Goal: Task Accomplishment & Management: Use online tool/utility

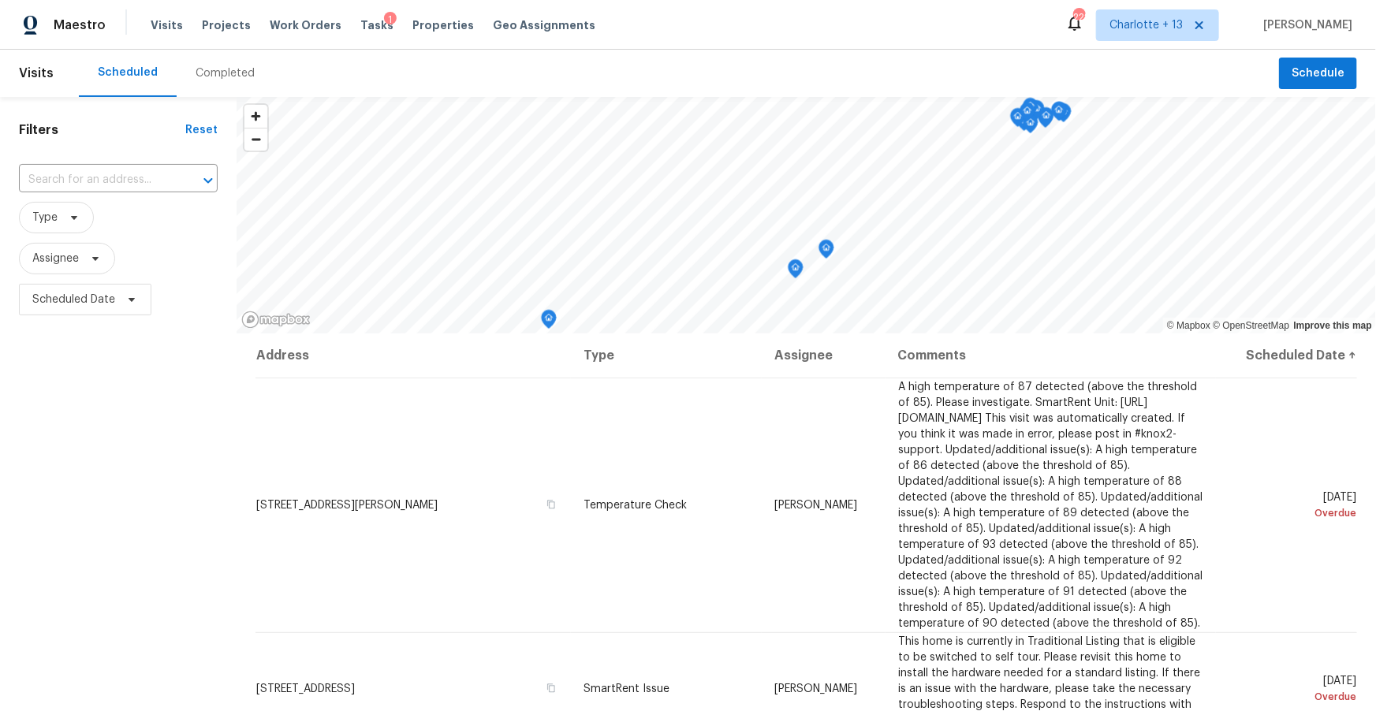
click at [224, 70] on div "Completed" at bounding box center [225, 73] width 59 height 16
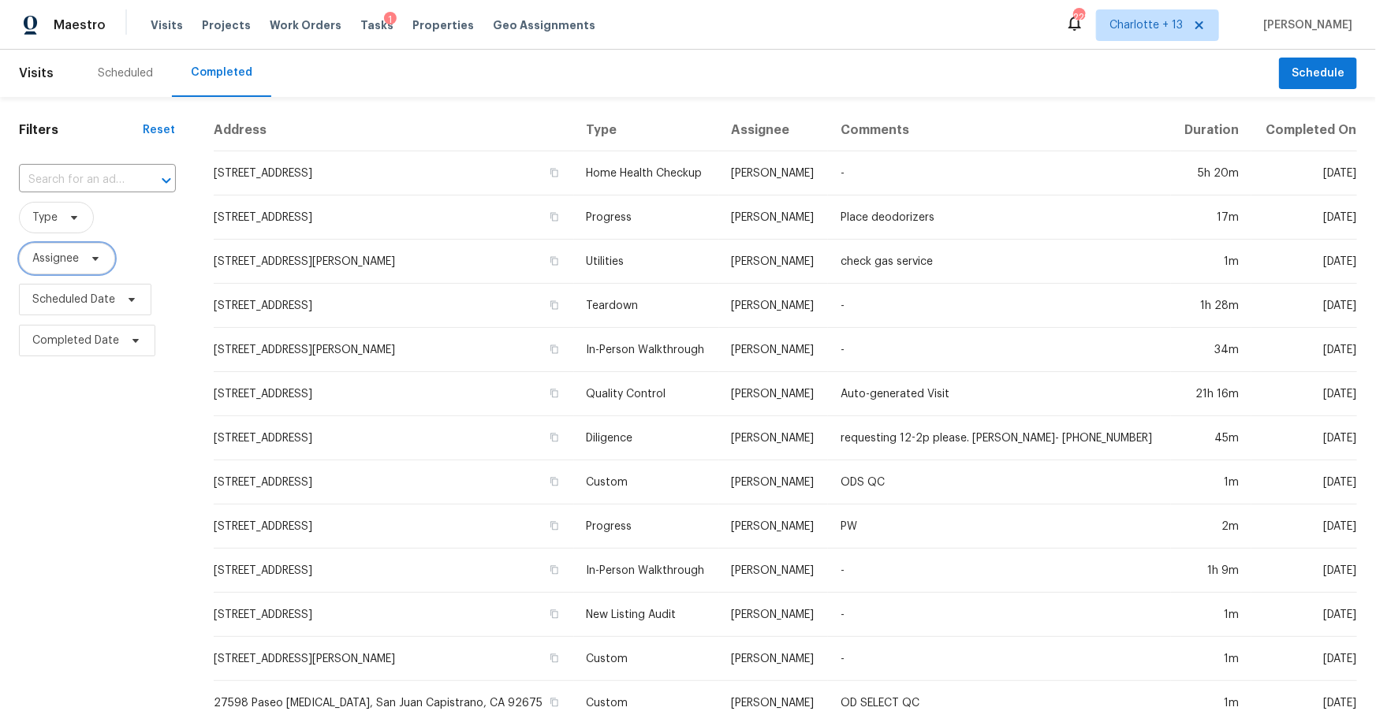
click at [76, 261] on span "Assignee" at bounding box center [55, 259] width 47 height 16
click at [1219, 30] on span "Charlotte + 13" at bounding box center [1157, 25] width 123 height 32
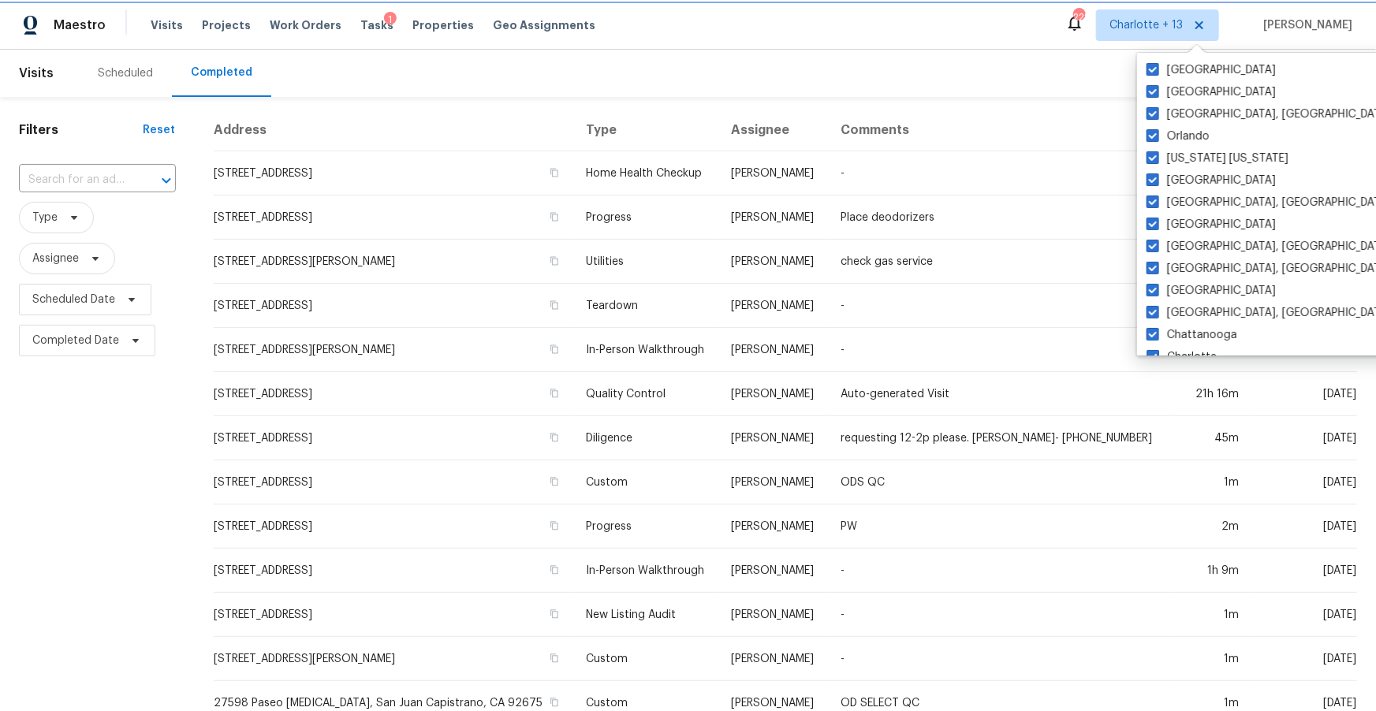
click at [1203, 24] on icon at bounding box center [1199, 25] width 8 height 8
checkbox input "false"
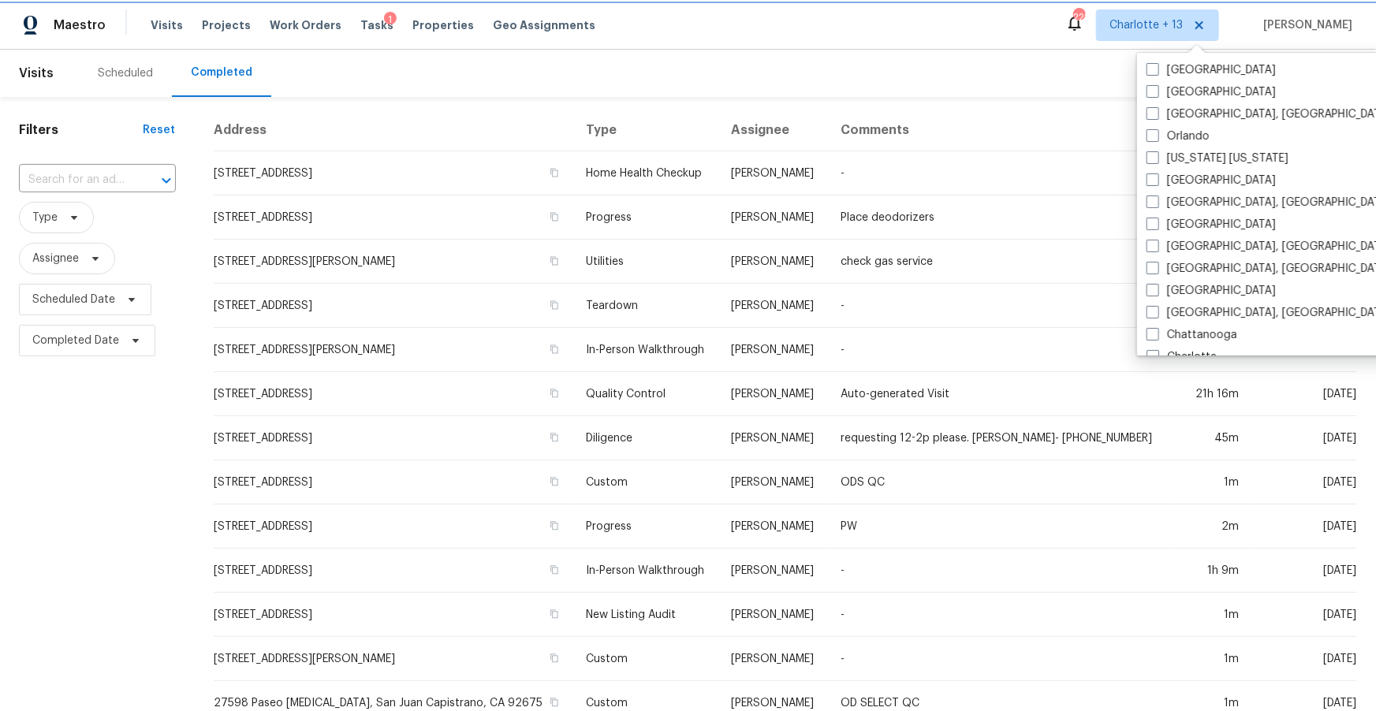
checkbox input "false"
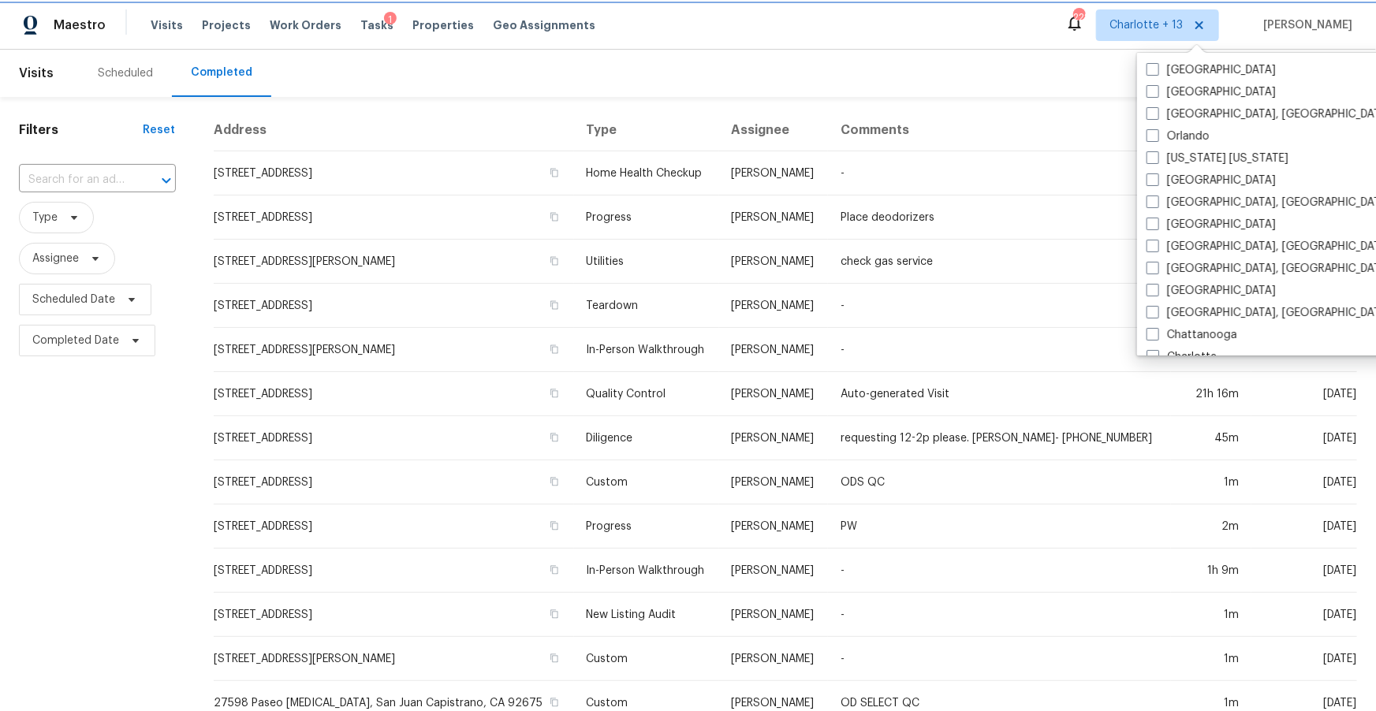
checkbox input "false"
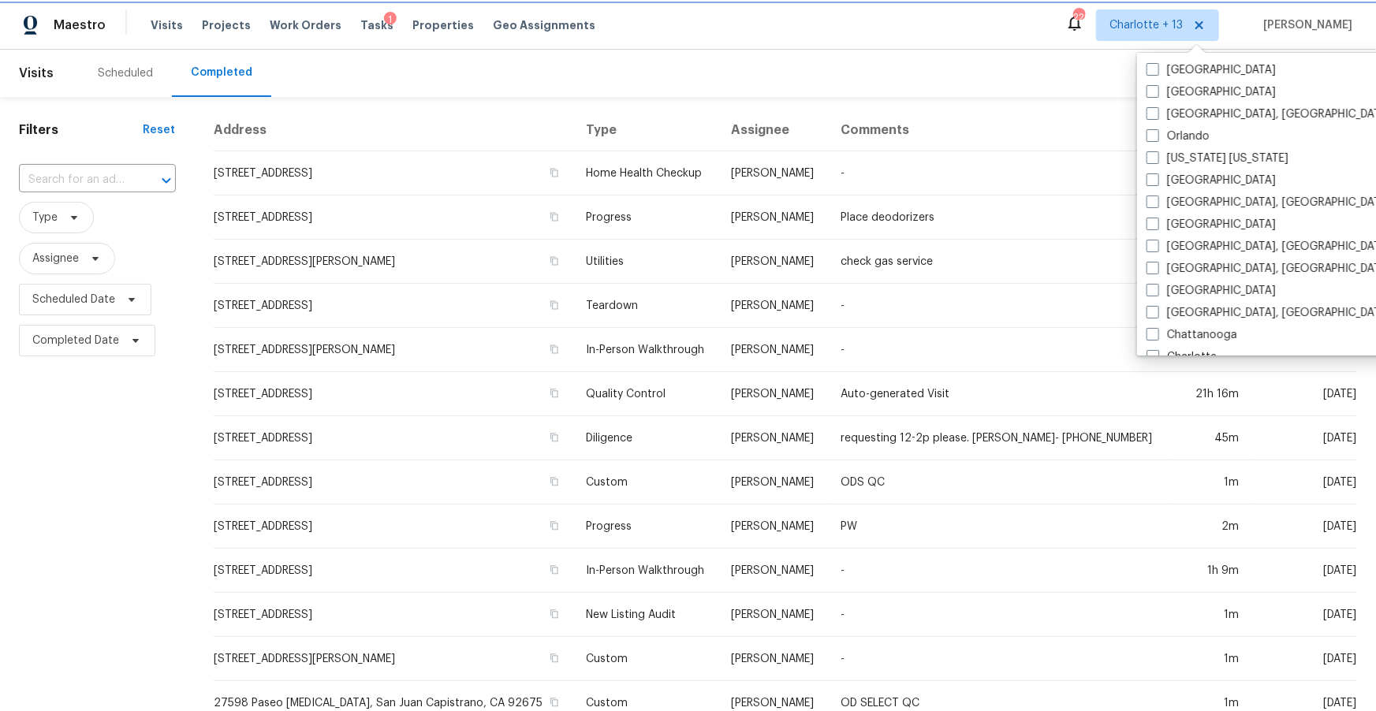
checkbox input "true"
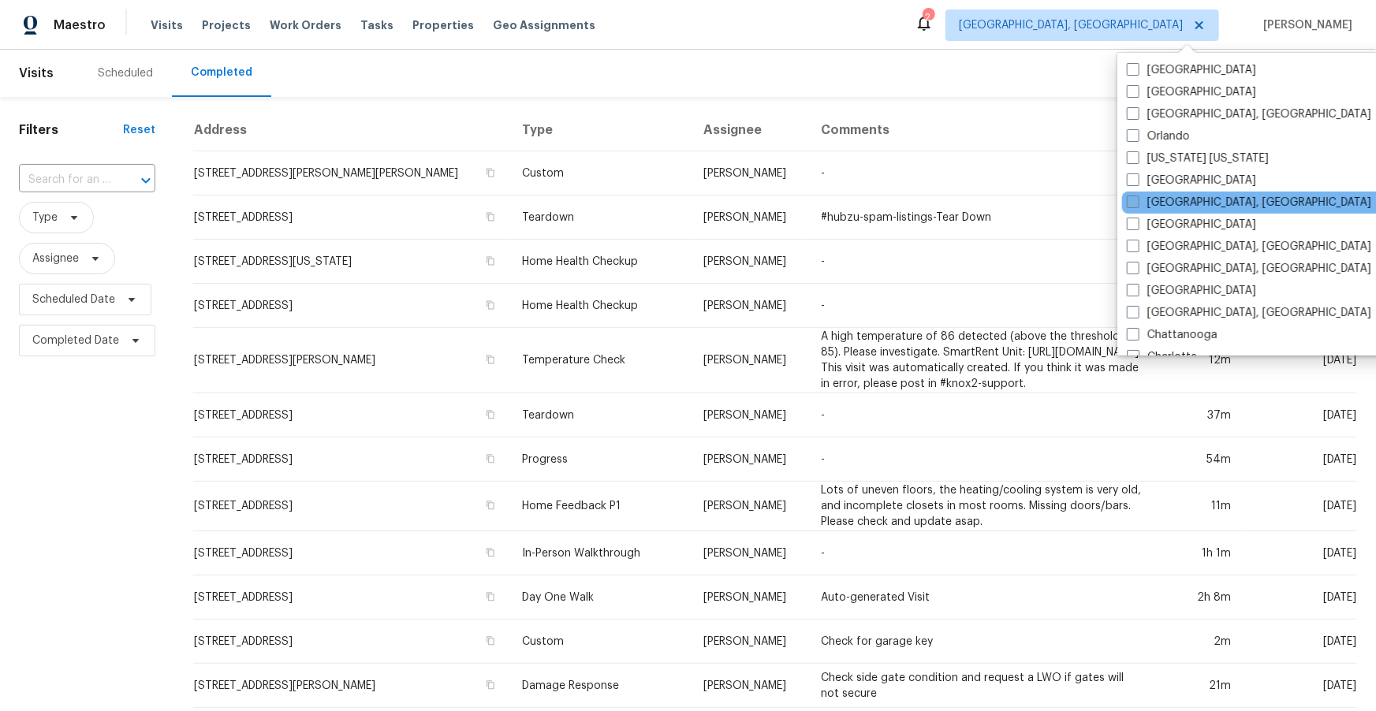
click at [1142, 202] on label "[GEOGRAPHIC_DATA], [GEOGRAPHIC_DATA]" at bounding box center [1249, 203] width 244 height 16
click at [1137, 202] on input "[GEOGRAPHIC_DATA], [GEOGRAPHIC_DATA]" at bounding box center [1132, 200] width 10 height 10
checkbox input "true"
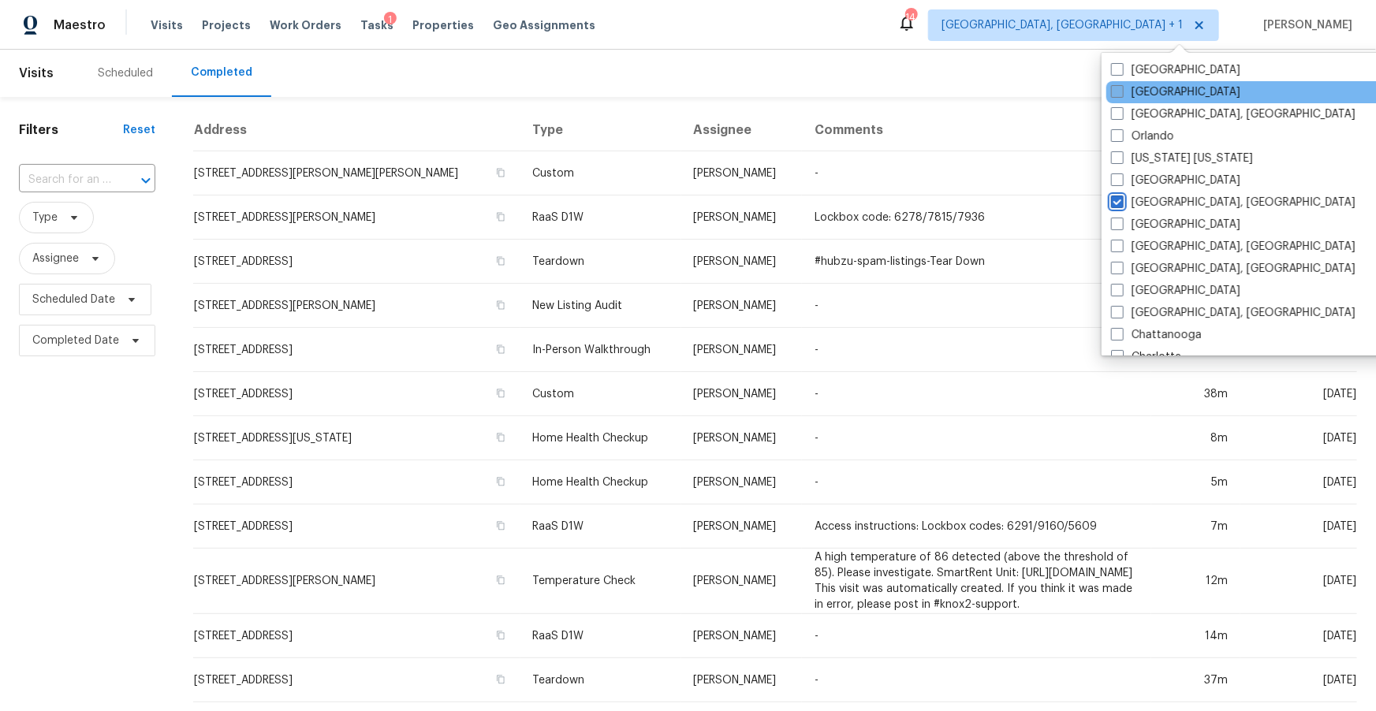
scroll to position [190, 0]
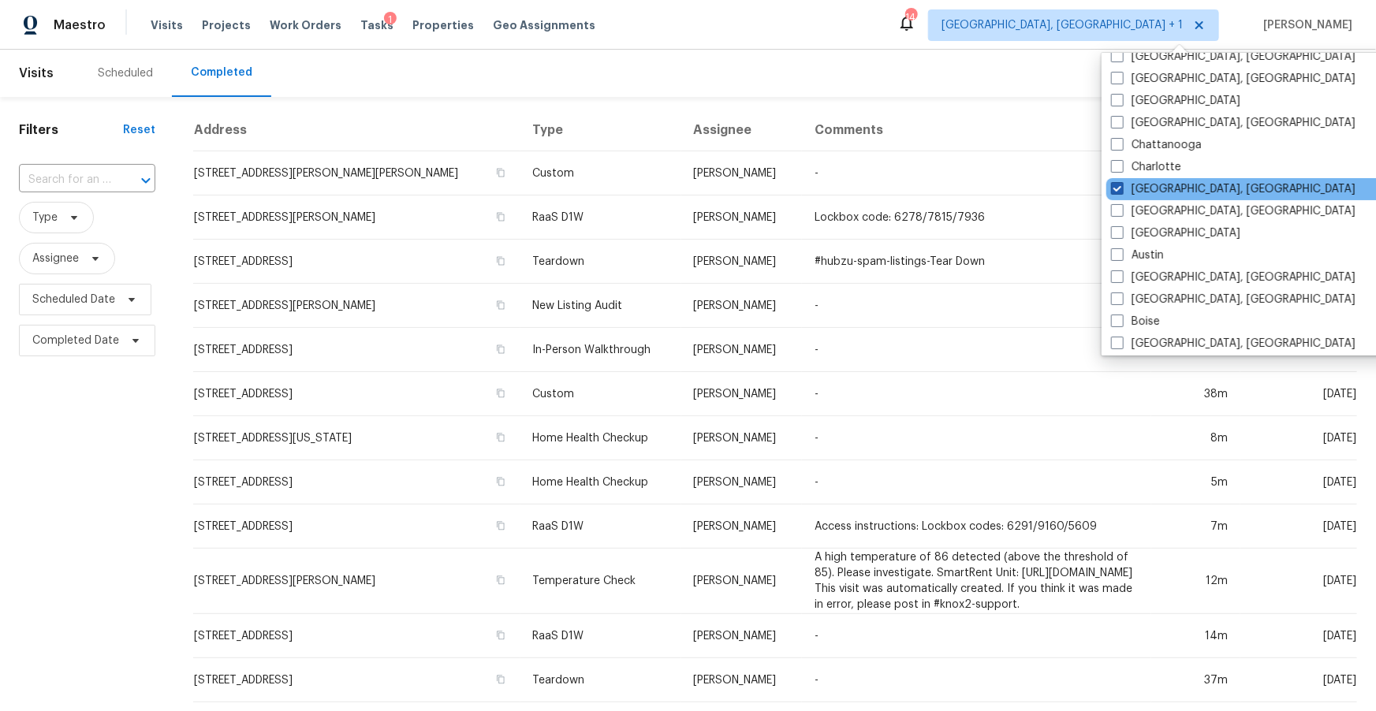
click at [1162, 186] on label "Albuquerque, NM" at bounding box center [1233, 189] width 244 height 16
click at [1121, 186] on input "Albuquerque, NM" at bounding box center [1116, 186] width 10 height 10
checkbox input "false"
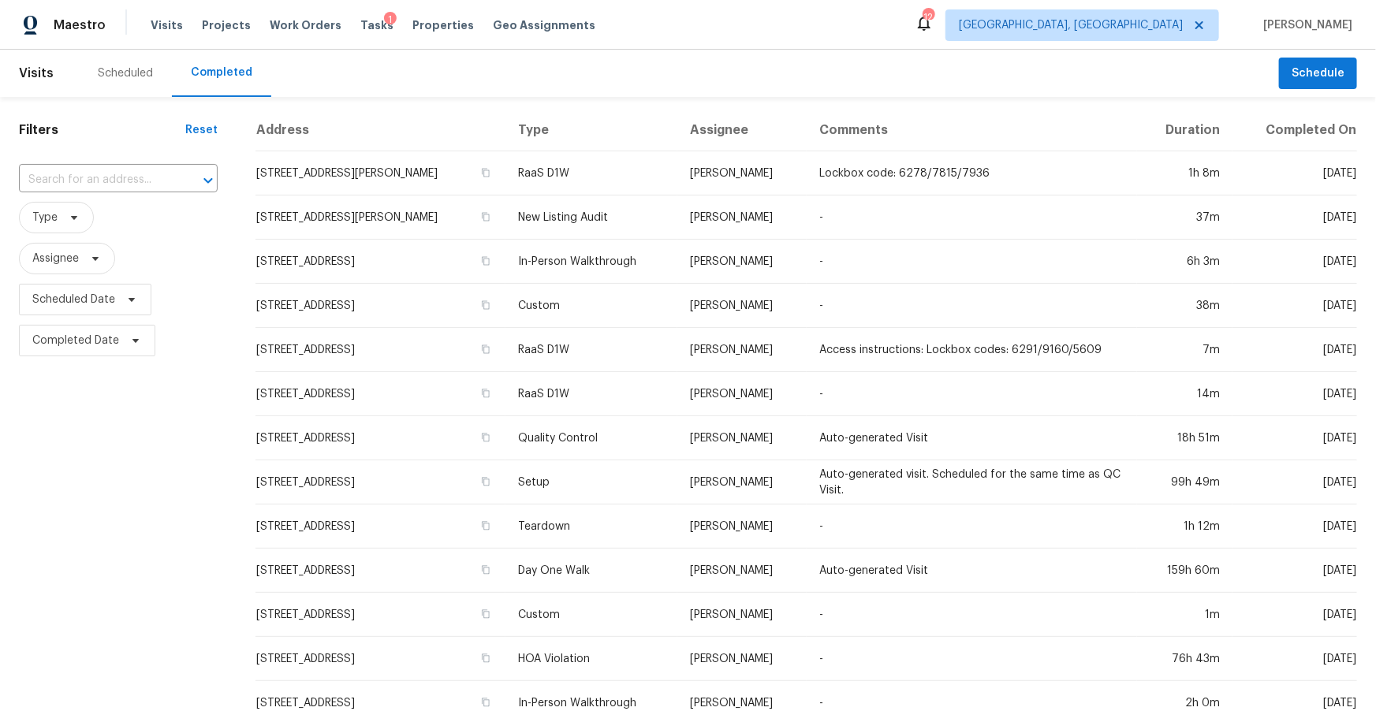
drag, startPoint x: 431, startPoint y: 73, endPoint x: 332, endPoint y: 99, distance: 102.7
click at [431, 73] on div "Scheduled Completed" at bounding box center [679, 73] width 1200 height 47
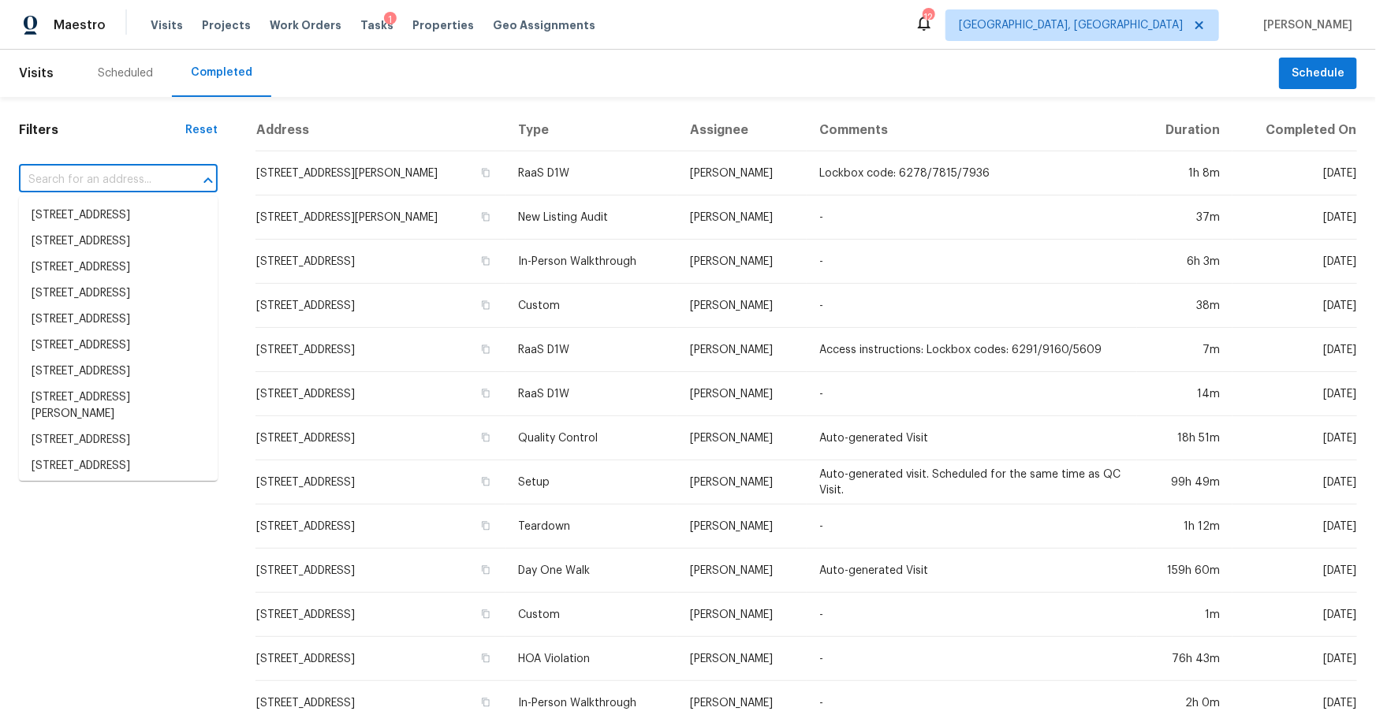
click at [132, 181] on input "text" at bounding box center [96, 180] width 155 height 24
paste input "6154 Balboa Dr, Orlando, FL 32808"
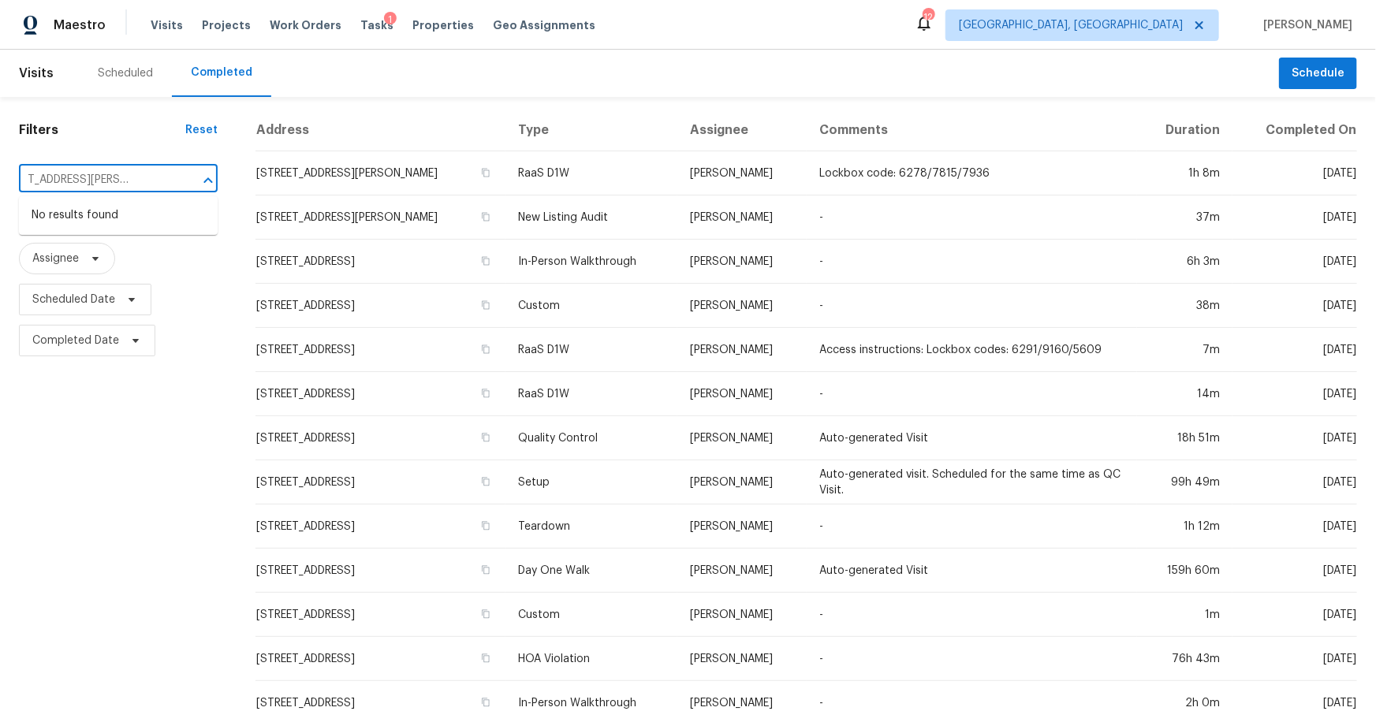
type input "6154 Balboa Dr, Orlando, FL 32808"
click at [201, 129] on div "Reset" at bounding box center [201, 130] width 32 height 16
click at [90, 264] on icon at bounding box center [95, 258] width 13 height 13
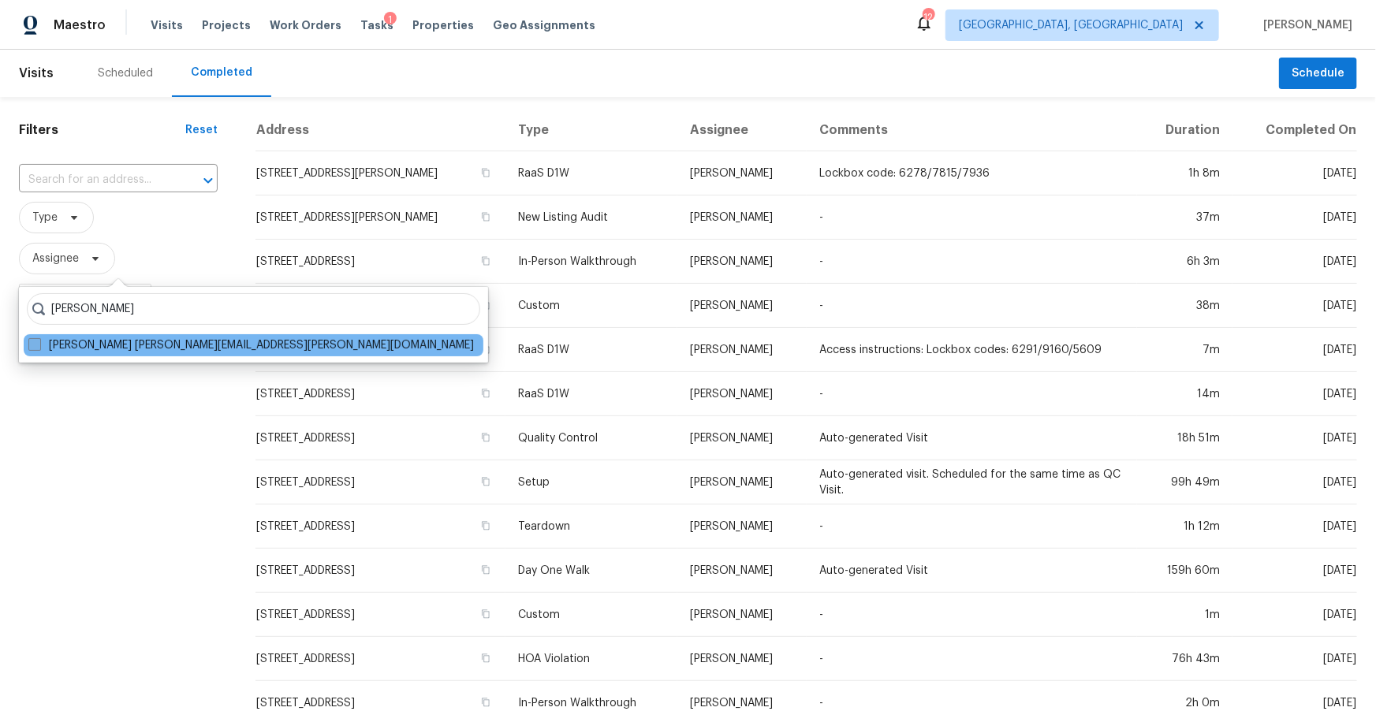
type input "fernando ortiz"
click at [38, 345] on span at bounding box center [34, 344] width 13 height 13
click at [38, 345] on input "Fernando Ortiz fernando.ortiz@opendoor.com" at bounding box center [33, 342] width 10 height 10
checkbox input "true"
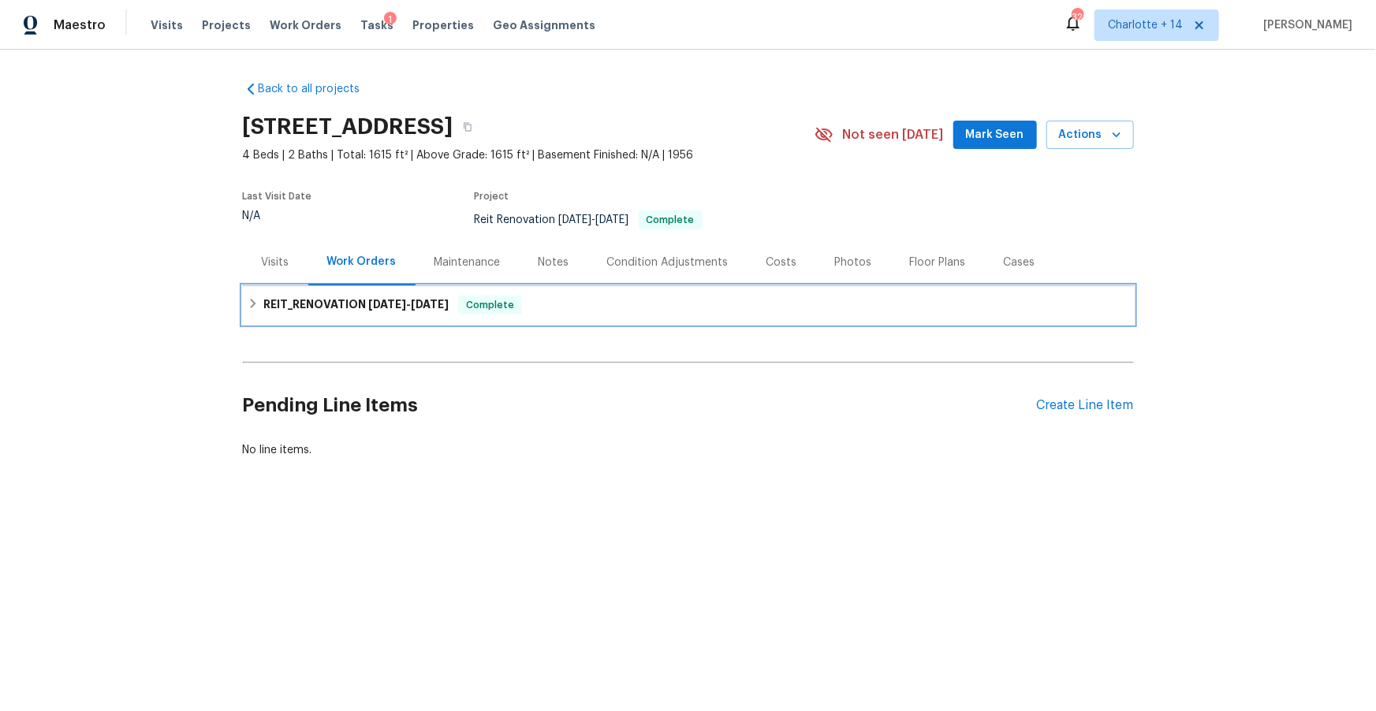
click at [382, 302] on span "8/12/25" at bounding box center [387, 304] width 38 height 11
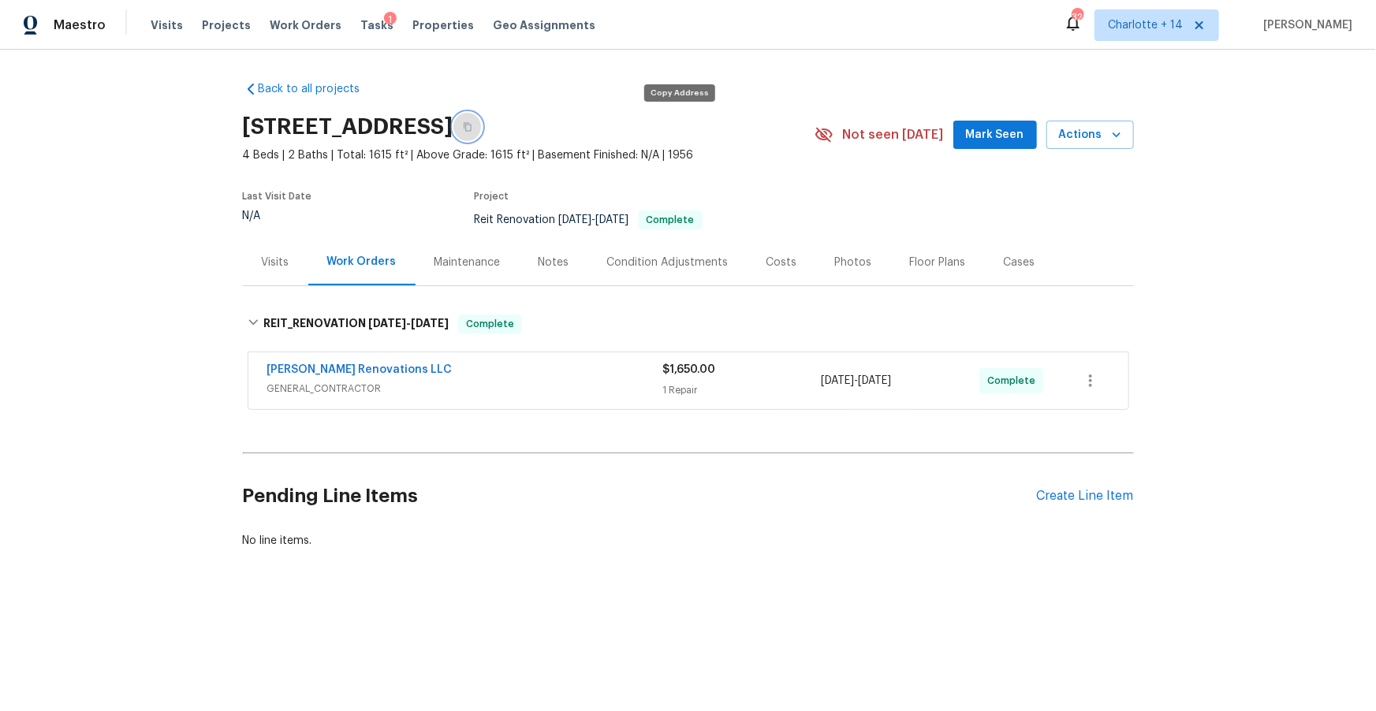
click at [482, 132] on button "button" at bounding box center [467, 127] width 28 height 28
click at [356, 368] on link "Aseem Renovations LLC" at bounding box center [359, 369] width 185 height 11
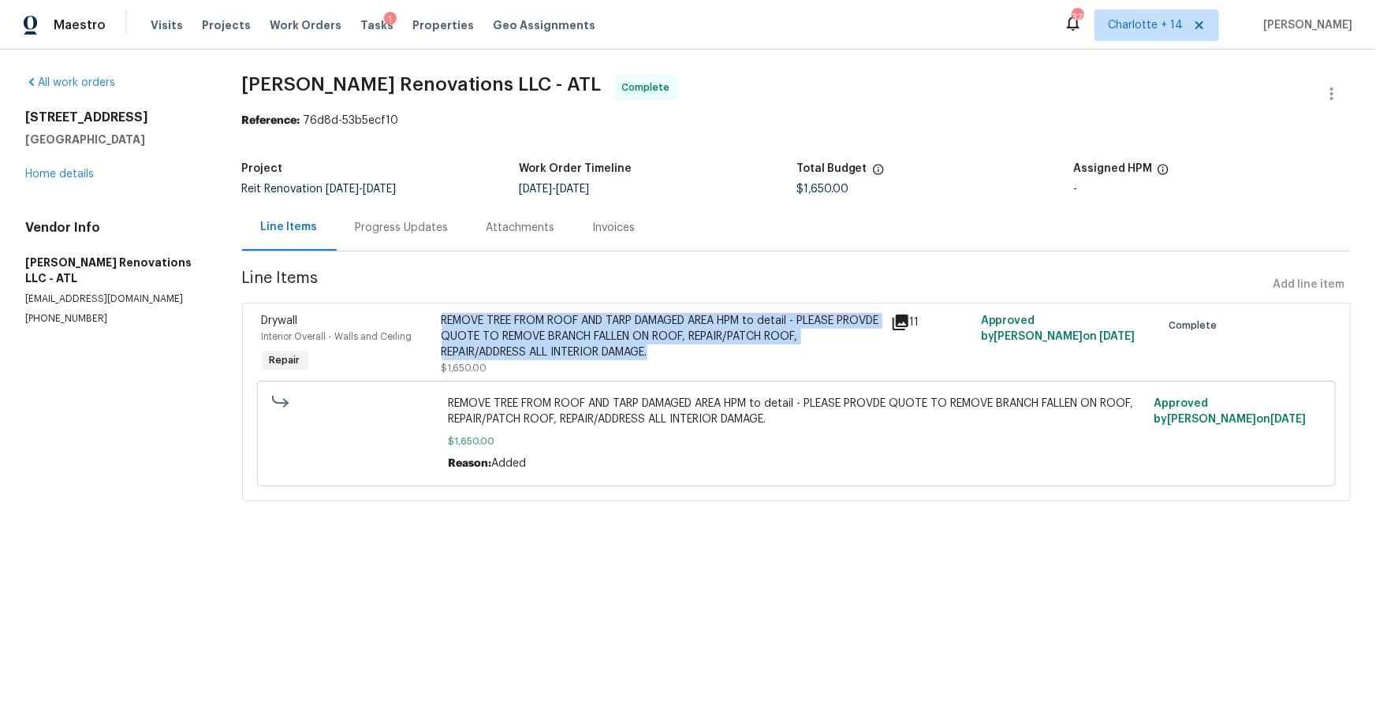
drag, startPoint x: 663, startPoint y: 357, endPoint x: 438, endPoint y: 322, distance: 227.4
click at [442, 322] on div "REMOVE TREE FROM ROOF AND TARP DAMAGED AREA HPM to detail - PLEASE PROVDE QUOTE…" at bounding box center [662, 336] width 440 height 47
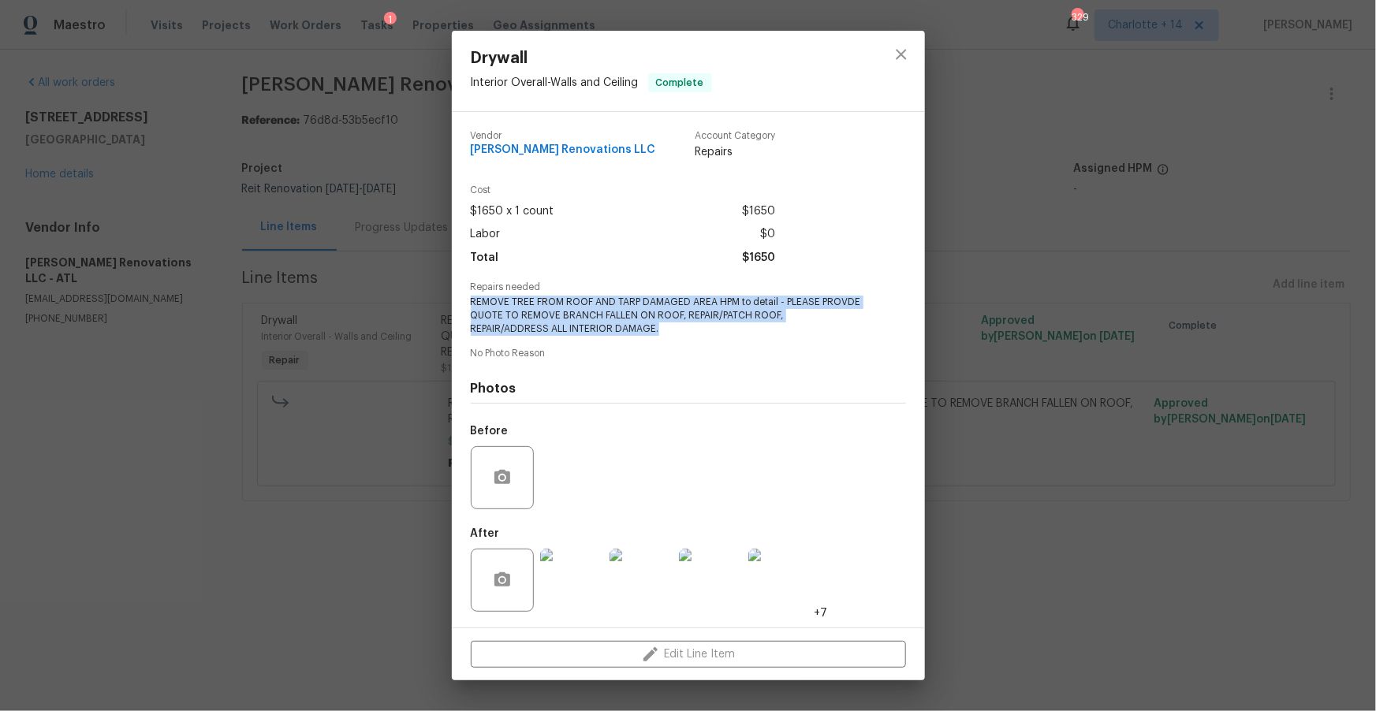
drag, startPoint x: 472, startPoint y: 302, endPoint x: 586, endPoint y: 326, distance: 116.0
click at [586, 326] on span "REMOVE TREE FROM ROOF AND TARP DAMAGED AREA HPM to detail - PLEASE PROVDE QUOTE…" at bounding box center [667, 315] width 392 height 39
copy span "REMOVE TREE FROM ROOF AND TARP DAMAGED AREA HPM to detail - PLEASE PROVDE QUOTE…"
click at [906, 55] on icon "close" at bounding box center [901, 54] width 19 height 19
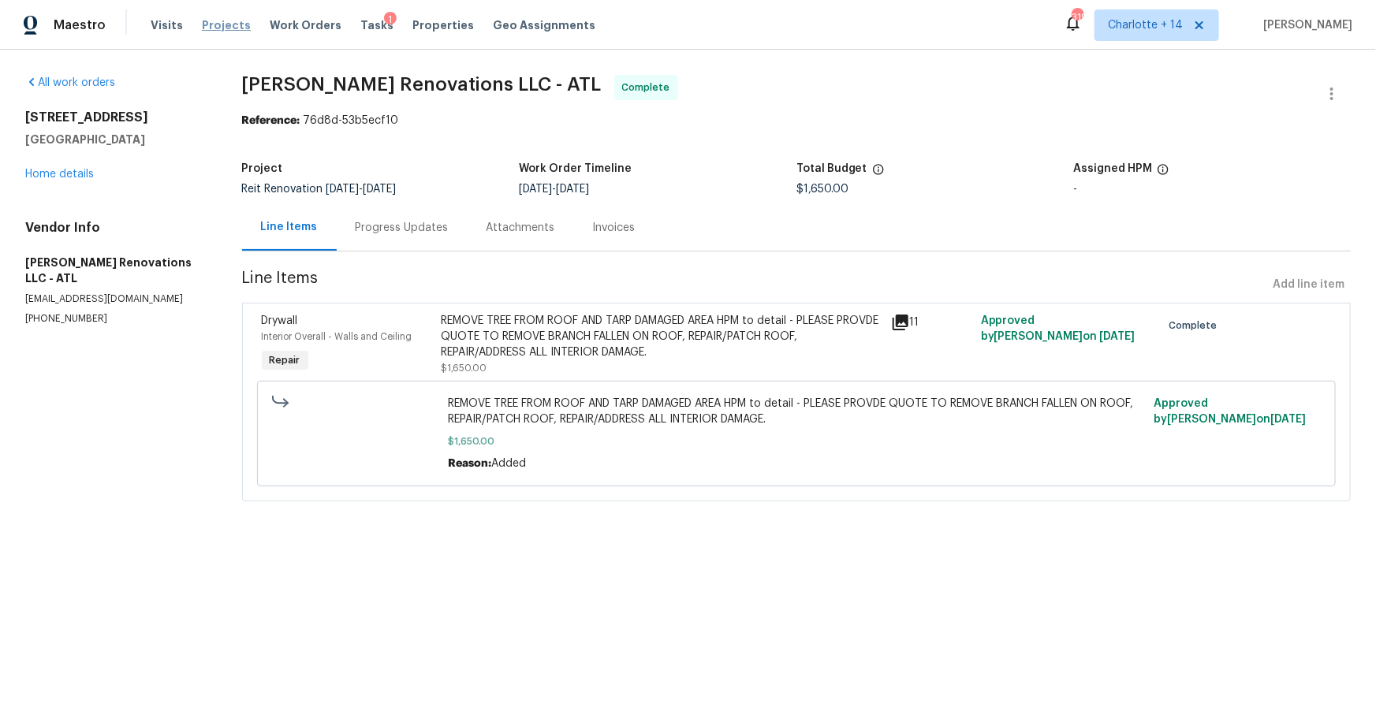
click at [210, 25] on span "Projects" at bounding box center [226, 25] width 49 height 16
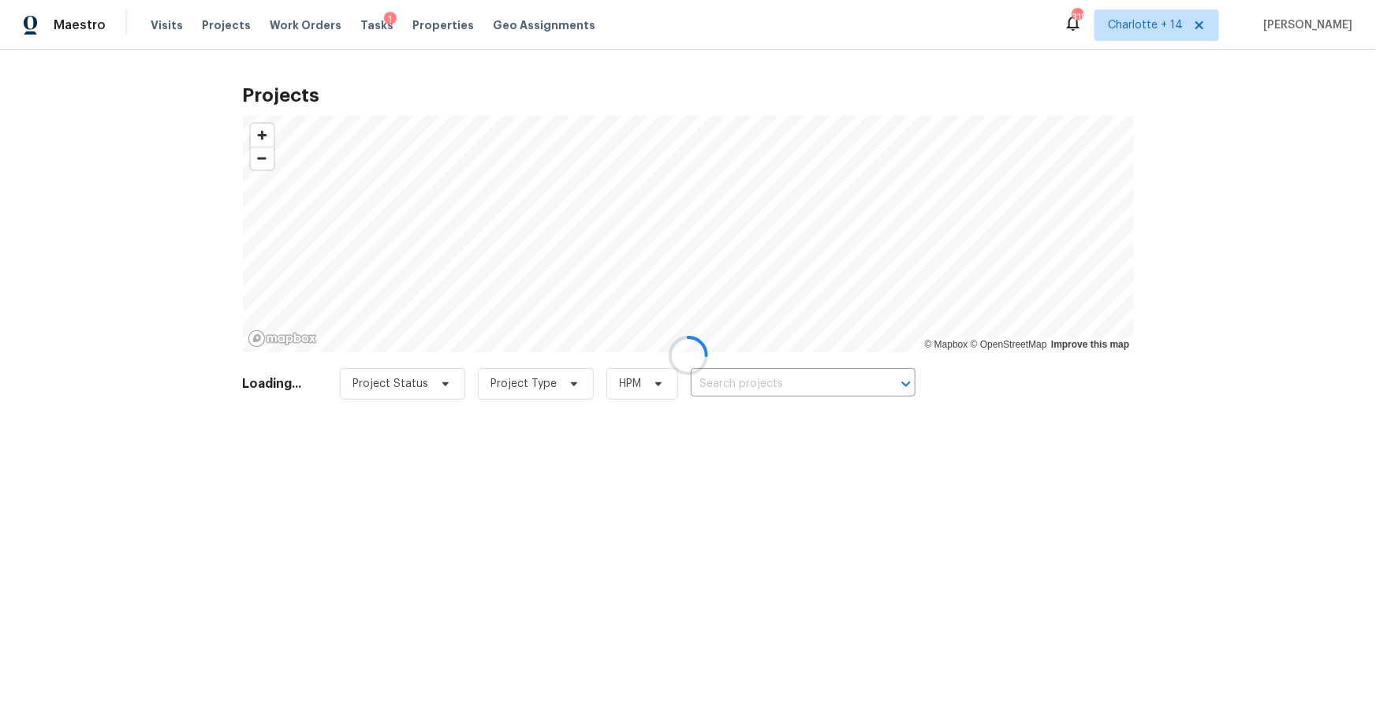
click at [784, 377] on div at bounding box center [688, 355] width 1376 height 711
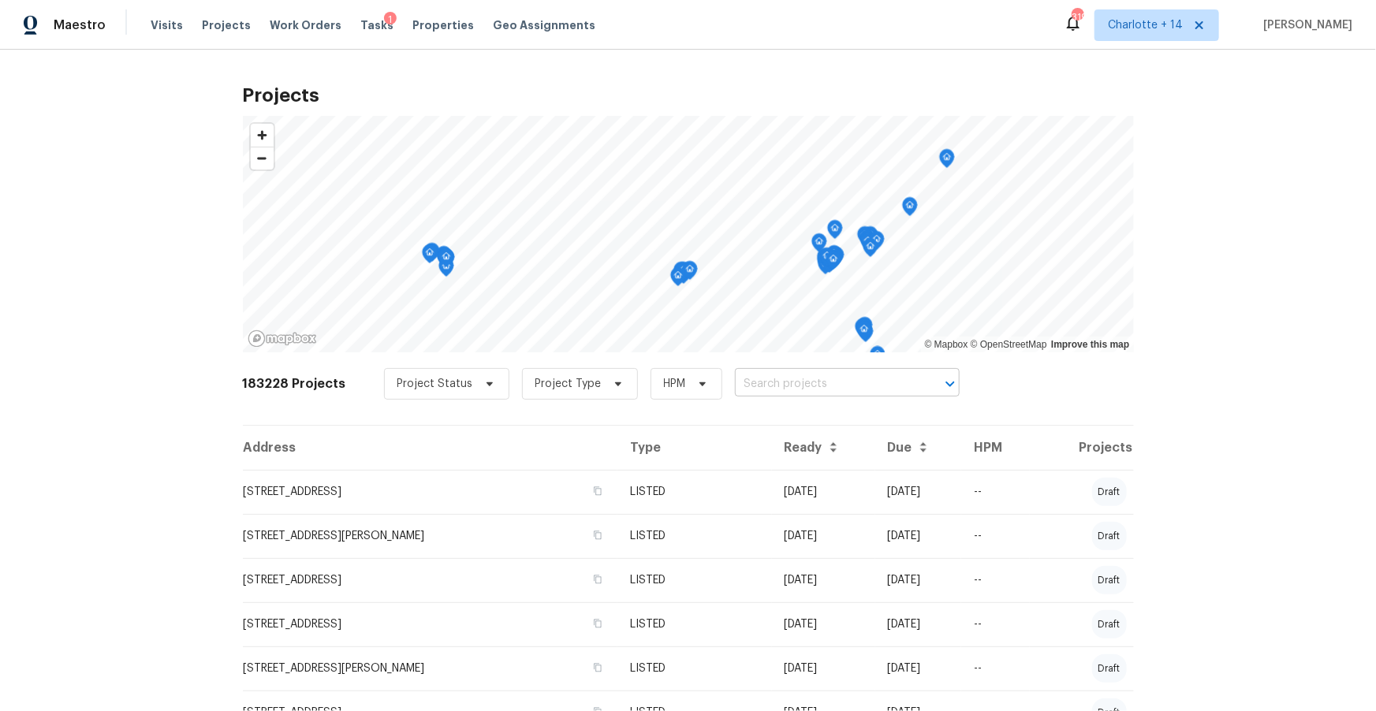
click at [793, 392] on input "text" at bounding box center [825, 384] width 181 height 24
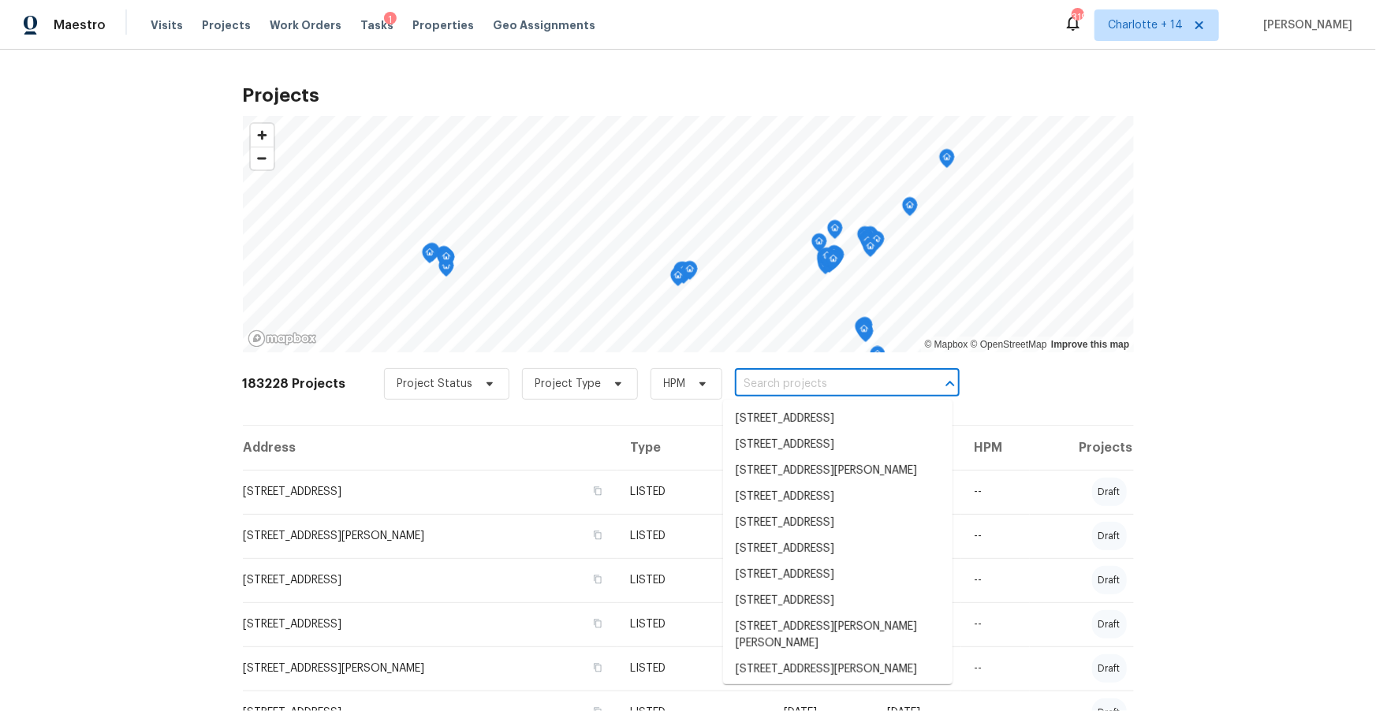
paste input "13710 Maximos Dr, Houston, TX 77083"
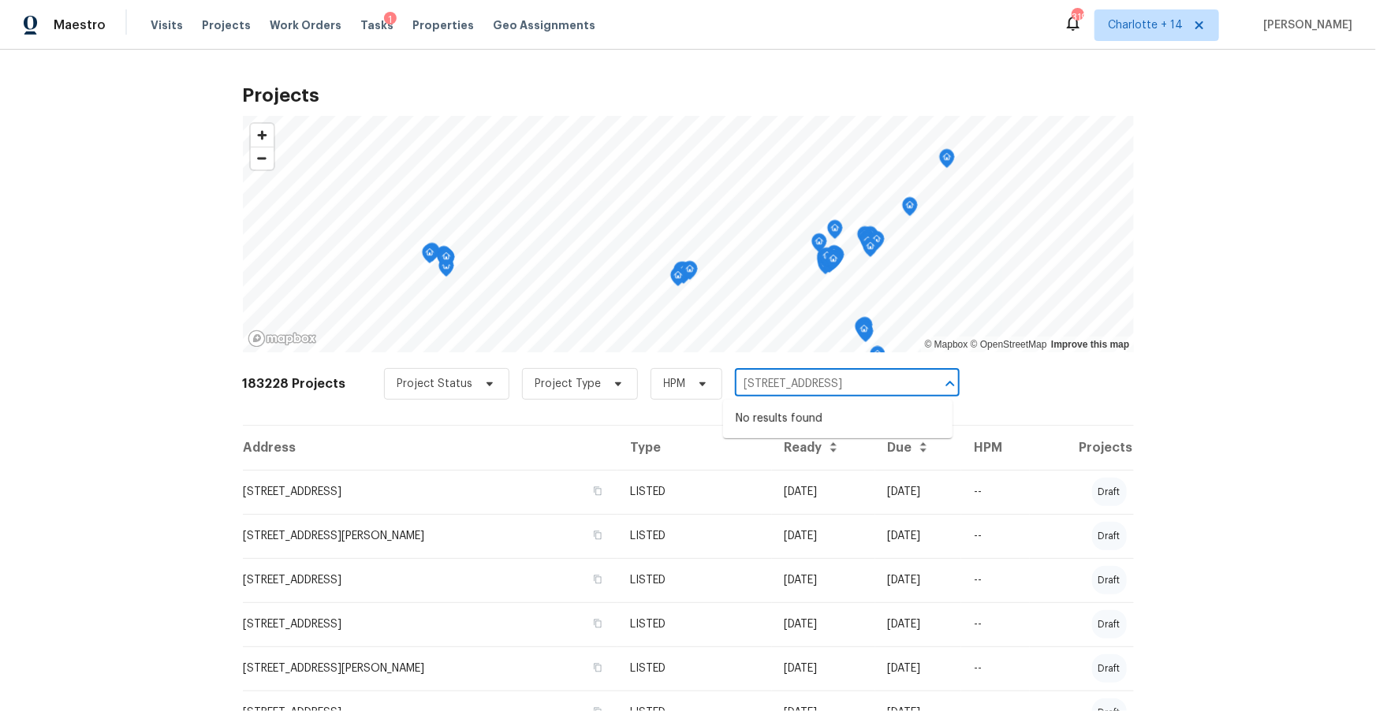
type input "13710 Maximos Dr, Houston, TX 77083"
click at [1183, 25] on span "Charlotte + 14" at bounding box center [1145, 25] width 75 height 16
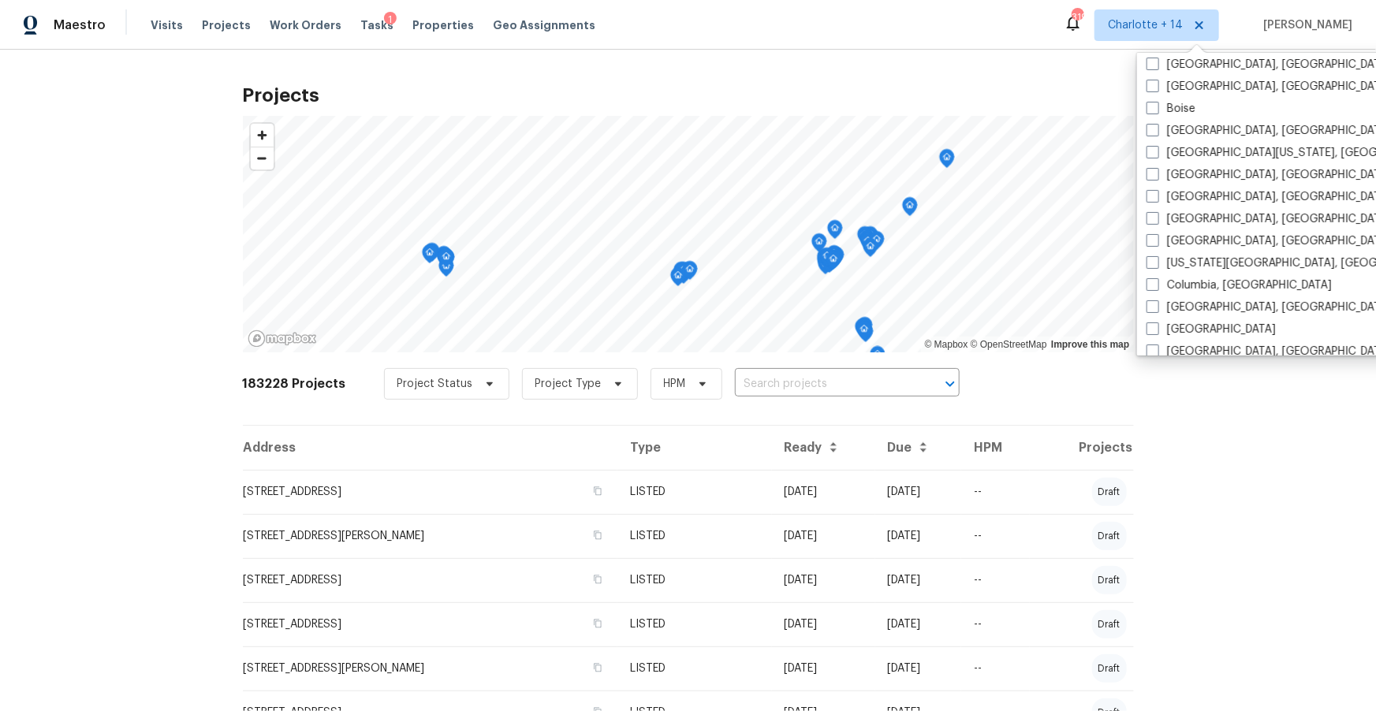
scroll to position [527, 0]
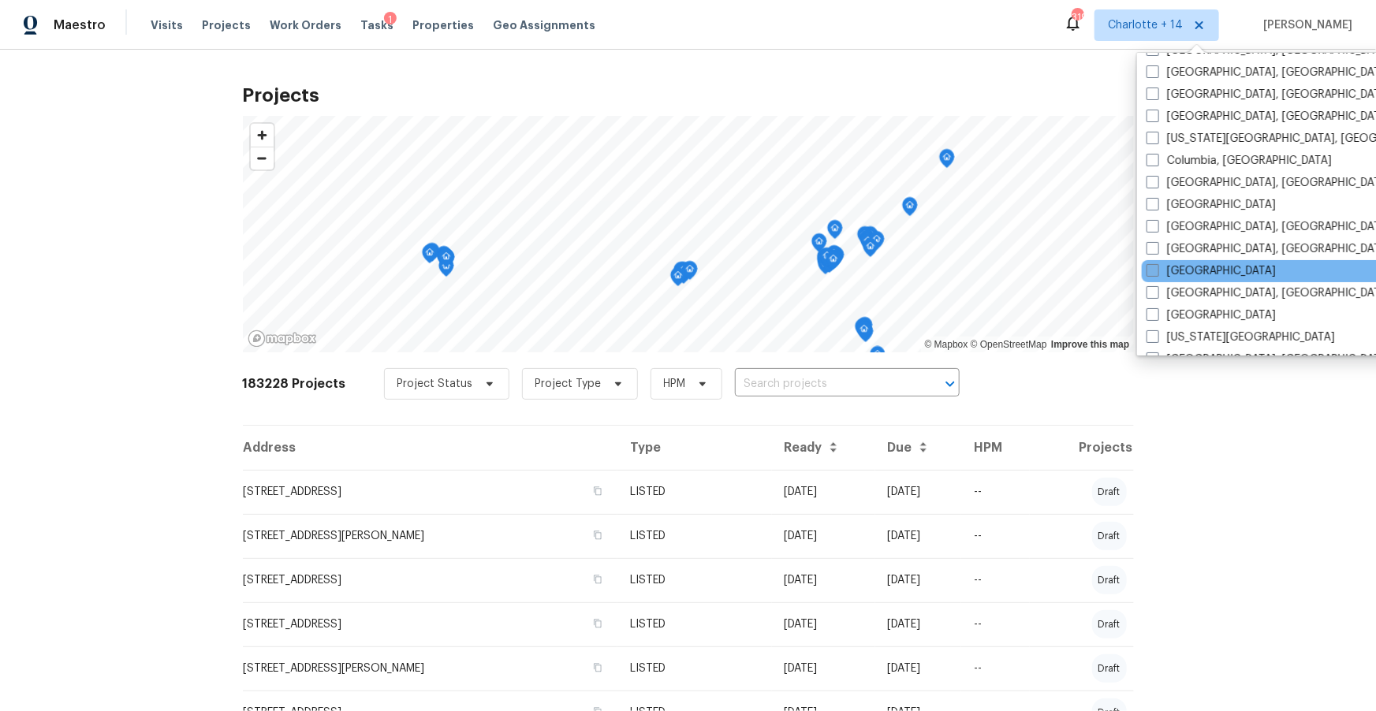
click at [1194, 274] on label "Houston" at bounding box center [1210, 271] width 129 height 16
click at [1157, 274] on input "Houston" at bounding box center [1151, 268] width 10 height 10
checkbox input "true"
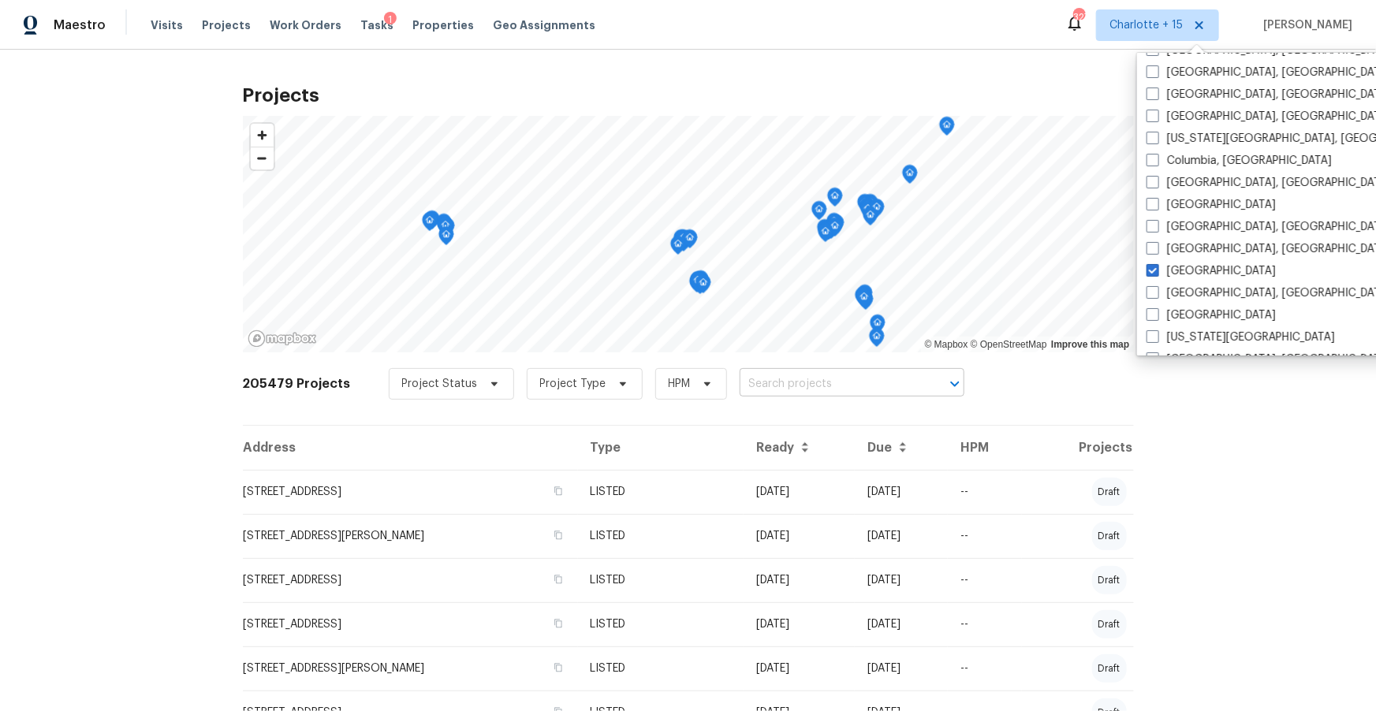
click at [783, 389] on input "text" at bounding box center [830, 384] width 181 height 24
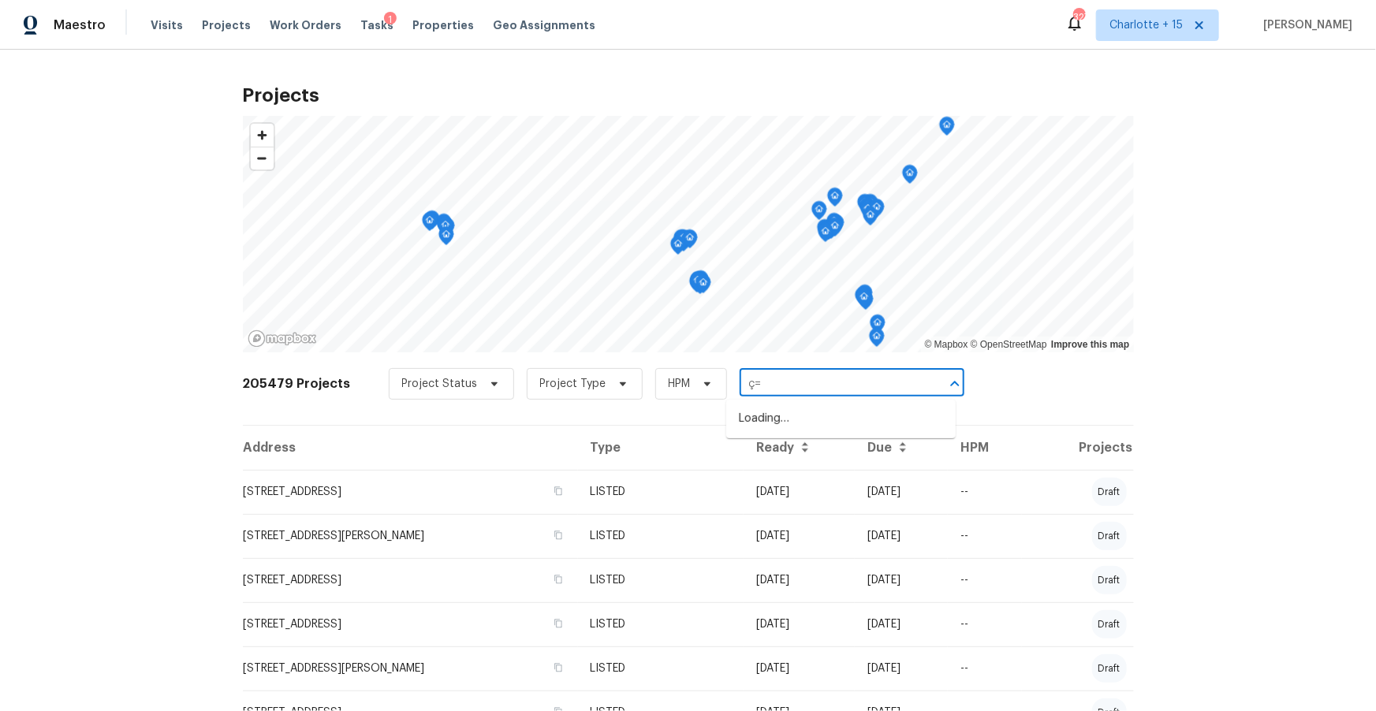
paste input "13710 Maximos Dr, Houston, TX 77083"
drag, startPoint x: 928, startPoint y: 381, endPoint x: 688, endPoint y: 359, distance: 241.5
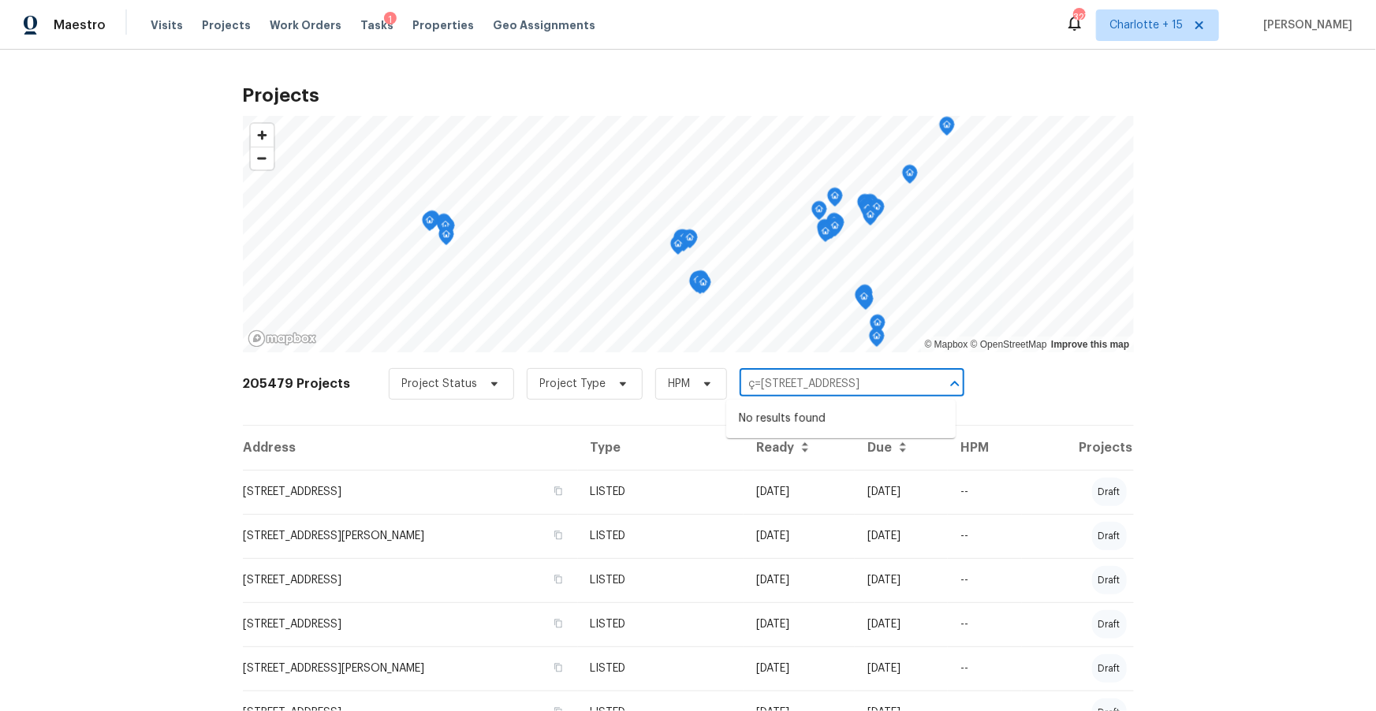
drag, startPoint x: 746, startPoint y: 381, endPoint x: 738, endPoint y: 353, distance: 28.7
click at [669, 375] on div "Project Status Project Type HPM ç=13710 Maximos Dr, Houston, TX 77083 ​" at bounding box center [677, 384] width 576 height 32
click at [895, 393] on input "ç=13710 Maximos Dr, Houston, TX 77083" at bounding box center [830, 384] width 181 height 24
click at [912, 385] on div "ç=13710 Maximos Dr, Houston, TX 77083 ​" at bounding box center [852, 384] width 225 height 24
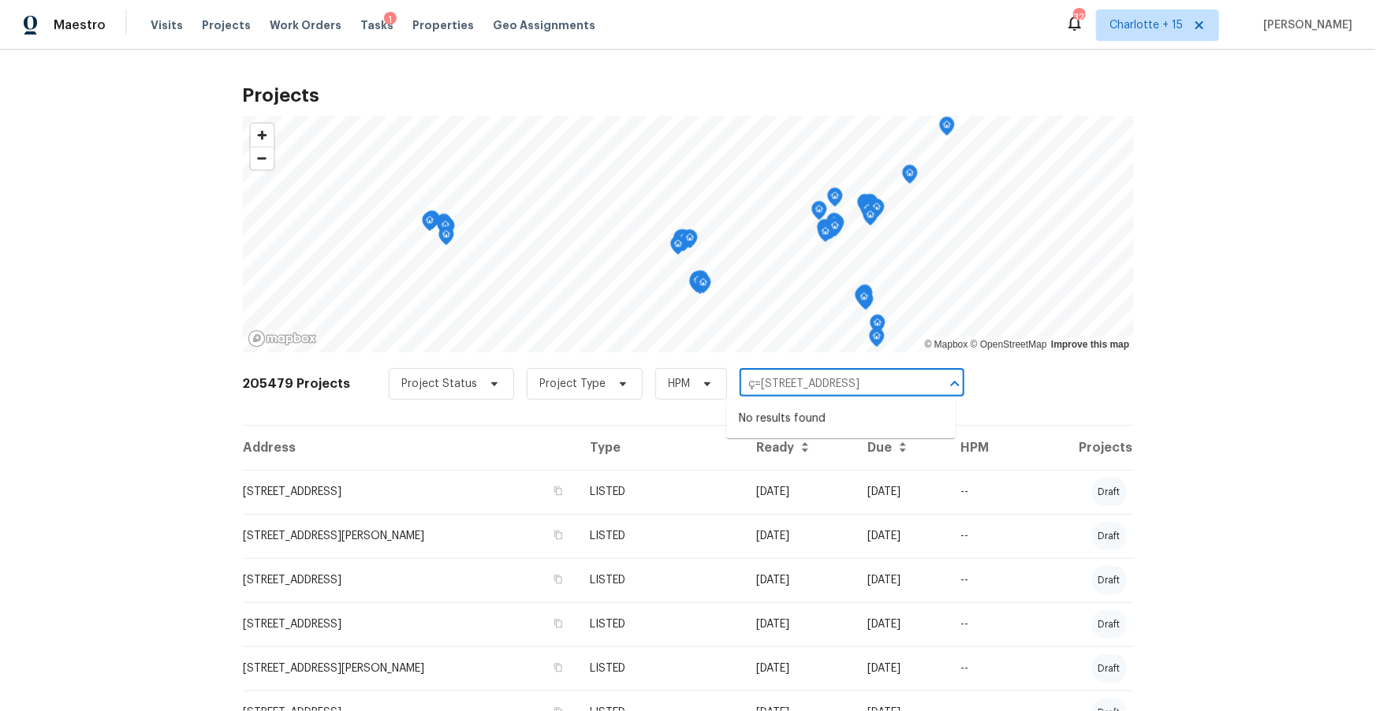
click at [911, 385] on input "ç=13710 Maximos Dr, Houston, TX 77083" at bounding box center [830, 384] width 181 height 24
paste input "text"
type input "13710 Maximos Dr, Houston, TX 77083"
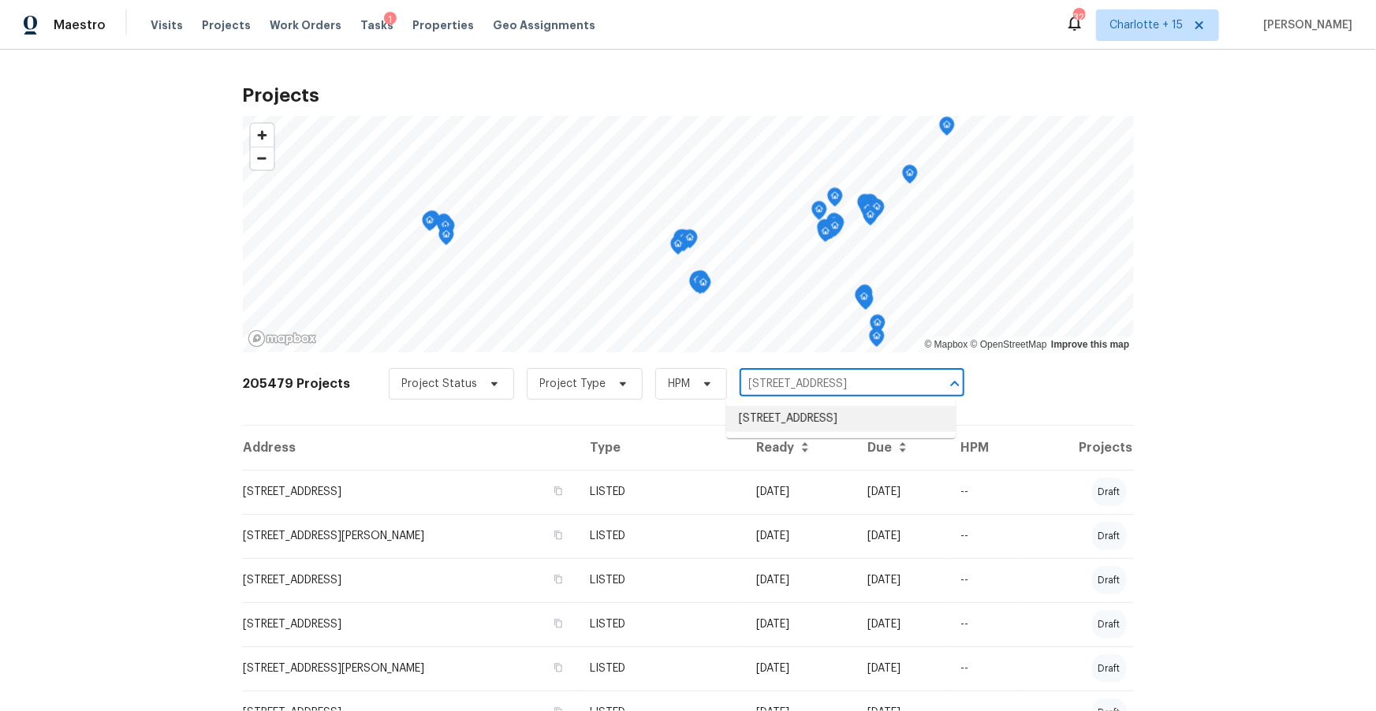
click at [883, 421] on li "13710 Maximos Dr, Houston, TX 77083" at bounding box center [840, 419] width 229 height 26
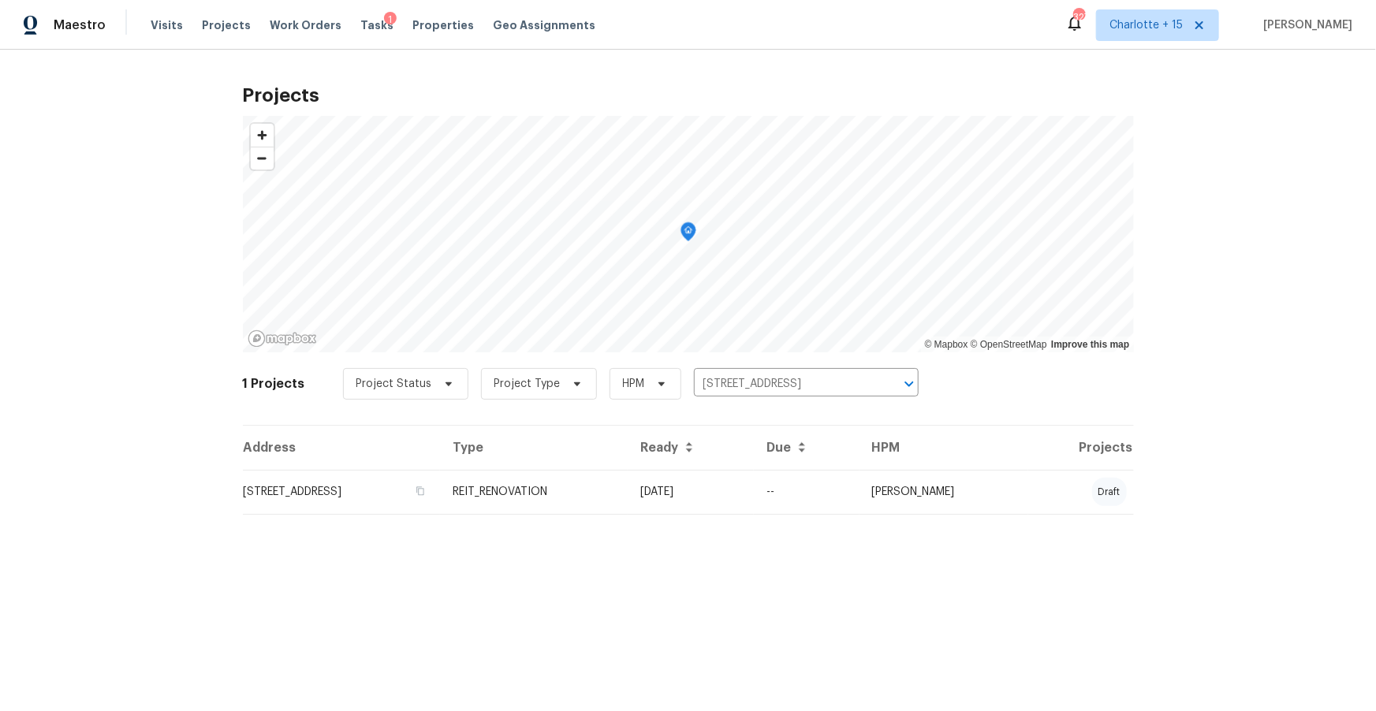
click at [349, 499] on td "13710 Maximos Dr, Houston, TX 77083" at bounding box center [342, 492] width 198 height 44
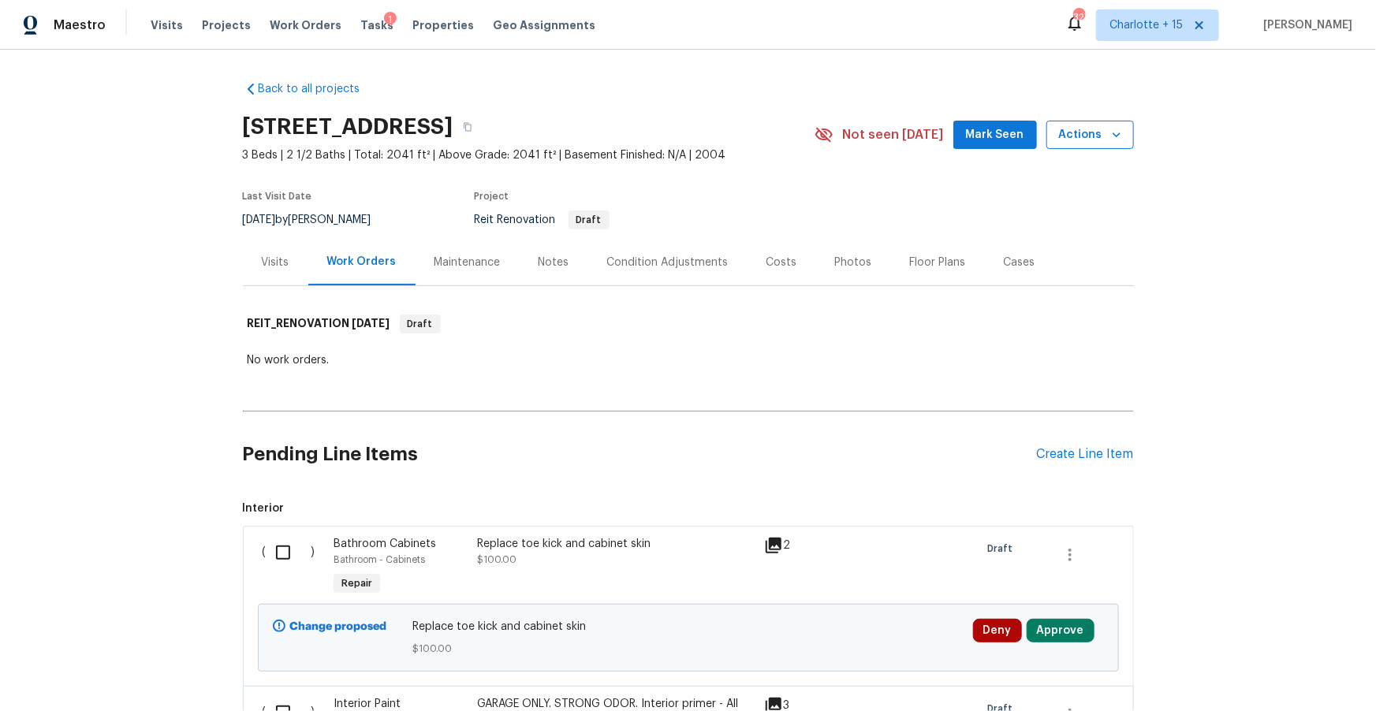
click at [1119, 136] on icon "button" at bounding box center [1117, 135] width 16 height 16
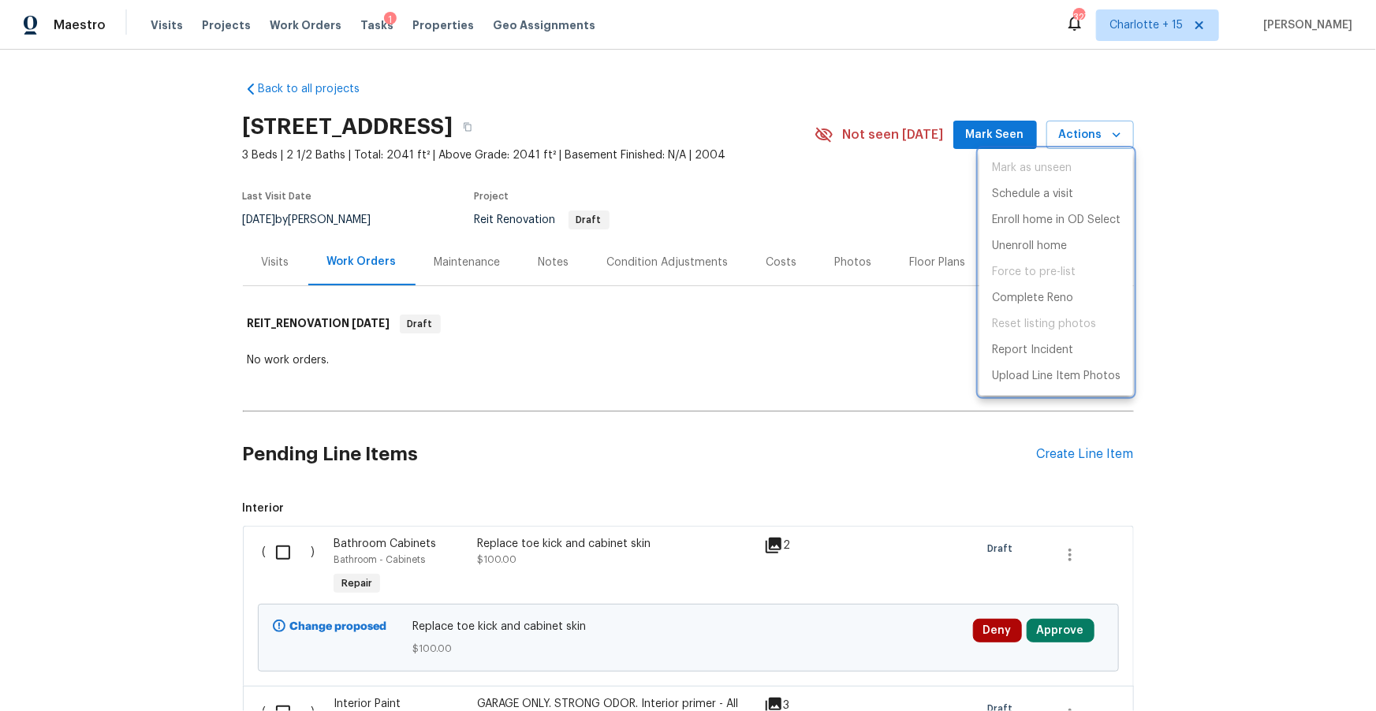
click at [1281, 169] on div at bounding box center [688, 355] width 1376 height 711
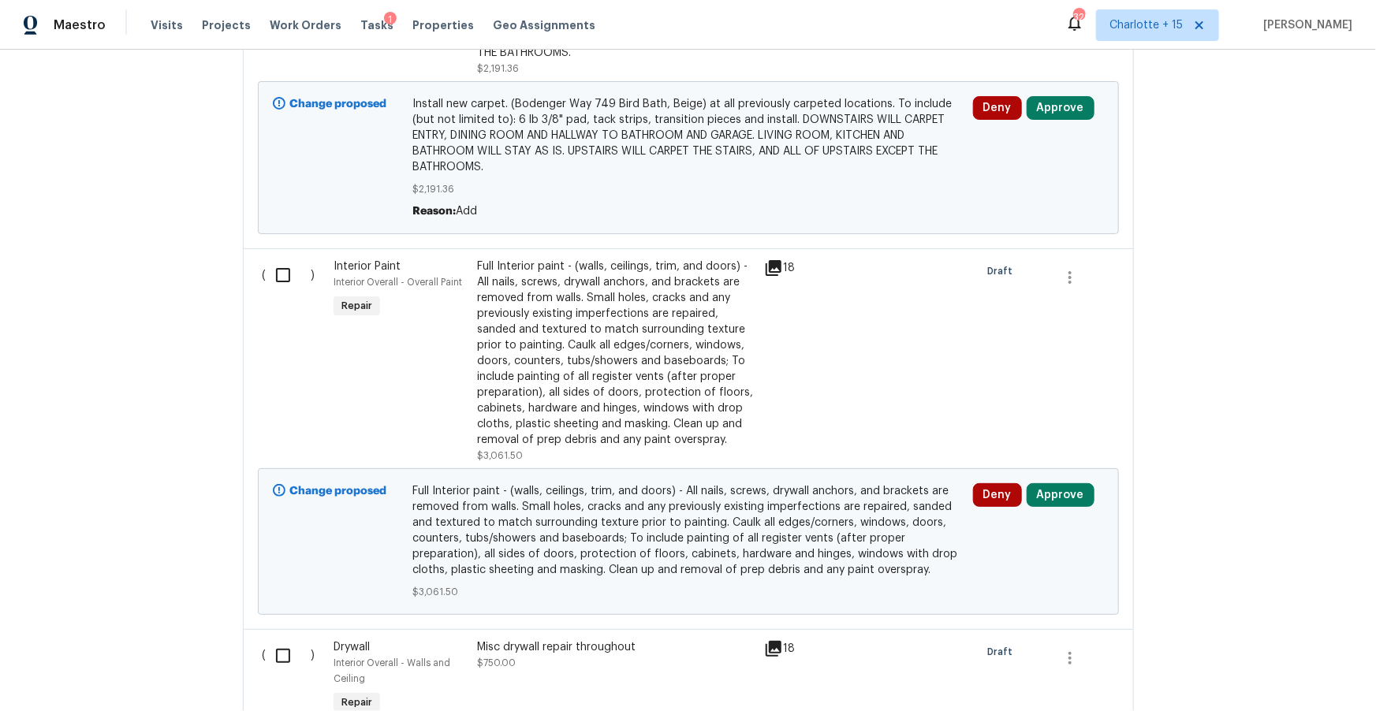
scroll to position [3297, 0]
click at [588, 370] on div "Full Interior paint - (walls, ceilings, trim, and doors) - All nails, screws, d…" at bounding box center [616, 350] width 278 height 189
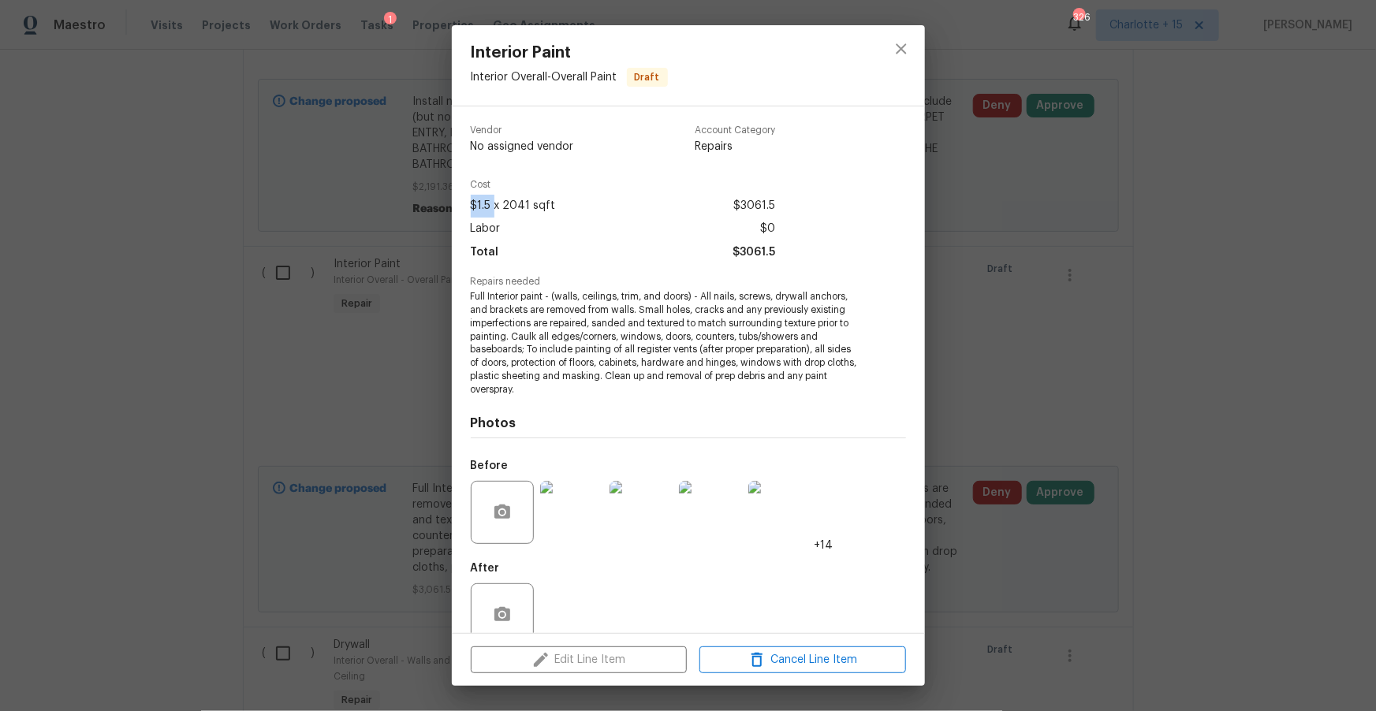
drag, startPoint x: 495, startPoint y: 207, endPoint x: 468, endPoint y: 207, distance: 27.6
click at [468, 207] on div "Vendor No assigned vendor Account Category Repairs Cost $1.5 x 2041 sqft $3061.…" at bounding box center [688, 369] width 473 height 527
click at [900, 52] on icon "close" at bounding box center [901, 48] width 19 height 19
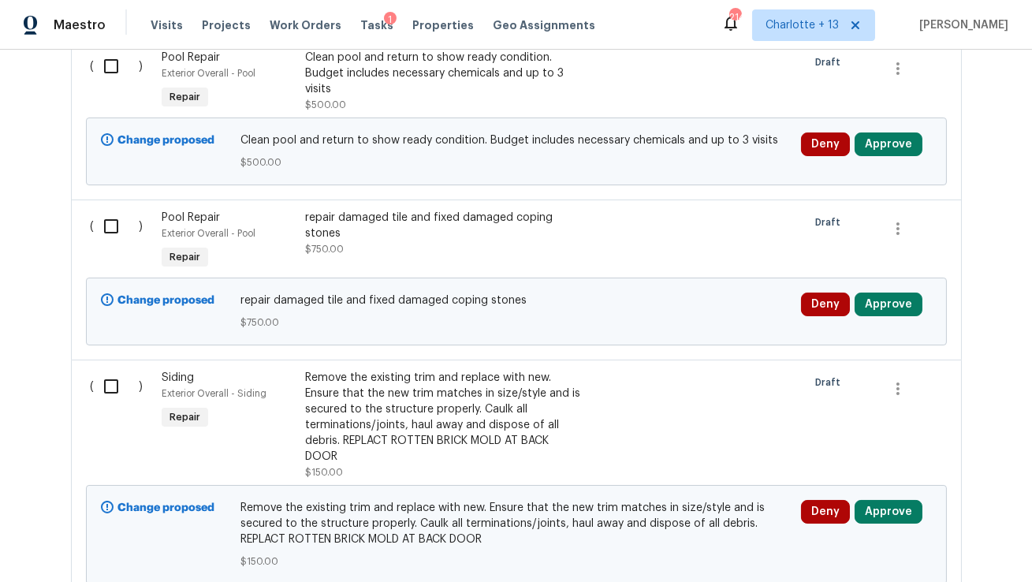
scroll to position [13009, 0]
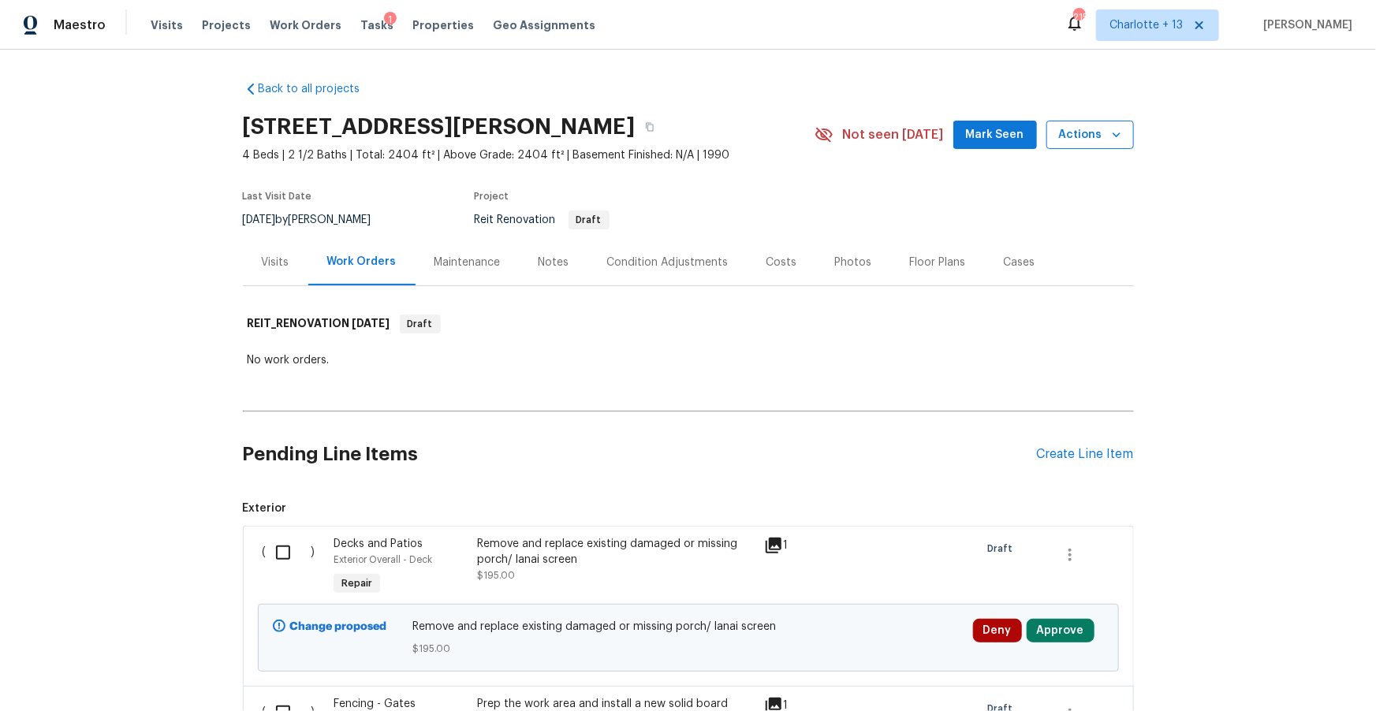
click at [1106, 129] on span "Actions" at bounding box center [1090, 135] width 62 height 20
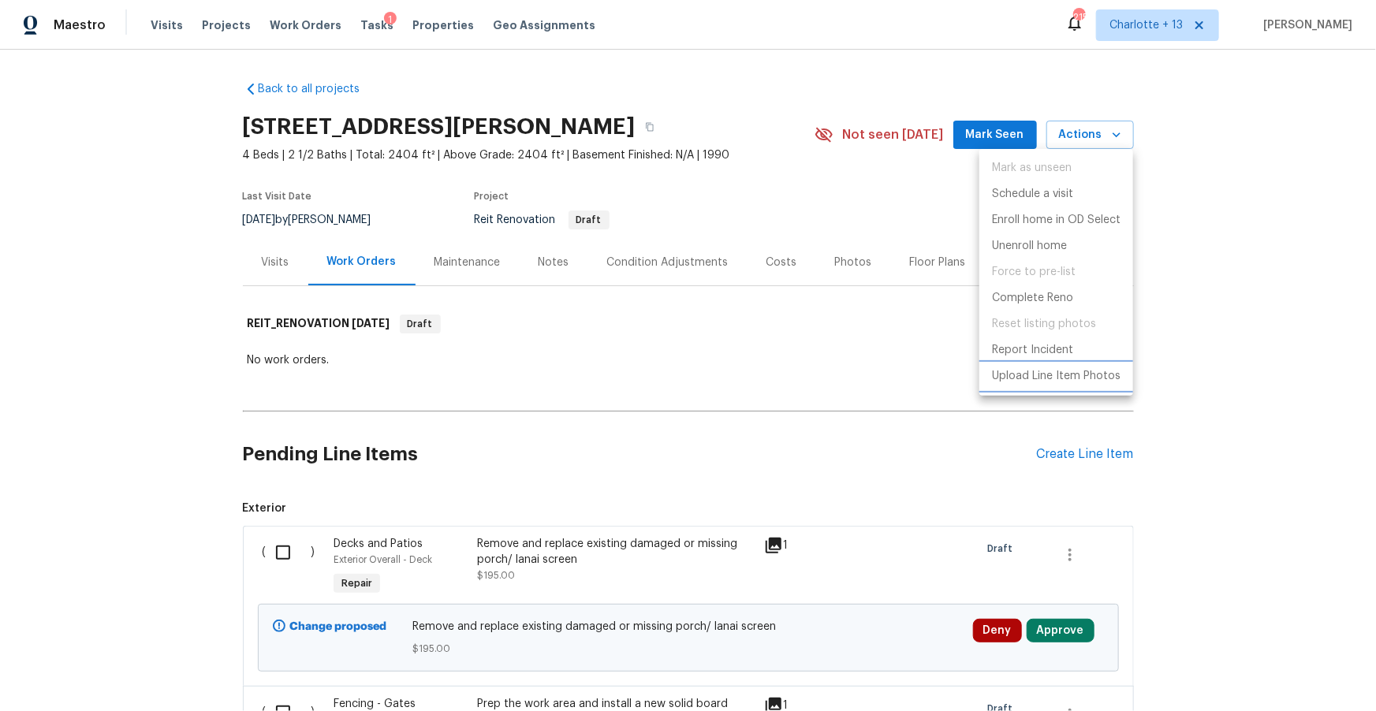
click at [1060, 380] on p "Upload Line Item Photos" at bounding box center [1056, 376] width 129 height 17
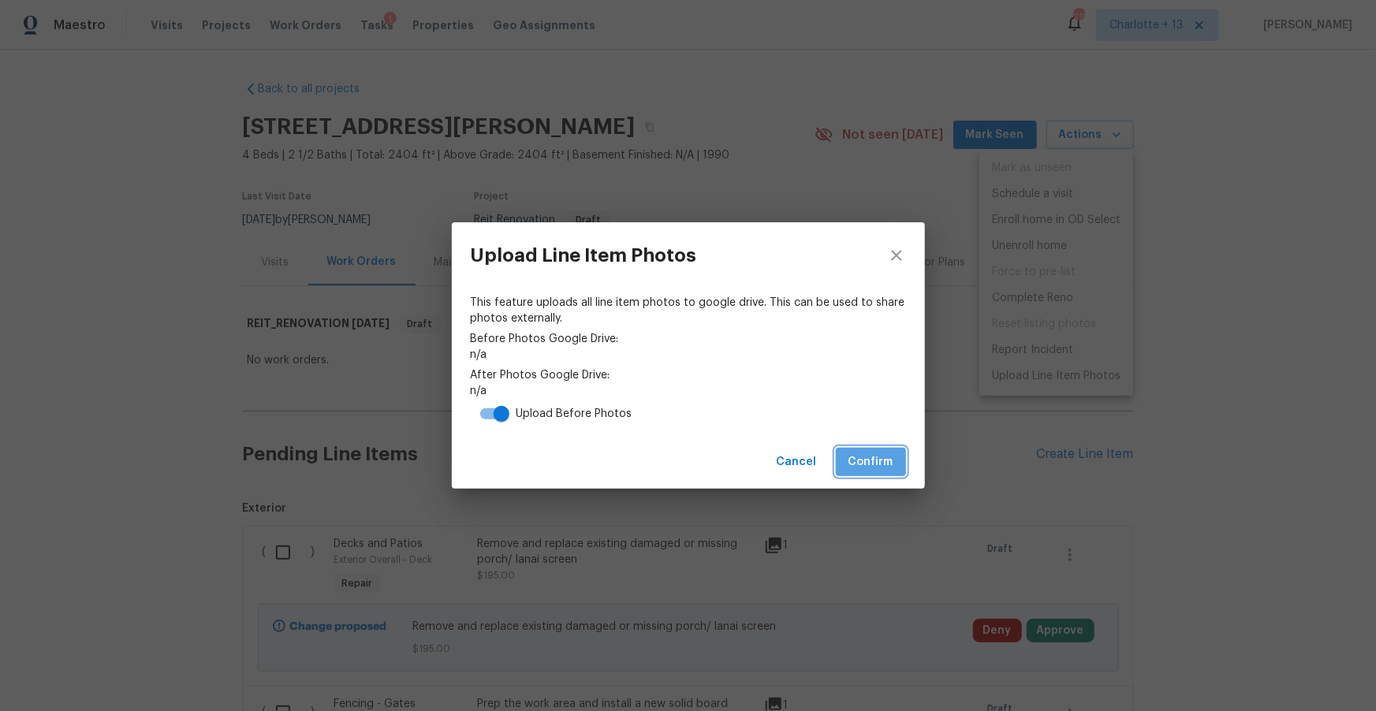
click at [878, 462] on span "Confirm" at bounding box center [870, 463] width 45 height 20
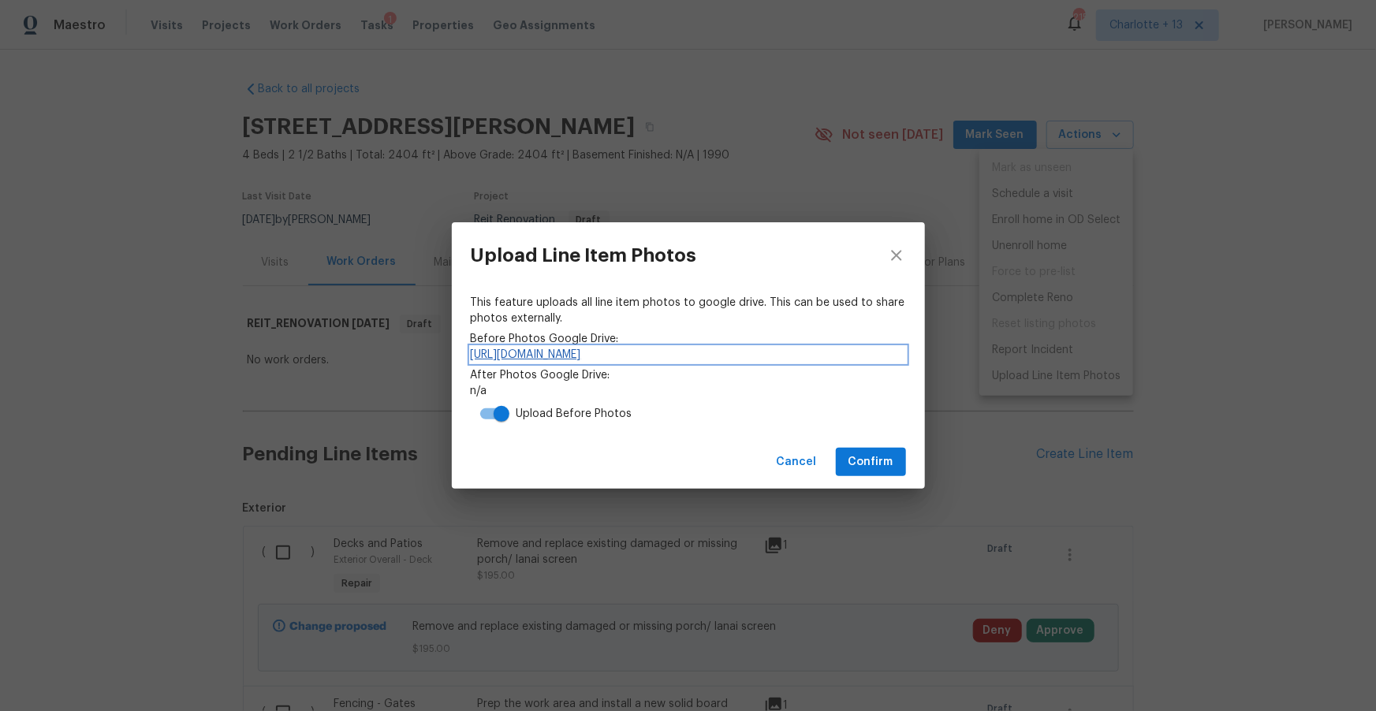
click at [790, 356] on link "https://drive.google.com/drive/folders/1MvNqqxPceyJh3uYMapbEfqTzvIsFfhCq" at bounding box center [688, 355] width 435 height 16
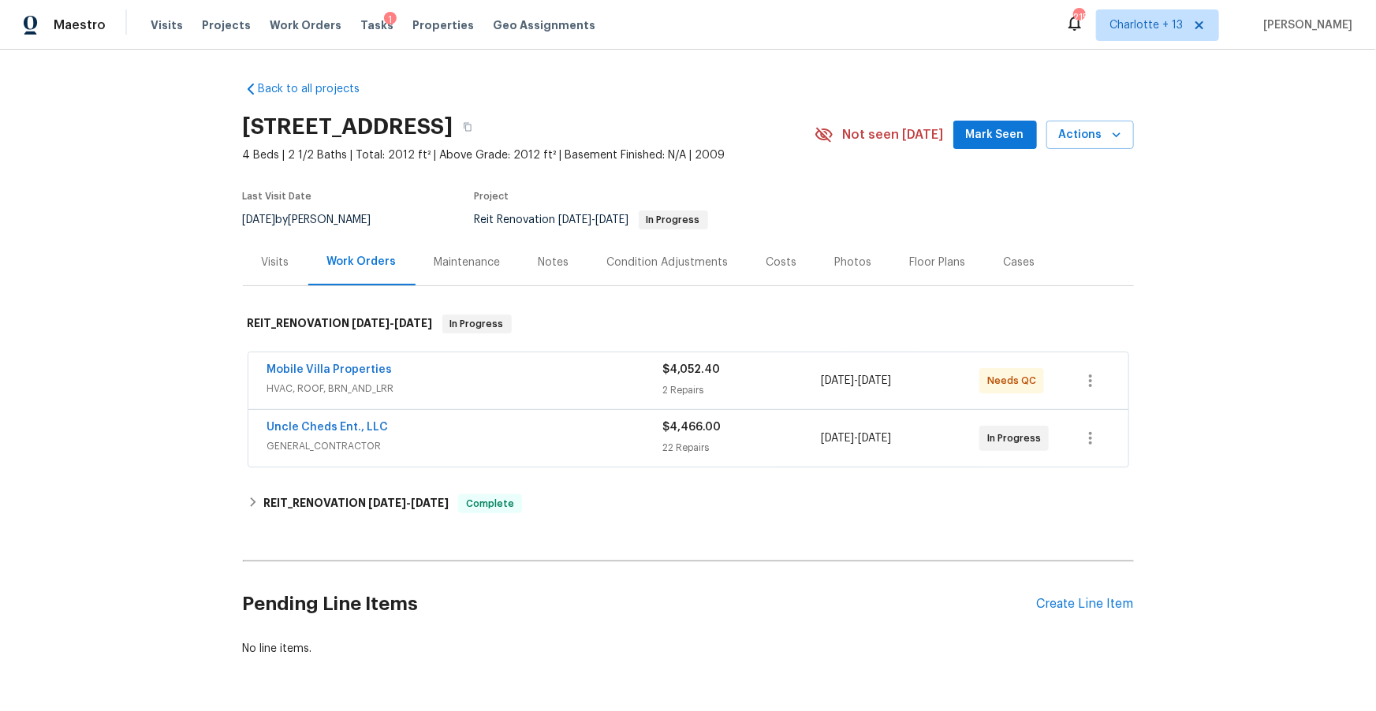
scroll to position [52, 0]
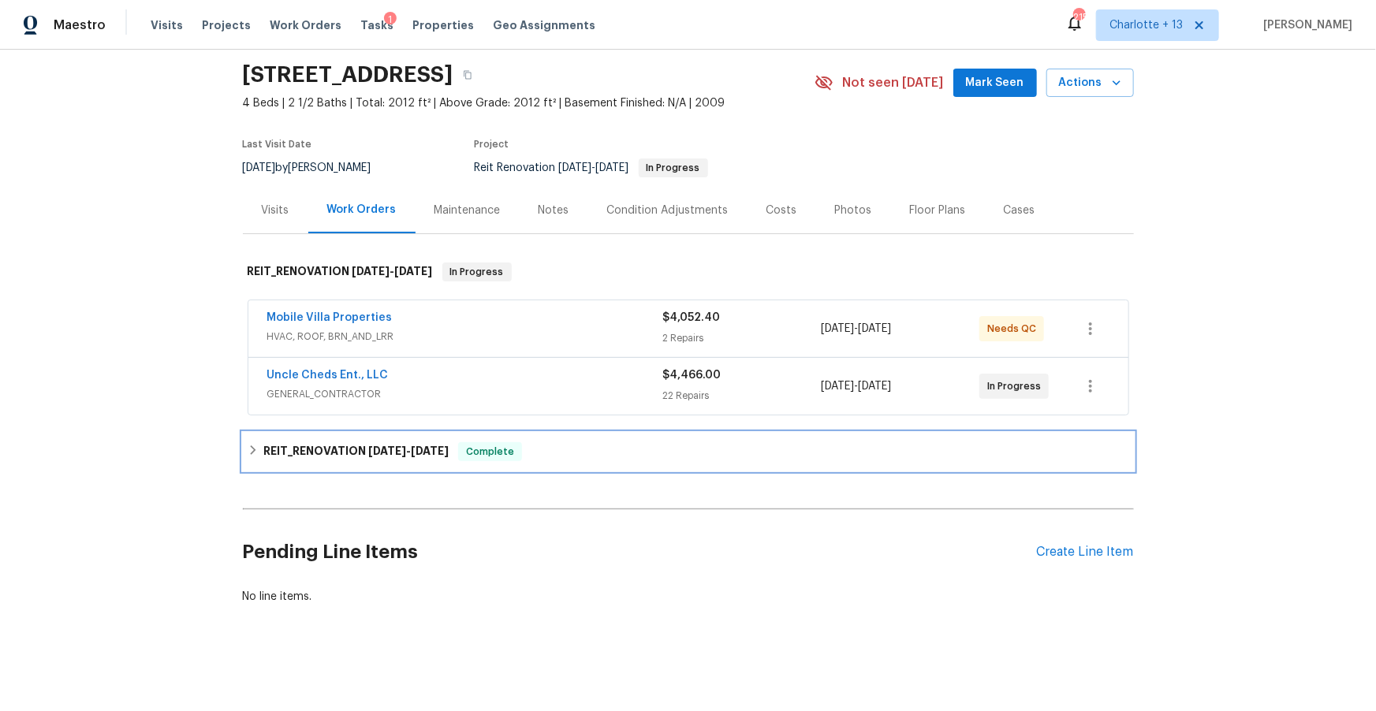
click at [310, 447] on h6 "REIT_RENOVATION 7/23/25 - 7/25/25" at bounding box center [355, 451] width 185 height 19
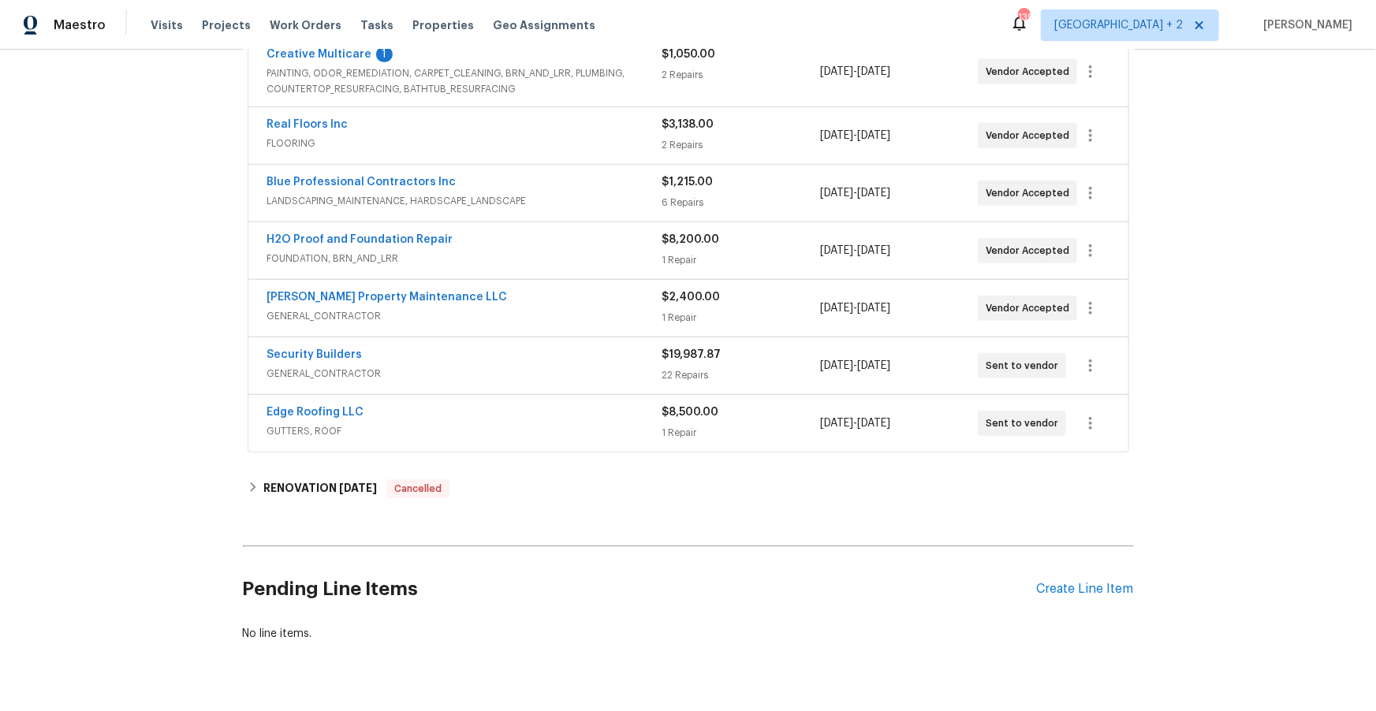
scroll to position [408, 0]
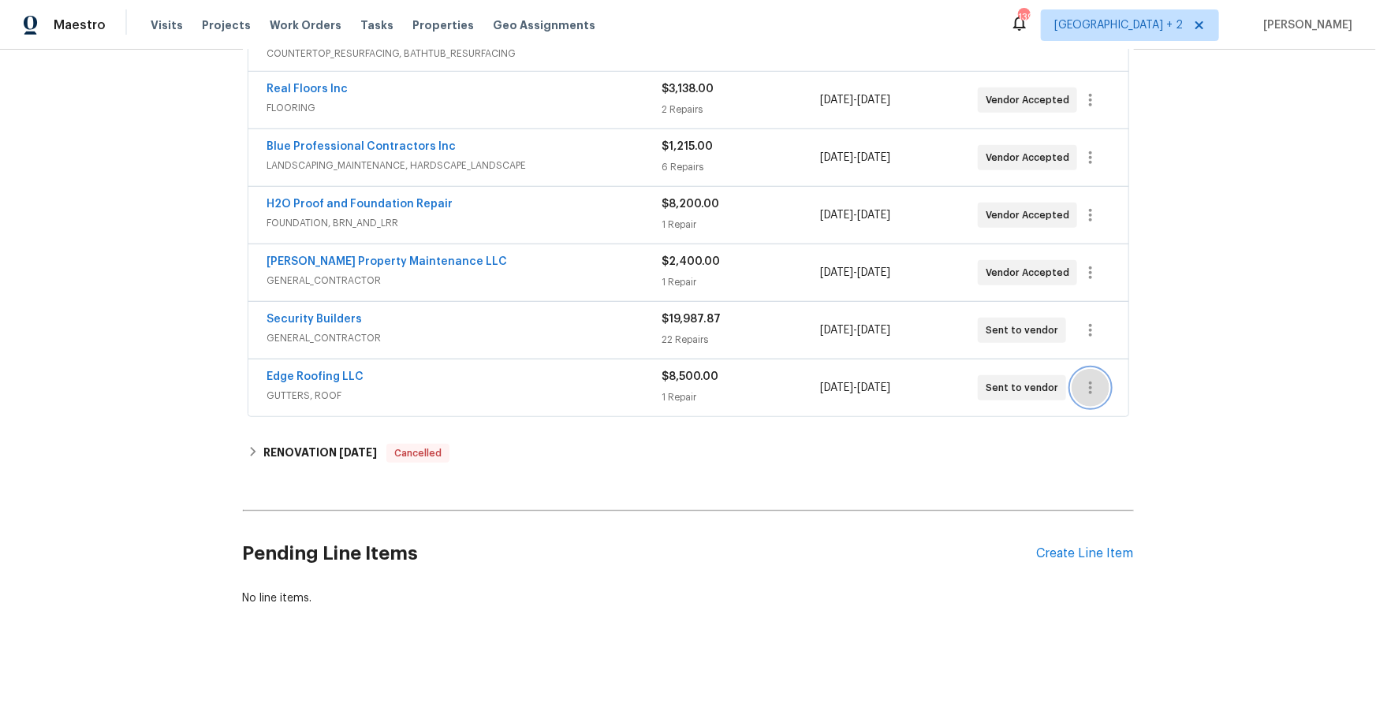
click at [1089, 378] on icon "button" at bounding box center [1090, 387] width 19 height 19
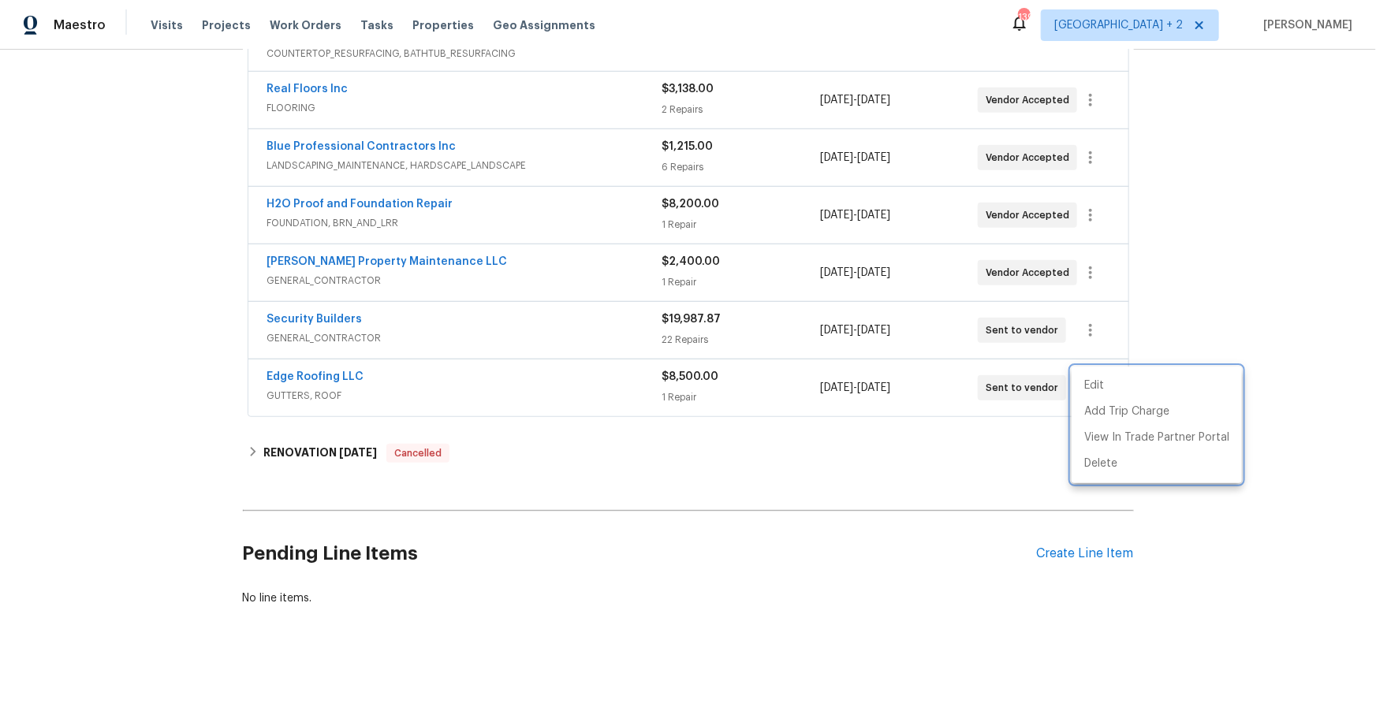
drag, startPoint x: 1196, startPoint y: 288, endPoint x: 1165, endPoint y: 281, distance: 32.2
click at [1196, 288] on div at bounding box center [688, 355] width 1376 height 711
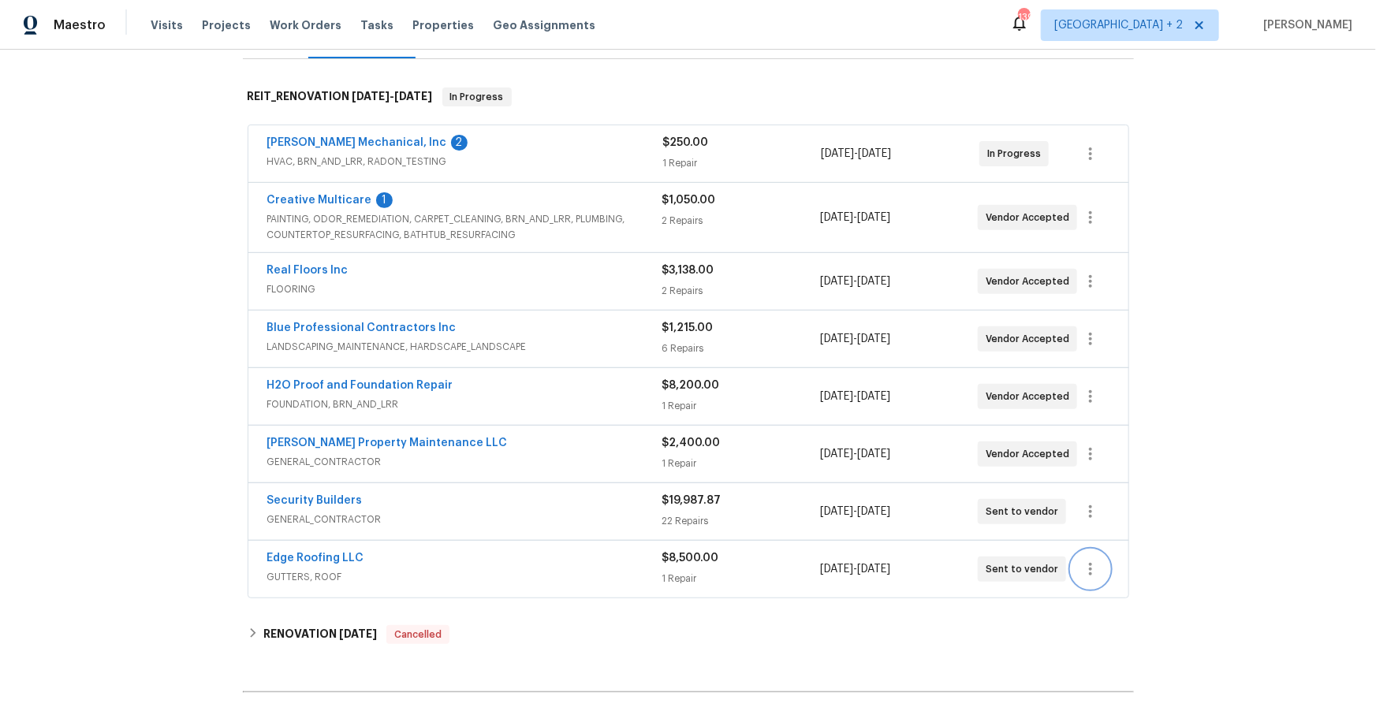
scroll to position [0, 0]
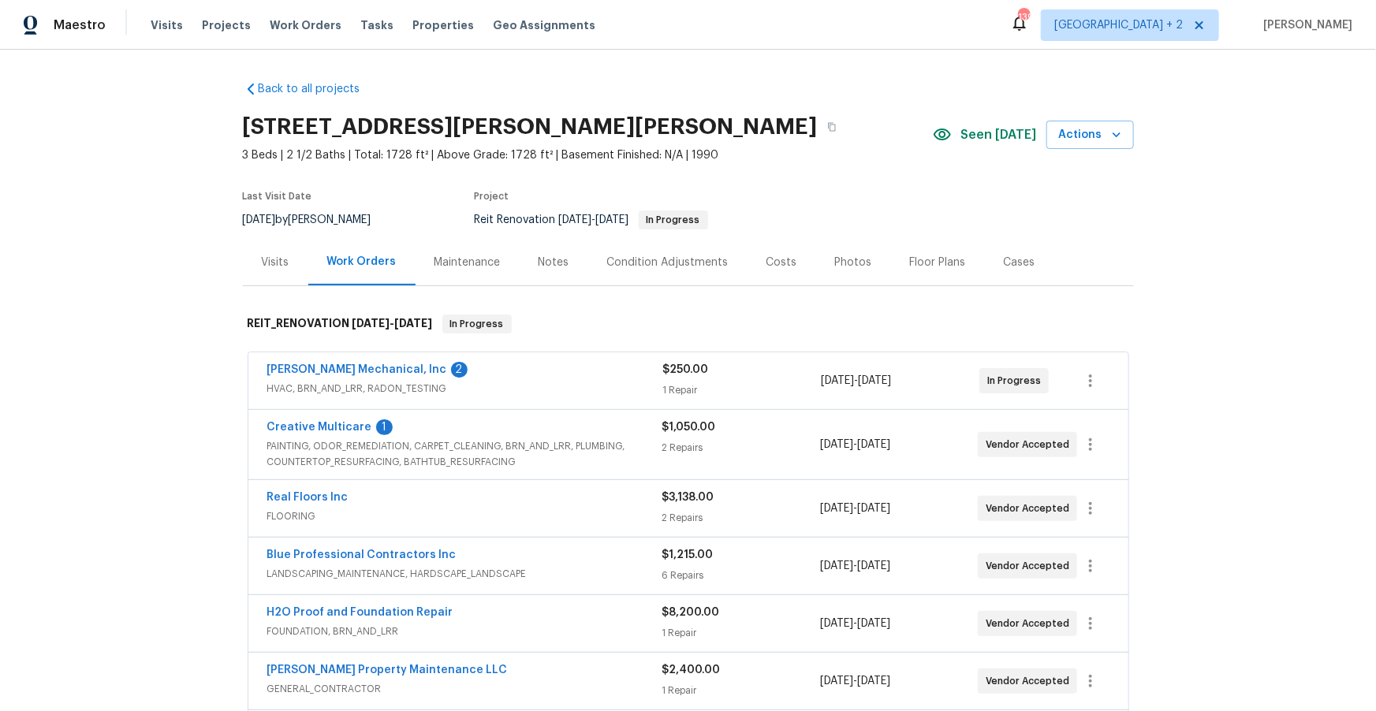
click at [781, 259] on div "Costs" at bounding box center [781, 263] width 31 height 16
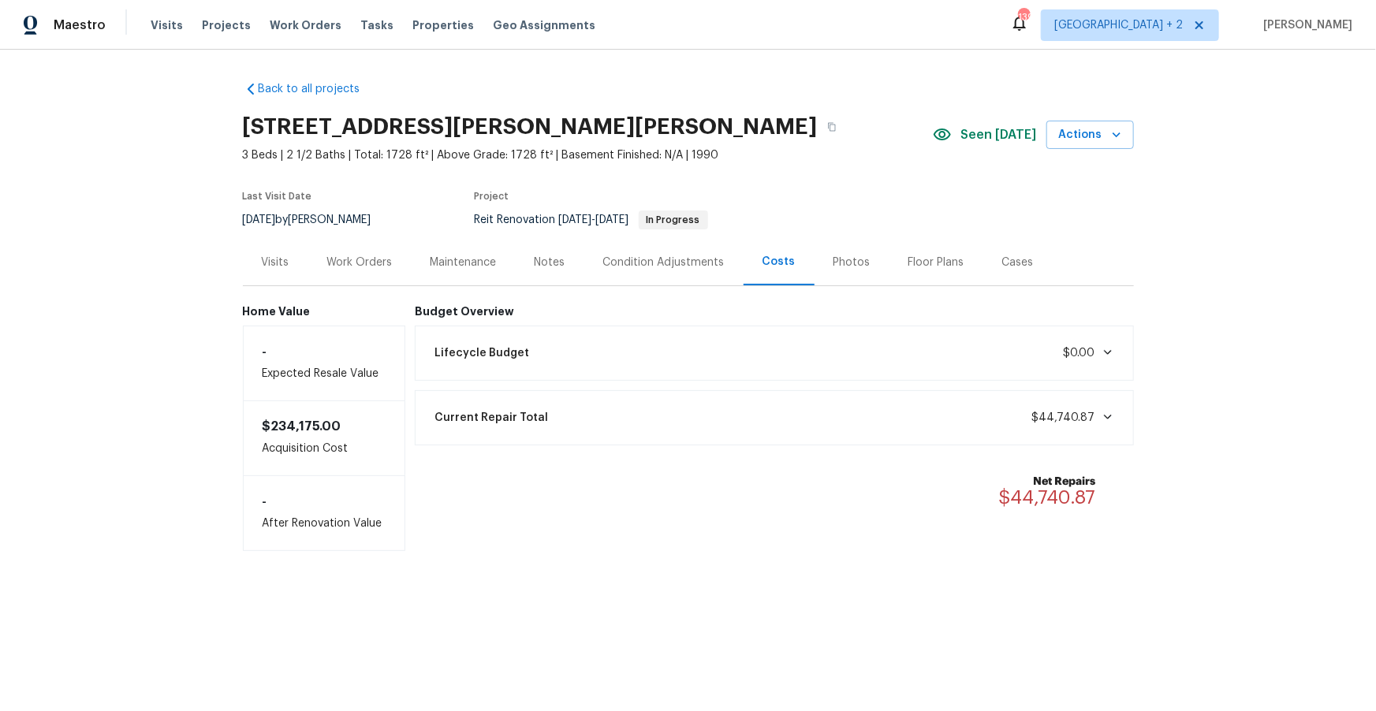
click at [337, 263] on div "Work Orders" at bounding box center [359, 263] width 65 height 16
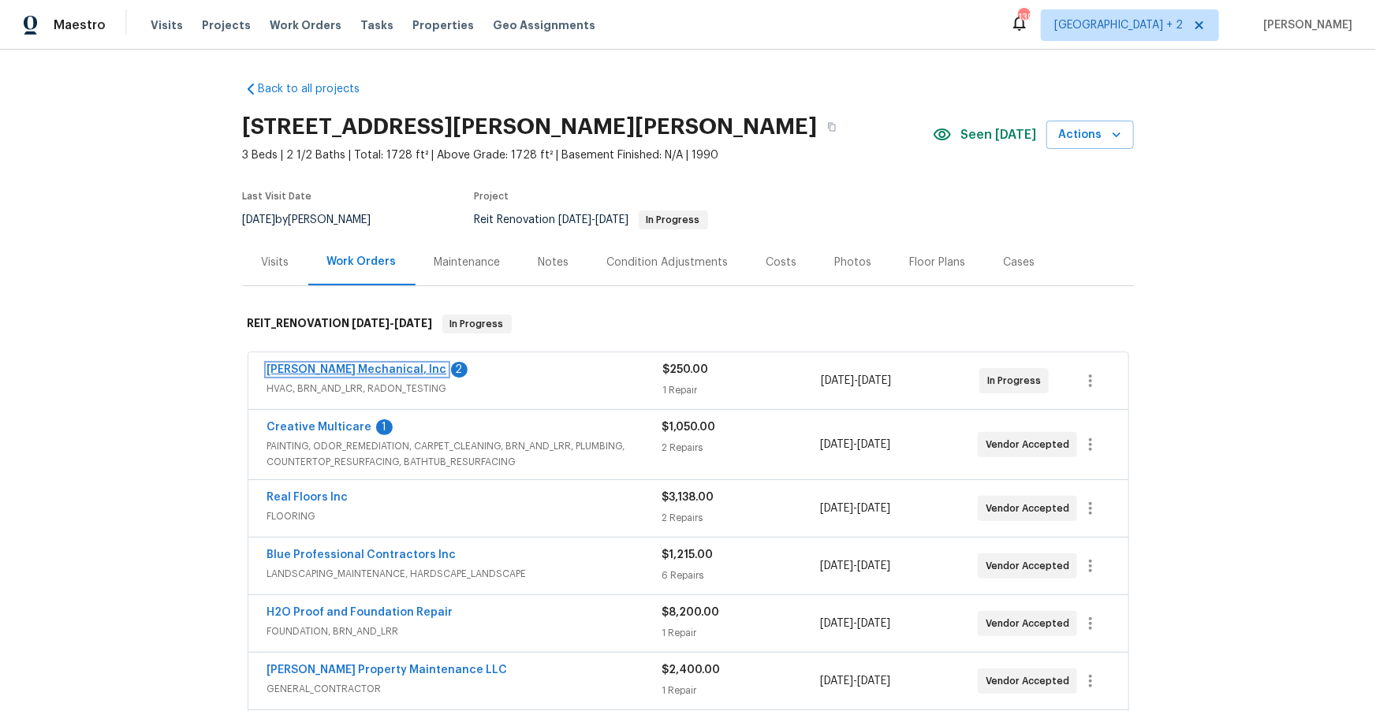
click at [358, 366] on link "JH Martin Mechanical, Inc" at bounding box center [357, 369] width 180 height 11
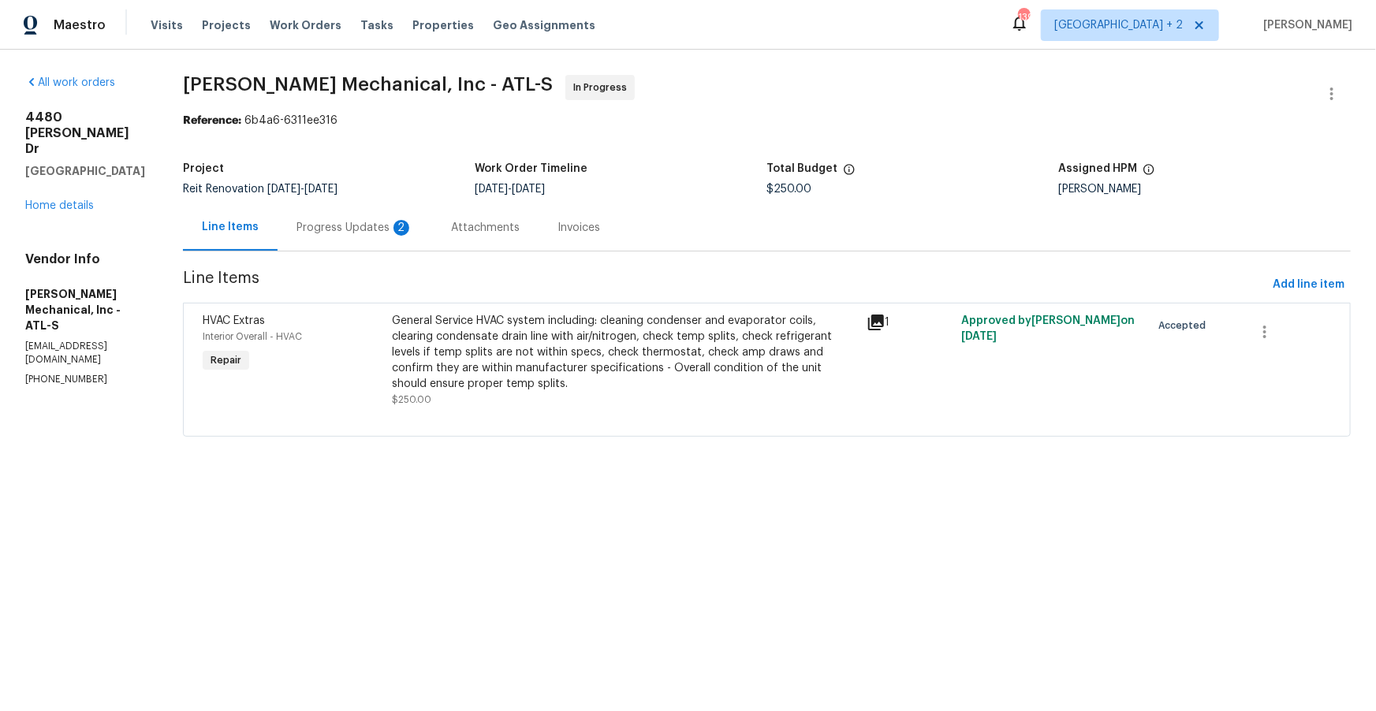
click at [386, 222] on div "Progress Updates 2" at bounding box center [354, 228] width 117 height 16
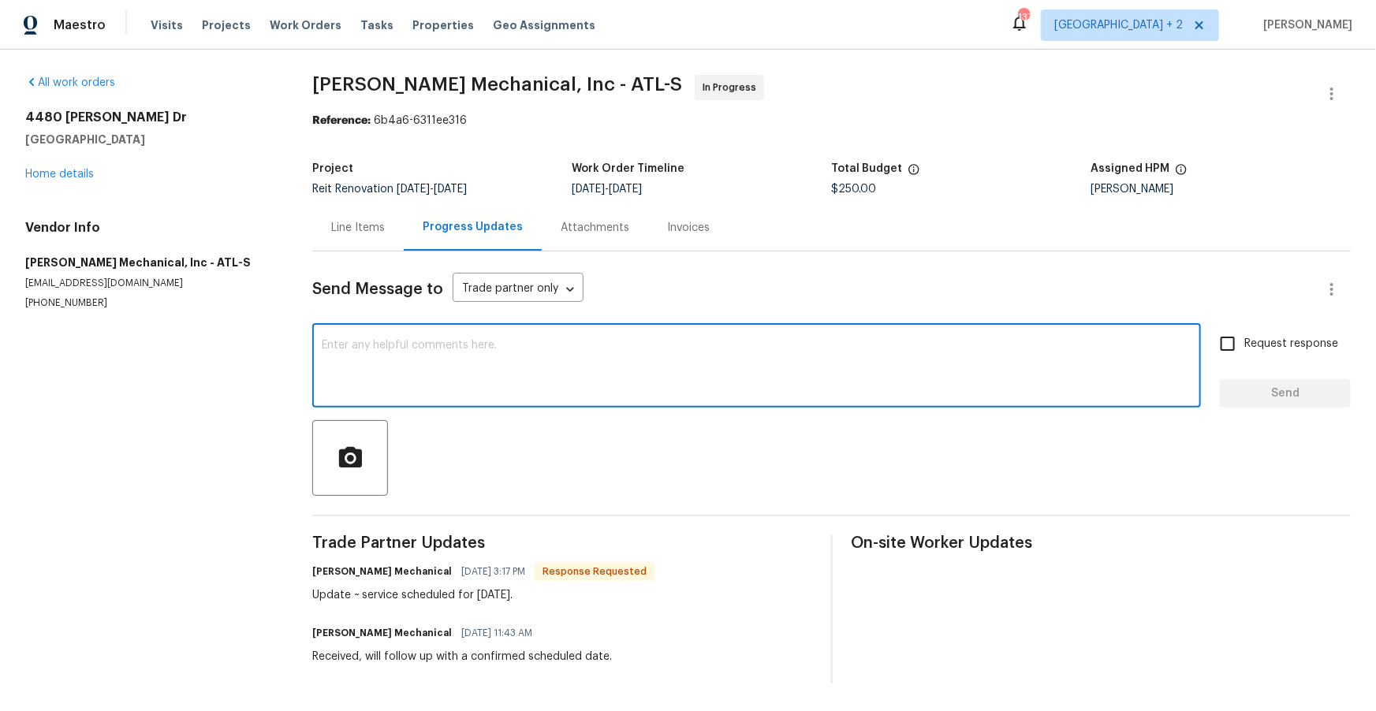
click at [543, 381] on textarea at bounding box center [757, 367] width 870 height 55
type textarea "Do not schedule. This is not approved"
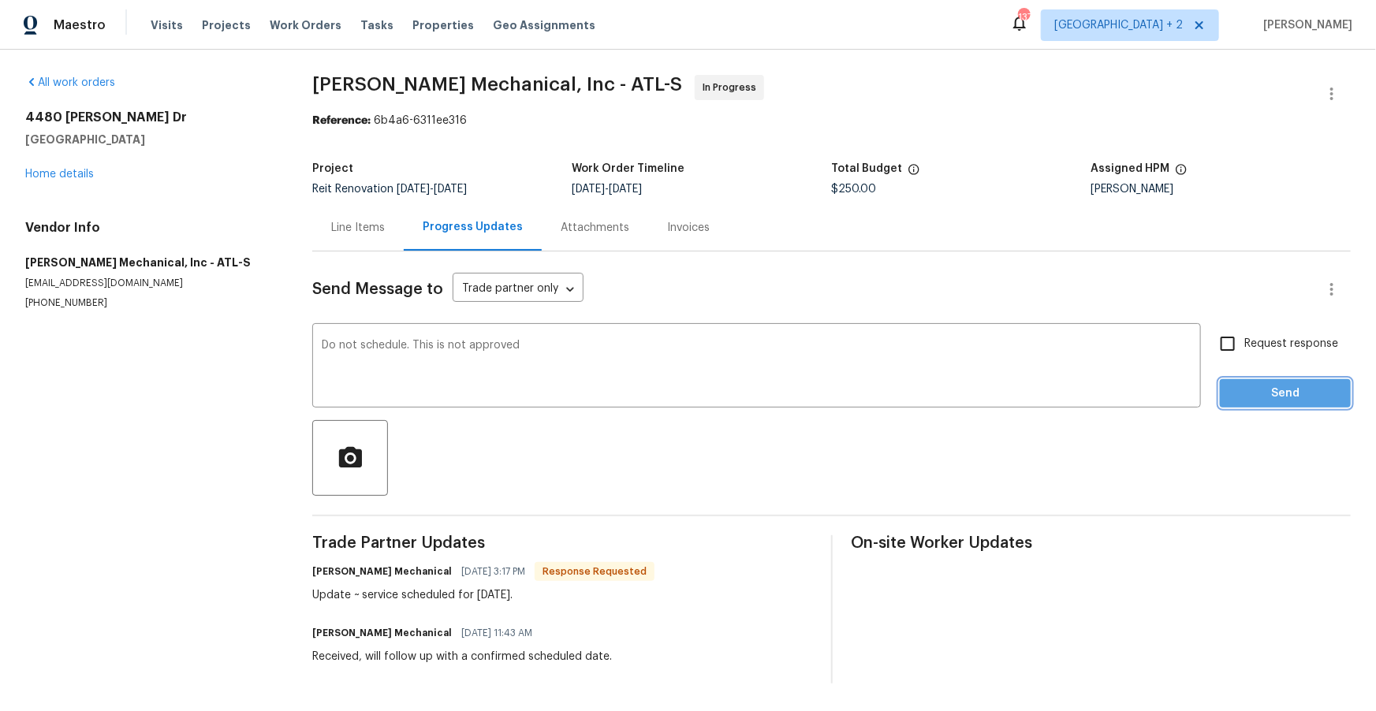
drag, startPoint x: 1325, startPoint y: 383, endPoint x: 1299, endPoint y: 385, distance: 26.9
click at [1325, 383] on button "Send" at bounding box center [1285, 393] width 131 height 29
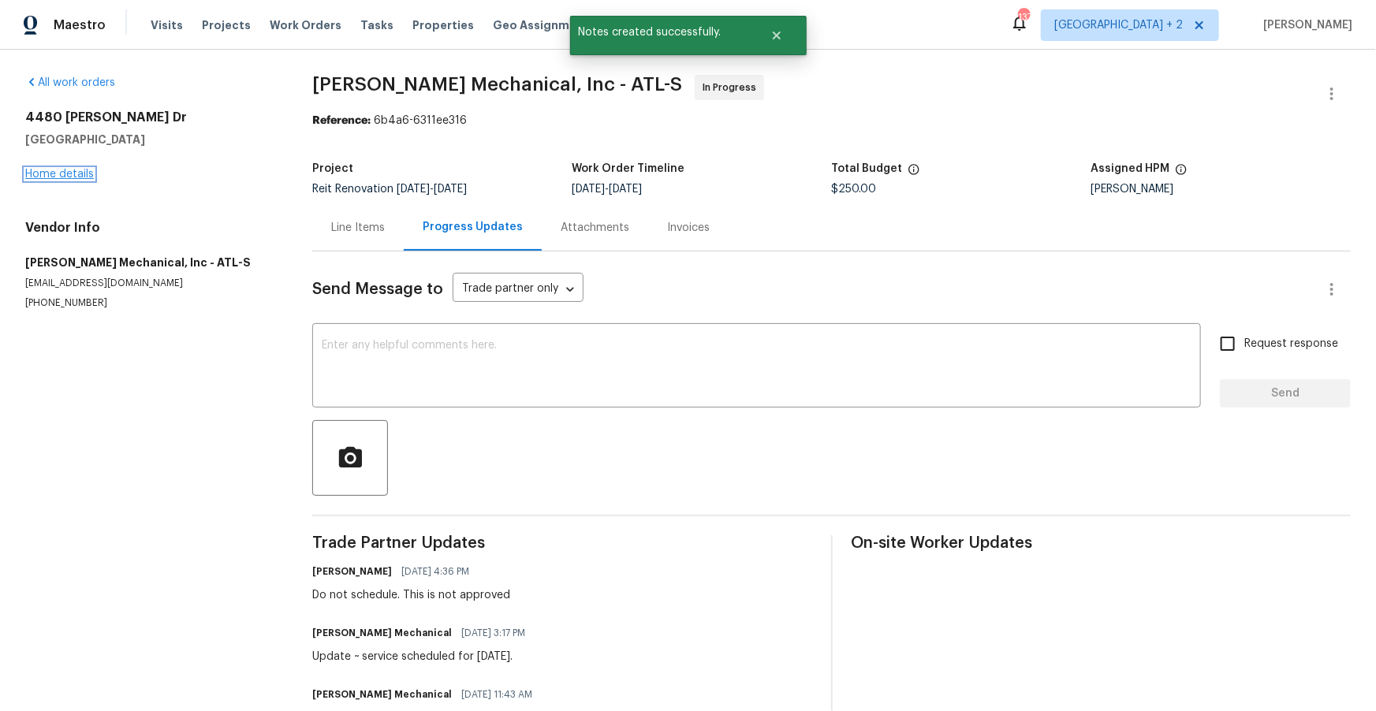
click at [35, 170] on link "Home details" at bounding box center [59, 174] width 69 height 11
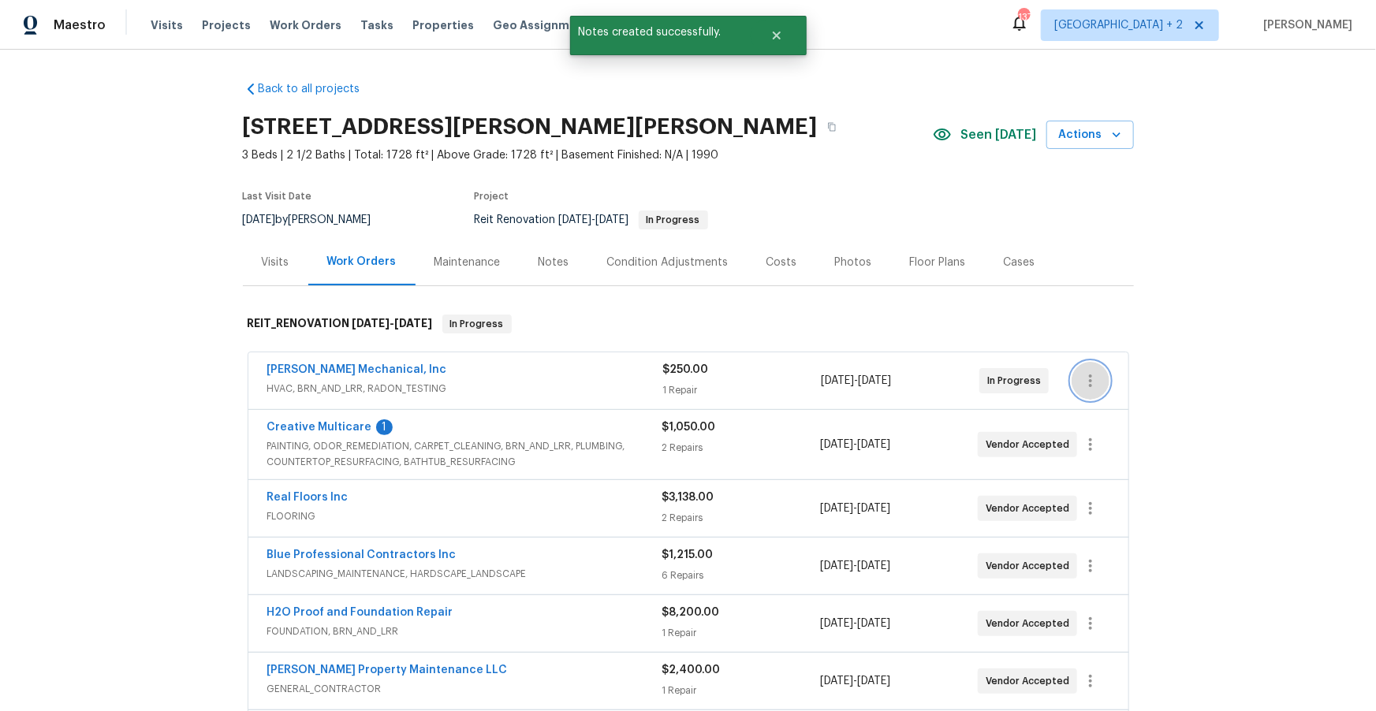
click at [1093, 375] on icon "button" at bounding box center [1090, 380] width 19 height 19
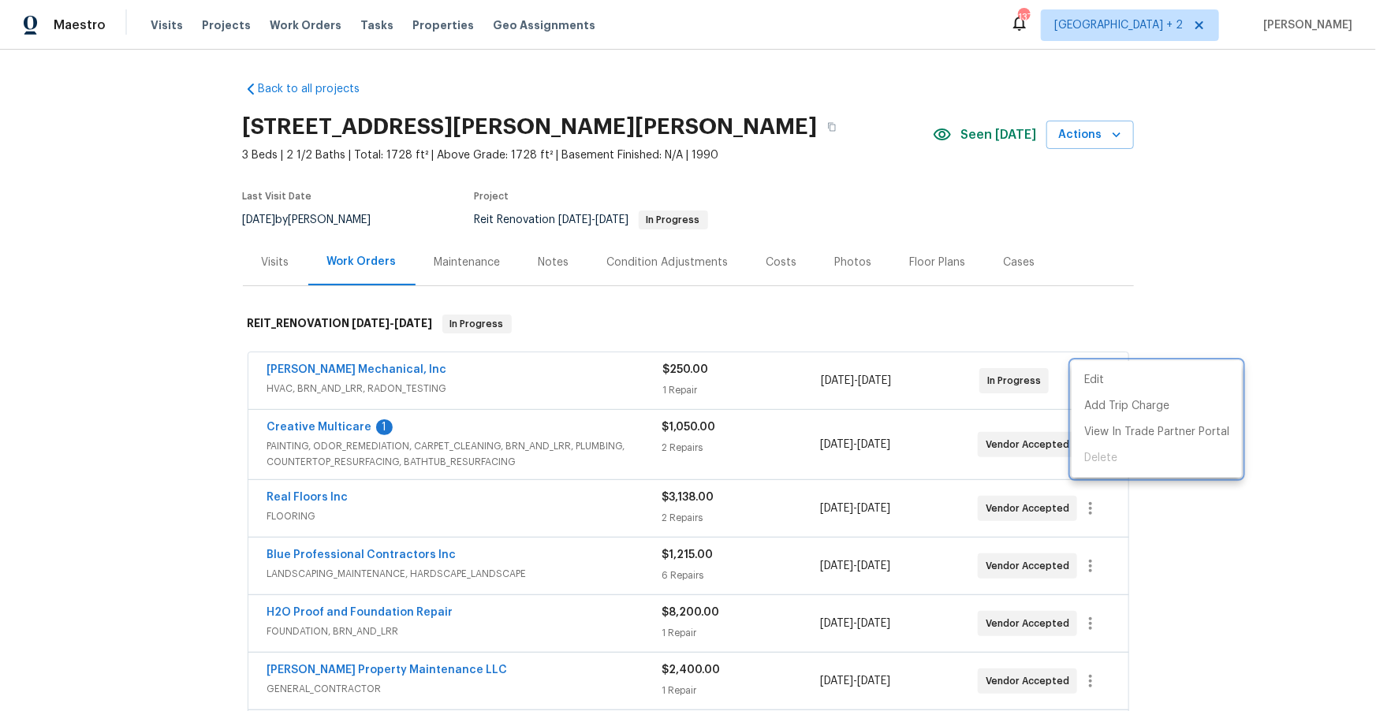
click at [524, 374] on div at bounding box center [688, 355] width 1376 height 711
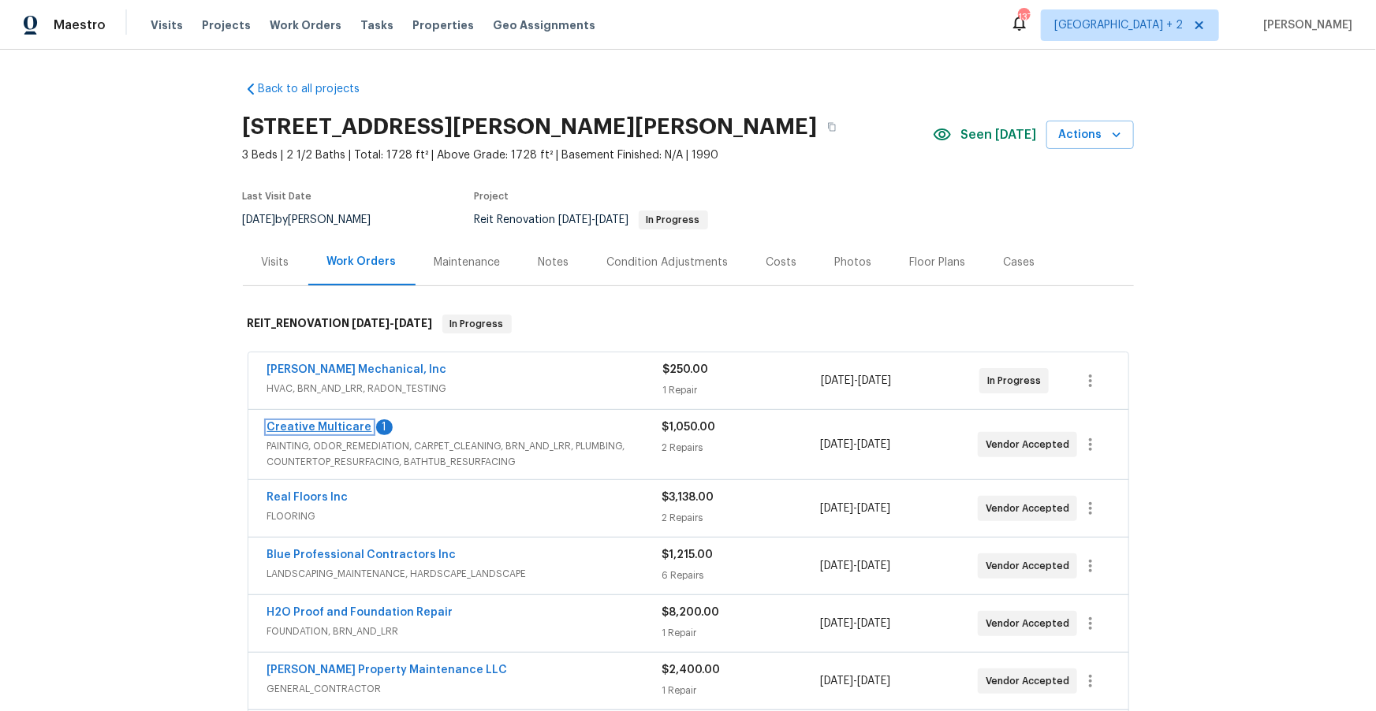
click at [296, 427] on link "Creative Multicare" at bounding box center [319, 427] width 105 height 11
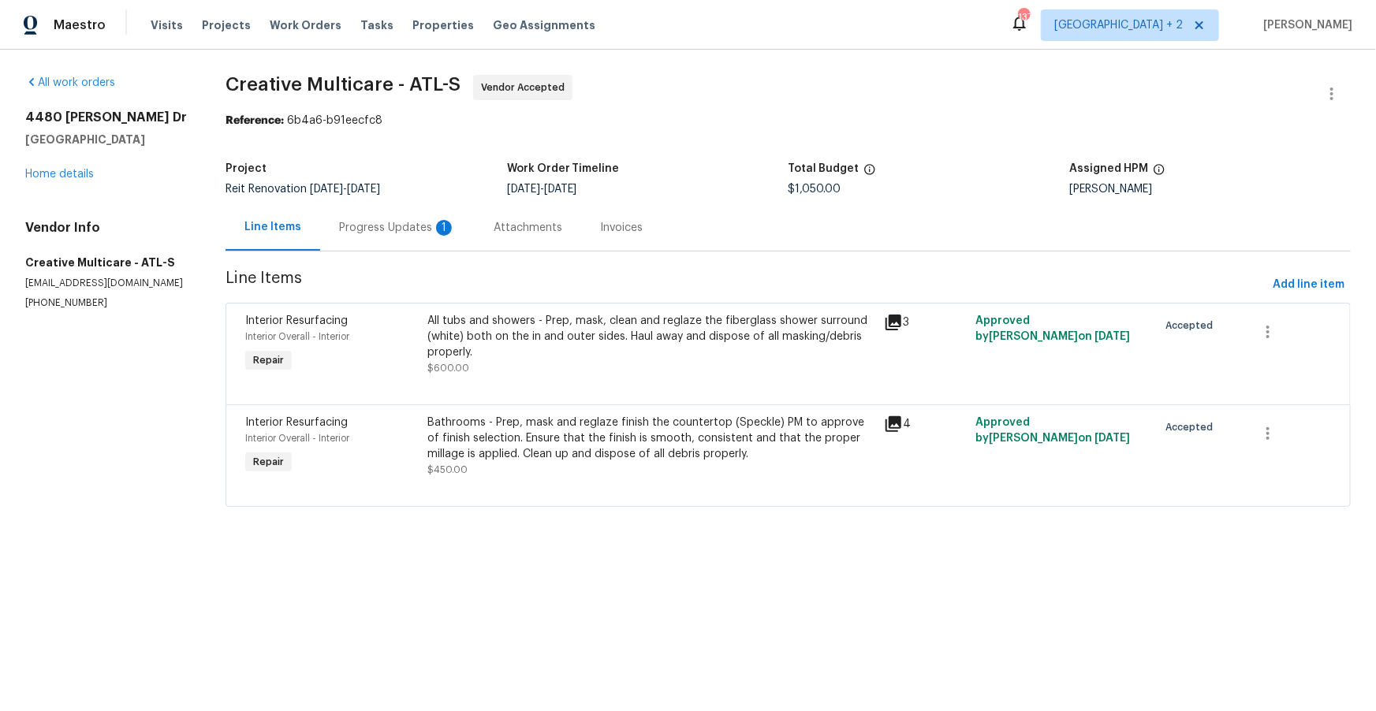
click at [386, 229] on div "Progress Updates 1" at bounding box center [397, 228] width 117 height 16
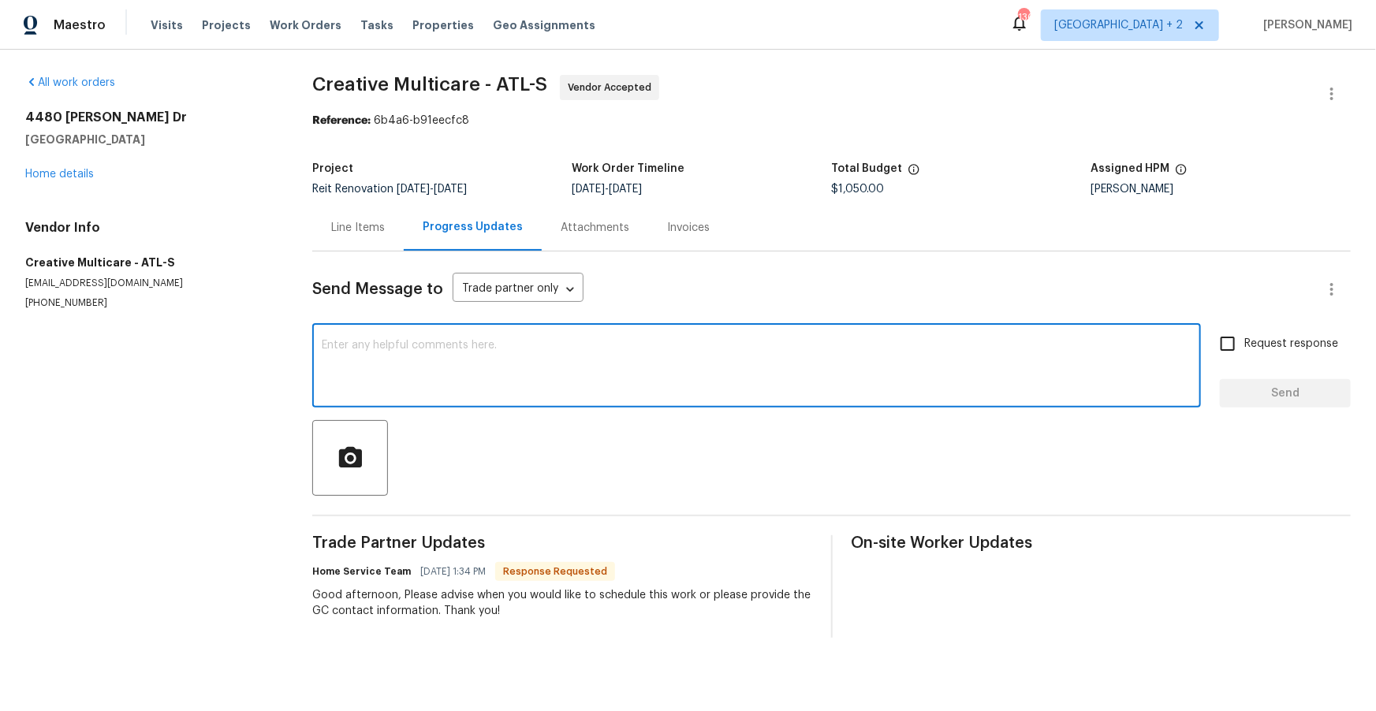
click at [740, 381] on textarea at bounding box center [757, 367] width 870 height 55
type textarea "Do not schedule. this is not approved"
drag, startPoint x: 1299, startPoint y: 406, endPoint x: 1288, endPoint y: 403, distance: 10.7
click at [1296, 405] on button "Send" at bounding box center [1285, 393] width 131 height 29
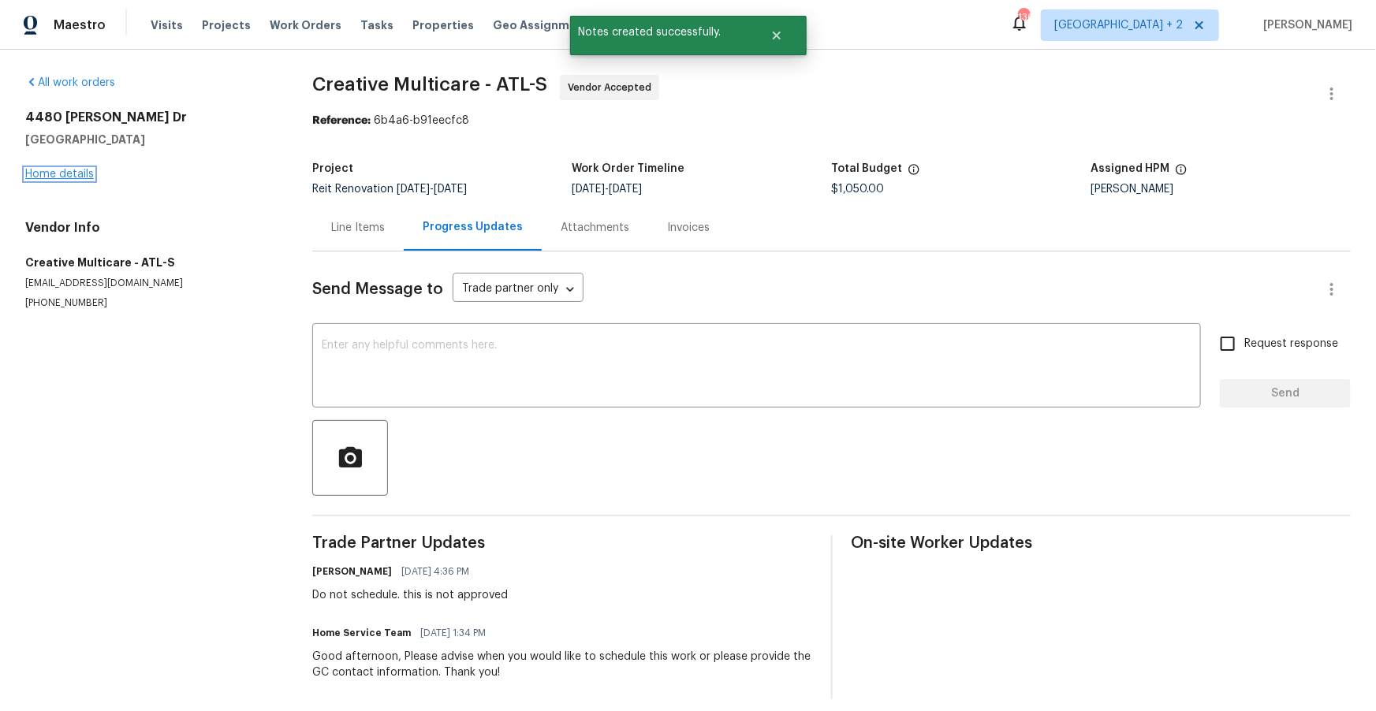
click at [71, 173] on link "Home details" at bounding box center [59, 174] width 69 height 11
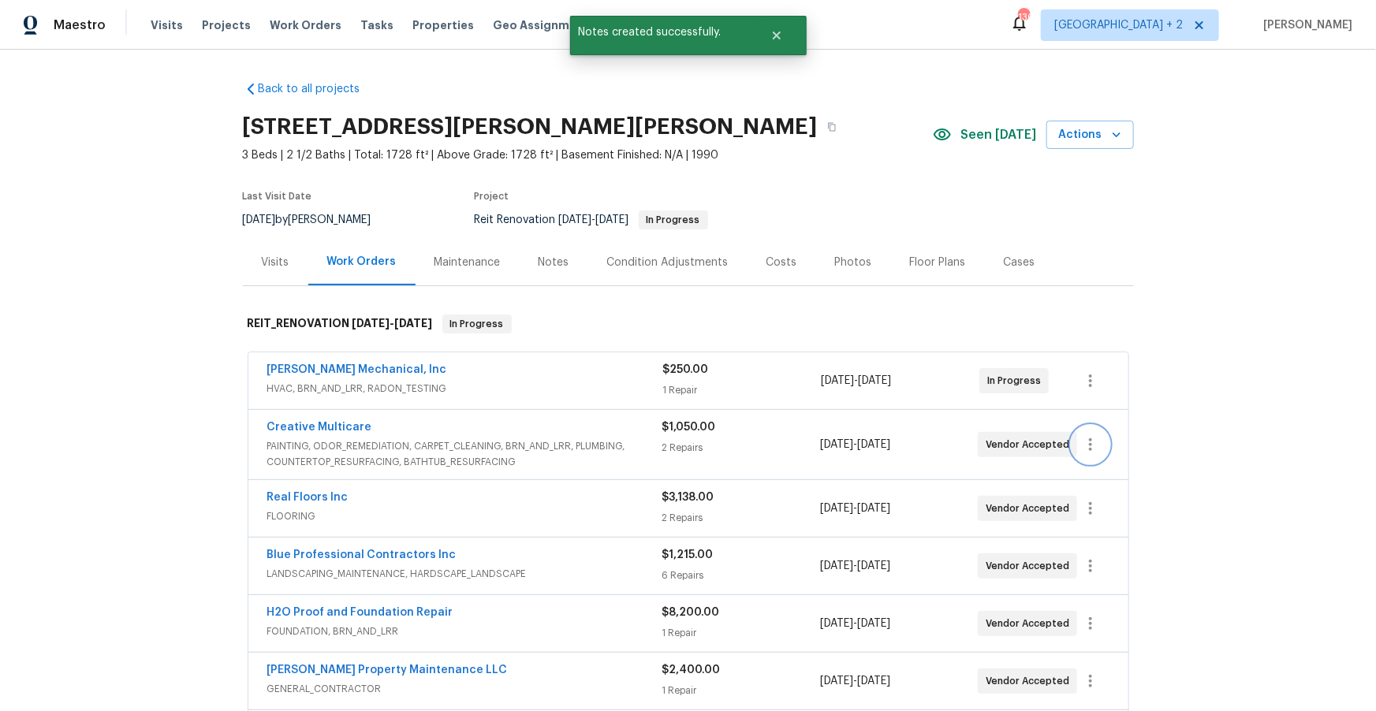
click at [1086, 448] on icon "button" at bounding box center [1090, 444] width 19 height 19
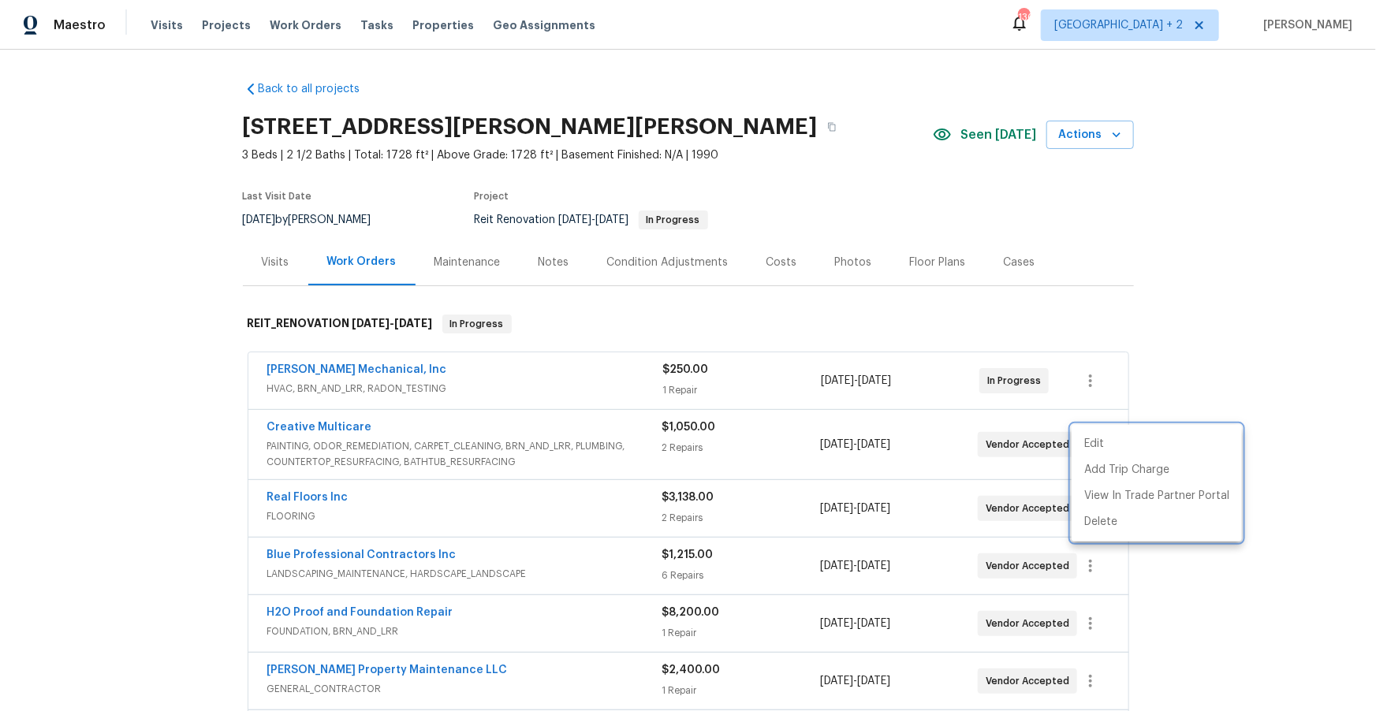
click at [326, 423] on div at bounding box center [688, 355] width 1376 height 711
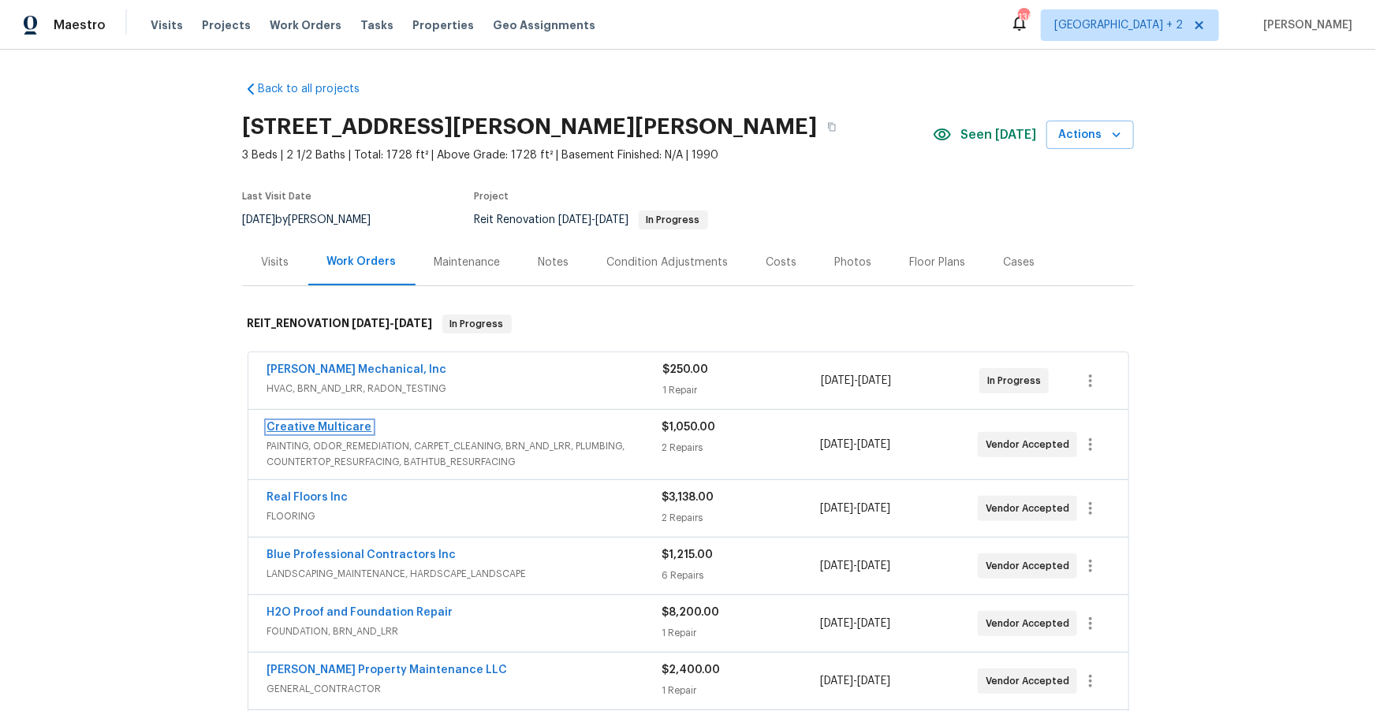
click at [319, 427] on link "Creative Multicare" at bounding box center [319, 427] width 105 height 11
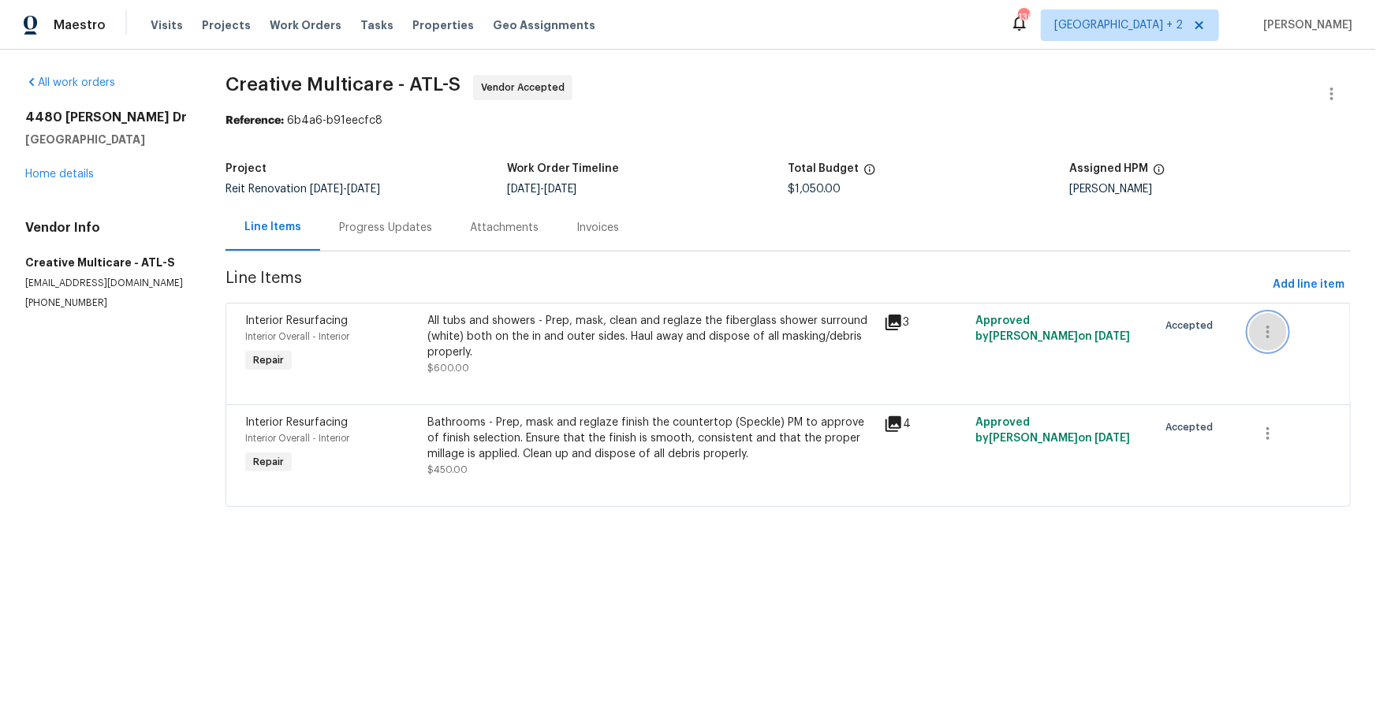
click at [1269, 331] on icon "button" at bounding box center [1267, 332] width 3 height 13
click at [70, 170] on div at bounding box center [688, 355] width 1376 height 711
click at [54, 177] on link "Home details" at bounding box center [59, 174] width 69 height 11
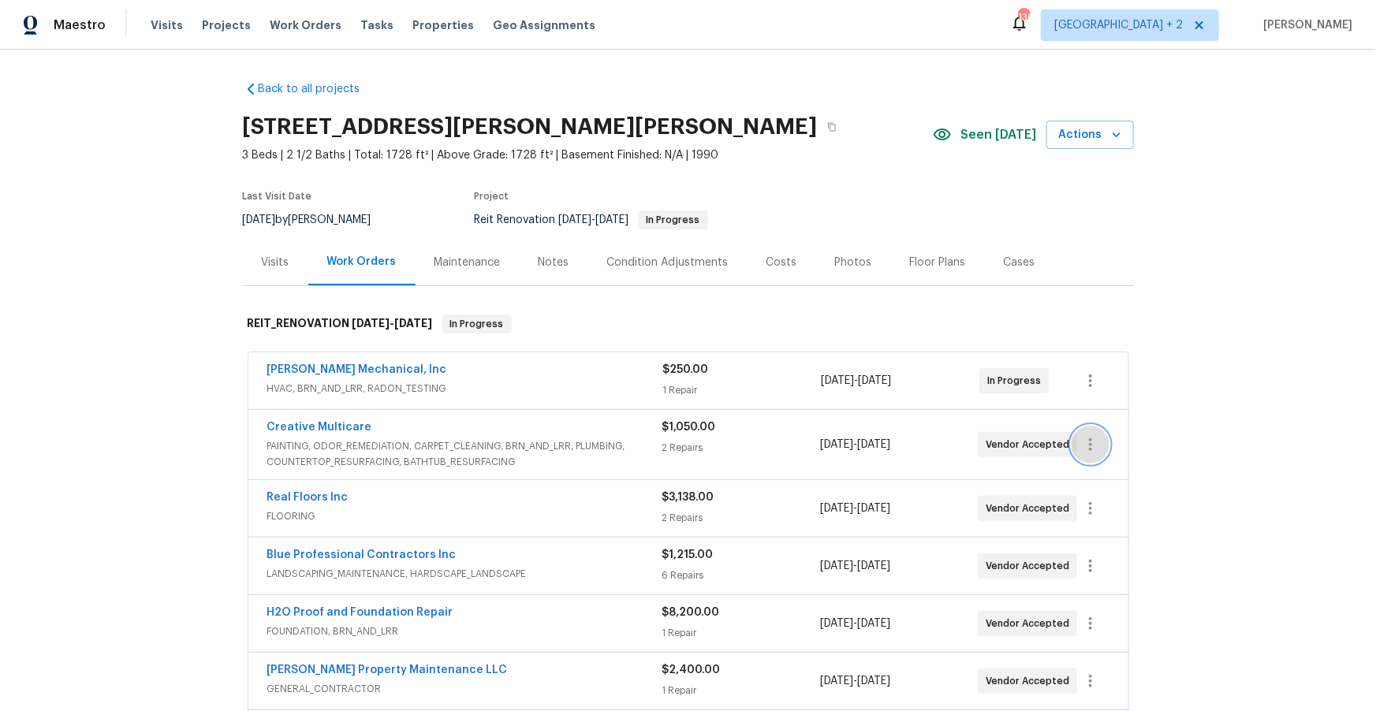
click at [1098, 445] on icon "button" at bounding box center [1090, 444] width 19 height 19
click at [1106, 524] on li "Delete" at bounding box center [1157, 522] width 170 height 26
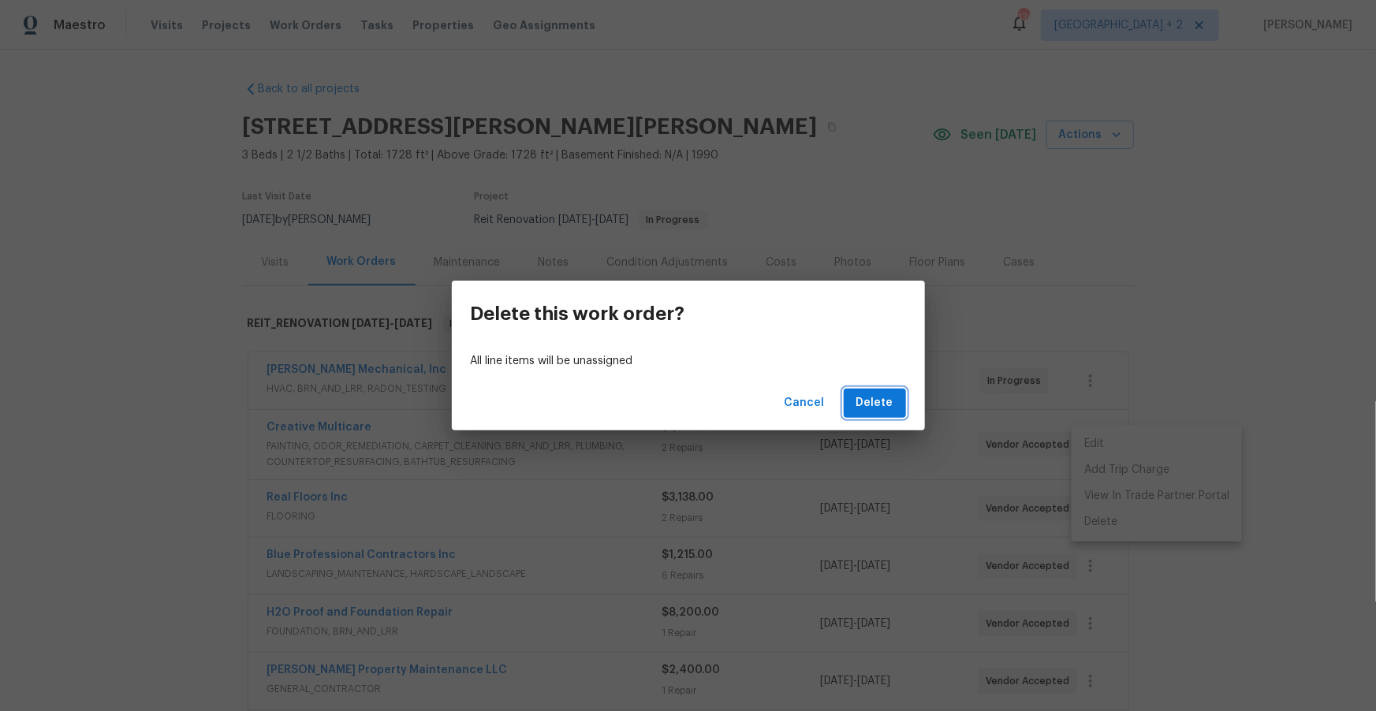
click at [875, 401] on span "Delete" at bounding box center [874, 403] width 37 height 20
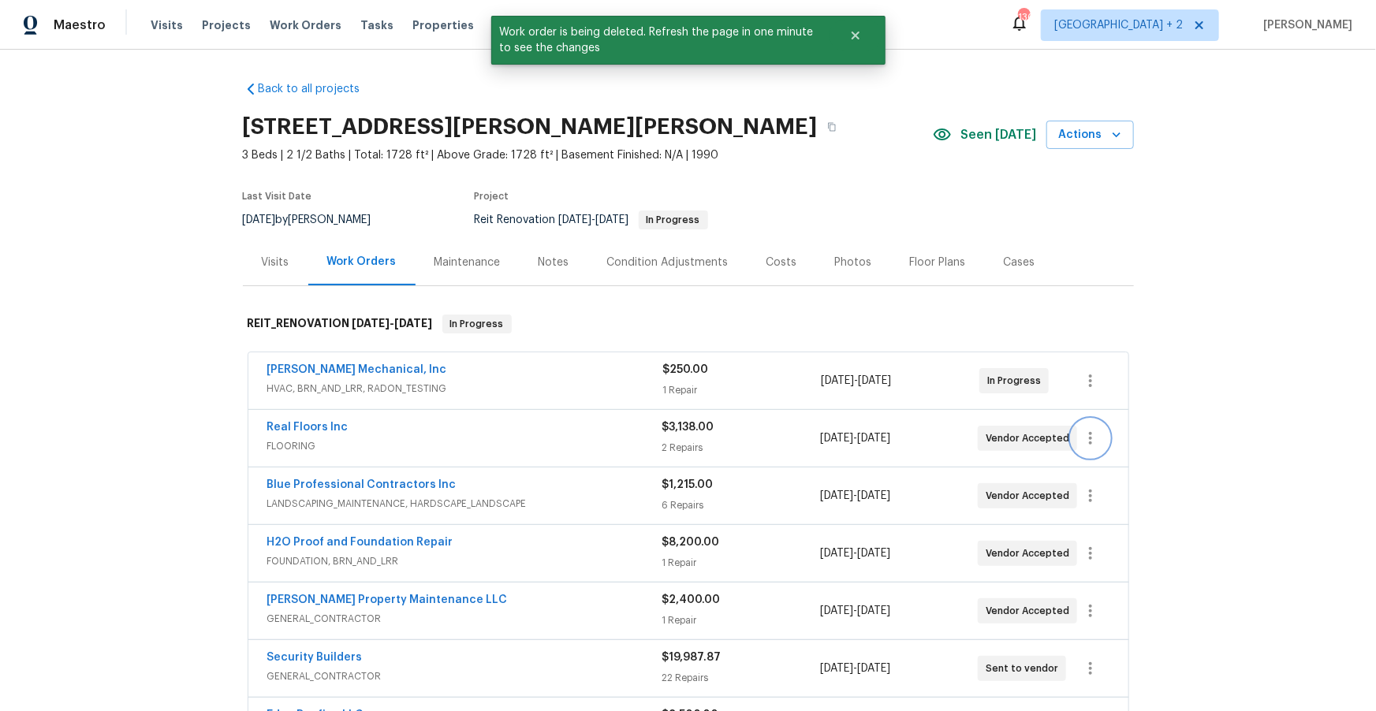
click at [1090, 442] on icon "button" at bounding box center [1090, 438] width 3 height 13
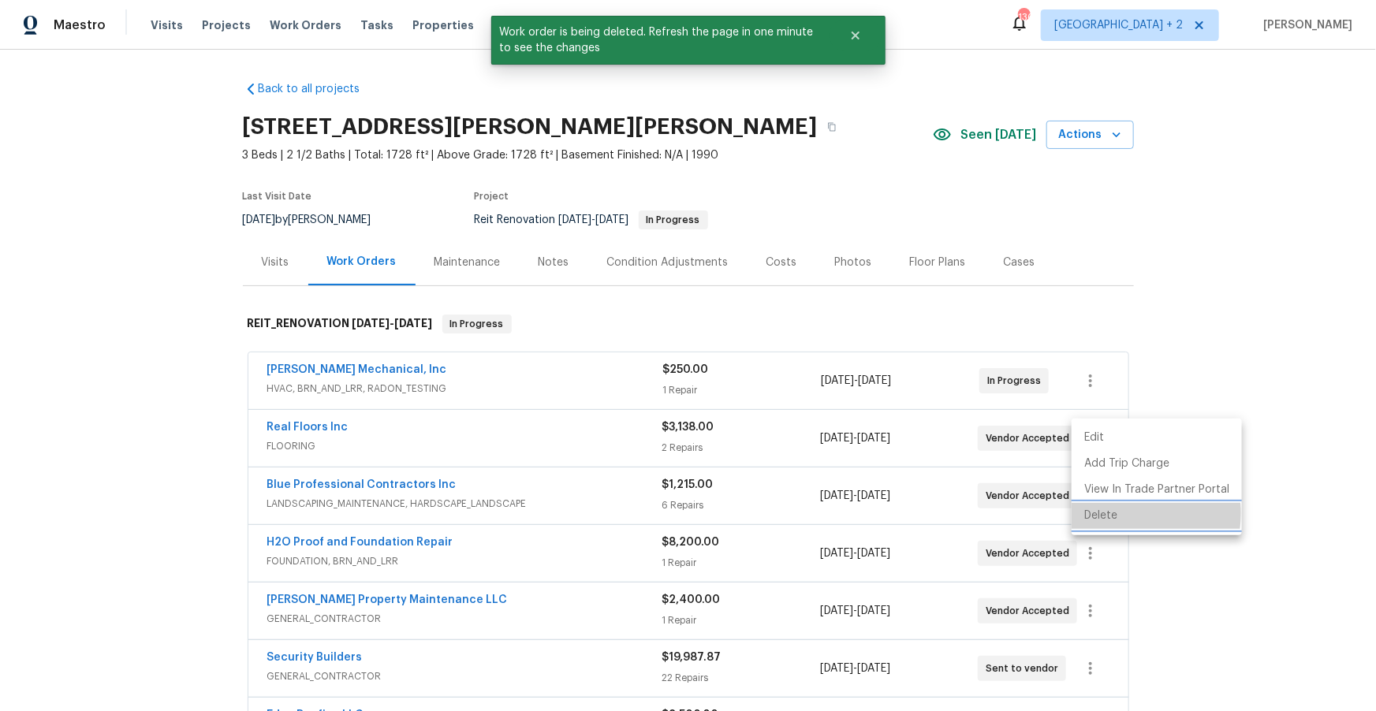
click at [1108, 512] on li "Delete" at bounding box center [1157, 516] width 170 height 26
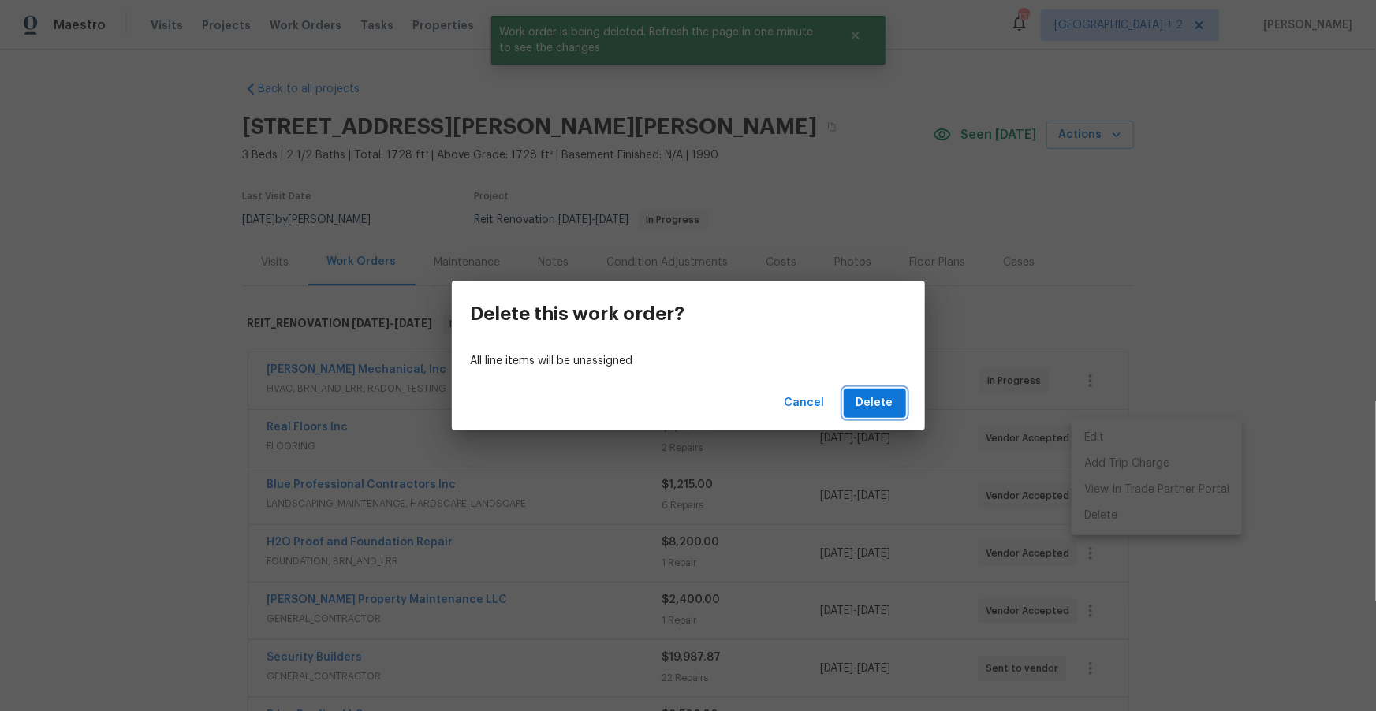
click at [859, 408] on span "Delete" at bounding box center [874, 403] width 37 height 20
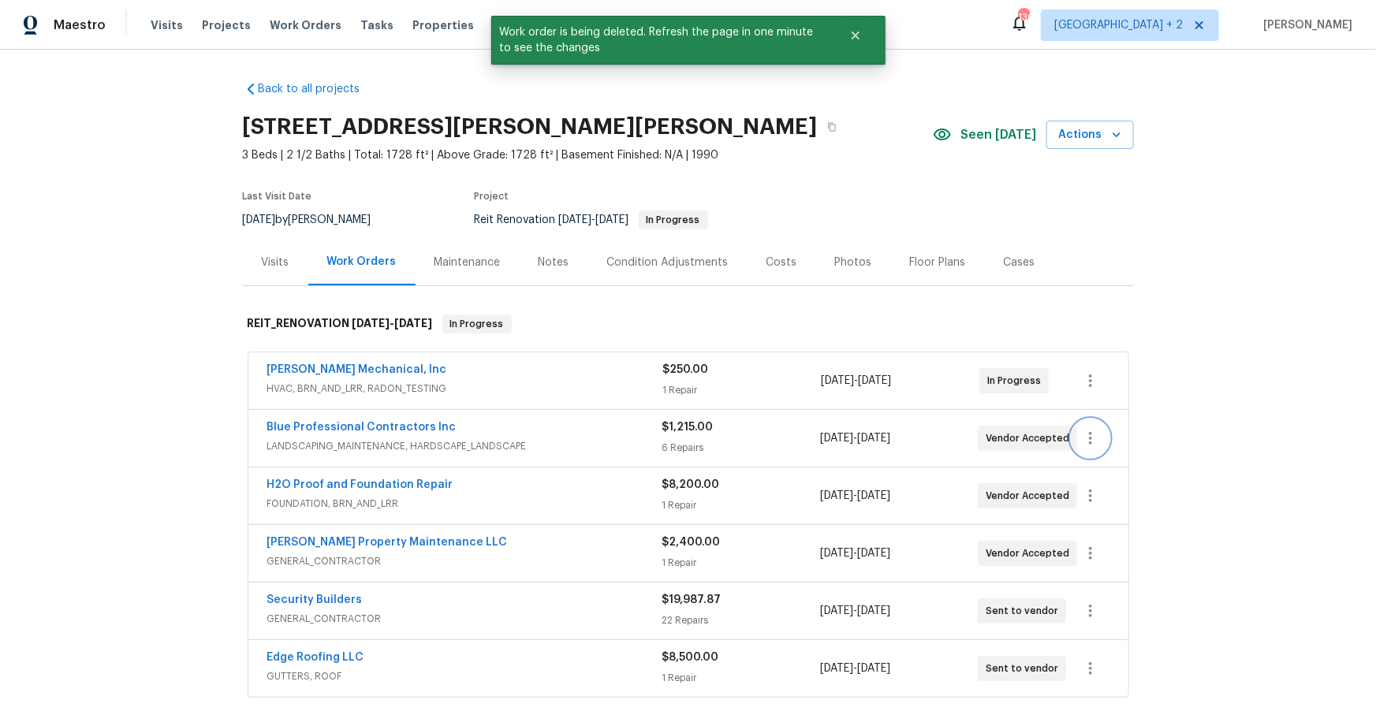
click at [1086, 438] on icon "button" at bounding box center [1090, 438] width 19 height 19
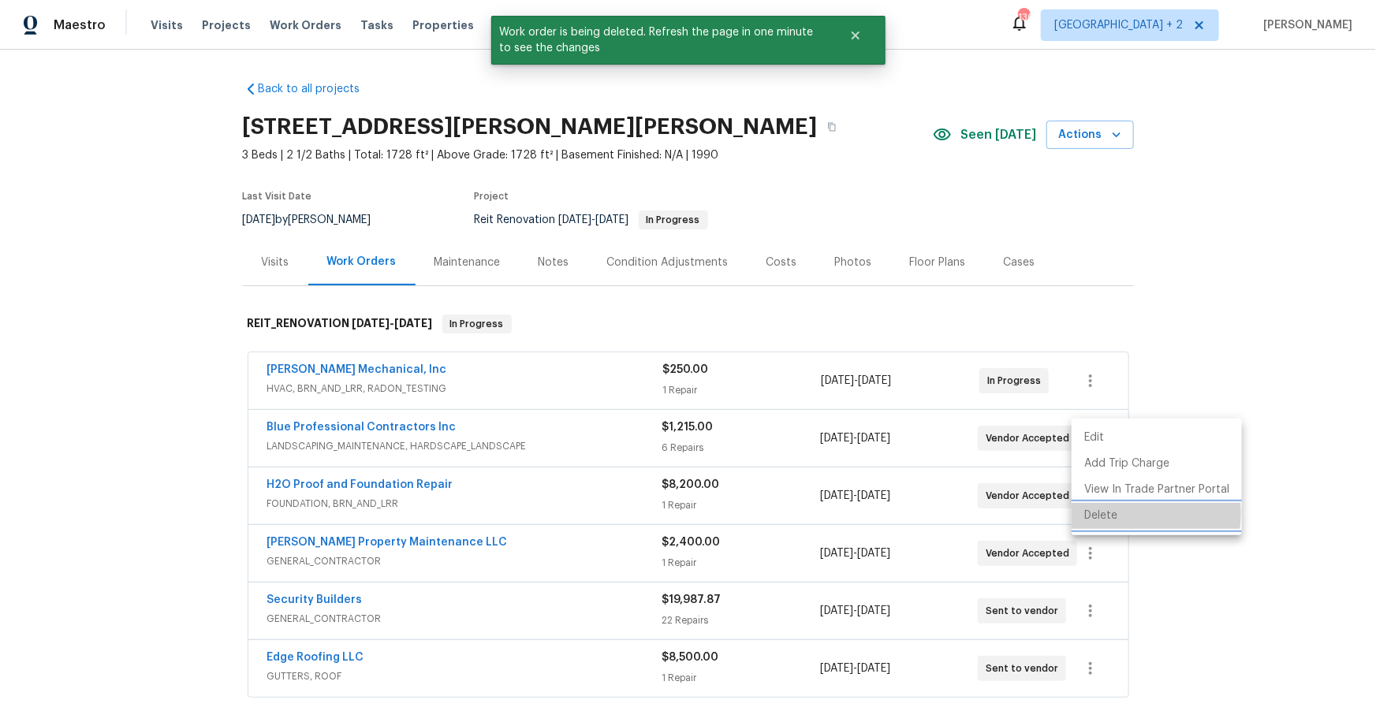
click at [1103, 513] on li "Delete" at bounding box center [1157, 516] width 170 height 26
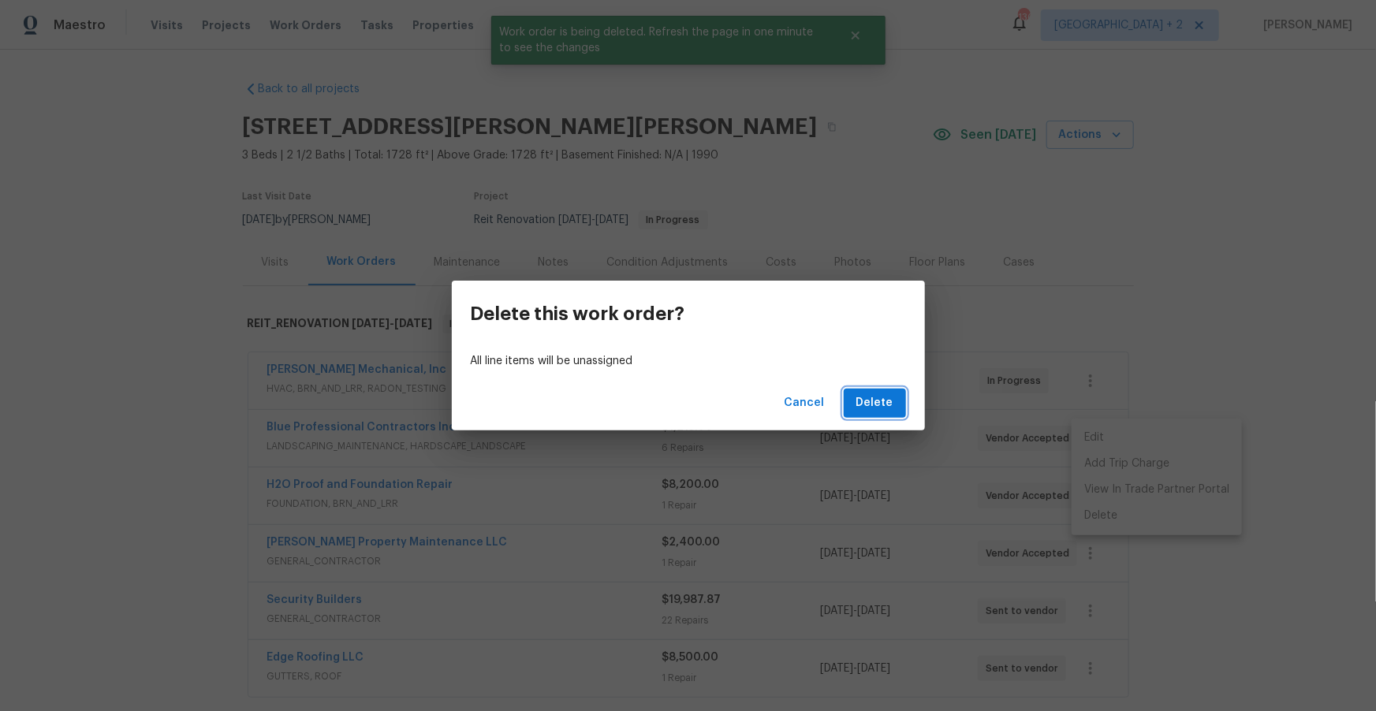
click at [876, 398] on span "Delete" at bounding box center [874, 403] width 37 height 20
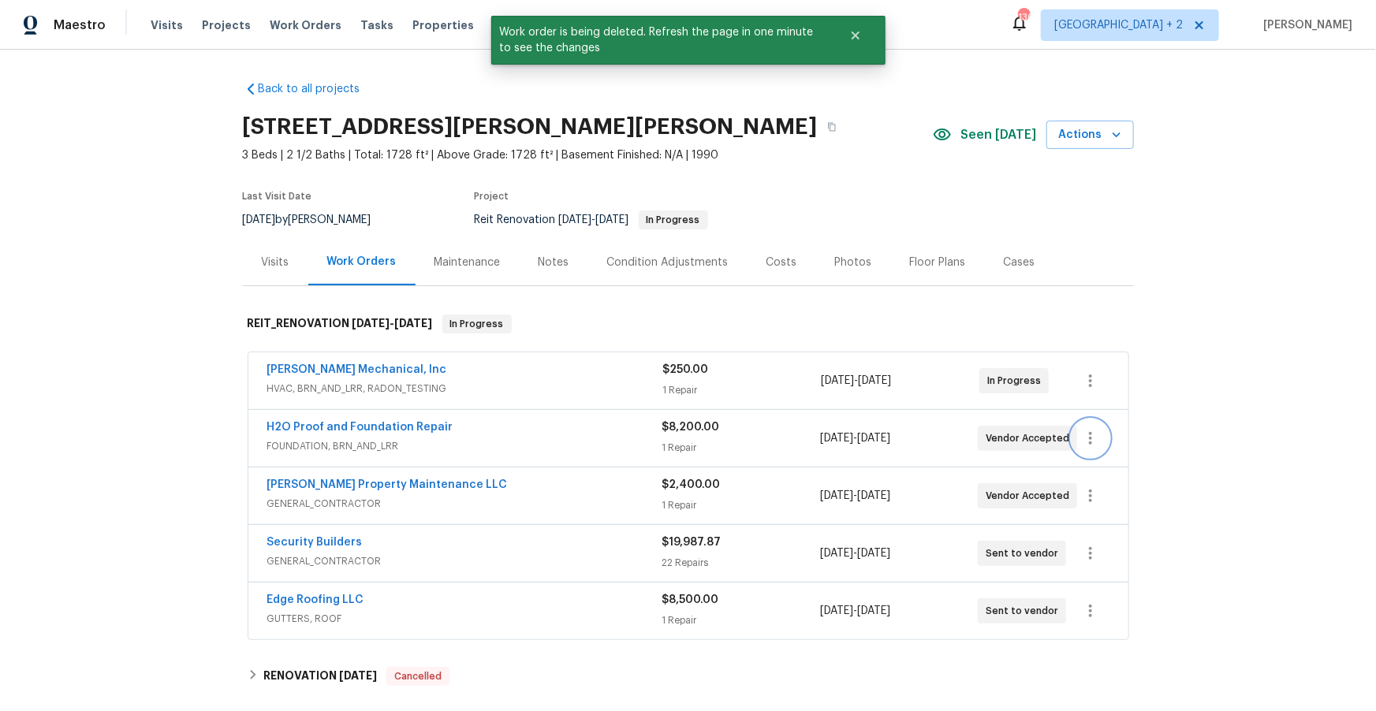
click at [1091, 436] on icon "button" at bounding box center [1090, 438] width 19 height 19
click at [1112, 511] on li "Delete" at bounding box center [1157, 516] width 170 height 26
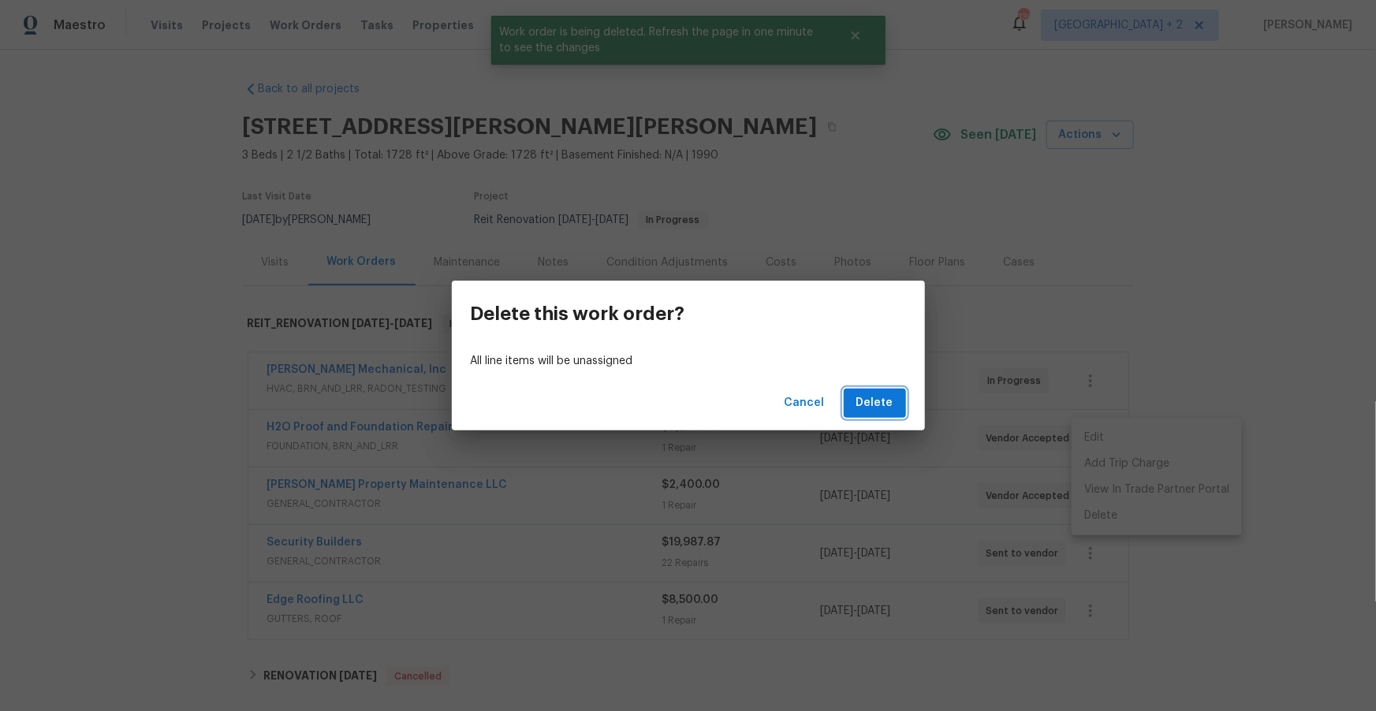
click at [868, 412] on span "Delete" at bounding box center [874, 403] width 37 height 20
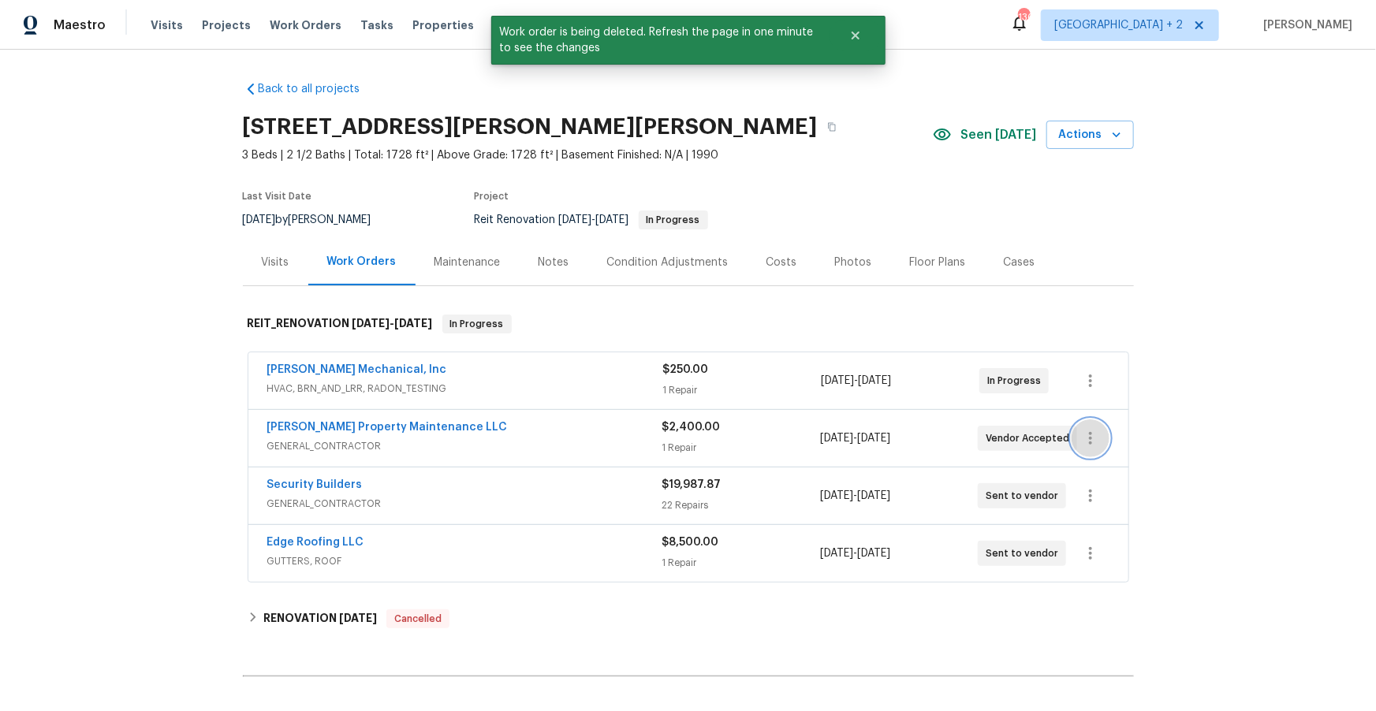
click at [1087, 435] on icon "button" at bounding box center [1090, 438] width 19 height 19
click at [1116, 518] on li "Delete" at bounding box center [1157, 516] width 170 height 26
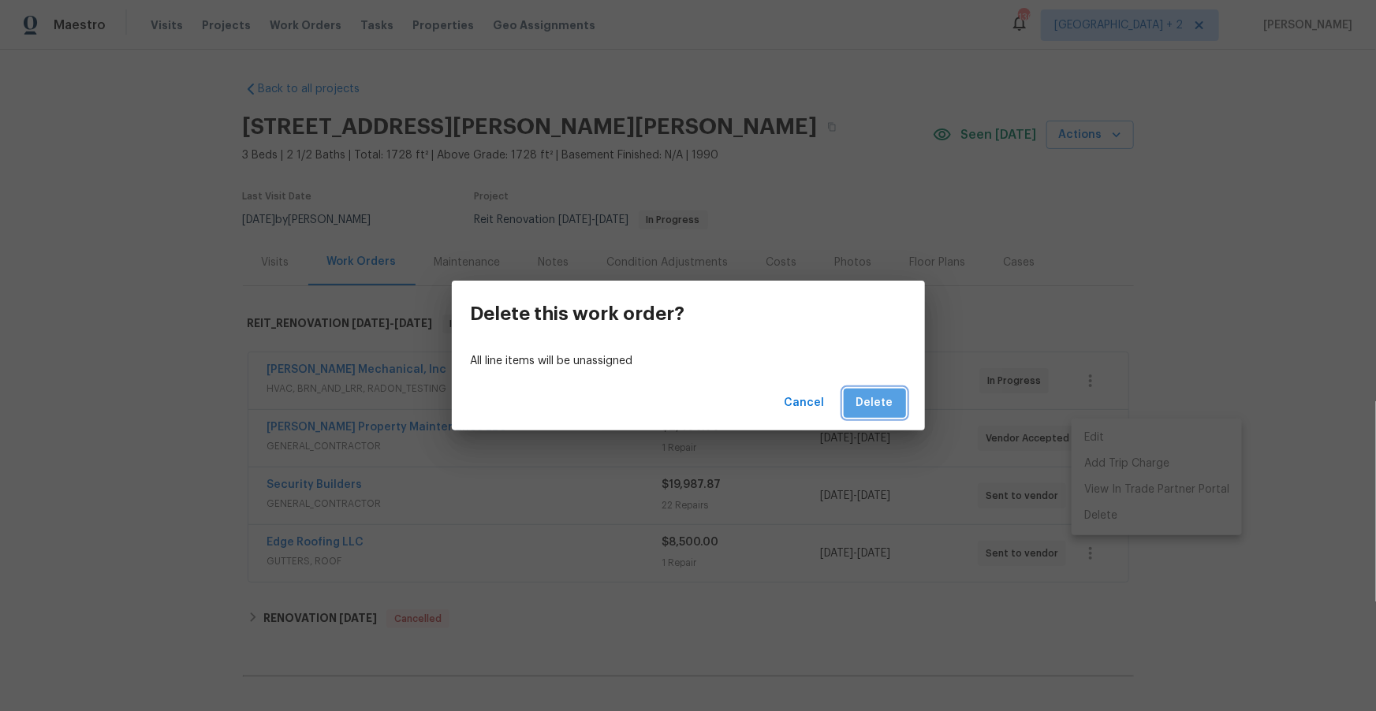
click at [881, 403] on span "Delete" at bounding box center [874, 403] width 37 height 20
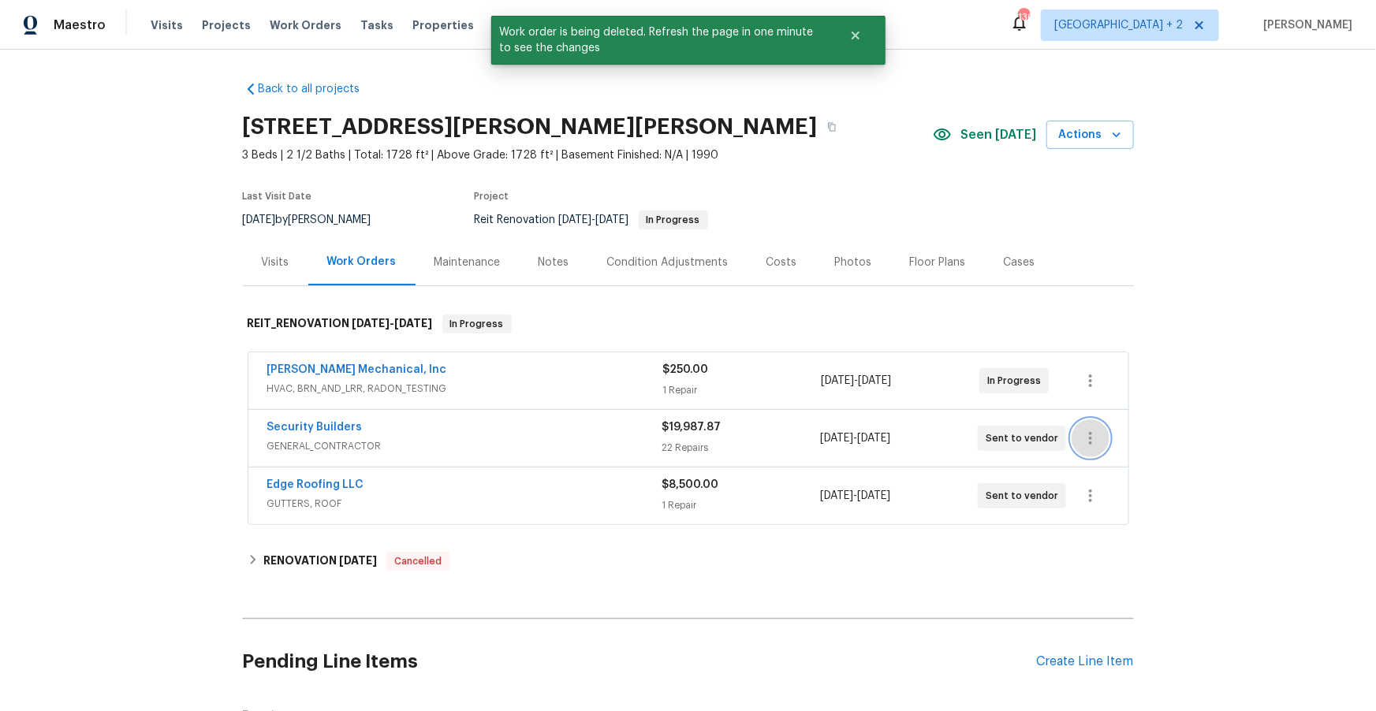
click at [1083, 438] on icon "button" at bounding box center [1090, 438] width 19 height 19
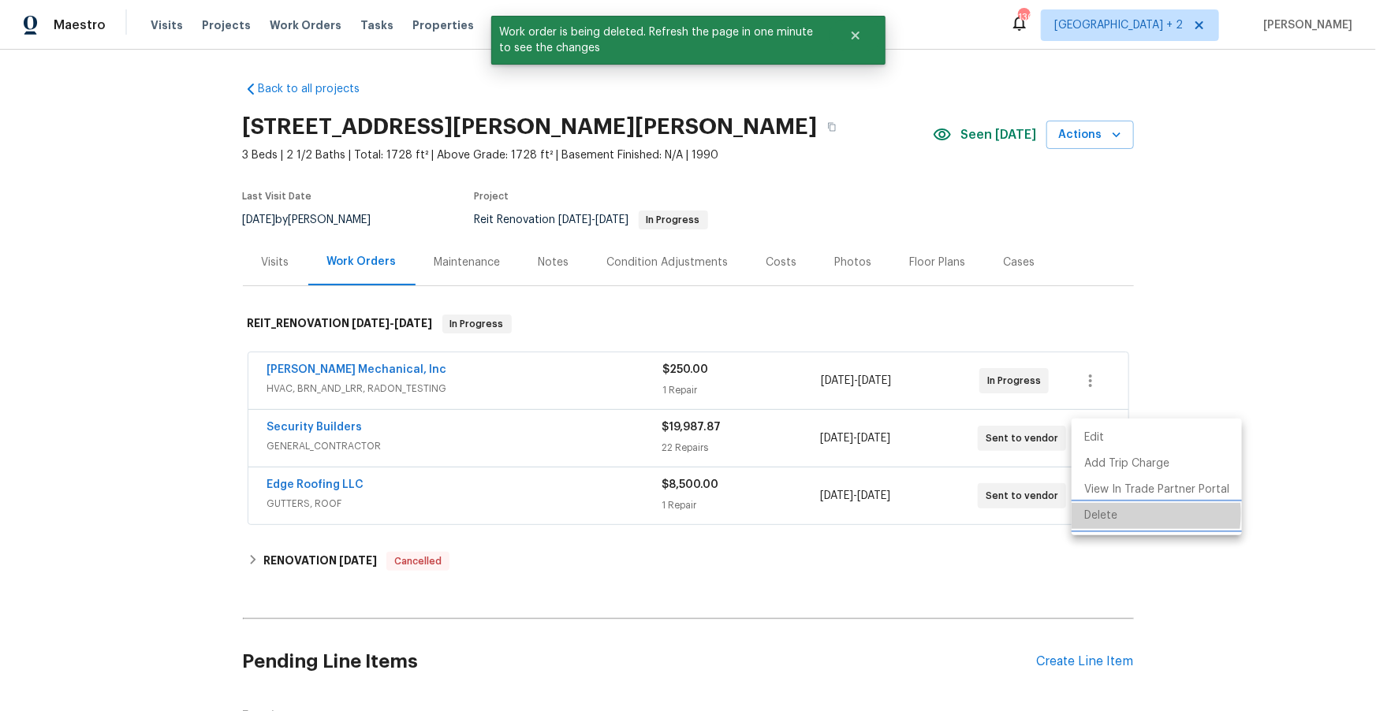
click at [1114, 513] on li "Delete" at bounding box center [1157, 516] width 170 height 26
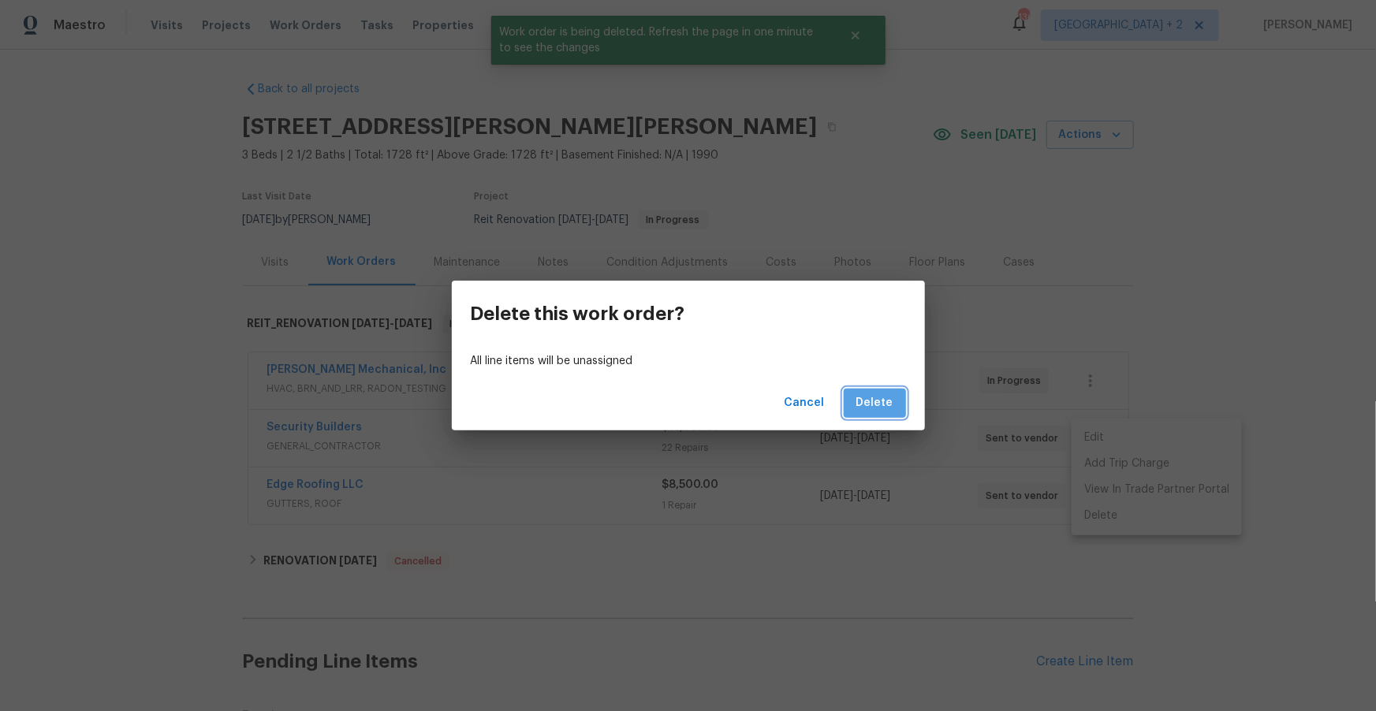
click at [883, 410] on span "Delete" at bounding box center [874, 403] width 37 height 20
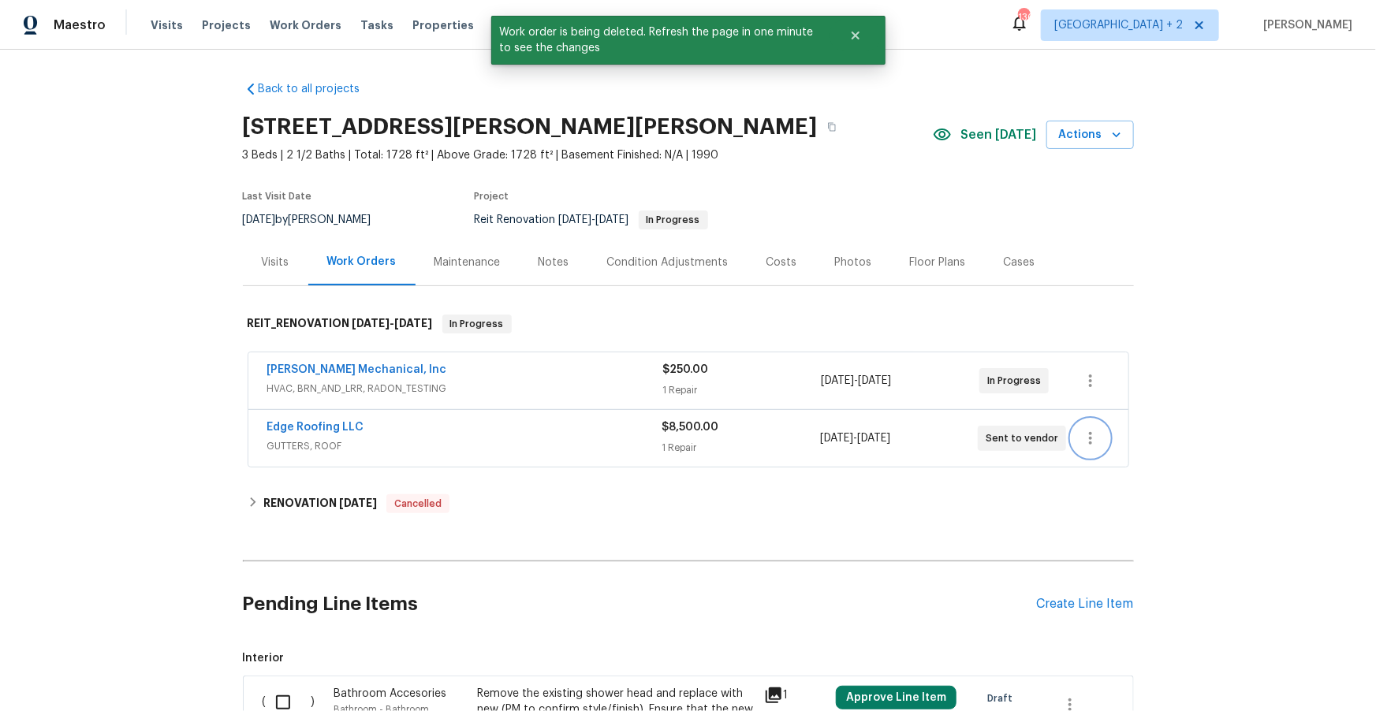
click at [1087, 442] on icon "button" at bounding box center [1090, 438] width 19 height 19
click at [1108, 512] on li "Delete" at bounding box center [1157, 516] width 170 height 26
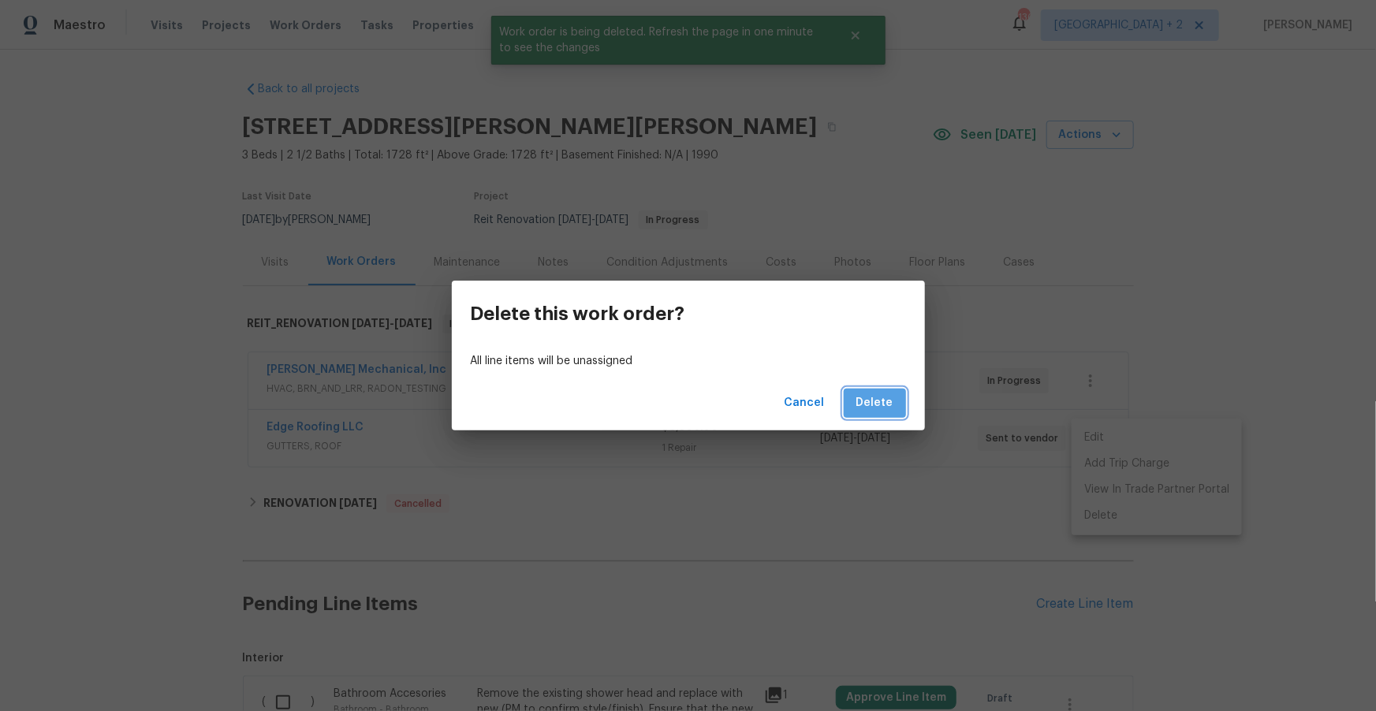
click at [880, 404] on span "Delete" at bounding box center [874, 403] width 37 height 20
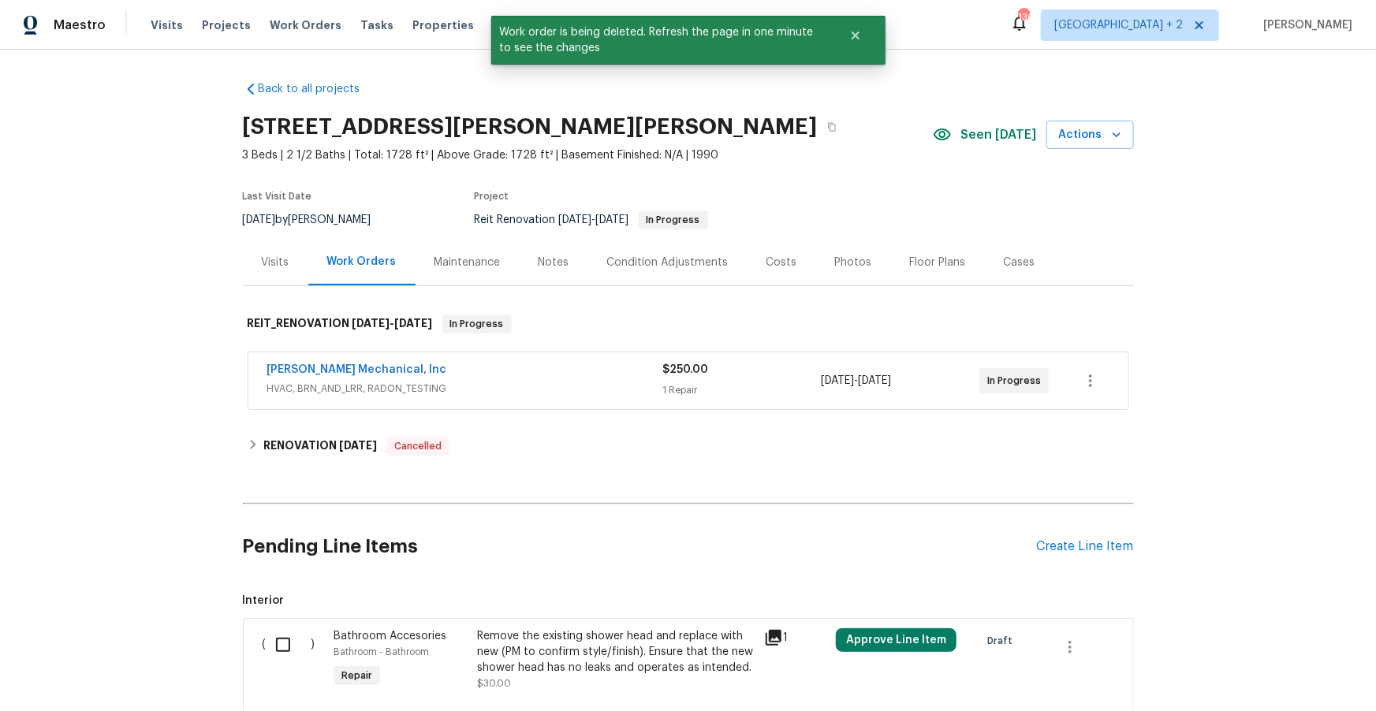
click at [348, 357] on div "JH Martin Mechanical, Inc HVAC, BRN_AND_LRR, RADON_TESTING $250.00 1 Repair 9/9…" at bounding box center [688, 380] width 880 height 57
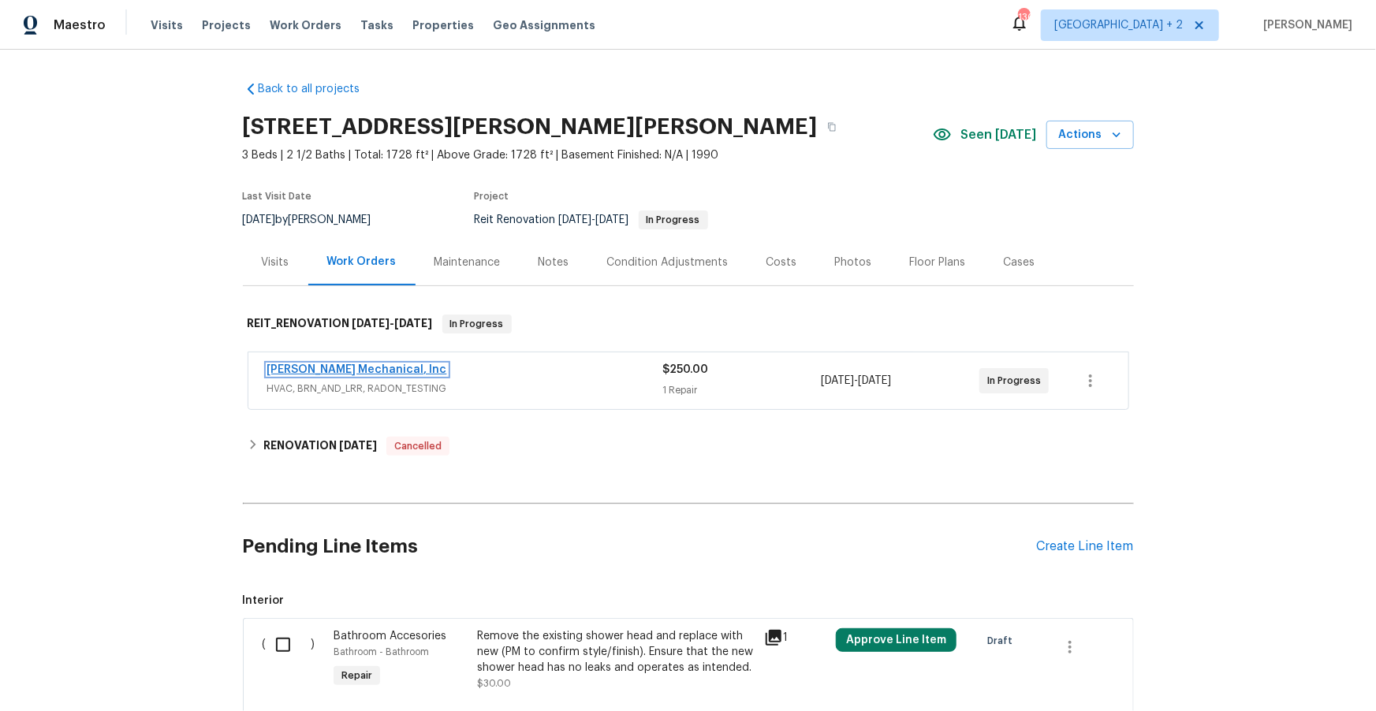
click at [345, 371] on link "JH Martin Mechanical, Inc" at bounding box center [357, 369] width 180 height 11
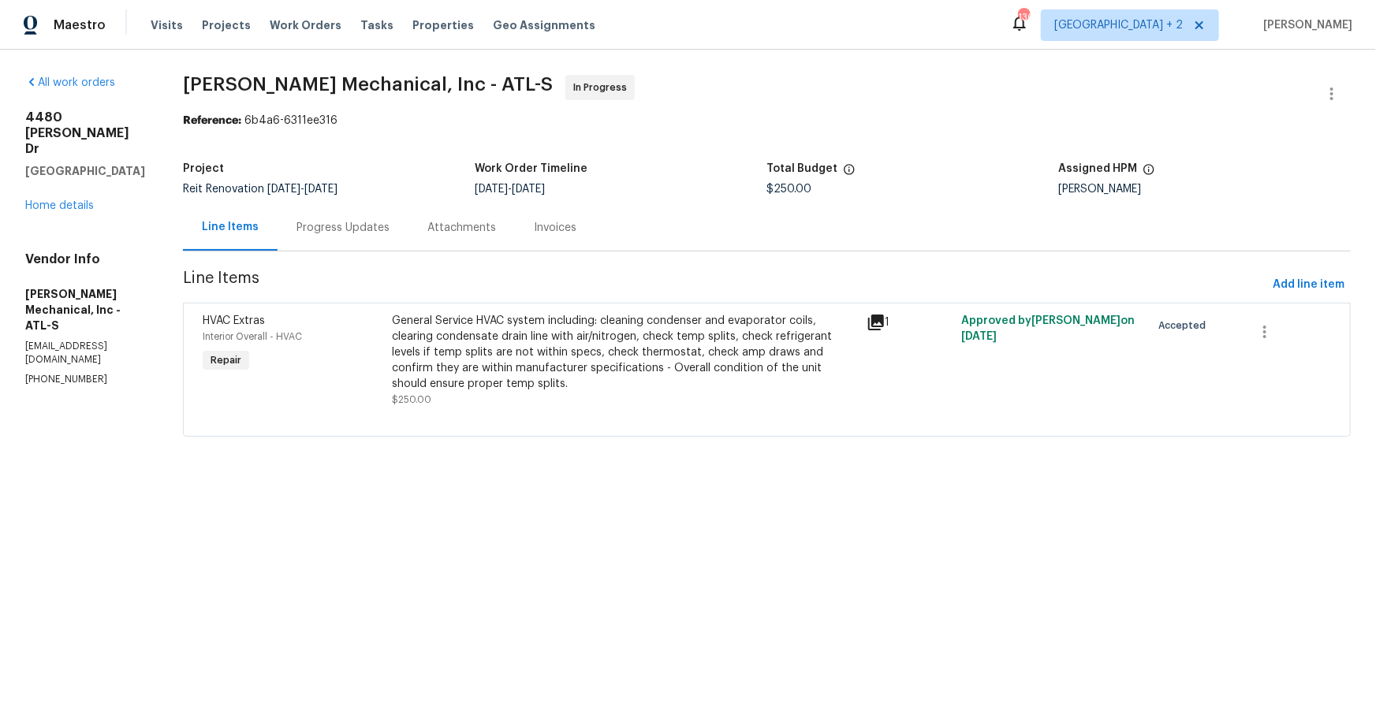
click at [380, 227] on div "Progress Updates" at bounding box center [342, 228] width 93 height 16
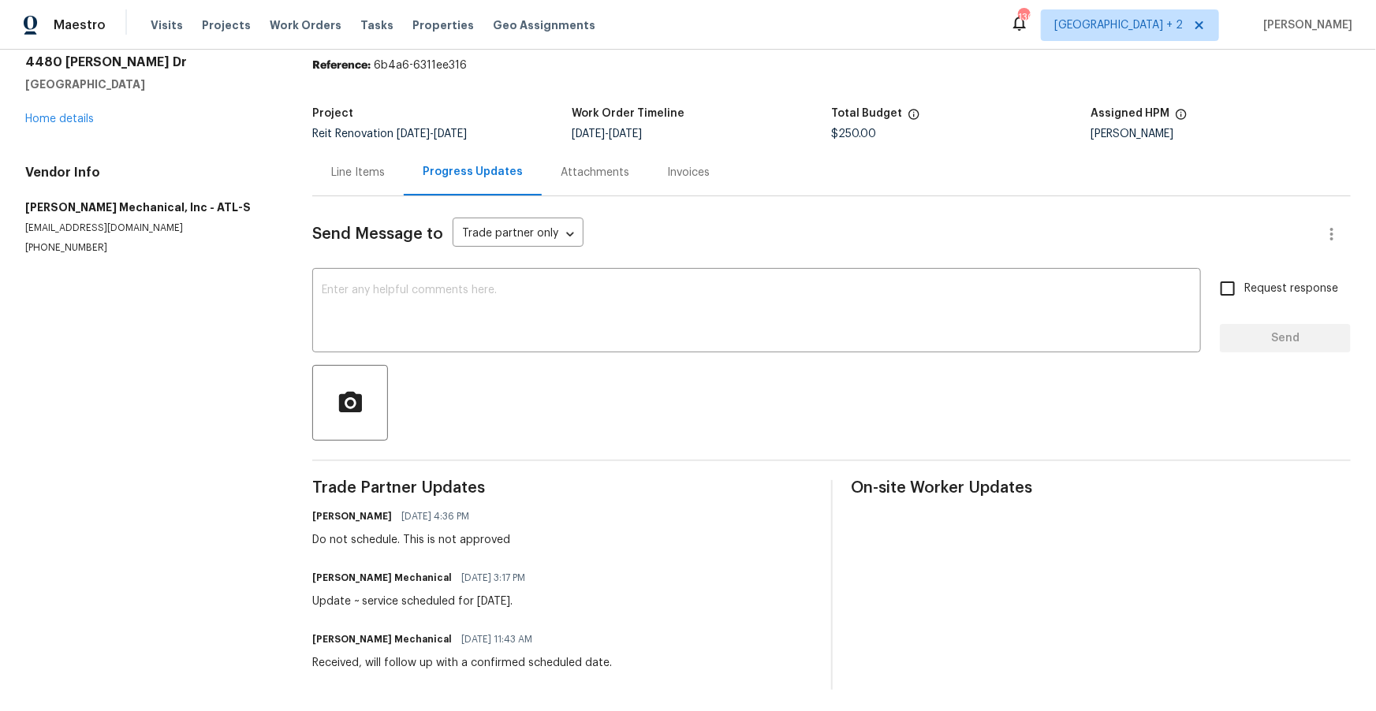
scroll to position [60, 0]
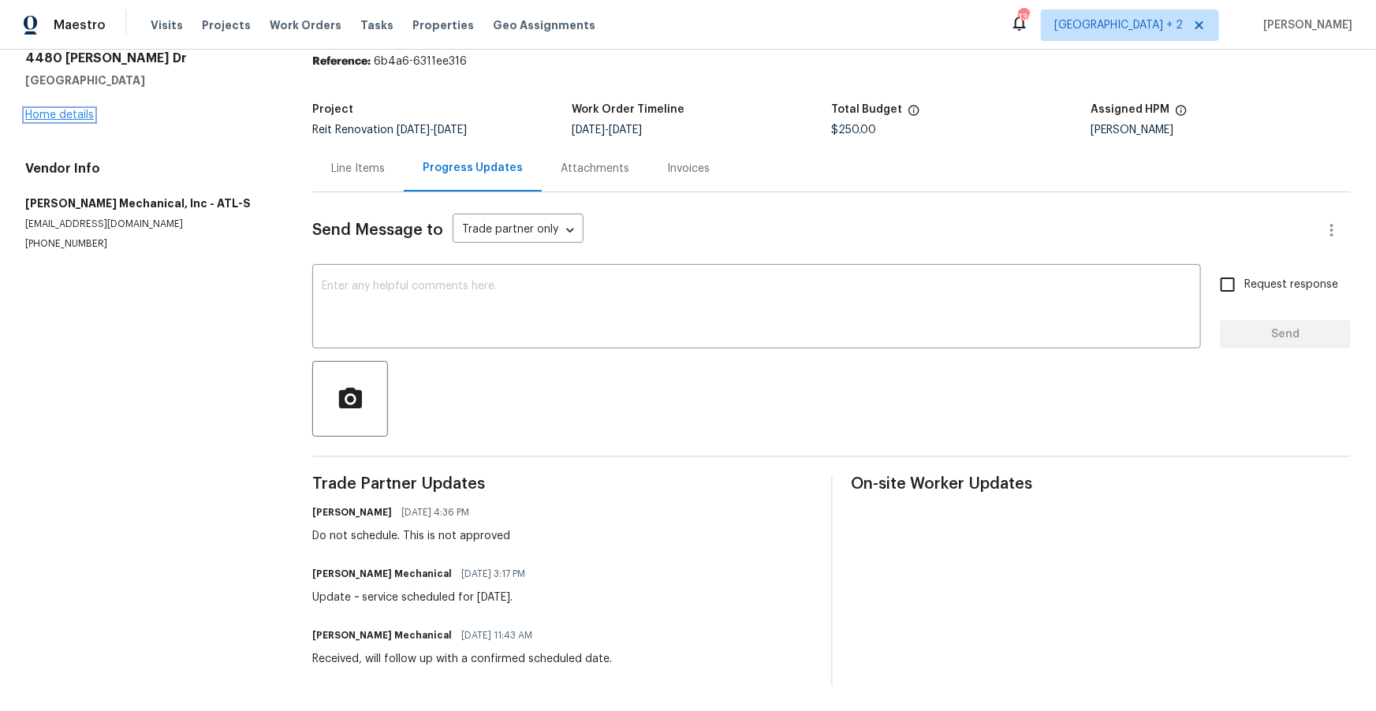
click at [58, 112] on link "Home details" at bounding box center [59, 115] width 69 height 11
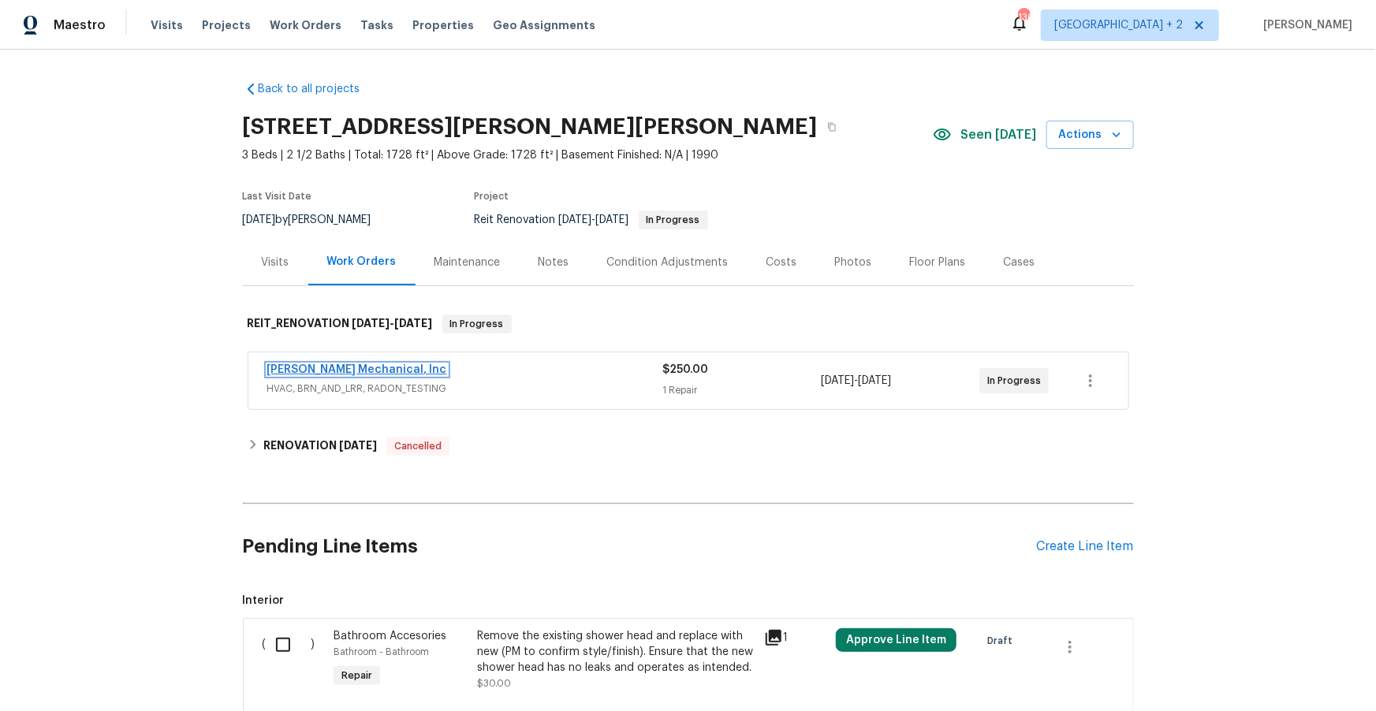
click at [338, 366] on link "JH Martin Mechanical, Inc" at bounding box center [357, 369] width 180 height 11
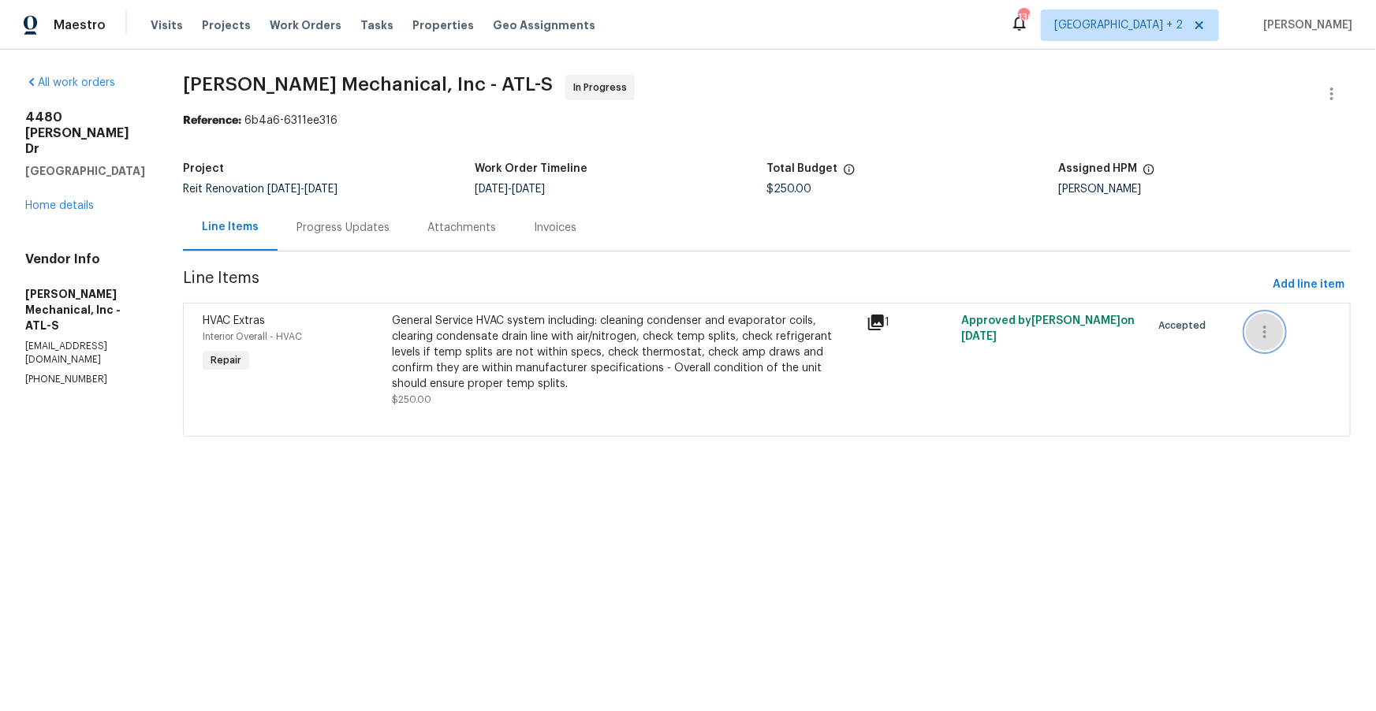
click at [1271, 332] on icon "button" at bounding box center [1264, 331] width 19 height 19
click at [1273, 330] on li "Cancel" at bounding box center [1278, 332] width 61 height 26
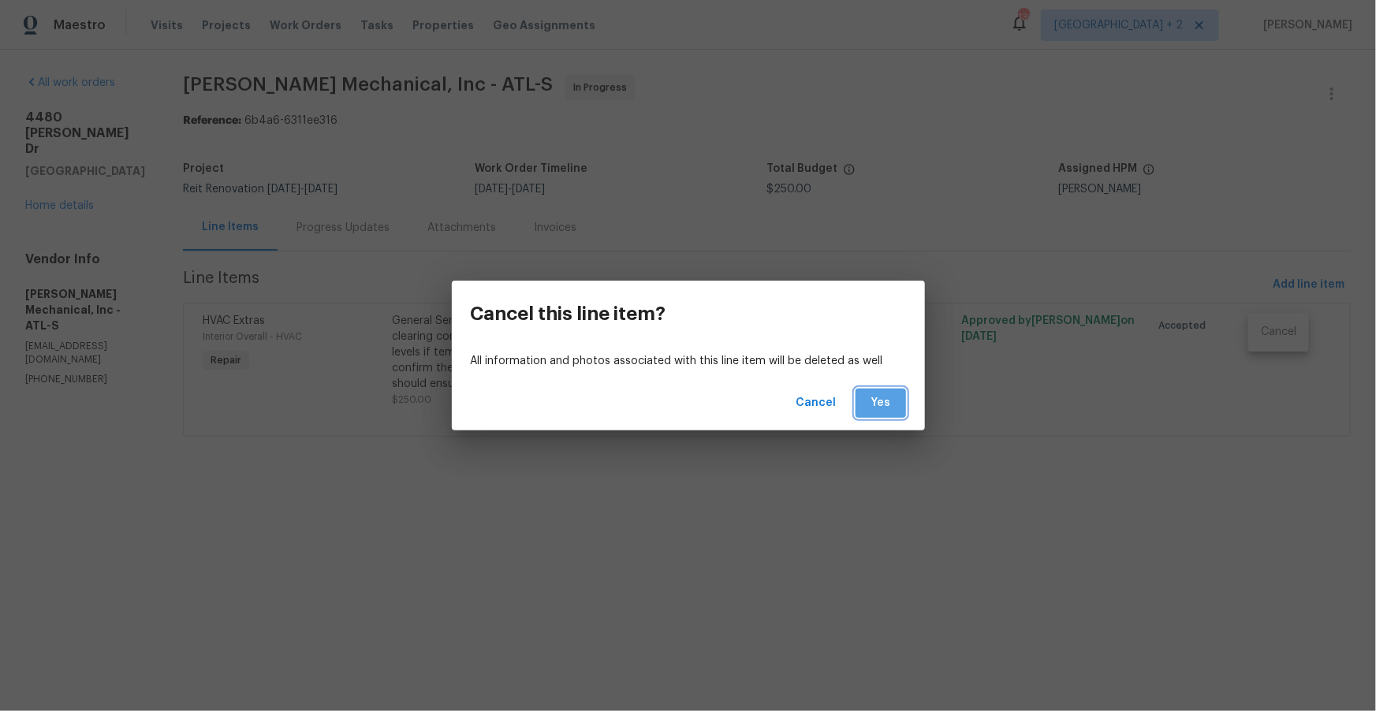
click at [892, 403] on span "Yes" at bounding box center [880, 403] width 25 height 20
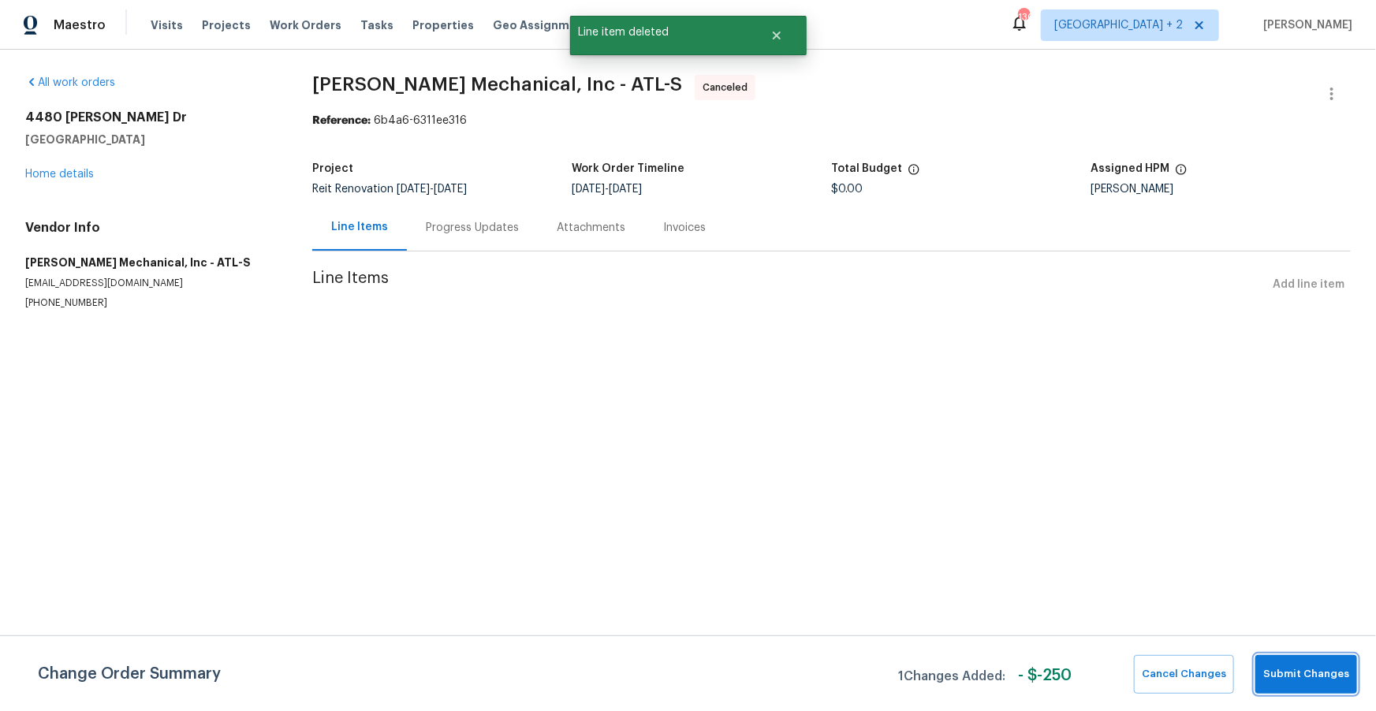
click at [1293, 680] on span "Submit Changes" at bounding box center [1306, 674] width 86 height 18
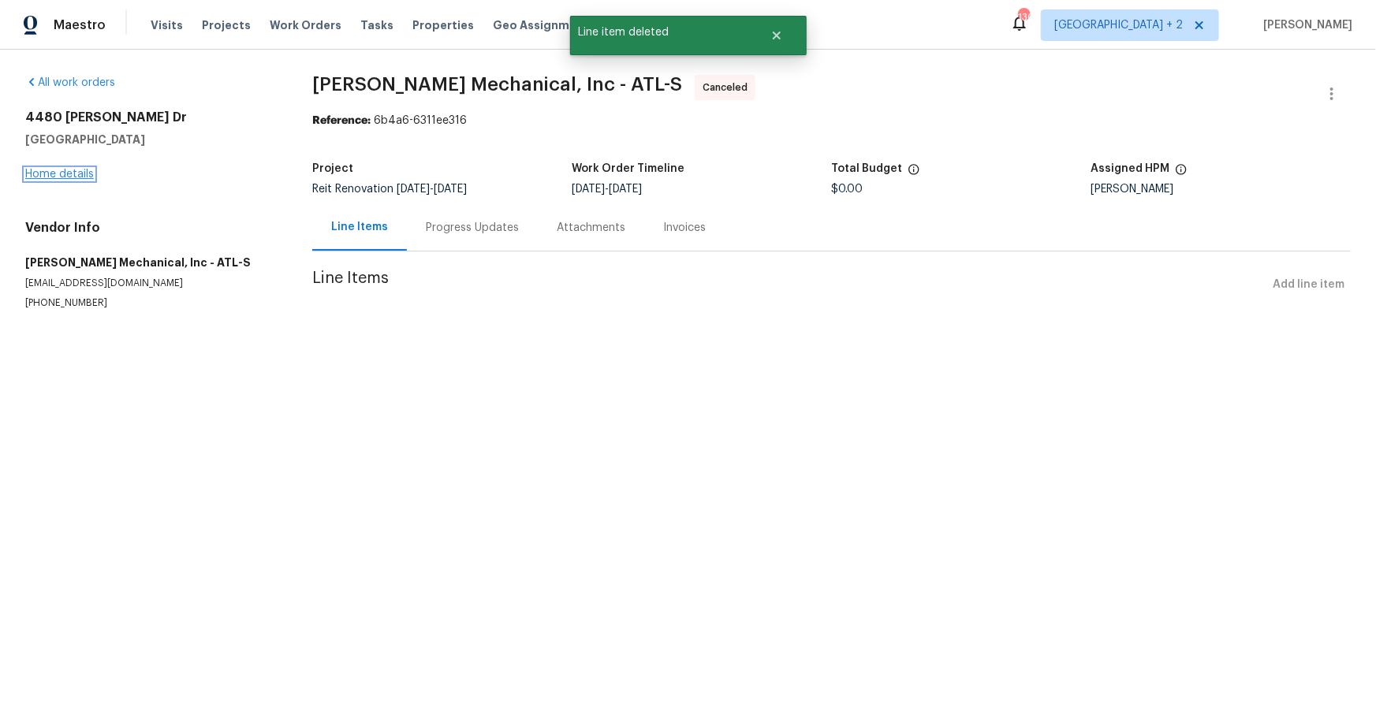
click at [41, 171] on link "Home details" at bounding box center [59, 174] width 69 height 11
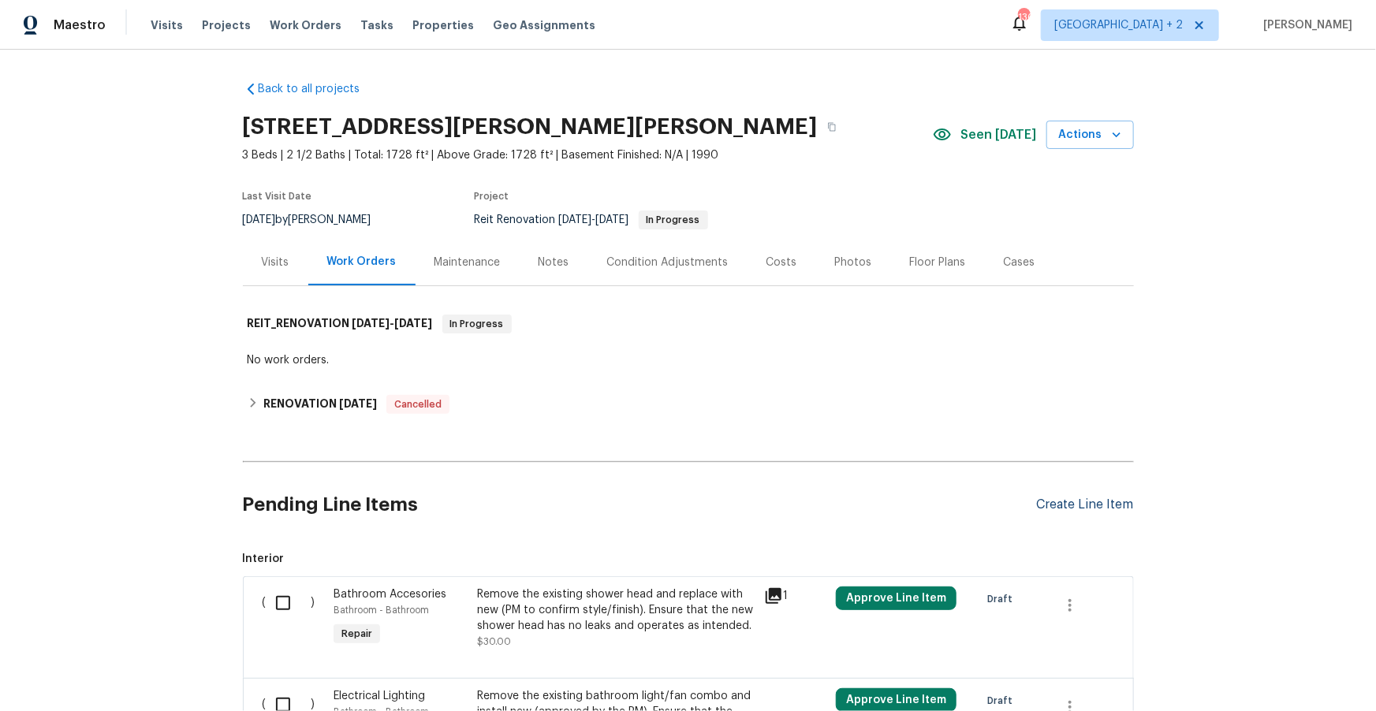
click at [1097, 501] on div "Create Line Item" at bounding box center [1085, 505] width 97 height 15
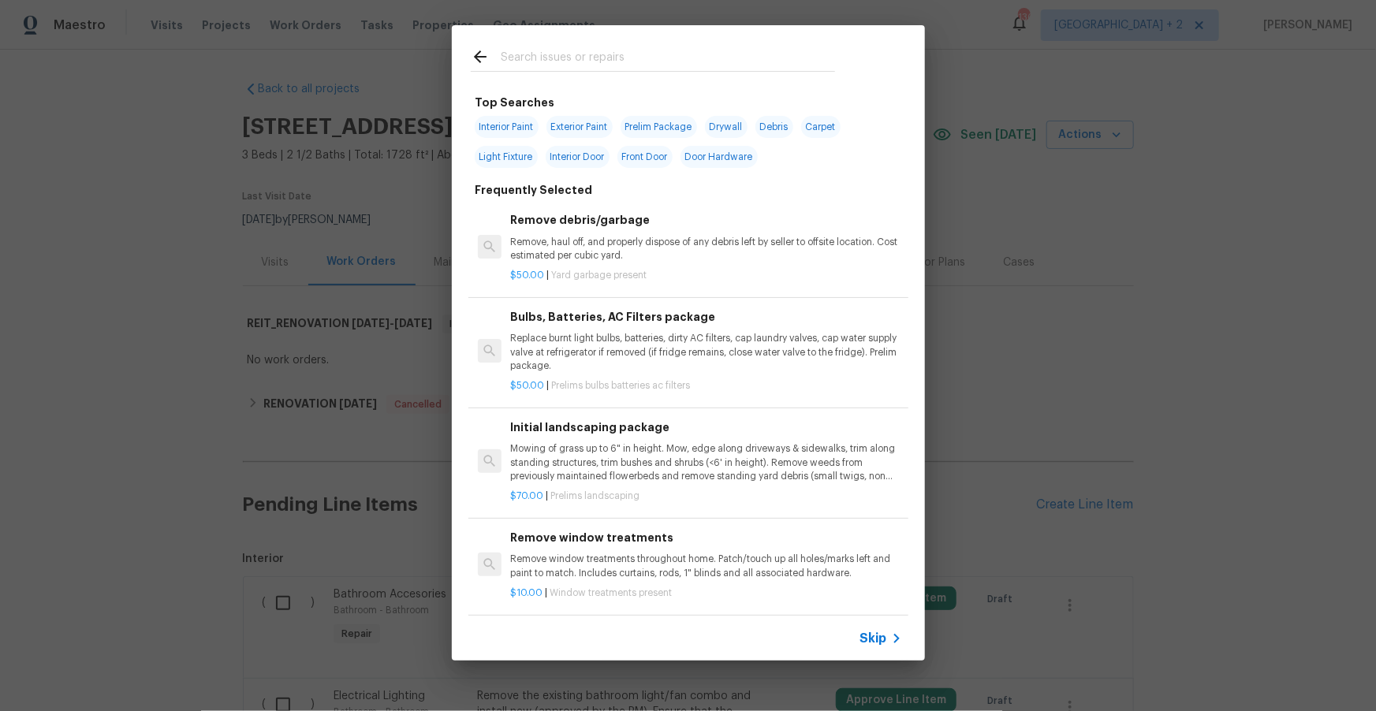
click at [574, 54] on input "text" at bounding box center [668, 59] width 334 height 24
click at [575, 59] on input "text" at bounding box center [668, 59] width 334 height 24
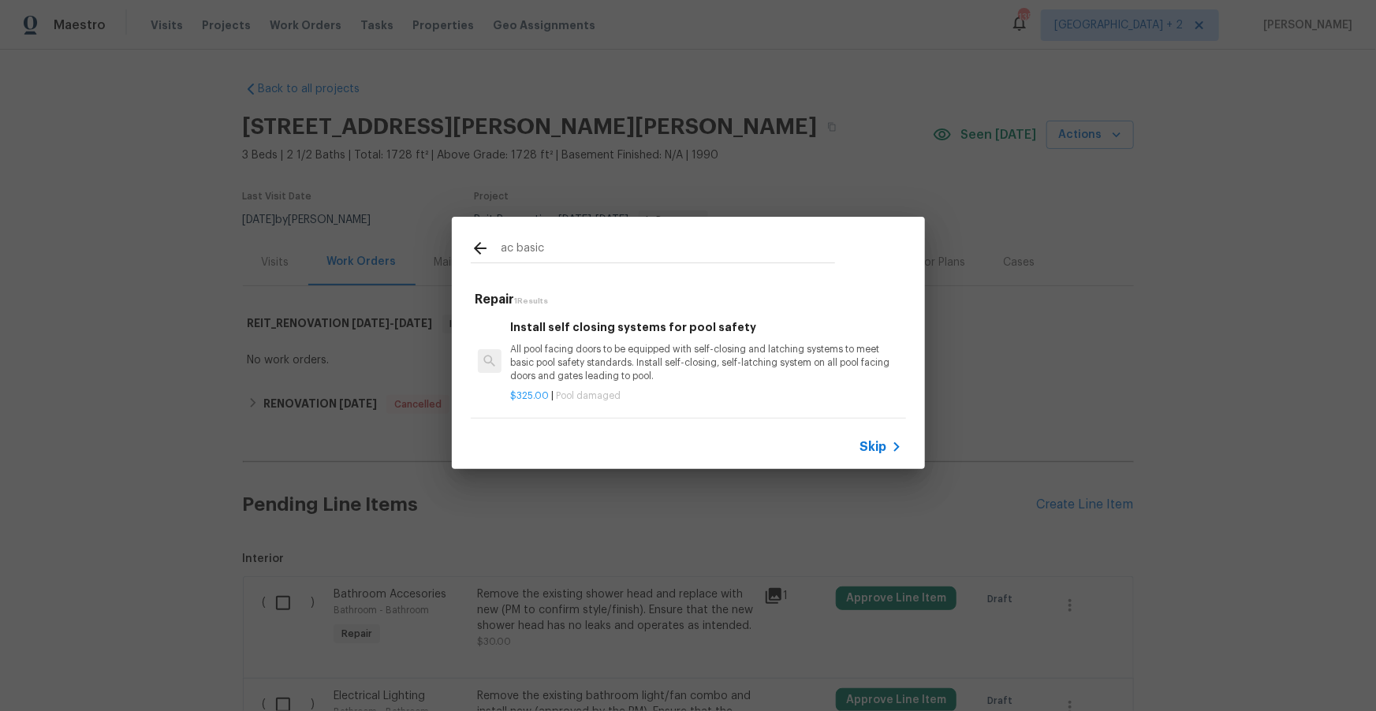
scroll to position [2, 0]
type input "a"
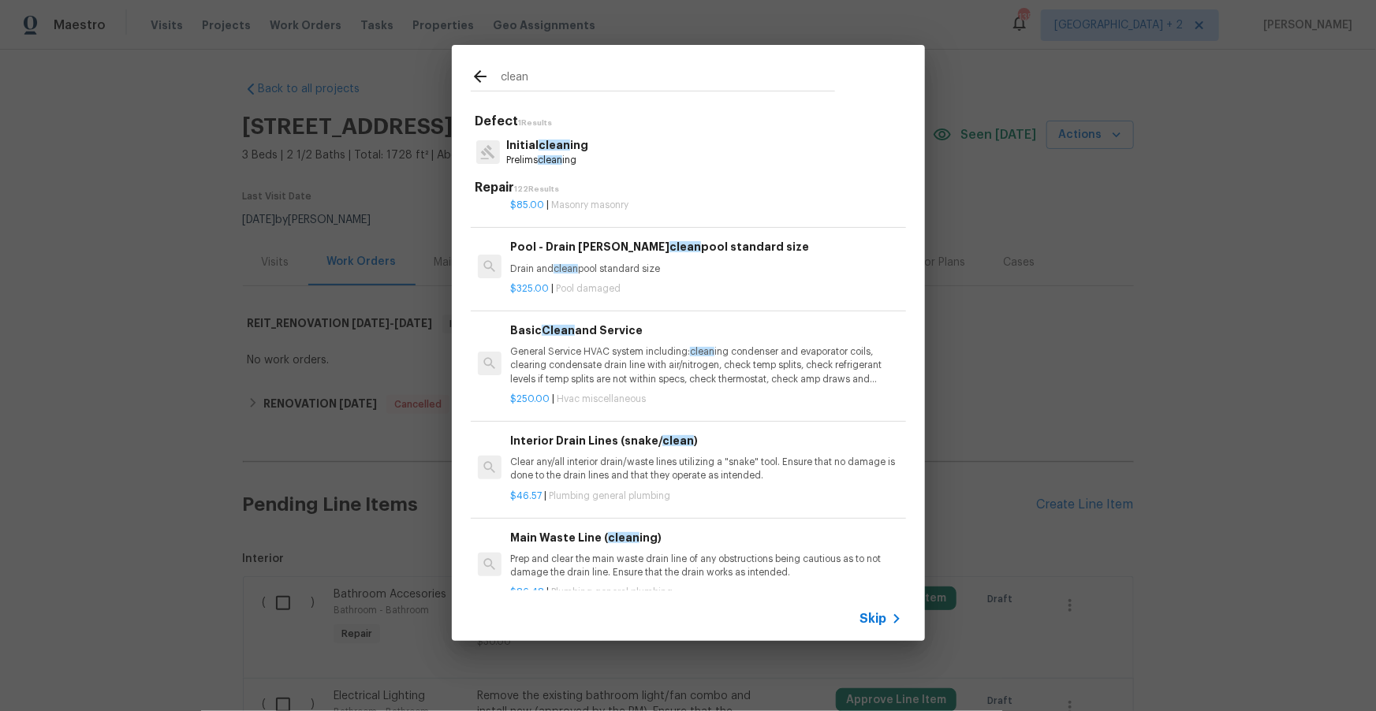
scroll to position [1381, 0]
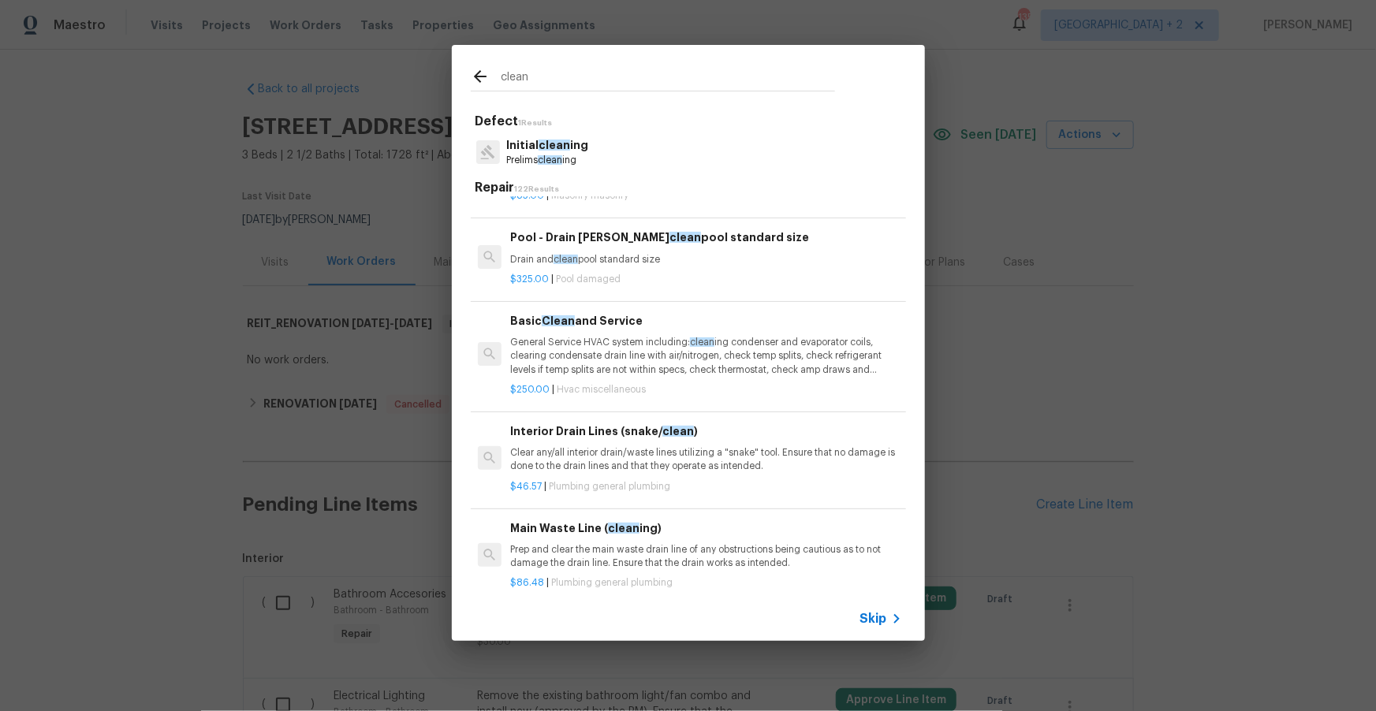
type input "clean"
click at [769, 360] on p "General Service HVAC system including: clean ing condenser and evaporator coils…" at bounding box center [705, 356] width 391 height 40
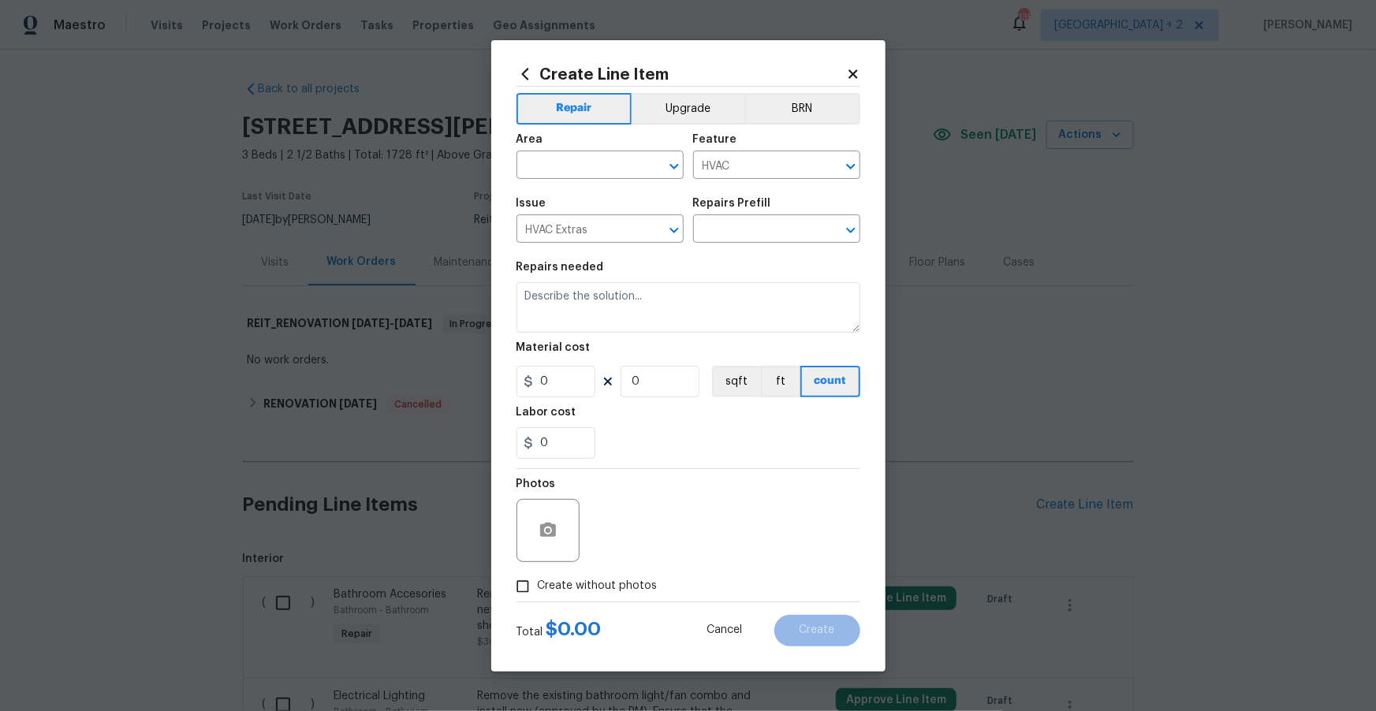
type textarea "General Service HVAC system including: cleaning condenser and evaporator coils,…"
type input "1"
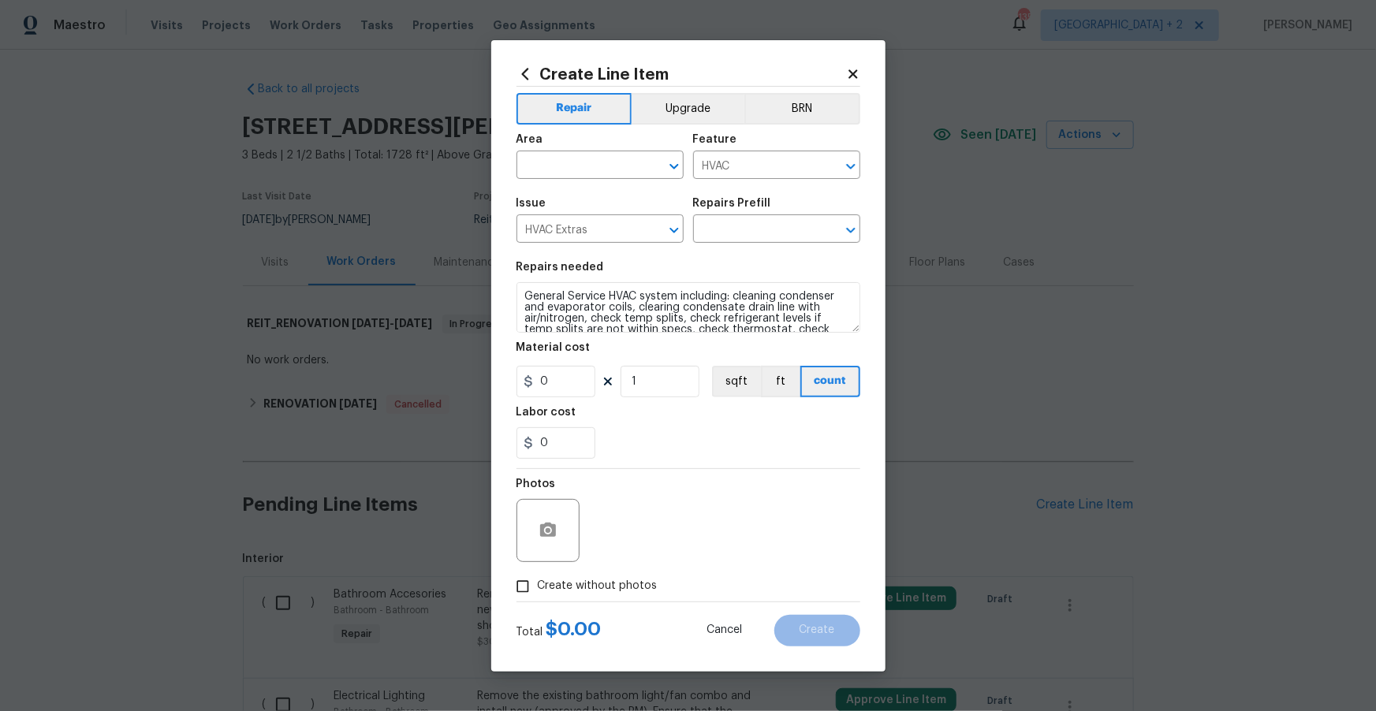
type input "Basic Clean and Service $250.00"
type input "250"
click at [594, 159] on input "text" at bounding box center [577, 167] width 123 height 24
click at [552, 195] on li "HVAC" at bounding box center [599, 201] width 167 height 26
type input "HVAC"
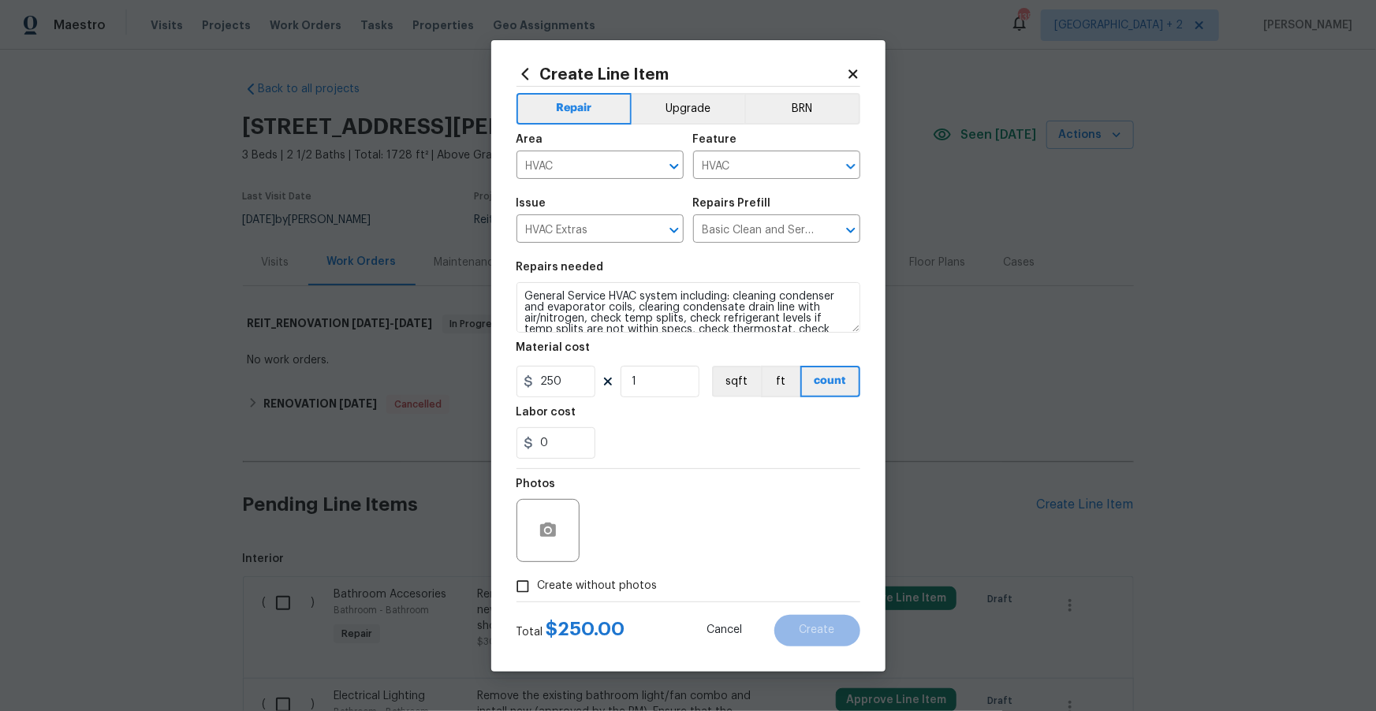
click at [583, 587] on span "Create without photos" at bounding box center [598, 586] width 120 height 17
click at [538, 587] on input "Create without photos" at bounding box center [523, 587] width 30 height 30
checkbox input "true"
click at [726, 513] on textarea at bounding box center [726, 530] width 268 height 63
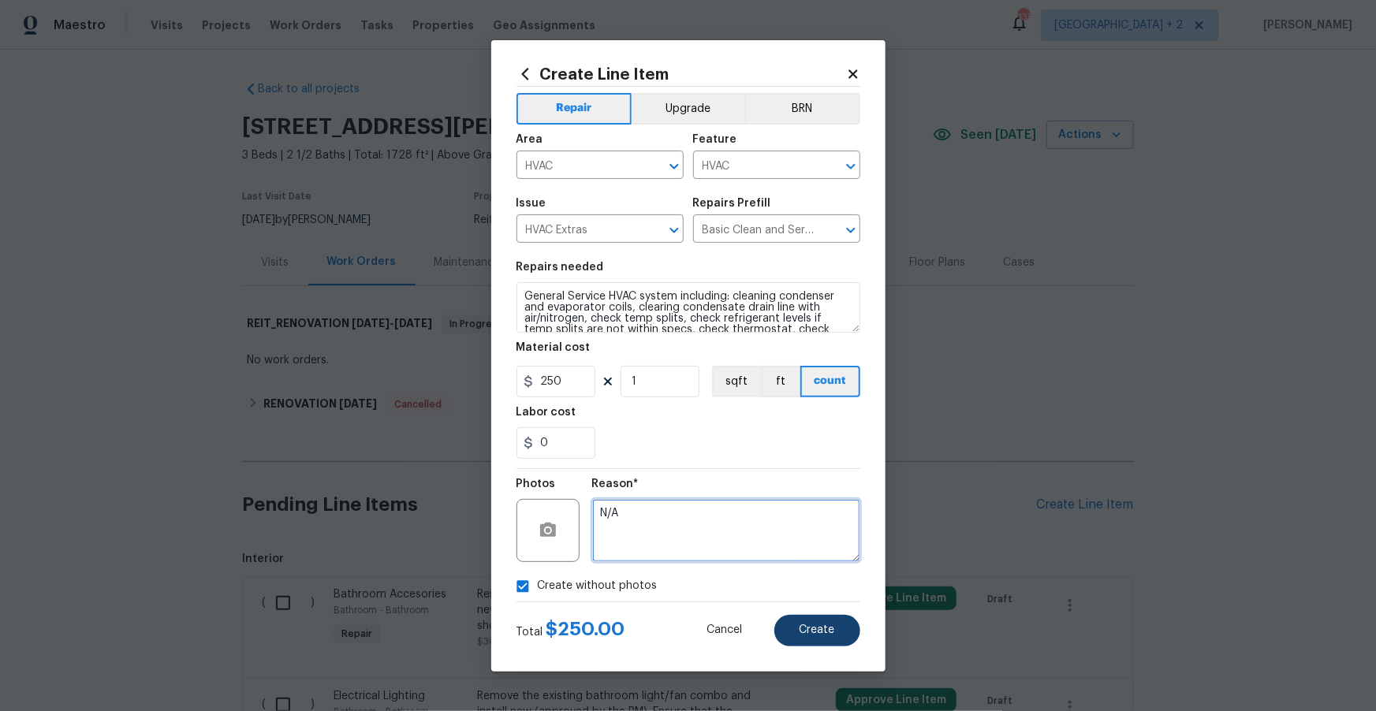
type textarea "N/A"
click at [822, 629] on span "Create" at bounding box center [816, 630] width 35 height 12
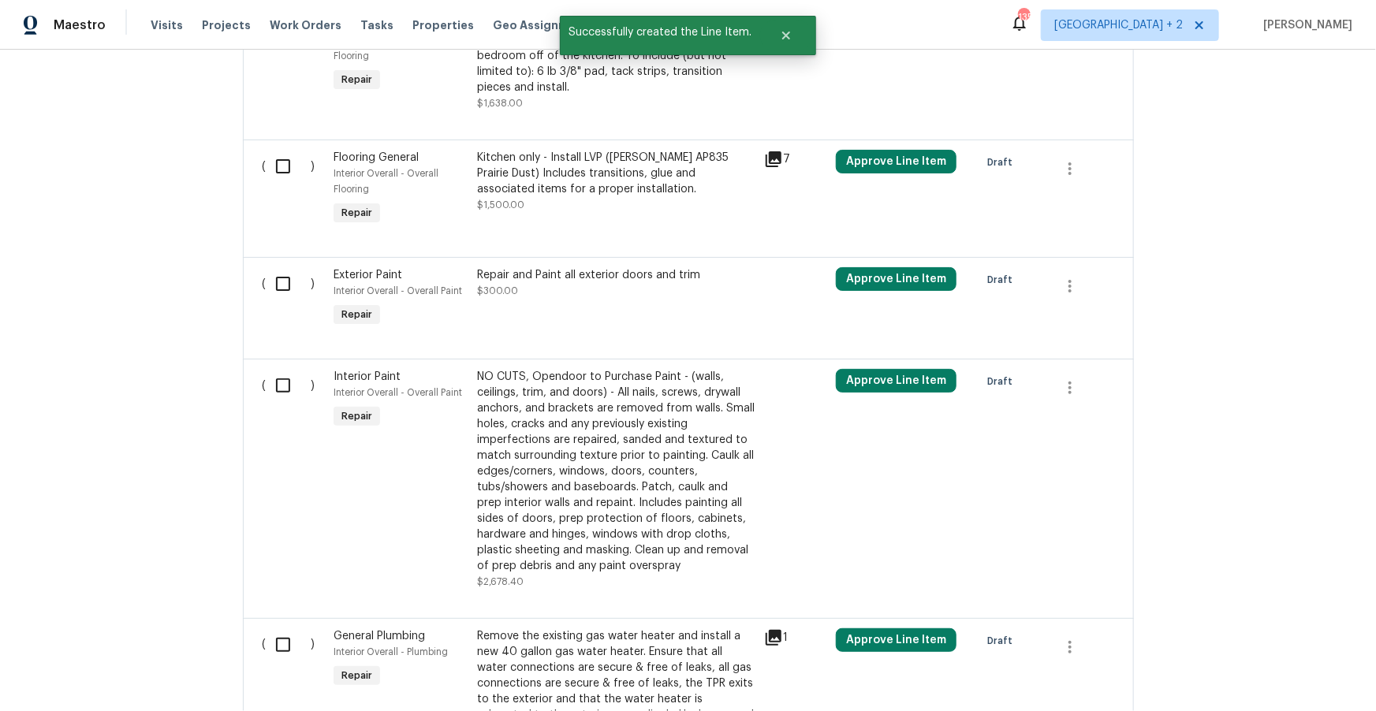
scroll to position [5402, 0]
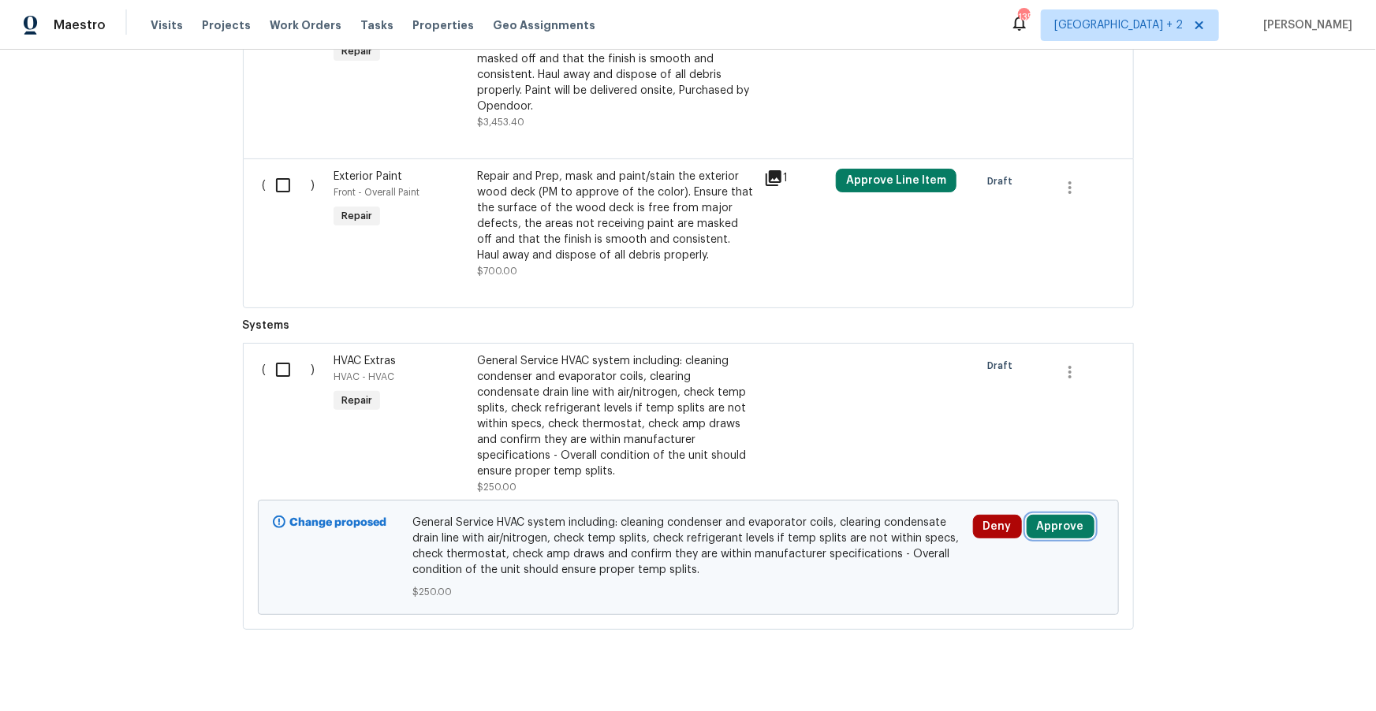
click at [1049, 515] on button "Approve" at bounding box center [1061, 527] width 68 height 24
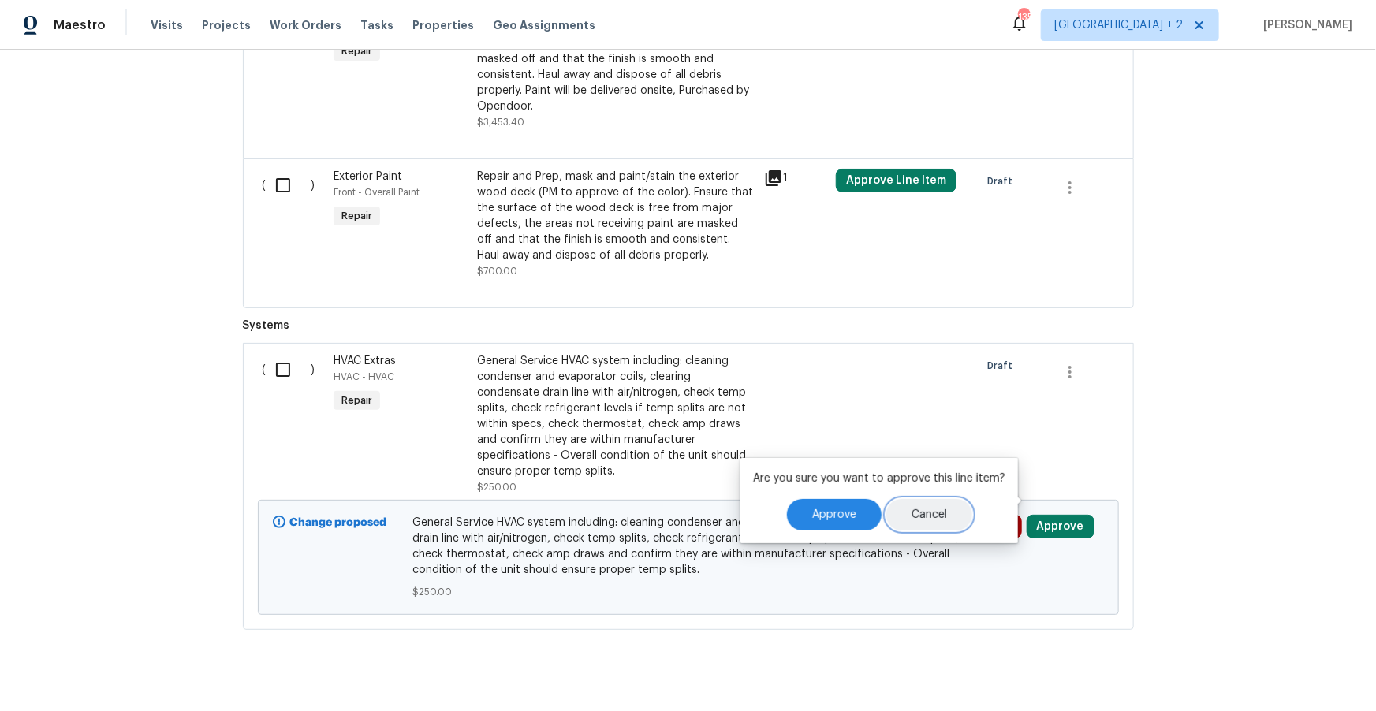
click at [930, 509] on span "Cancel" at bounding box center [928, 515] width 35 height 12
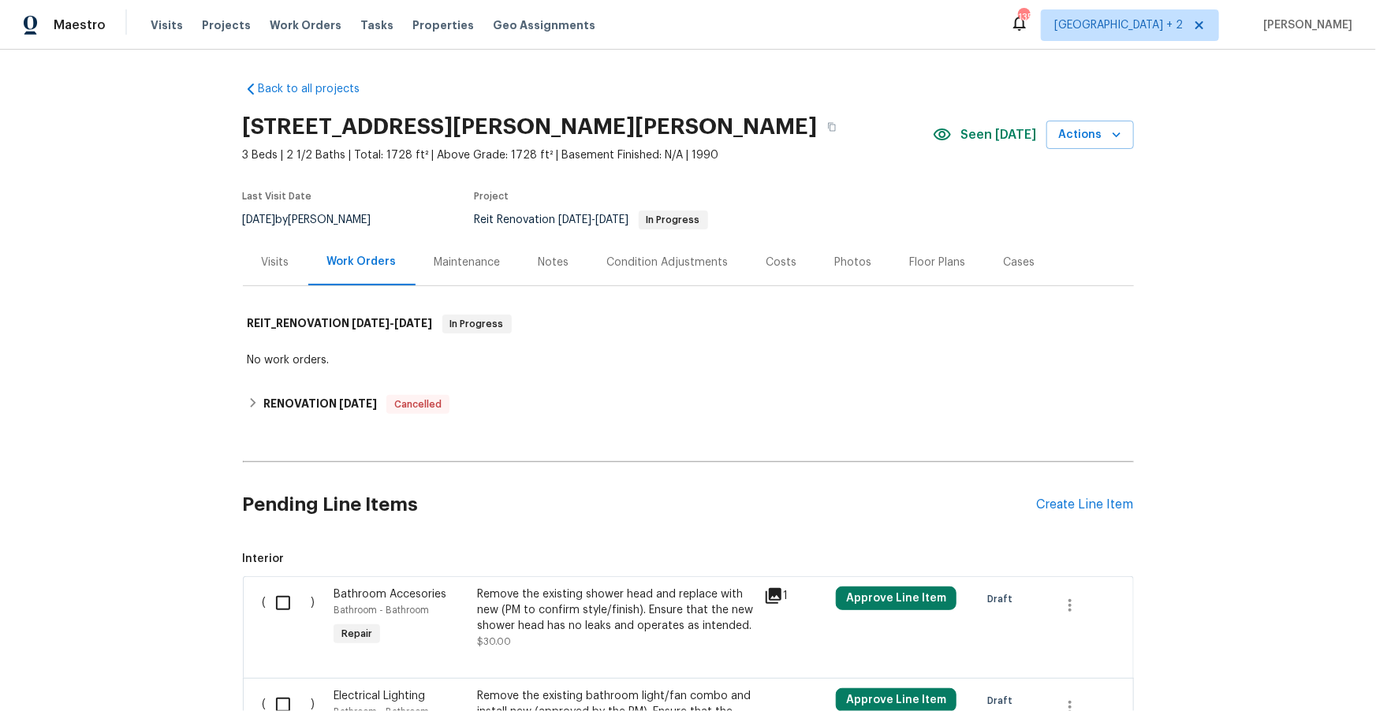
scroll to position [0, 0]
click at [364, 411] on h6 "RENOVATION 4/1/24" at bounding box center [320, 404] width 114 height 19
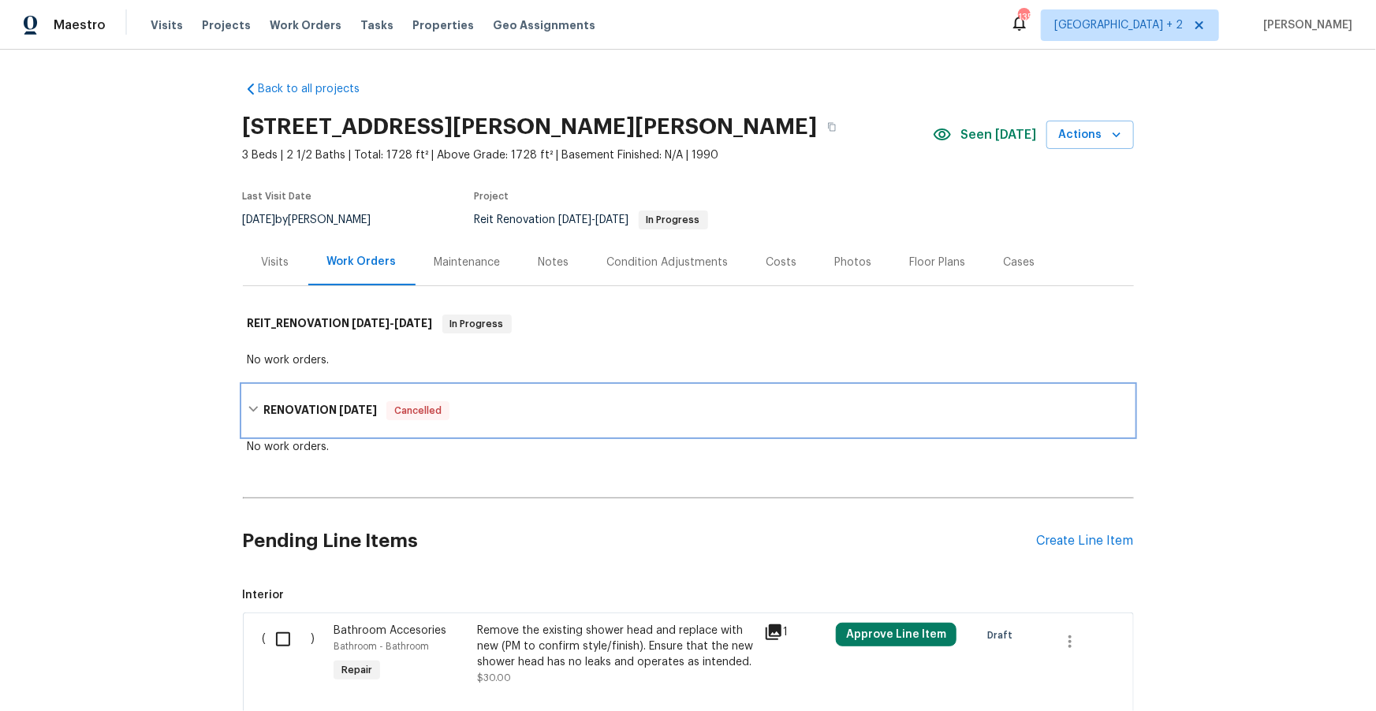
click at [339, 406] on span "4/1/24" at bounding box center [358, 409] width 38 height 11
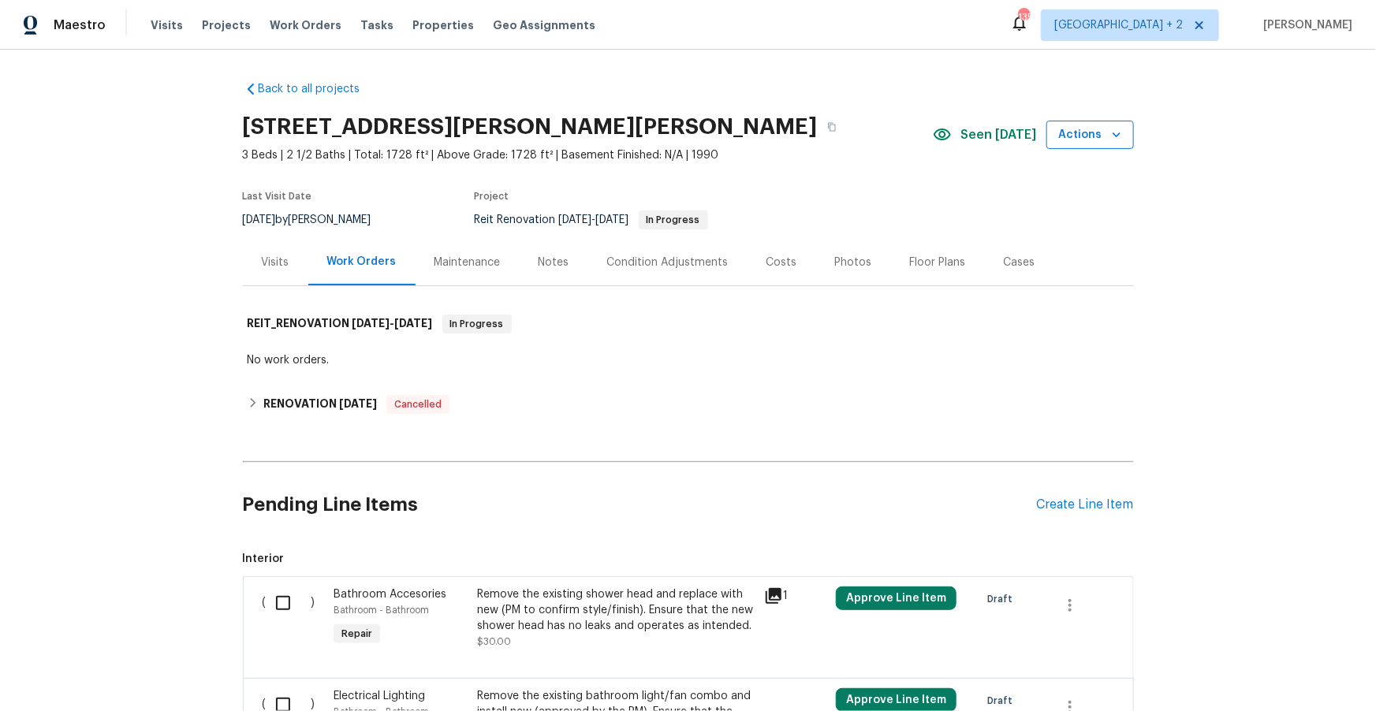
click at [1086, 130] on span "Actions" at bounding box center [1090, 135] width 62 height 20
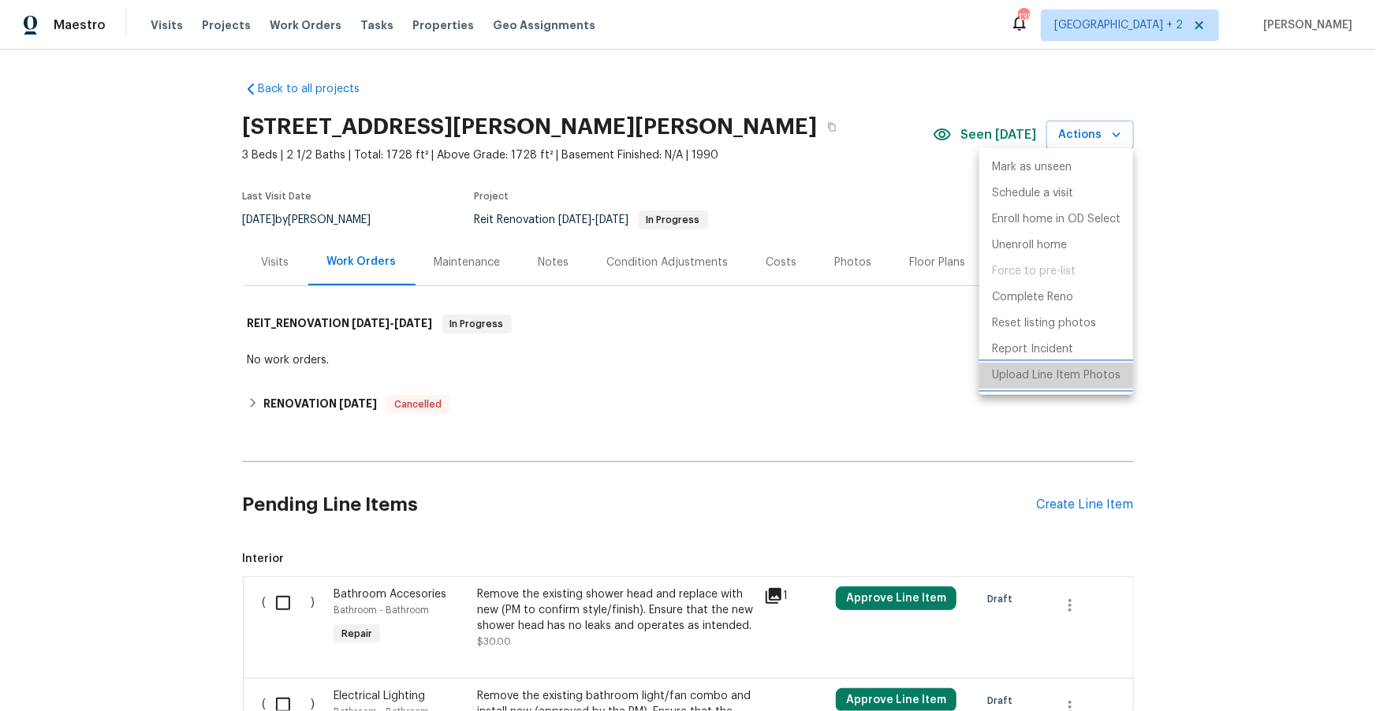
click at [1050, 380] on p "Upload Line Item Photos" at bounding box center [1056, 375] width 129 height 17
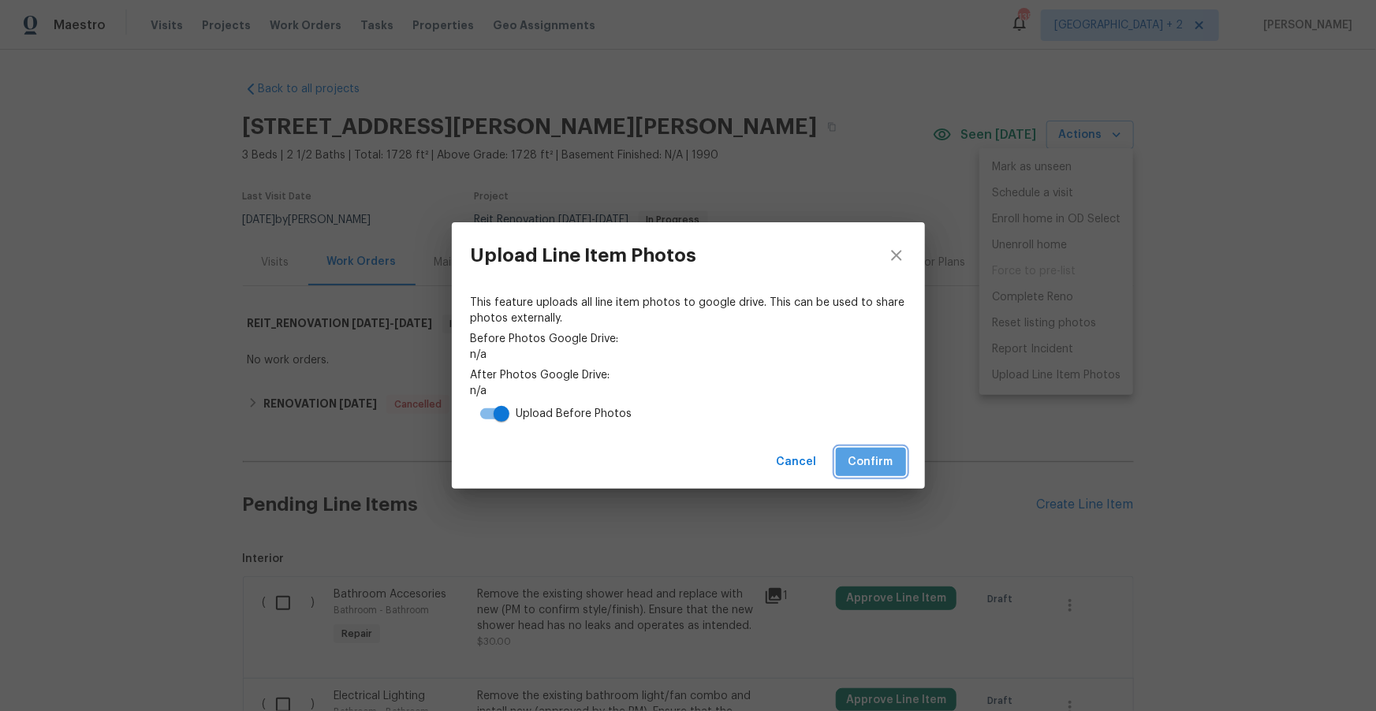
click at [855, 466] on span "Confirm" at bounding box center [870, 463] width 45 height 20
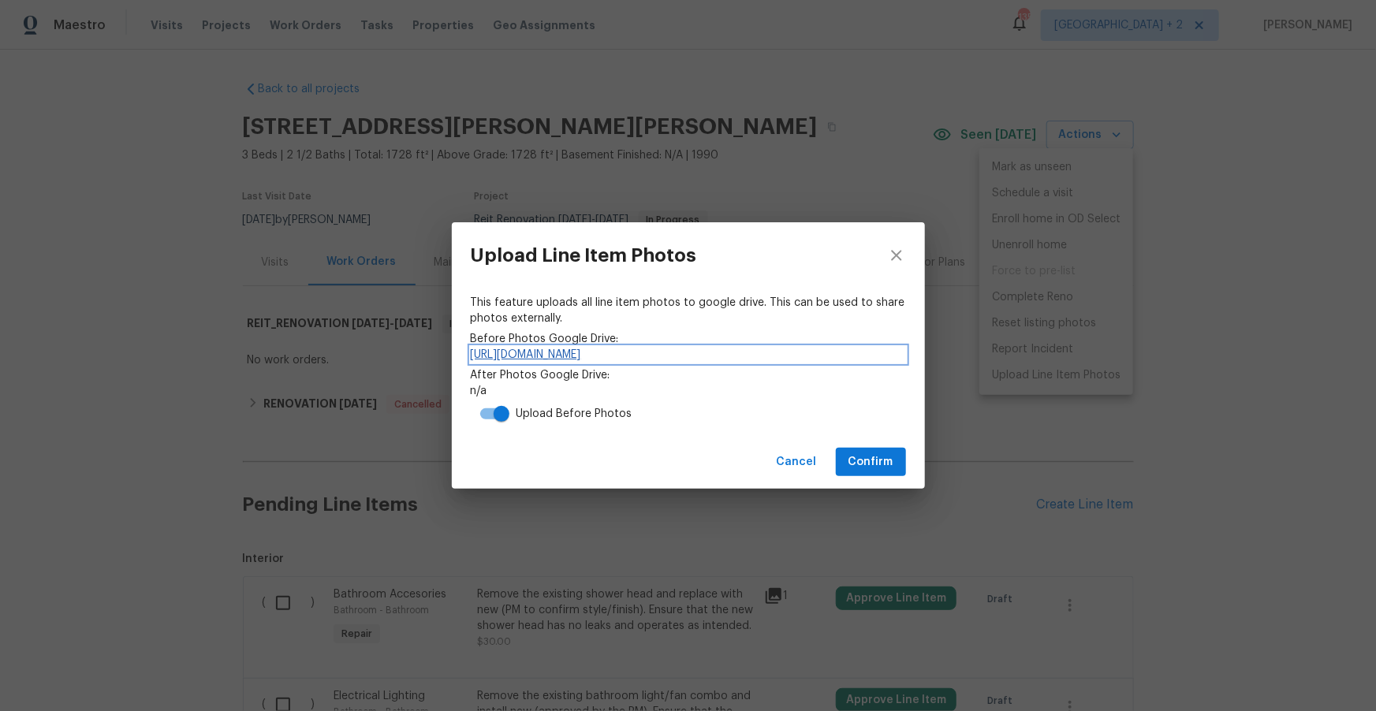
click at [709, 356] on link "https://drive.google.com/drive/folders/1Lwyy4VVg_f6BGtt2eSYLtm-cTXDlgDFw" at bounding box center [688, 355] width 435 height 16
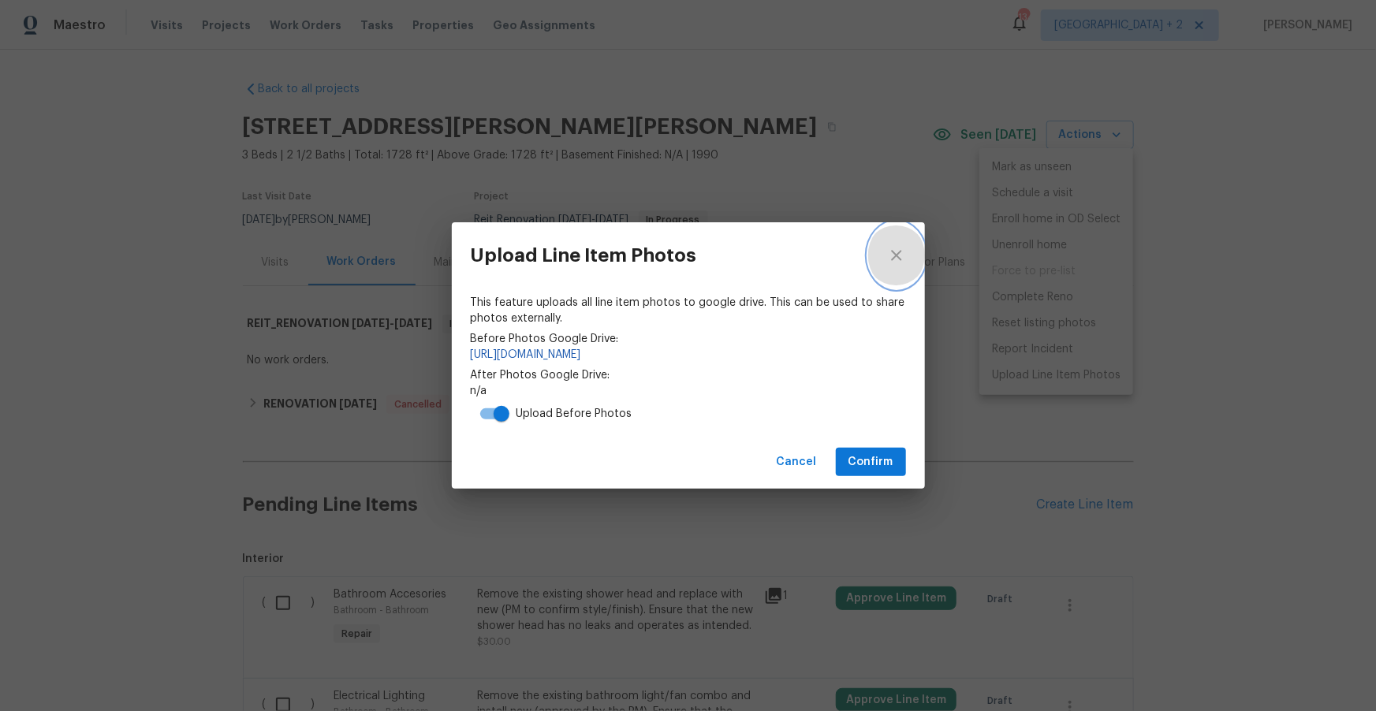
click at [895, 255] on icon "close" at bounding box center [896, 255] width 10 height 10
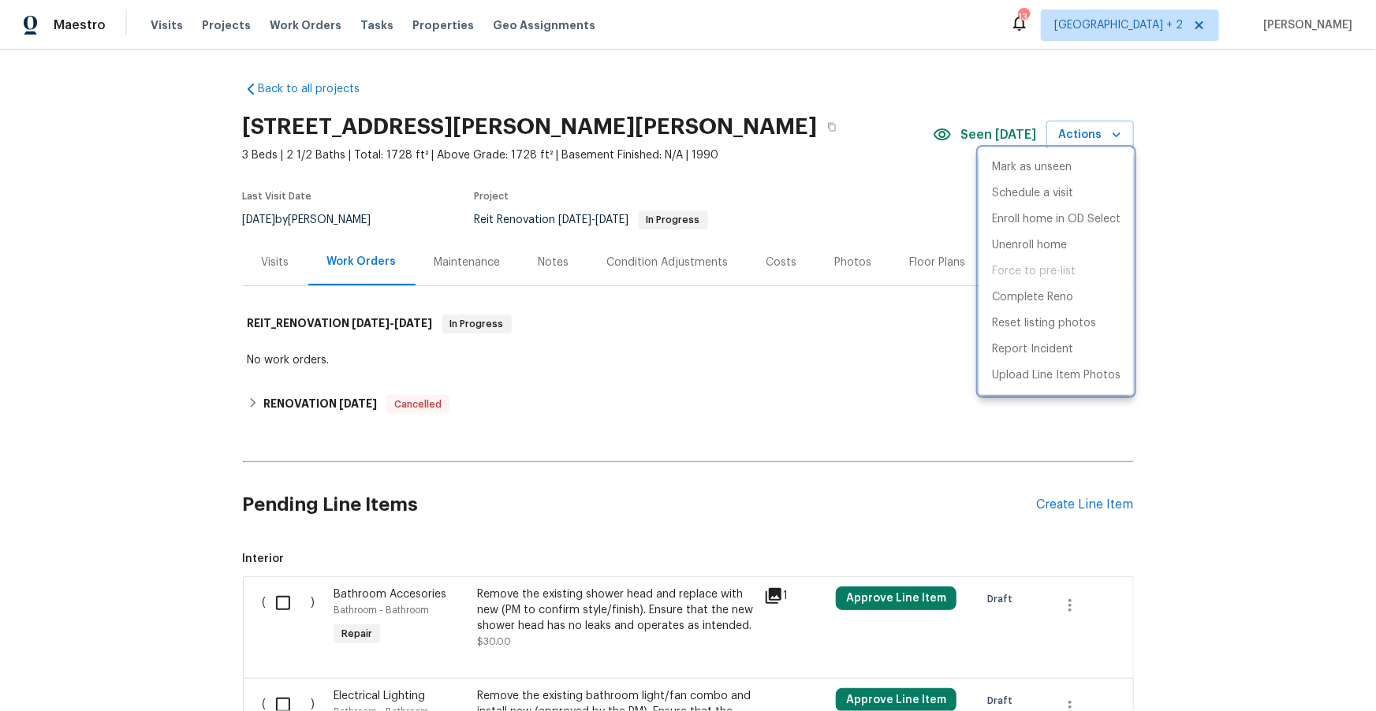
drag, startPoint x: 743, startPoint y: 96, endPoint x: 615, endPoint y: 38, distance: 140.4
click at [740, 95] on div at bounding box center [688, 355] width 1376 height 711
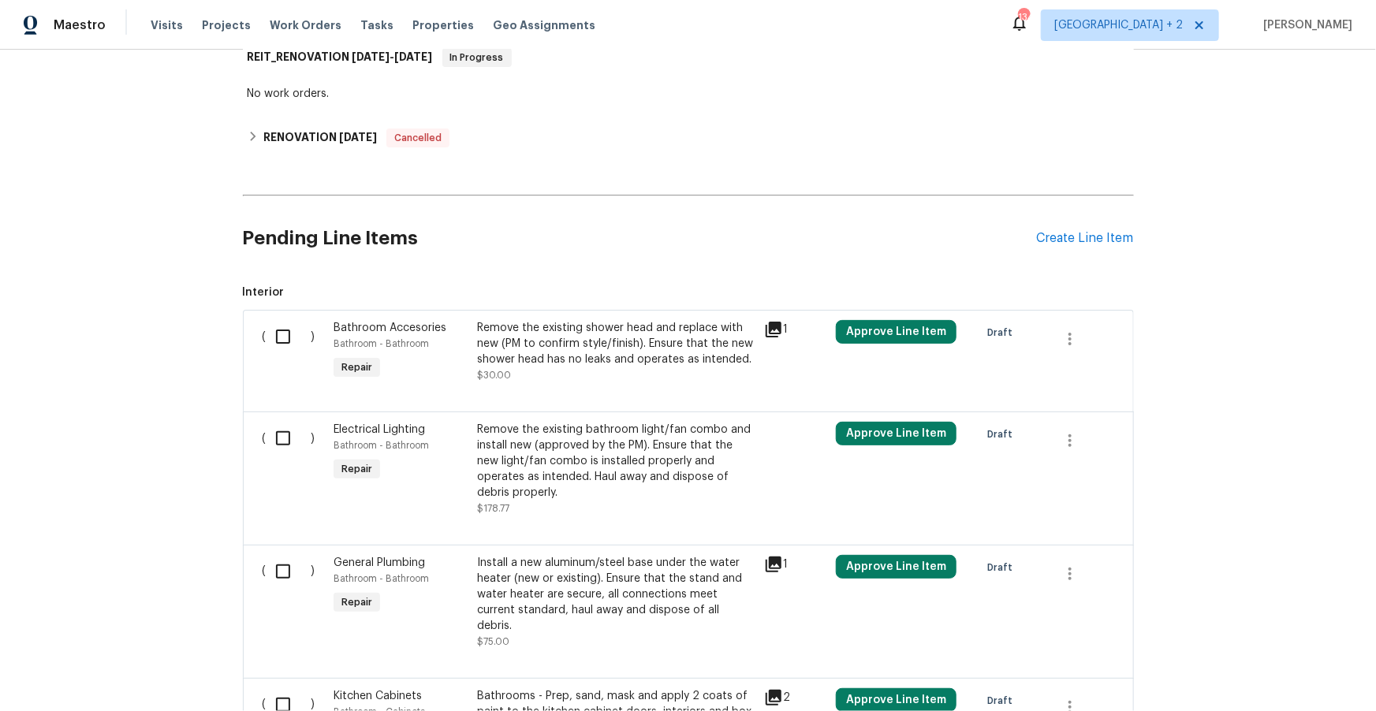
scroll to position [315, 0]
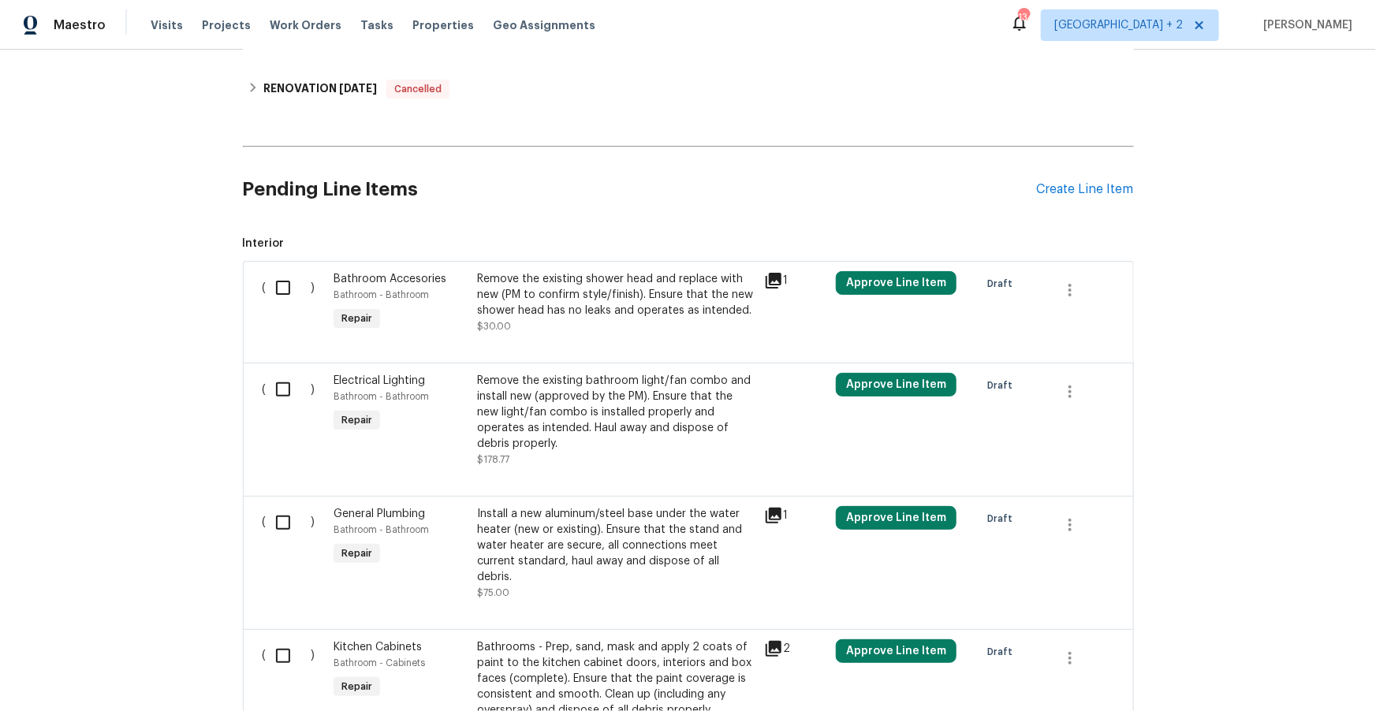
click at [277, 285] on input "checkbox" at bounding box center [288, 287] width 45 height 33
checkbox input "true"
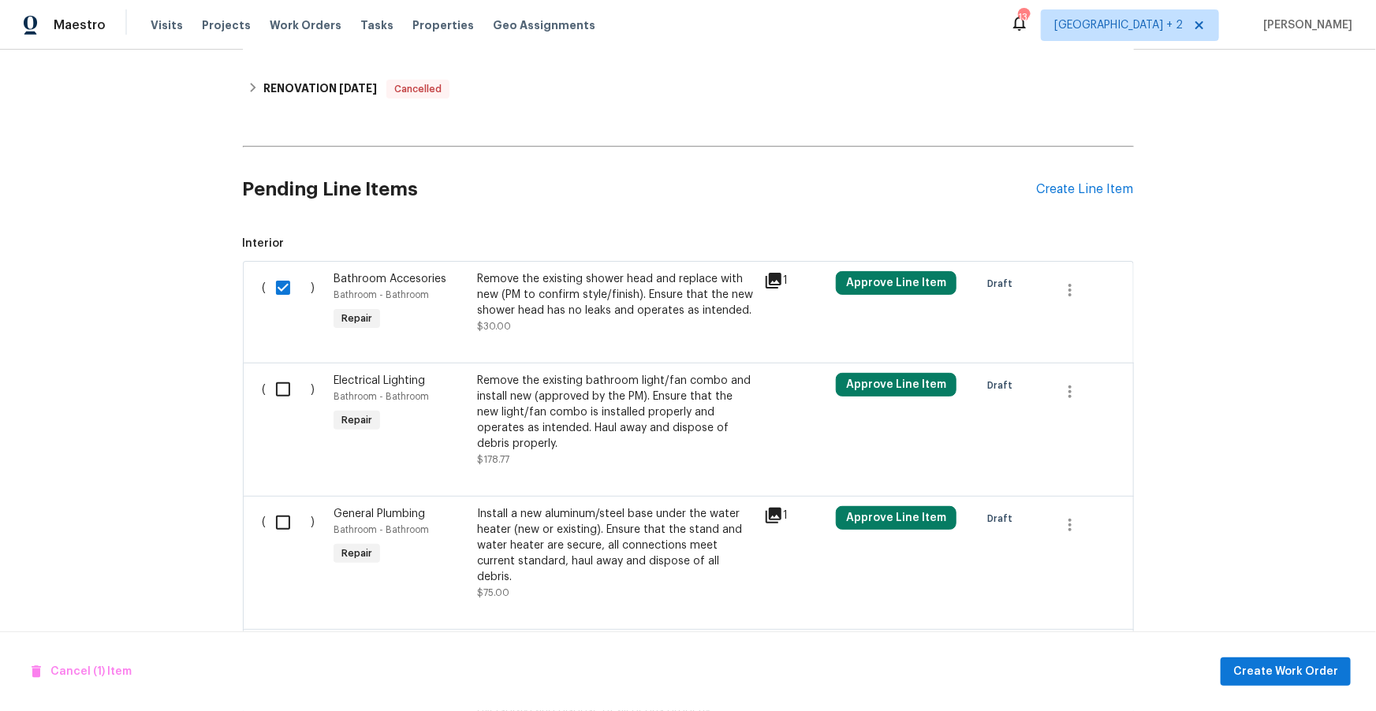
click at [285, 388] on input "checkbox" at bounding box center [288, 389] width 45 height 33
checkbox input "true"
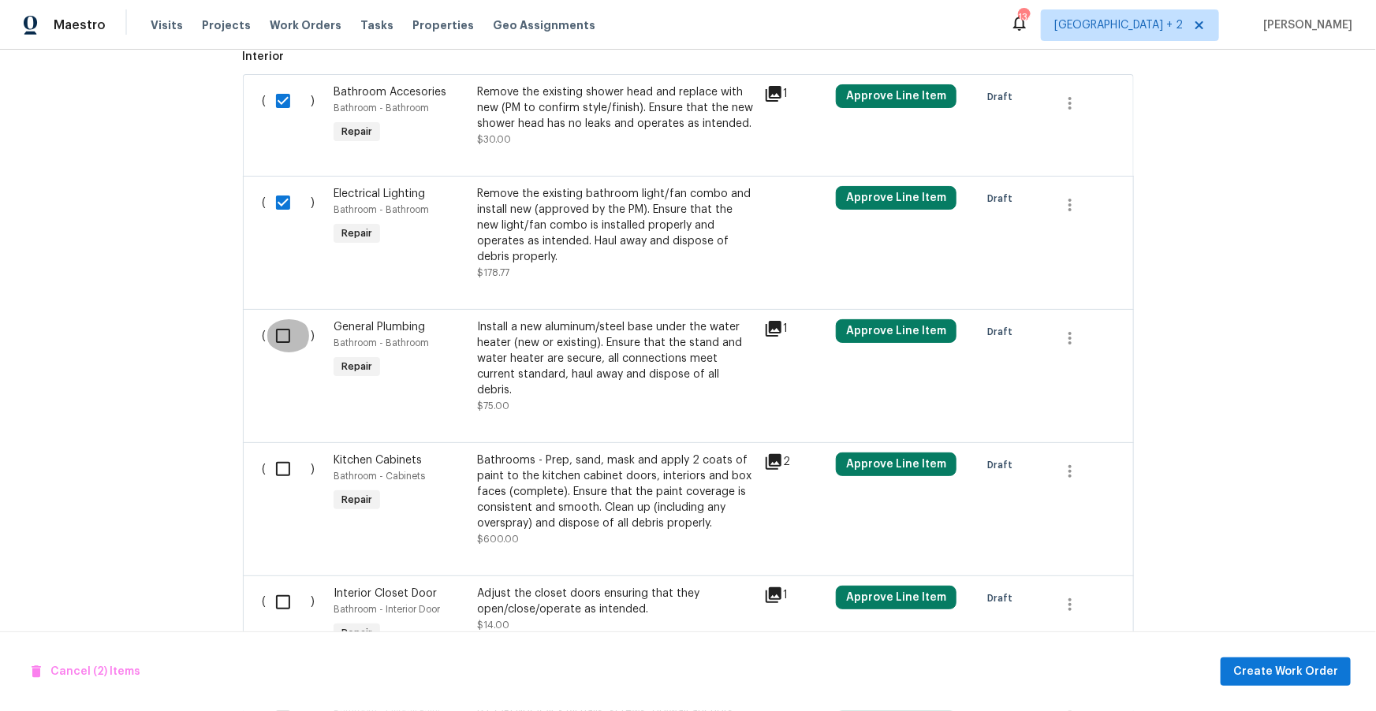
click at [279, 319] on input "checkbox" at bounding box center [288, 335] width 45 height 33
checkbox input "true"
drag, startPoint x: 288, startPoint y: 440, endPoint x: 288, endPoint y: 427, distance: 12.6
click at [288, 453] on input "checkbox" at bounding box center [288, 469] width 45 height 33
checkbox input "true"
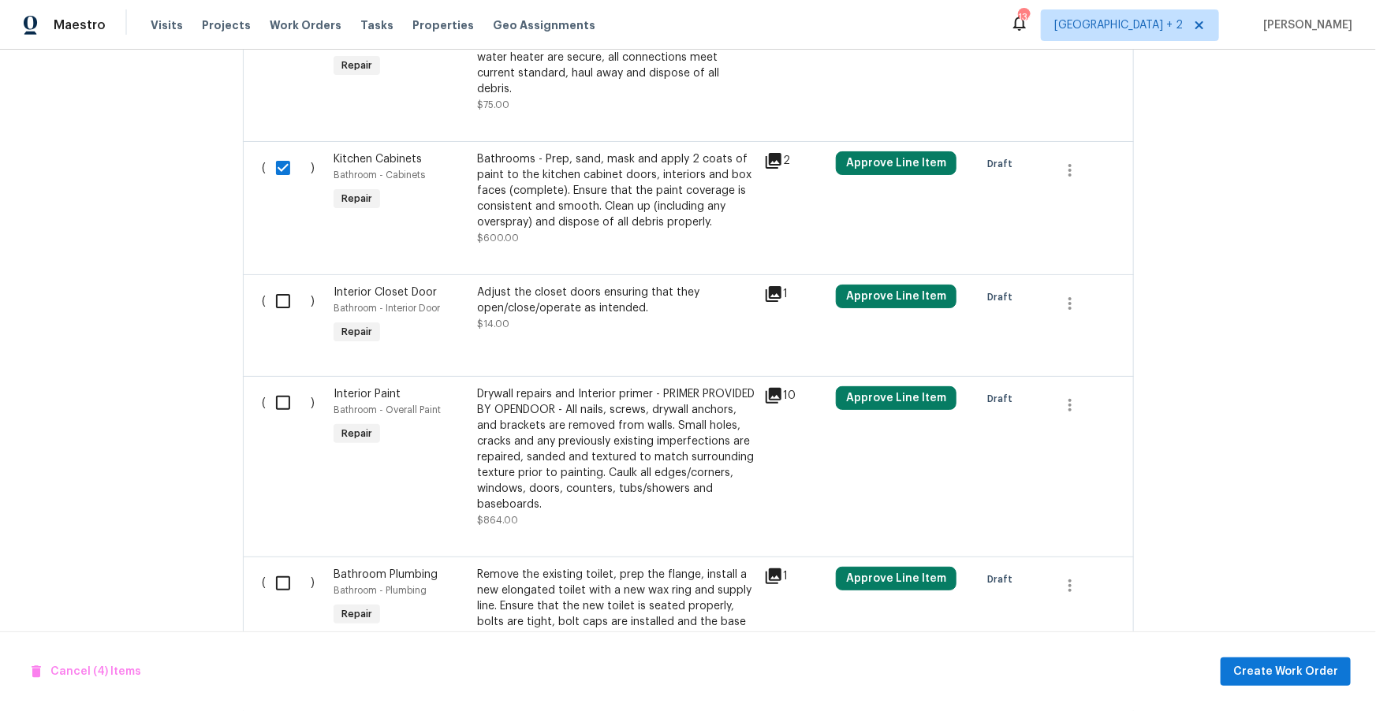
scroll to position [862, 0]
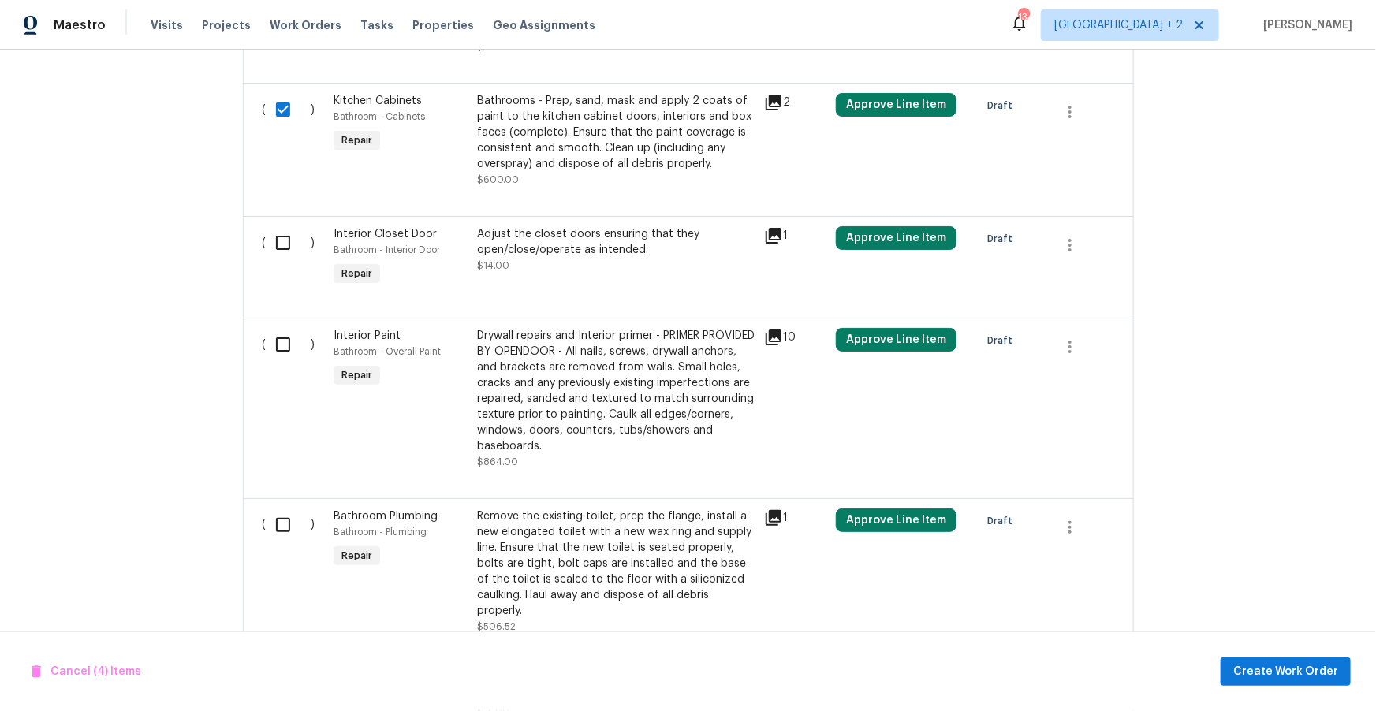
click at [280, 226] on input "checkbox" at bounding box center [288, 242] width 45 height 33
checkbox input "true"
click at [274, 328] on input "checkbox" at bounding box center [288, 344] width 45 height 33
checkbox input "true"
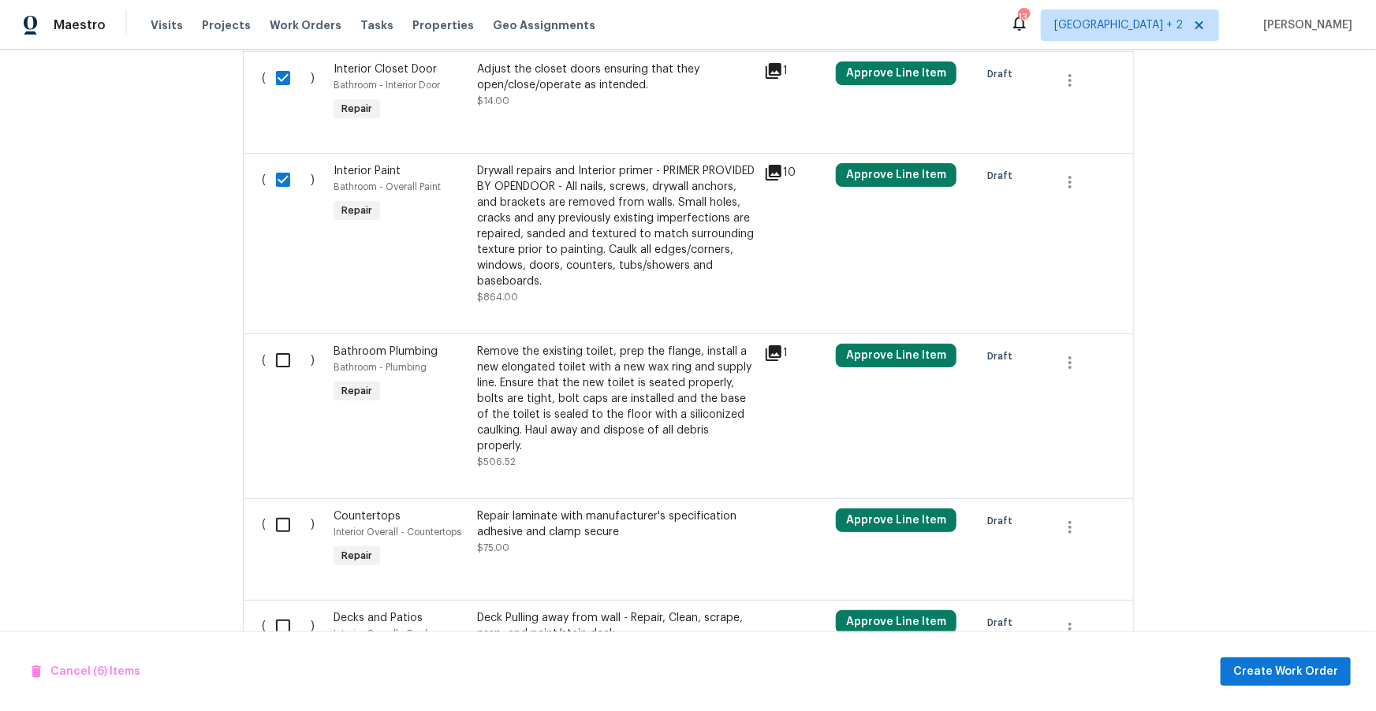
scroll to position [1043, 0]
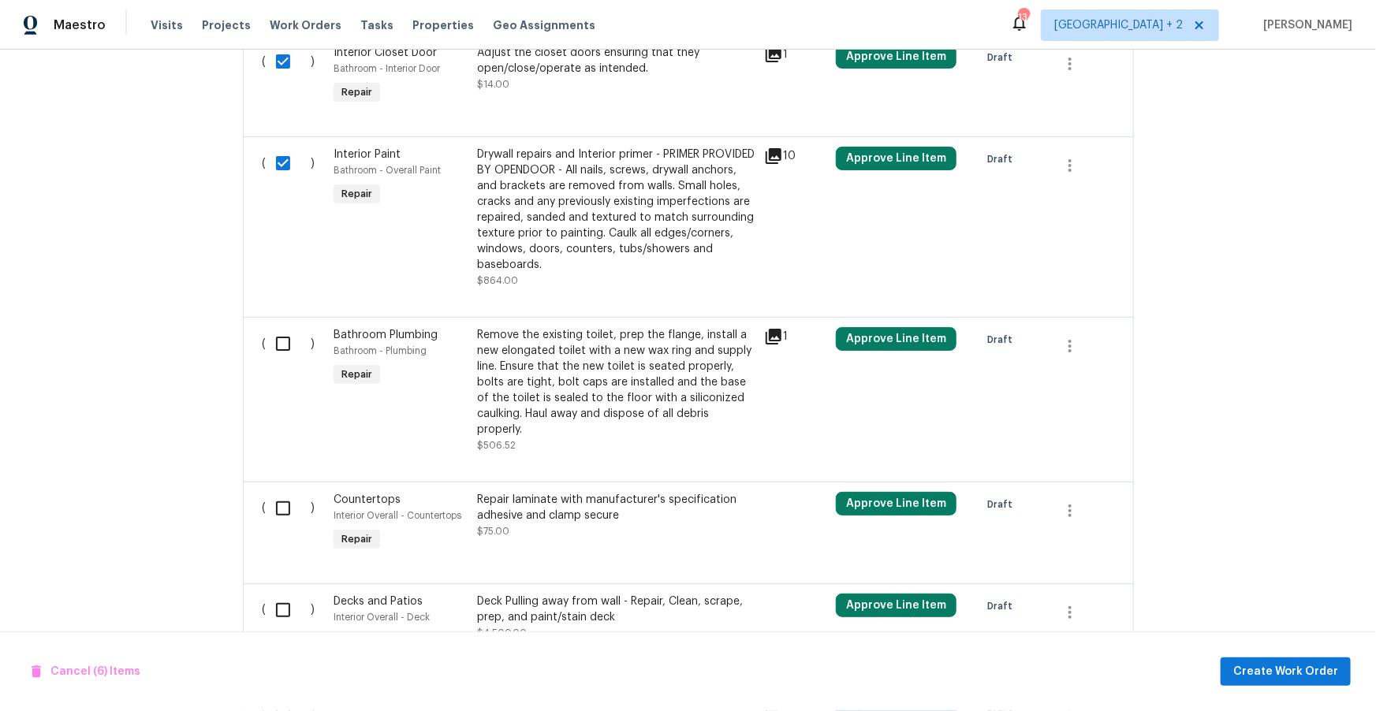
click at [279, 327] on input "checkbox" at bounding box center [288, 343] width 45 height 33
checkbox input "true"
drag, startPoint x: 288, startPoint y: 476, endPoint x: 295, endPoint y: 453, distance: 24.7
click at [288, 492] on input "checkbox" at bounding box center [288, 508] width 45 height 33
checkbox input "true"
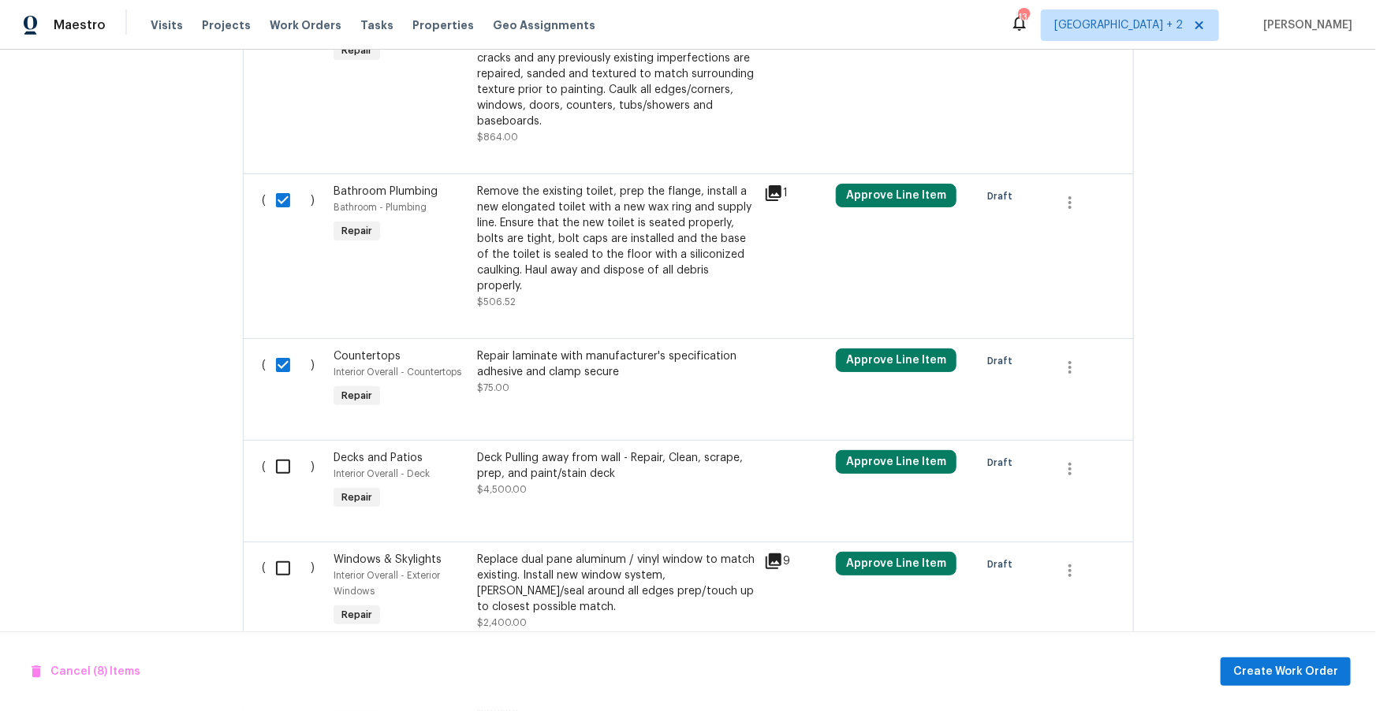
scroll to position [1228, 0]
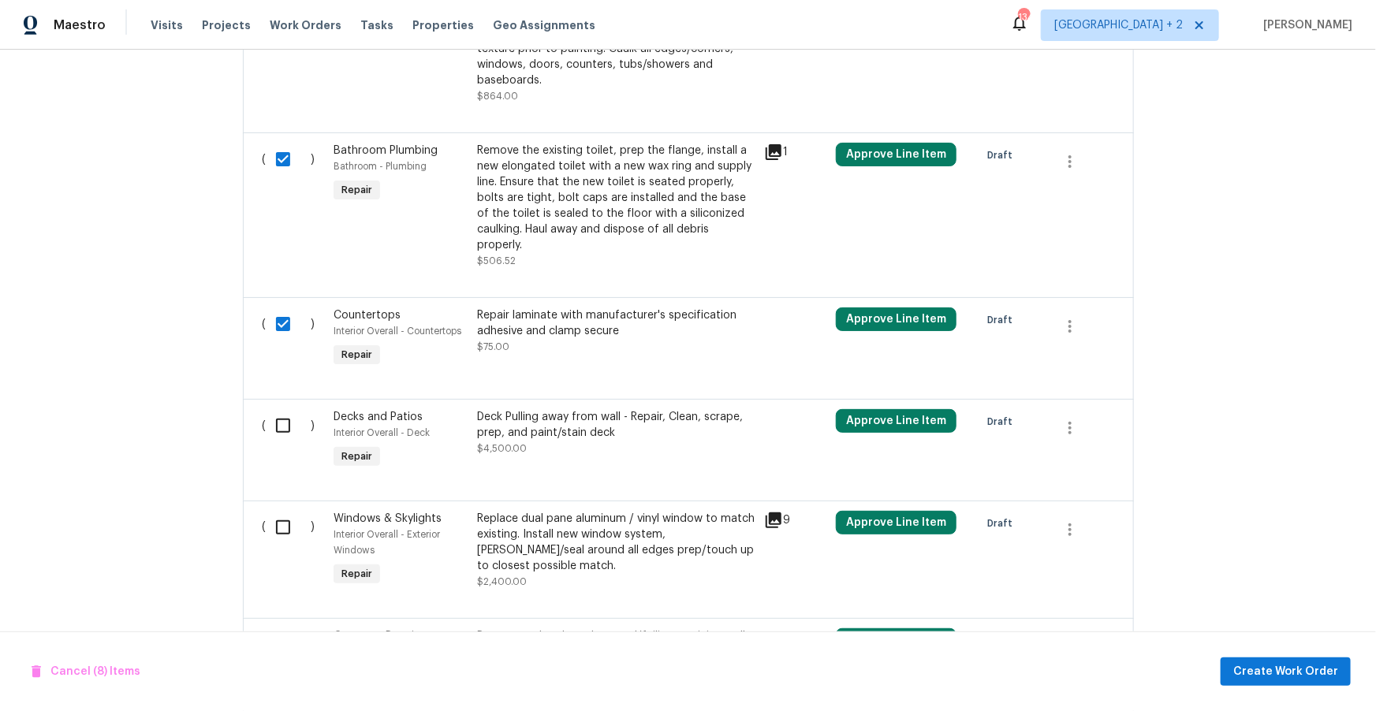
click at [293, 418] on div "( )" at bounding box center [294, 440] width 72 height 73
click at [284, 409] on input "checkbox" at bounding box center [288, 425] width 45 height 33
checkbox input "true"
click at [284, 511] on input "checkbox" at bounding box center [288, 527] width 45 height 33
checkbox input "true"
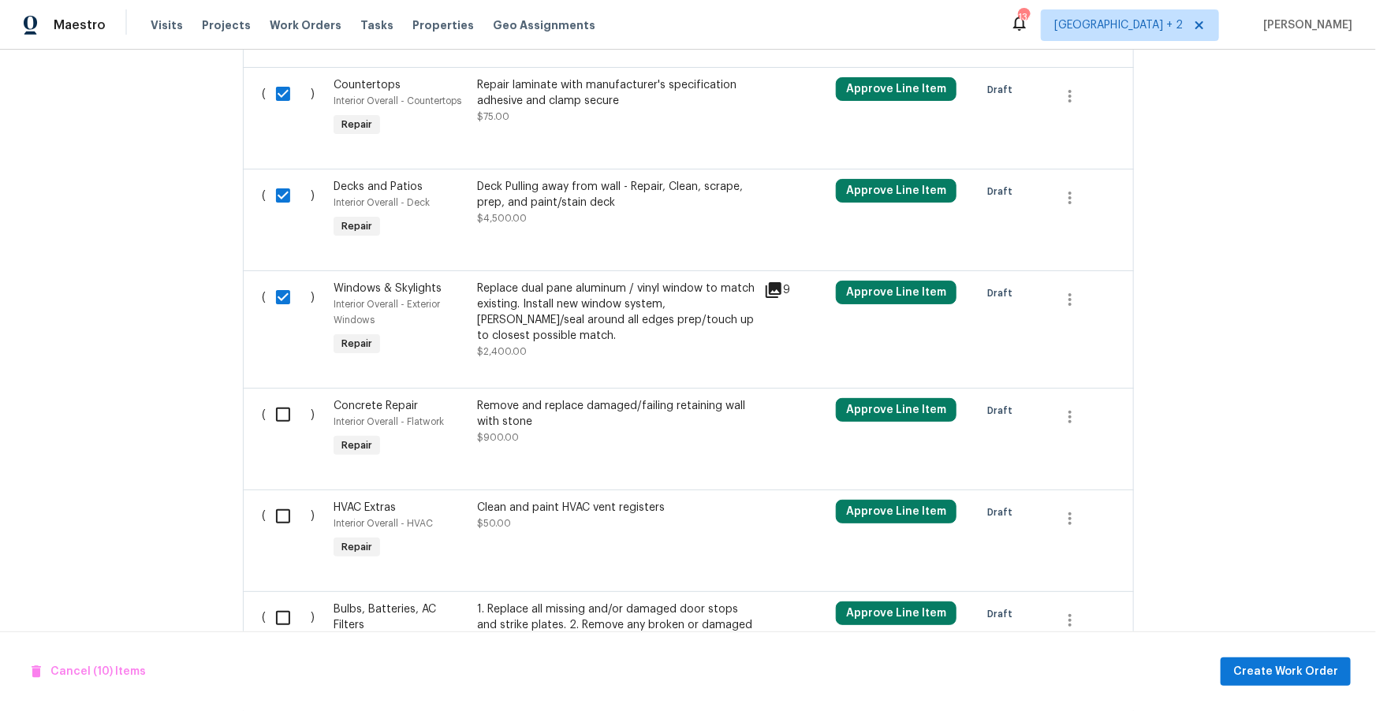
scroll to position [1474, 0]
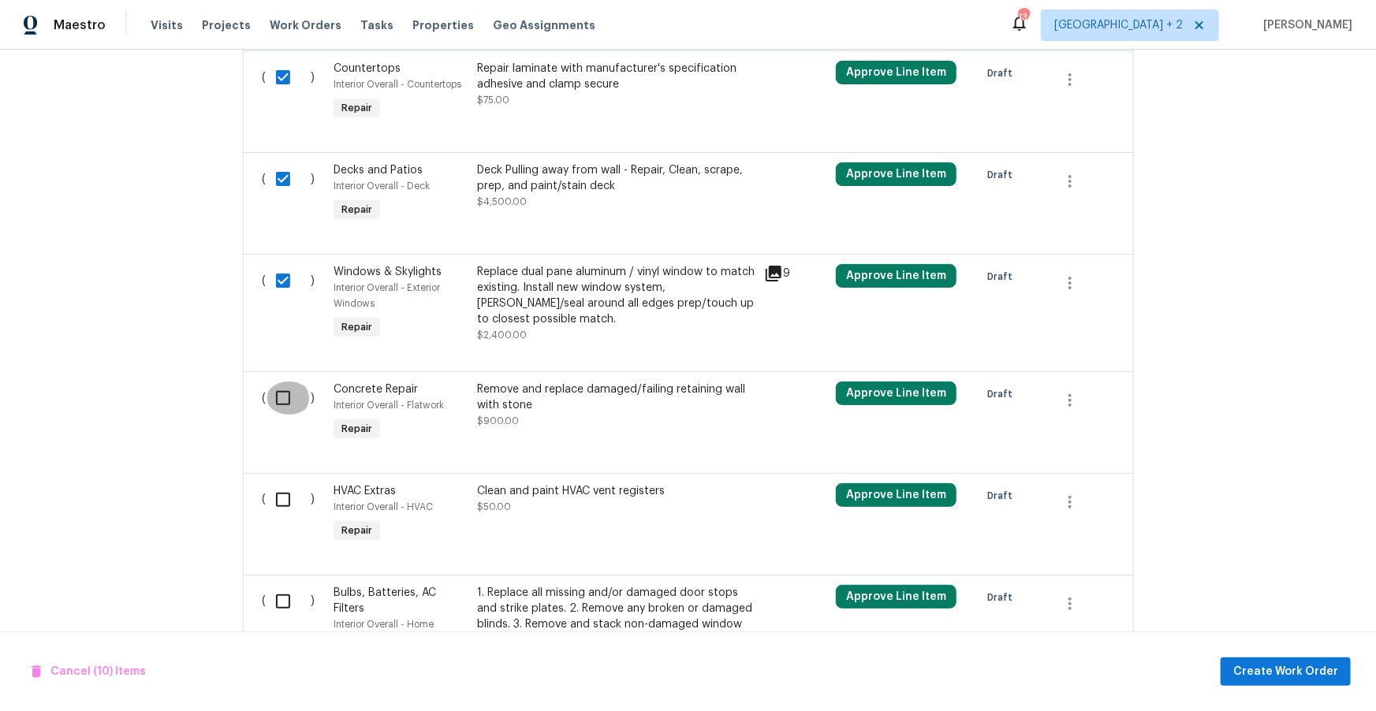
drag, startPoint x: 289, startPoint y: 371, endPoint x: 273, endPoint y: 434, distance: 65.0
click at [288, 382] on input "checkbox" at bounding box center [288, 398] width 45 height 33
checkbox input "true"
click at [281, 483] on input "checkbox" at bounding box center [288, 499] width 45 height 33
checkbox input "true"
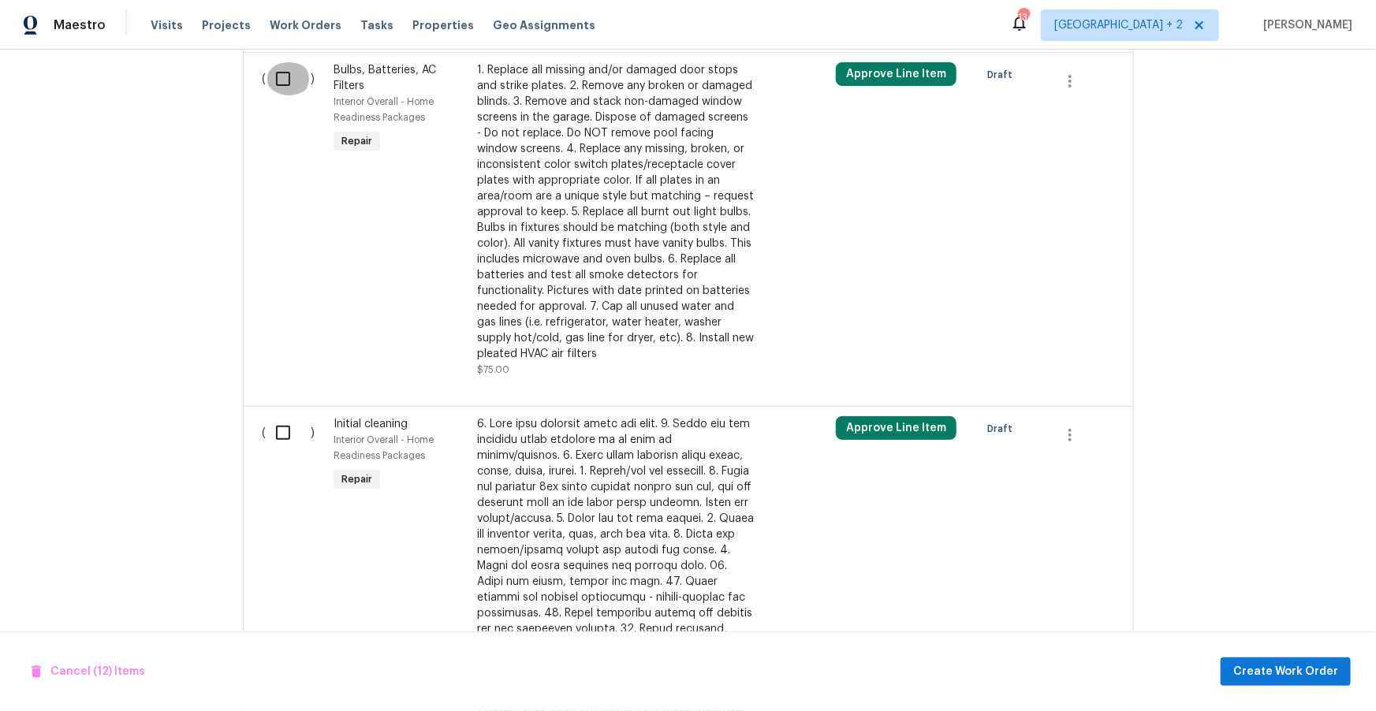
click at [285, 62] on input "checkbox" at bounding box center [288, 78] width 45 height 33
checkbox input "true"
click at [281, 417] on input "checkbox" at bounding box center [288, 433] width 45 height 33
checkbox input "true"
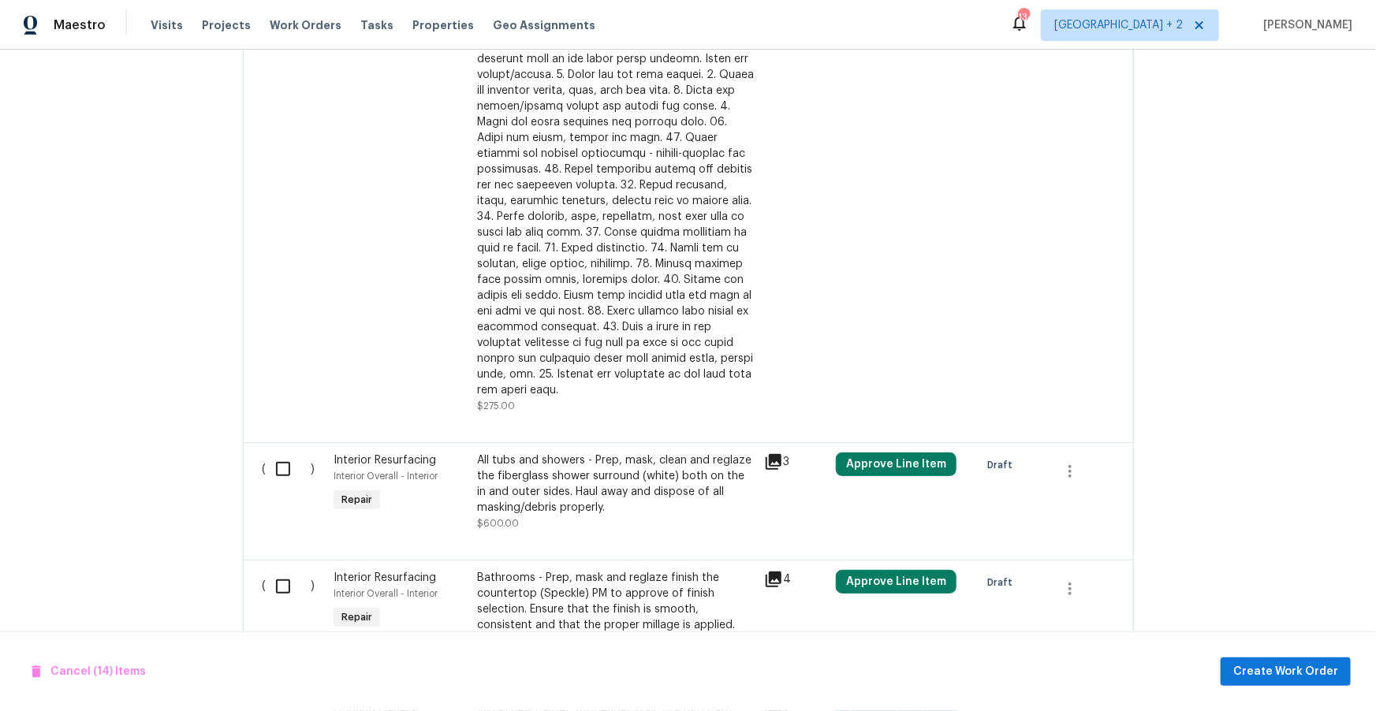
scroll to position [2534, 0]
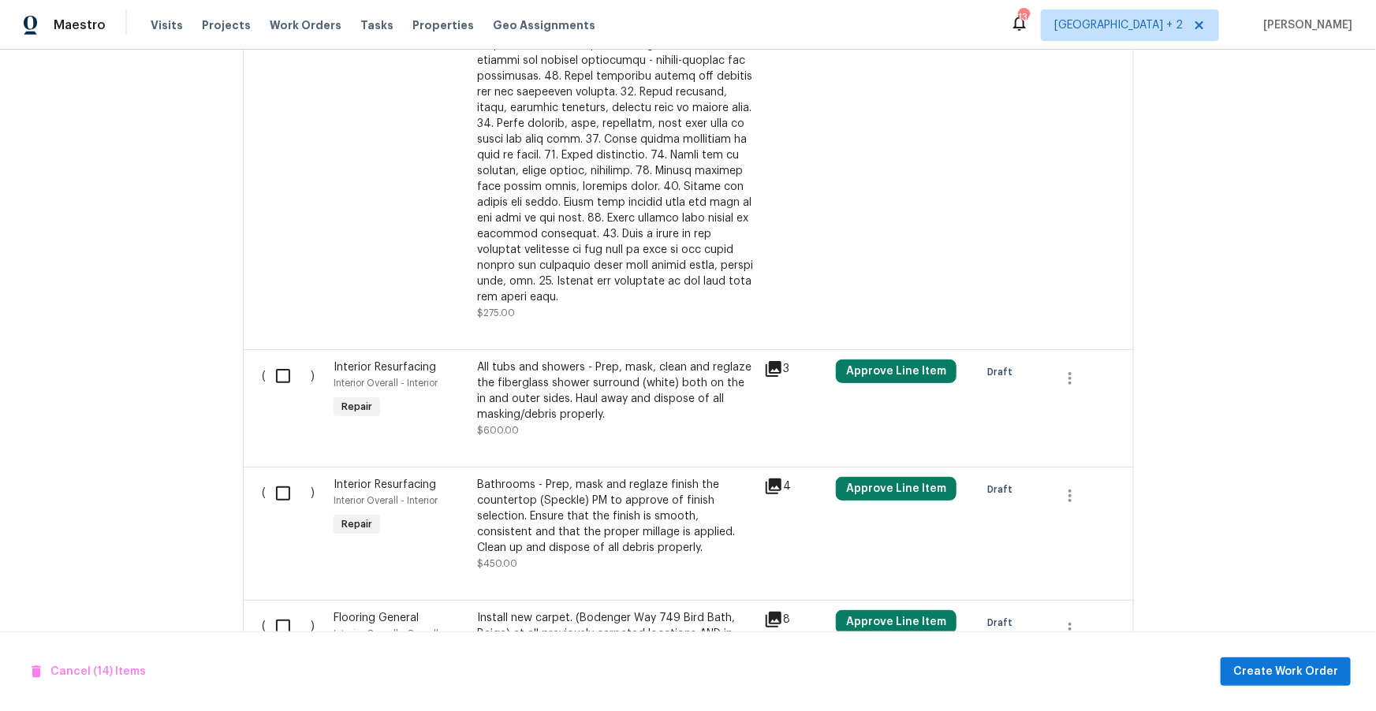
drag, startPoint x: 280, startPoint y: 339, endPoint x: 279, endPoint y: 351, distance: 11.9
click at [280, 360] on input "checkbox" at bounding box center [288, 376] width 45 height 33
checkbox input "true"
click at [284, 477] on input "checkbox" at bounding box center [288, 493] width 45 height 33
checkbox input "true"
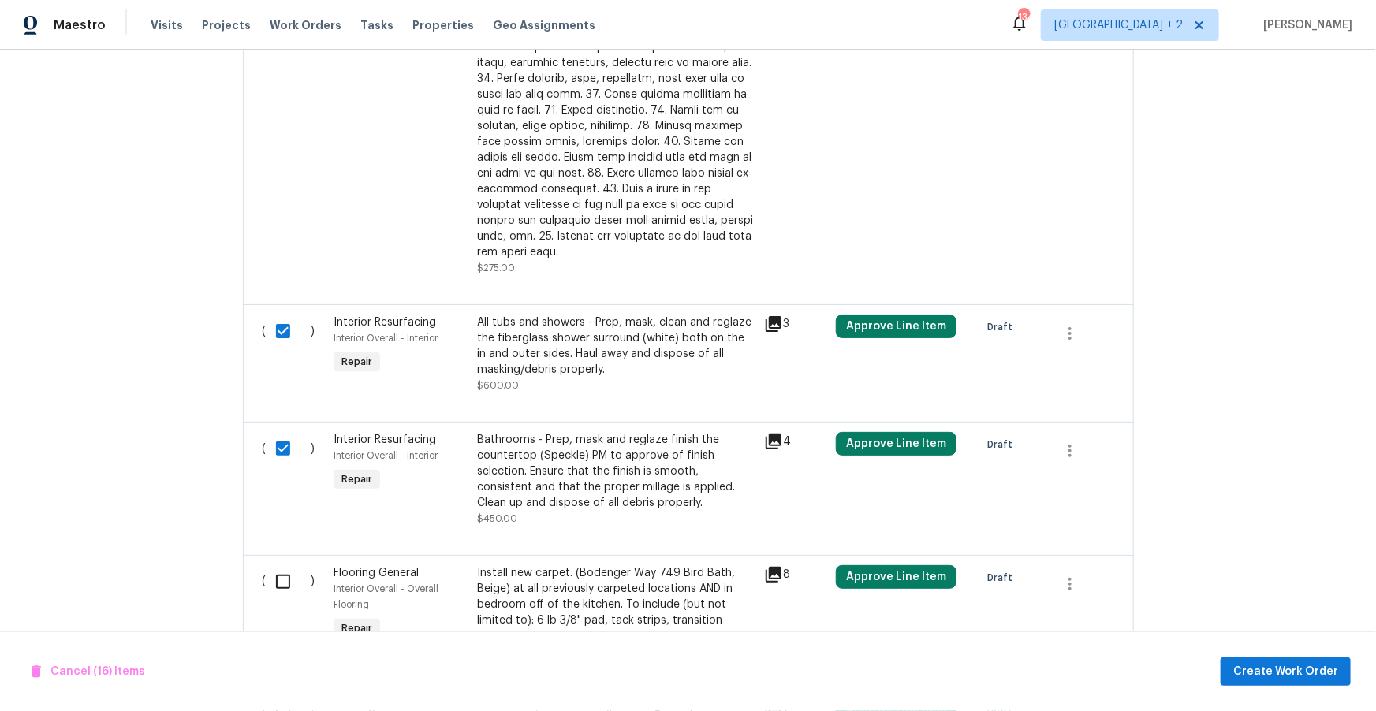
scroll to position [2621, 0]
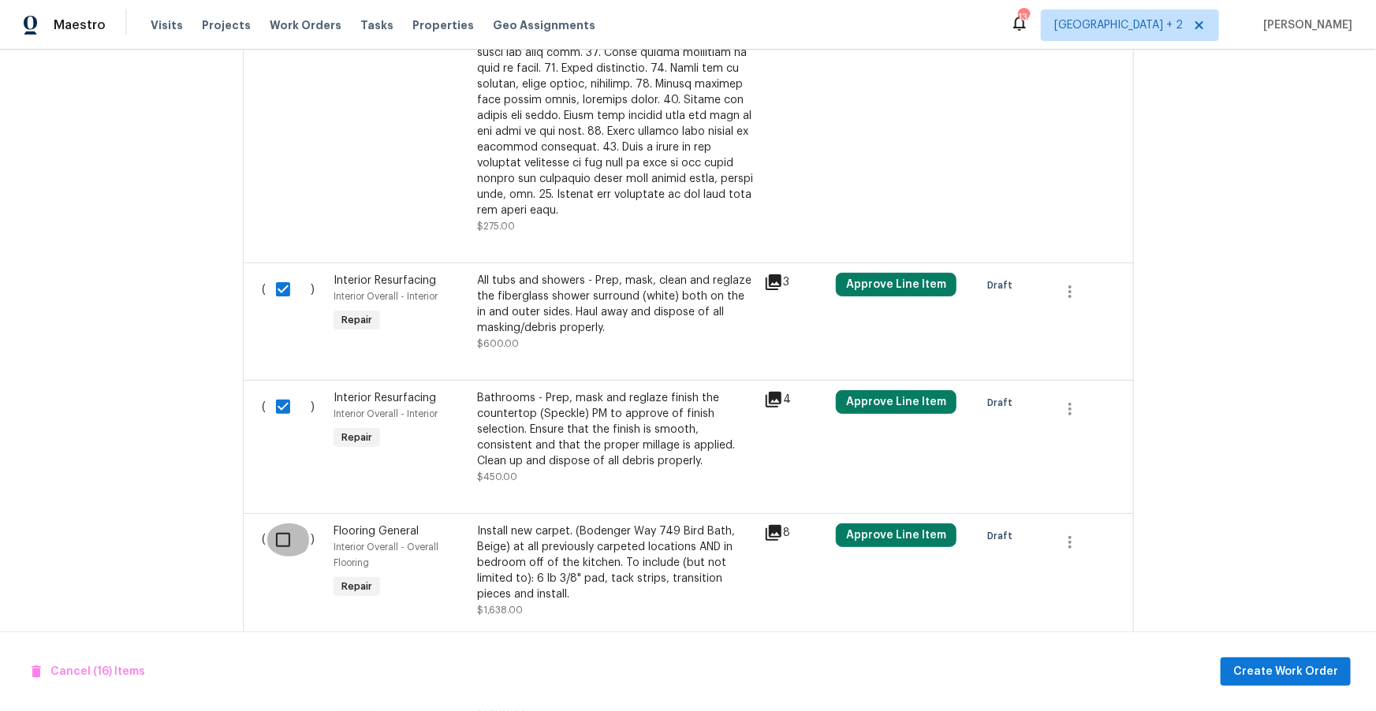
click at [282, 524] on input "checkbox" at bounding box center [288, 540] width 45 height 33
checkbox input "true"
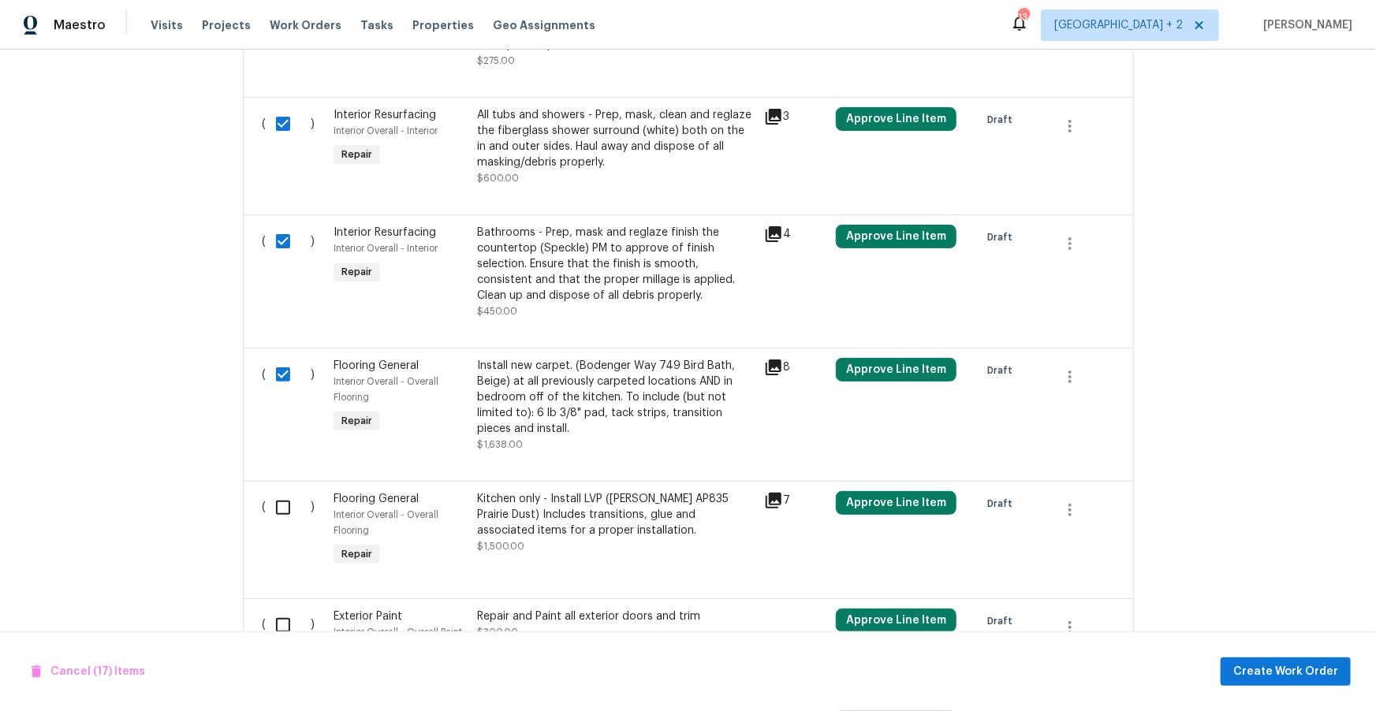
scroll to position [2794, 0]
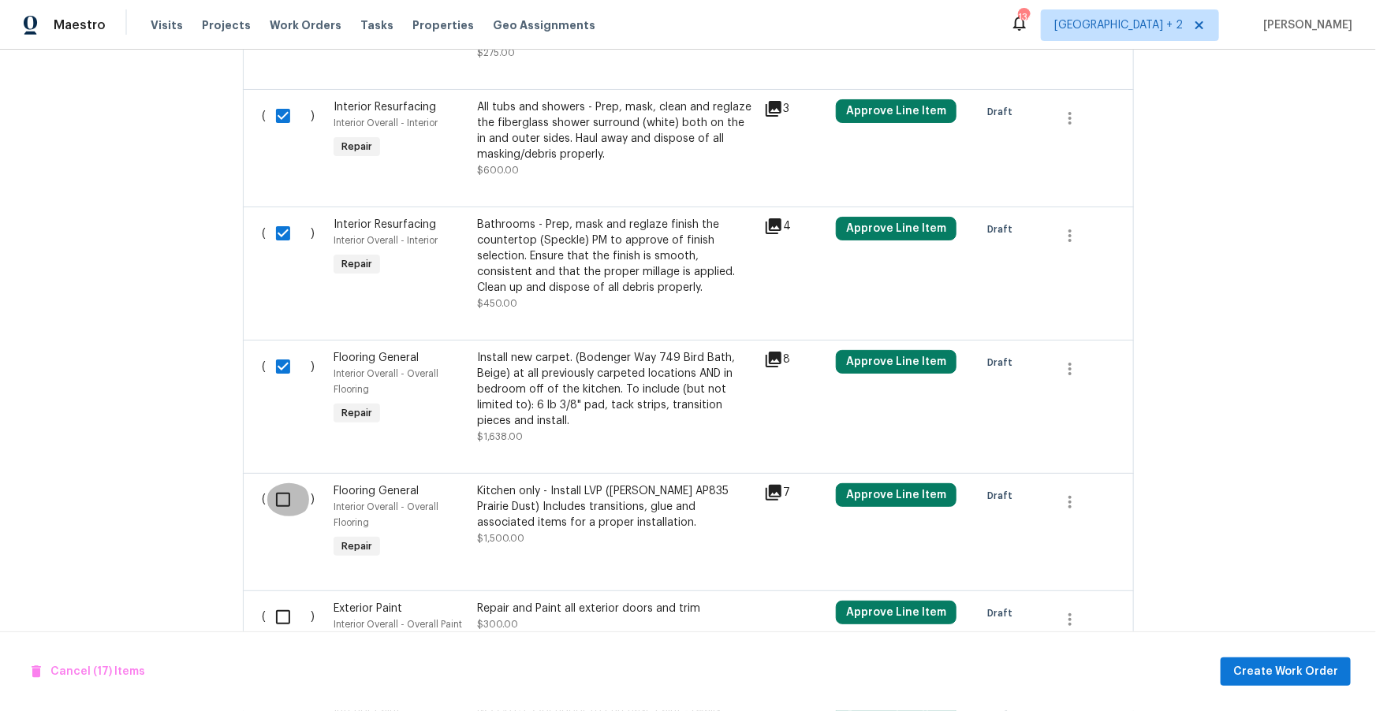
click at [285, 483] on input "checkbox" at bounding box center [288, 499] width 45 height 33
checkbox input "true"
drag, startPoint x: 286, startPoint y: 581, endPoint x: 289, endPoint y: 567, distance: 14.4
click at [286, 601] on input "checkbox" at bounding box center [288, 617] width 45 height 33
checkbox input "true"
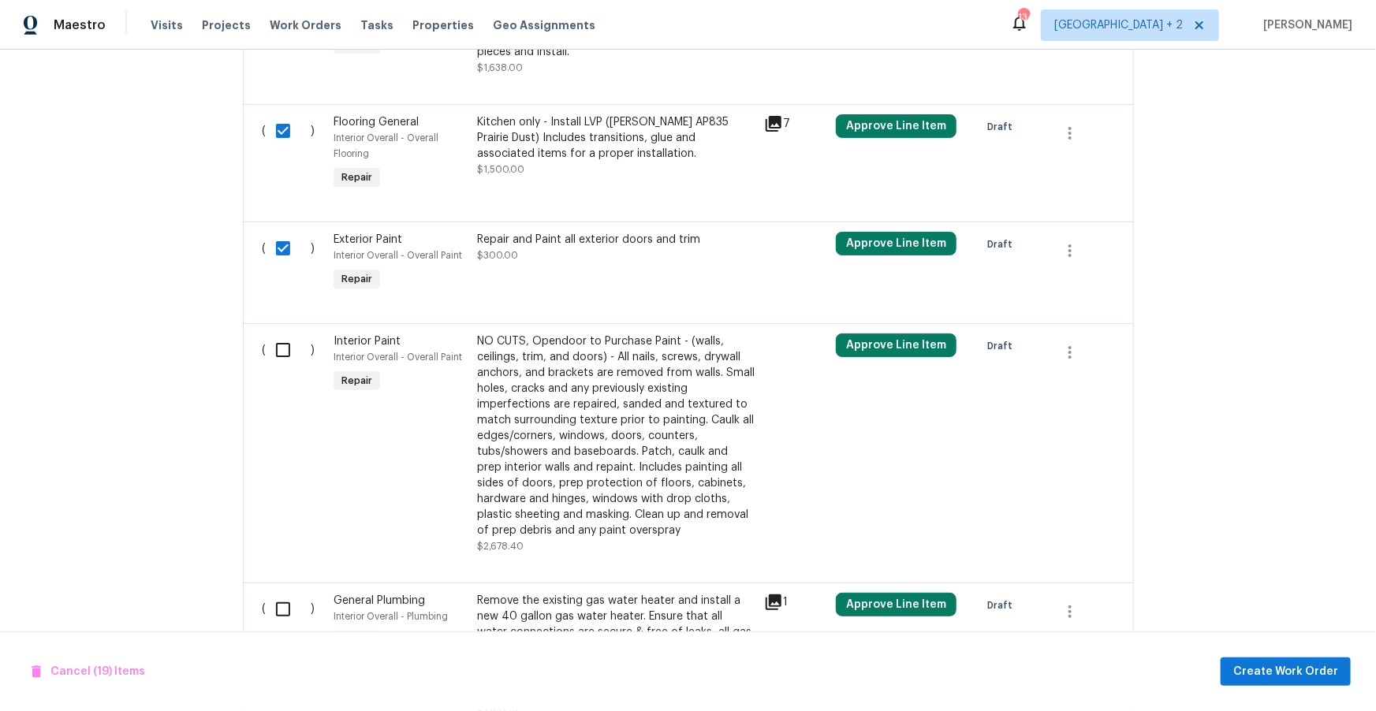
scroll to position [3174, 0]
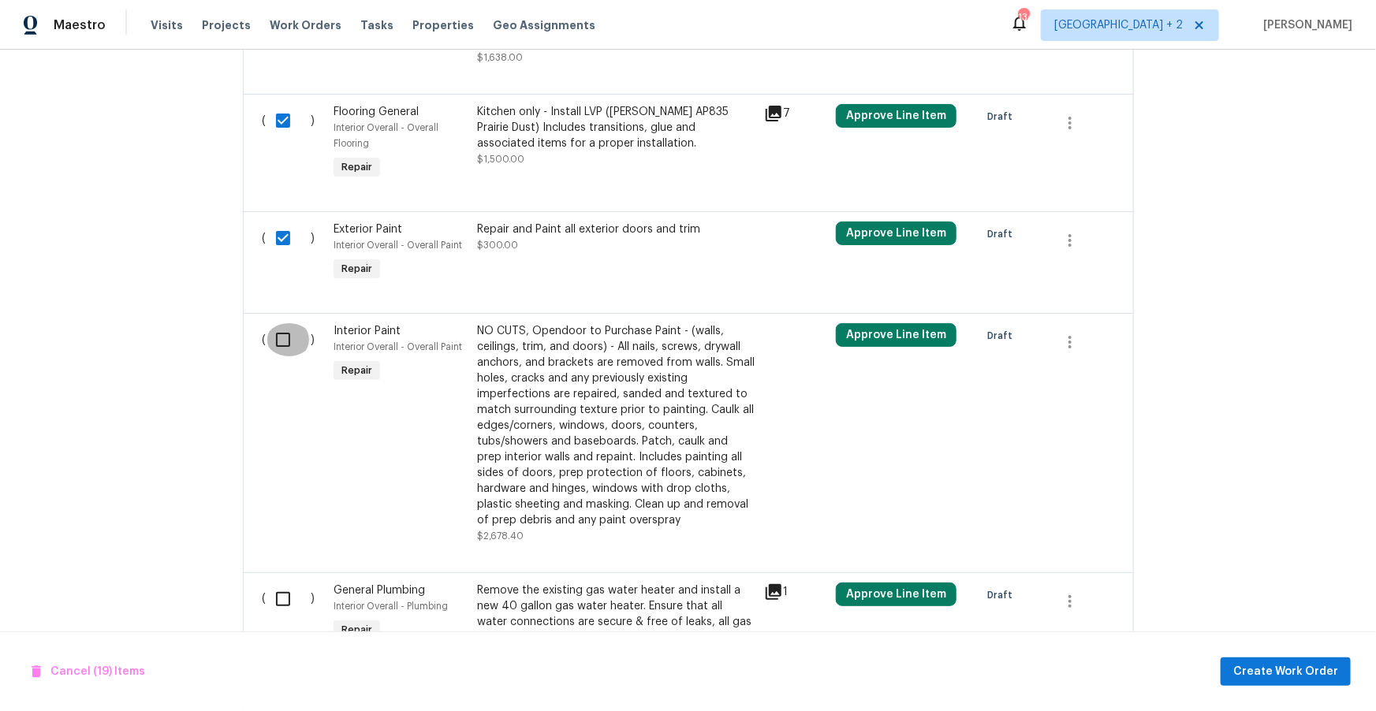
click at [280, 323] on input "checkbox" at bounding box center [288, 339] width 45 height 33
checkbox input "true"
click at [279, 583] on input "checkbox" at bounding box center [288, 599] width 45 height 33
checkbox input "true"
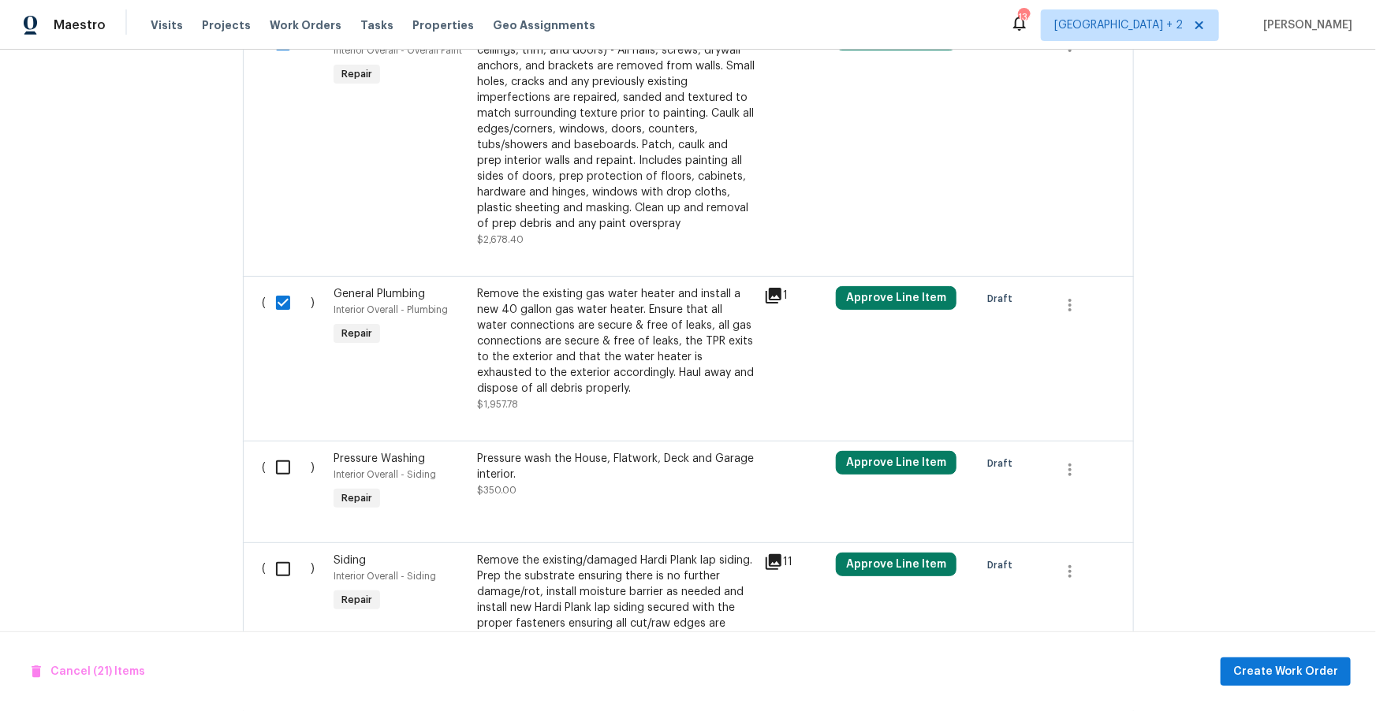
scroll to position [3595, 0]
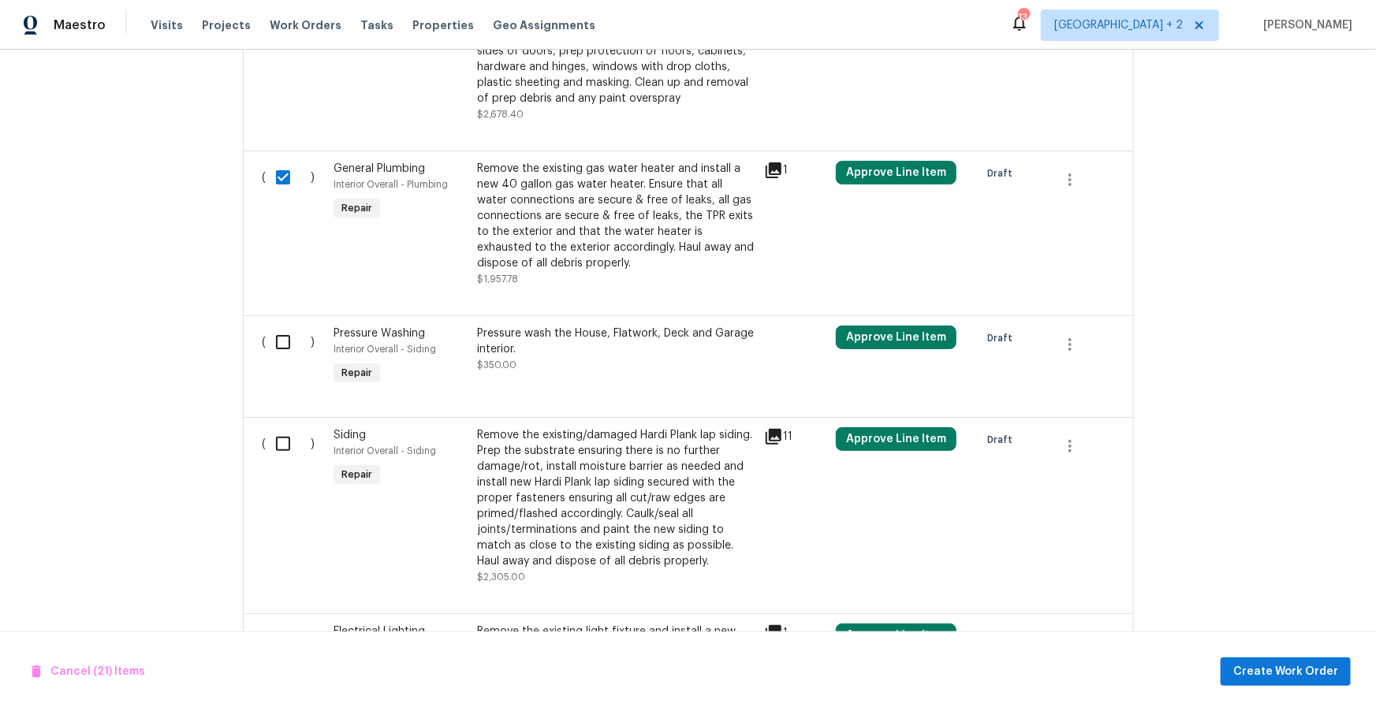
drag, startPoint x: 284, startPoint y: 314, endPoint x: 281, endPoint y: 324, distance: 10.5
click at [284, 326] on input "checkbox" at bounding box center [288, 342] width 45 height 33
checkbox input "true"
drag, startPoint x: 281, startPoint y: 412, endPoint x: 280, endPoint y: 435, distance: 23.7
click at [282, 427] on input "checkbox" at bounding box center [288, 443] width 45 height 33
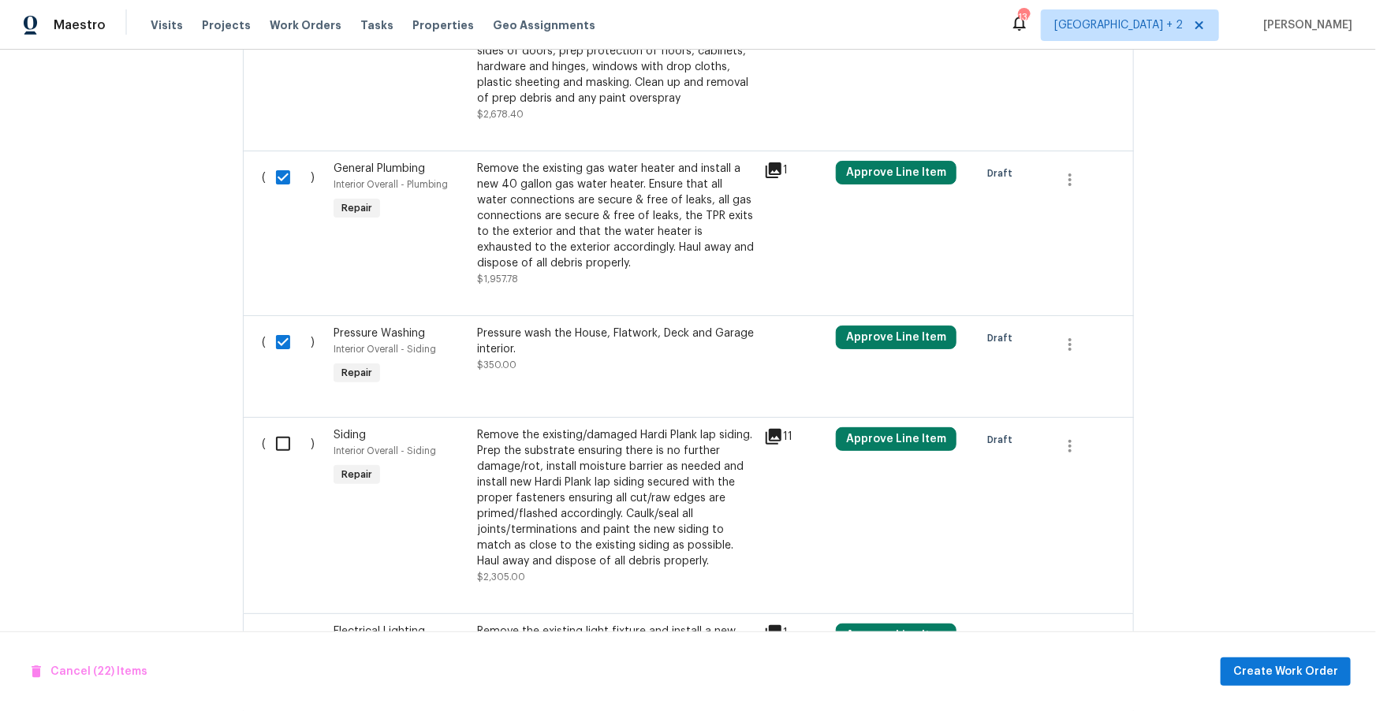
checkbox input "true"
click at [278, 624] on input "checkbox" at bounding box center [288, 640] width 45 height 33
checkbox input "true"
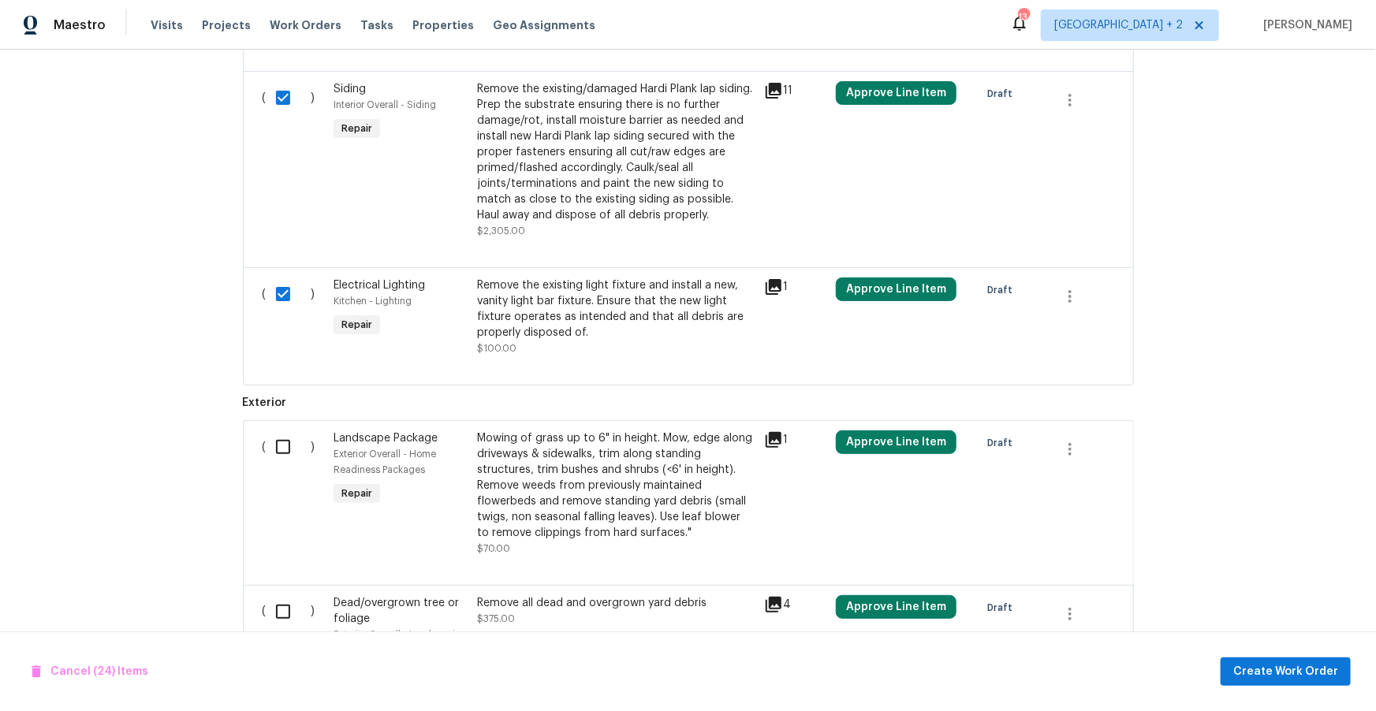
scroll to position [3945, 0]
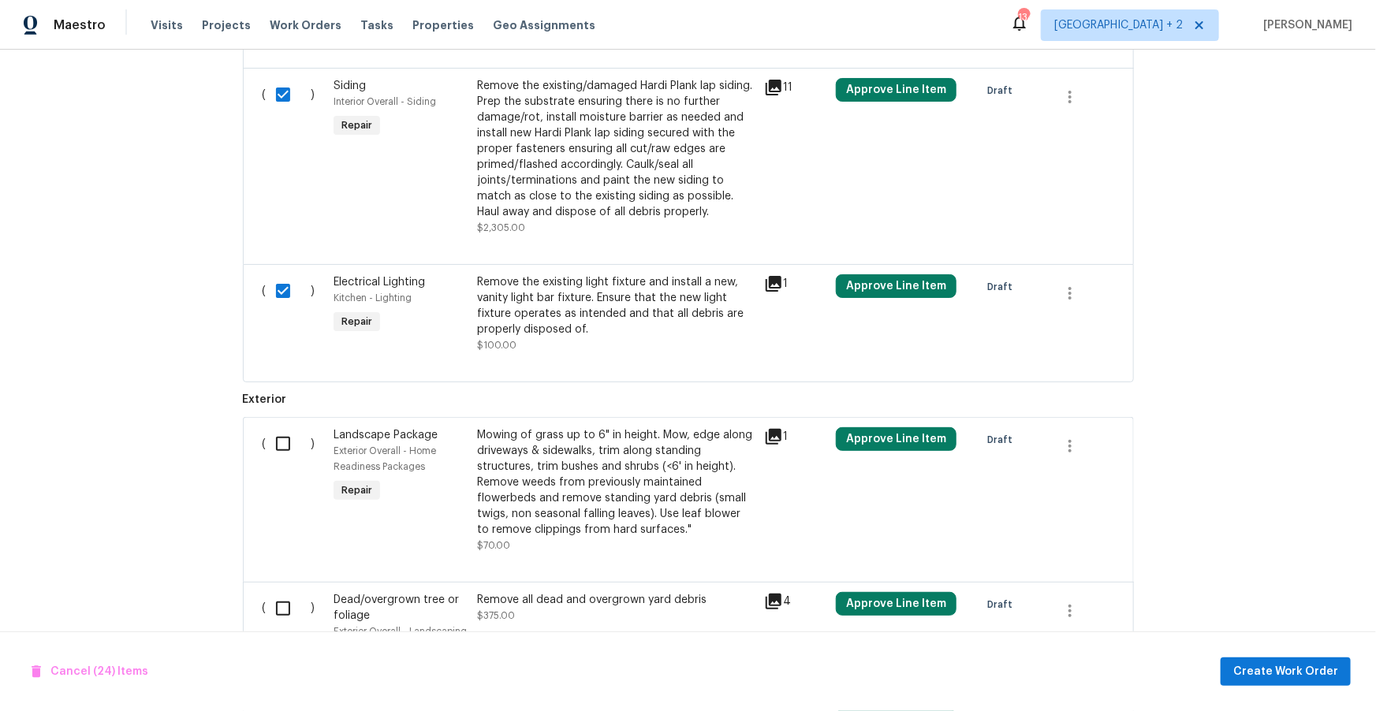
drag, startPoint x: 289, startPoint y: 414, endPoint x: 289, endPoint y: 438, distance: 24.5
click at [289, 427] on input "checkbox" at bounding box center [288, 443] width 45 height 33
checkbox input "true"
click at [279, 592] on input "checkbox" at bounding box center [288, 608] width 45 height 33
checkbox input "true"
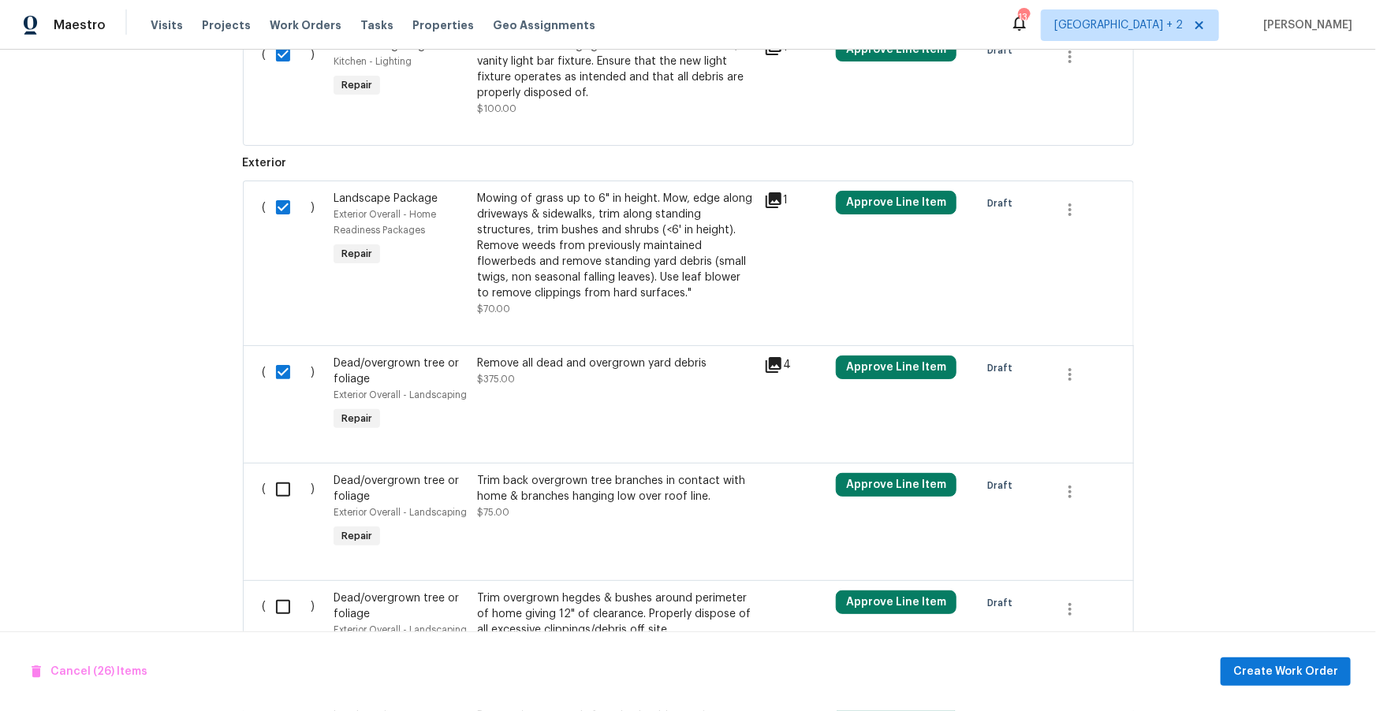
scroll to position [4275, 0]
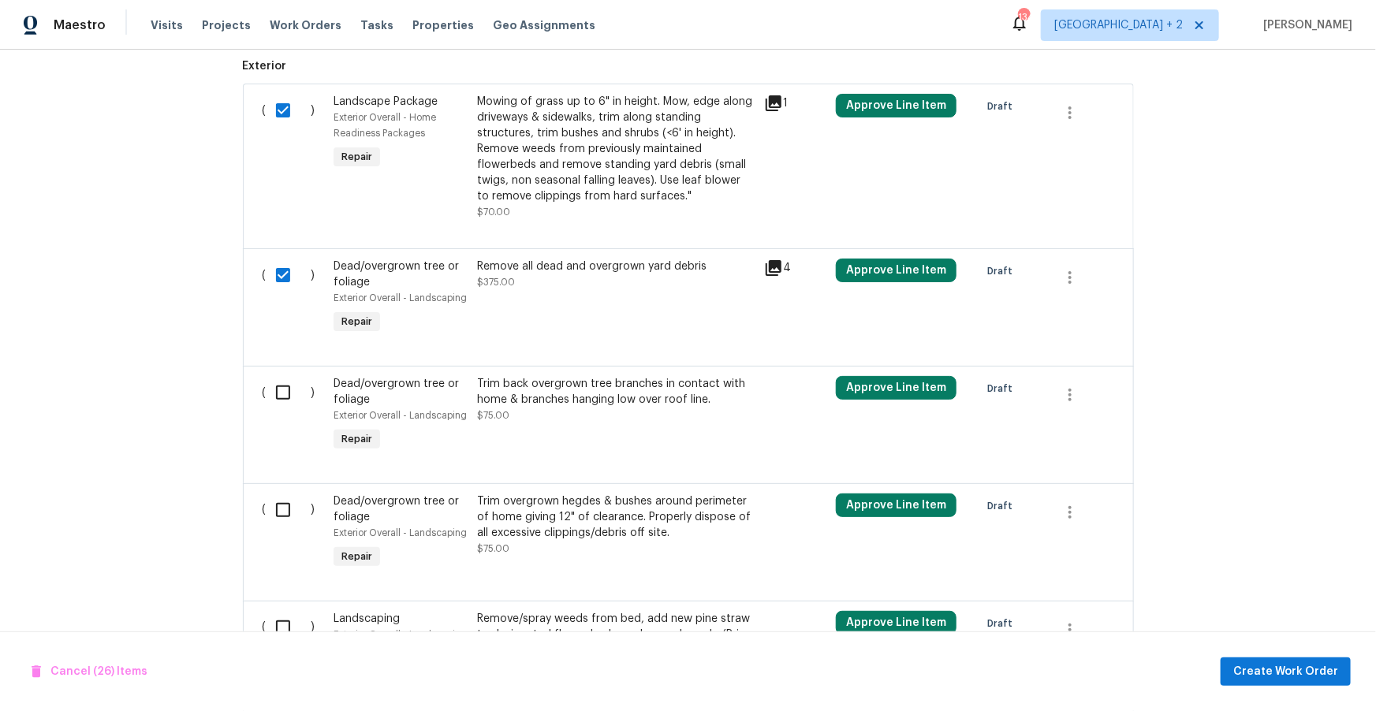
drag, startPoint x: 280, startPoint y: 366, endPoint x: 277, endPoint y: 404, distance: 38.0
click at [280, 376] on input "checkbox" at bounding box center [288, 392] width 45 height 33
checkbox input "true"
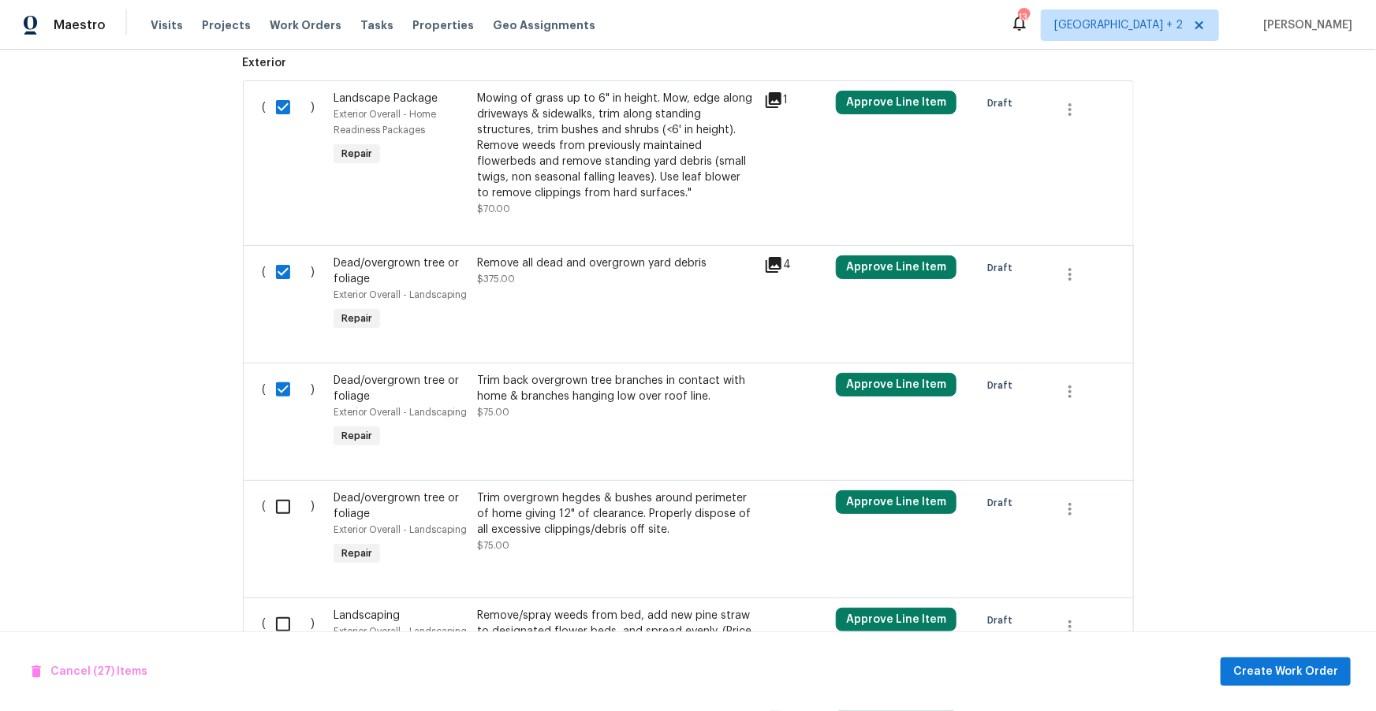
drag, startPoint x: 282, startPoint y: 476, endPoint x: 278, endPoint y: 504, distance: 27.9
click at [282, 490] on input "checkbox" at bounding box center [288, 506] width 45 height 33
checkbox input "true"
click at [281, 608] on input "checkbox" at bounding box center [288, 624] width 45 height 33
checkbox input "true"
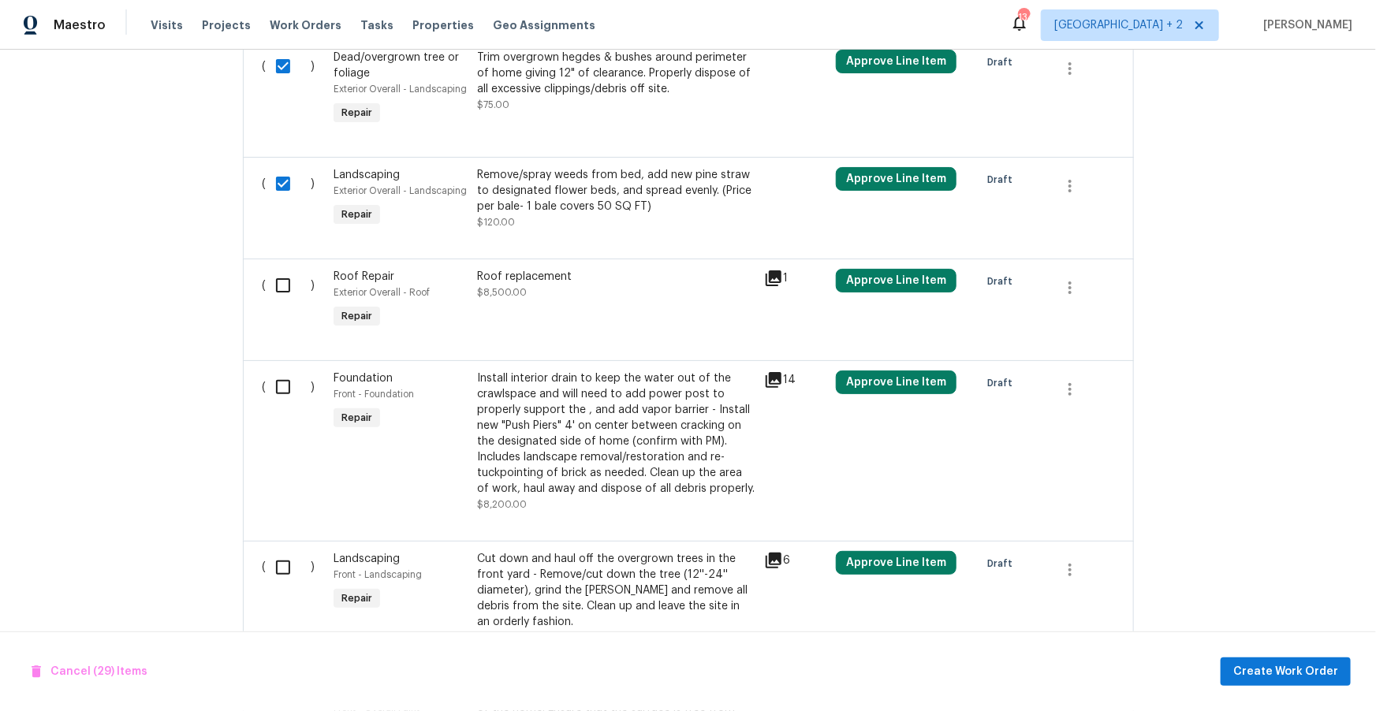
scroll to position [4735, 0]
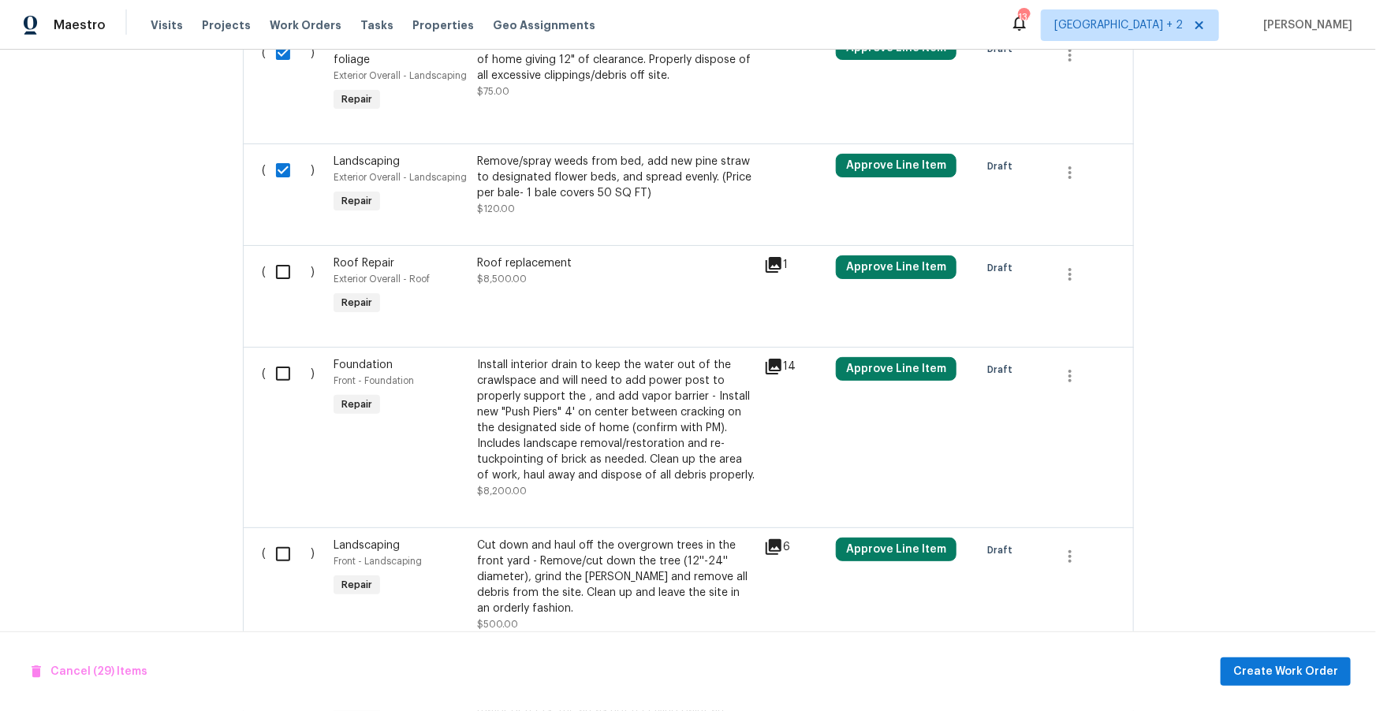
drag, startPoint x: 279, startPoint y: 243, endPoint x: 278, endPoint y: 252, distance: 8.8
click at [280, 255] on input "checkbox" at bounding box center [288, 271] width 45 height 33
checkbox input "true"
click at [284, 357] on input "checkbox" at bounding box center [288, 373] width 45 height 33
checkbox input "true"
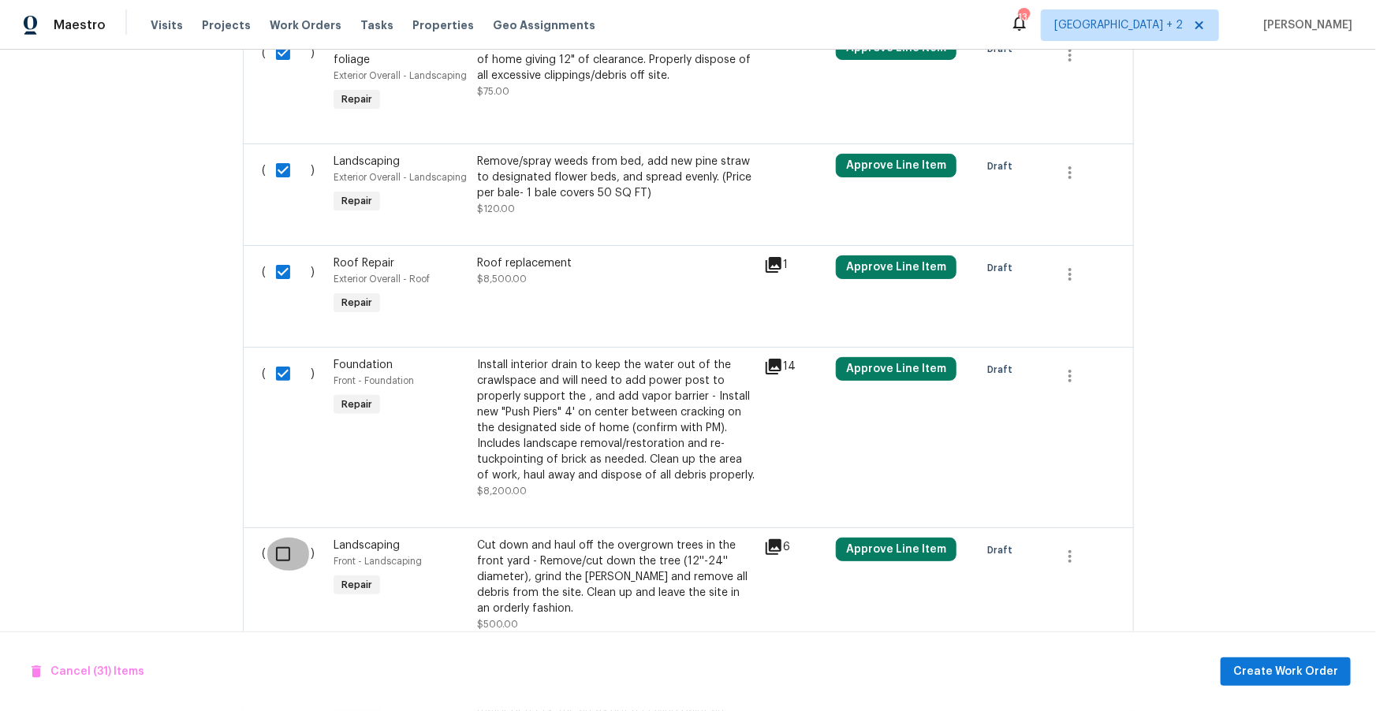
click at [280, 538] on input "checkbox" at bounding box center [288, 554] width 45 height 33
checkbox input "true"
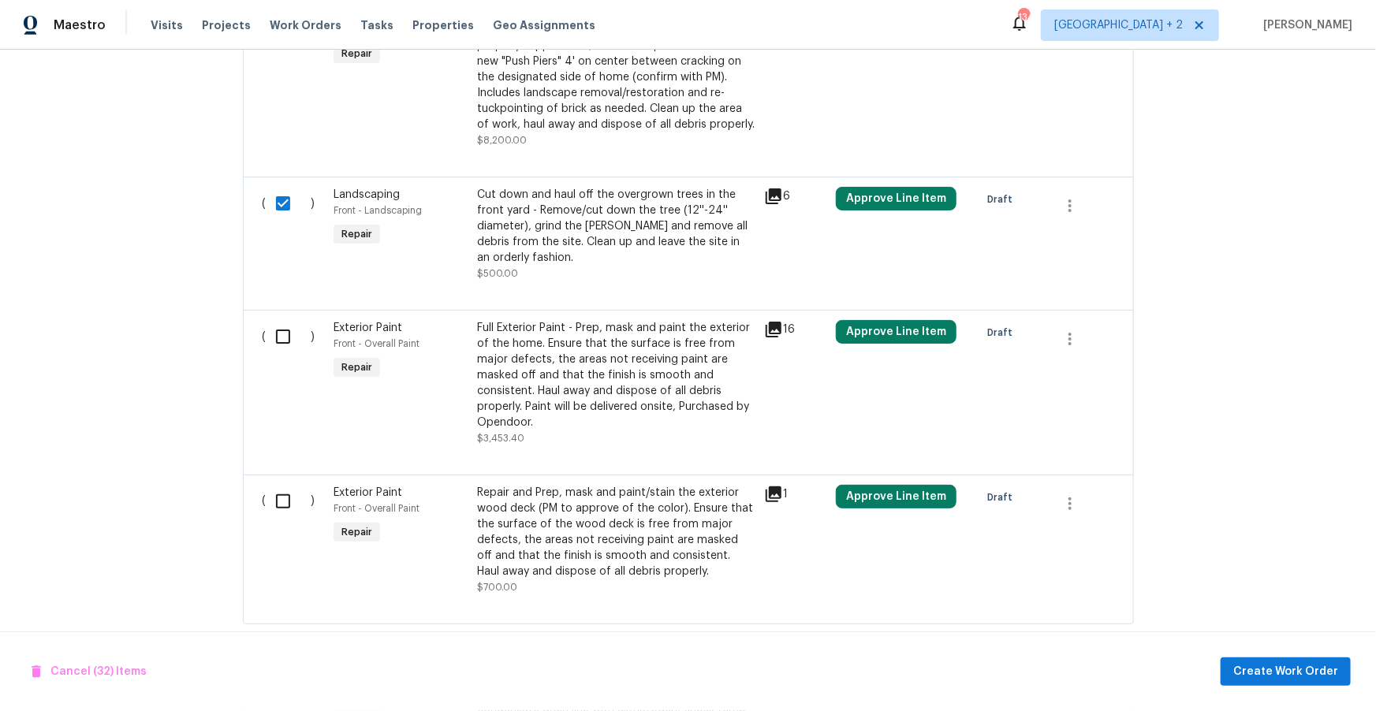
scroll to position [5091, 0]
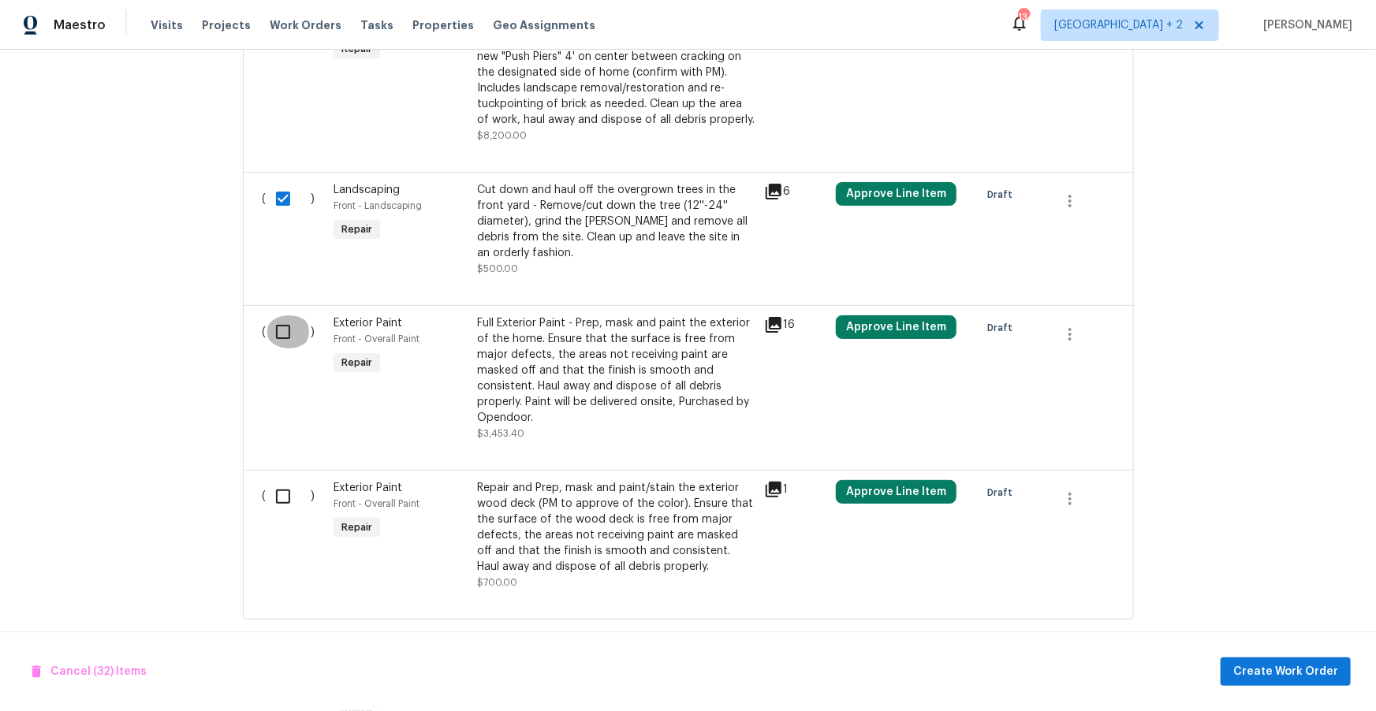
drag, startPoint x: 290, startPoint y: 298, endPoint x: 285, endPoint y: 338, distance: 40.5
click at [289, 315] on input "checkbox" at bounding box center [288, 331] width 45 height 33
checkbox input "true"
click at [282, 480] on input "checkbox" at bounding box center [288, 496] width 45 height 33
checkbox input "true"
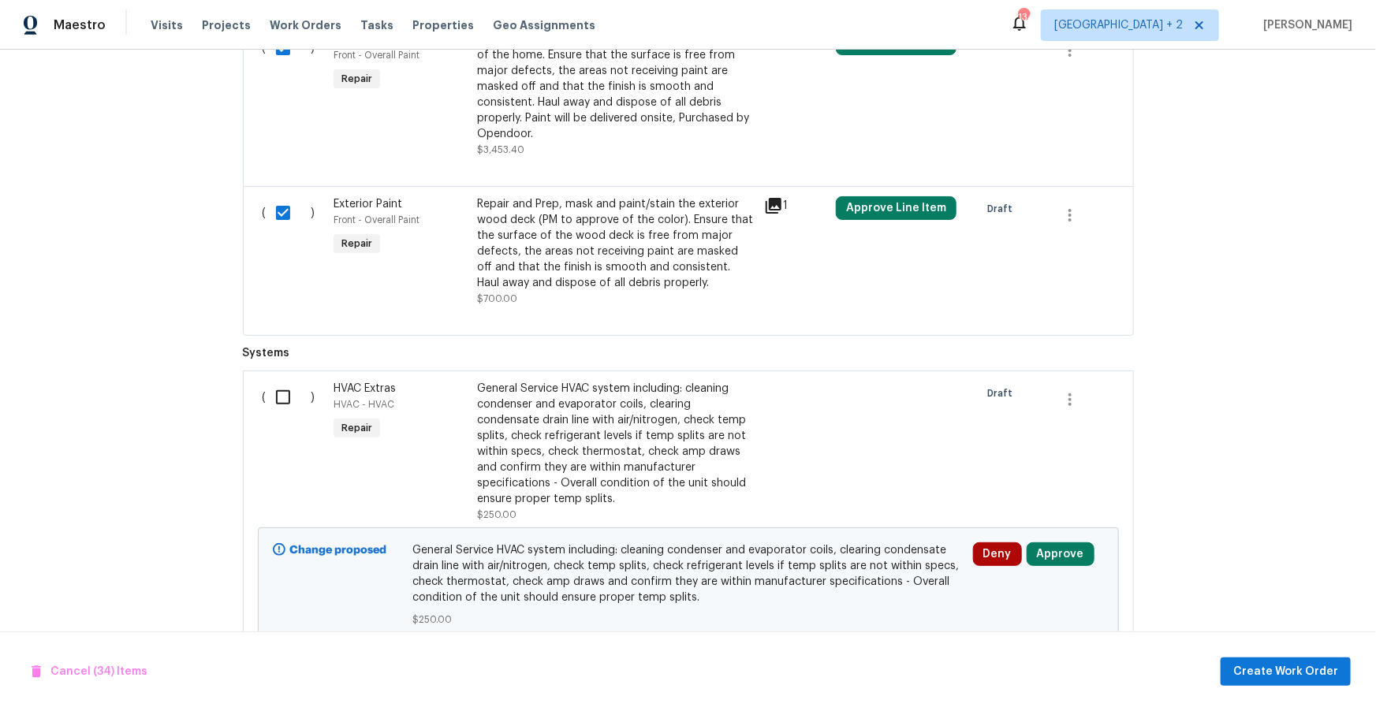
click at [281, 381] on input "checkbox" at bounding box center [288, 397] width 45 height 33
checkbox input "true"
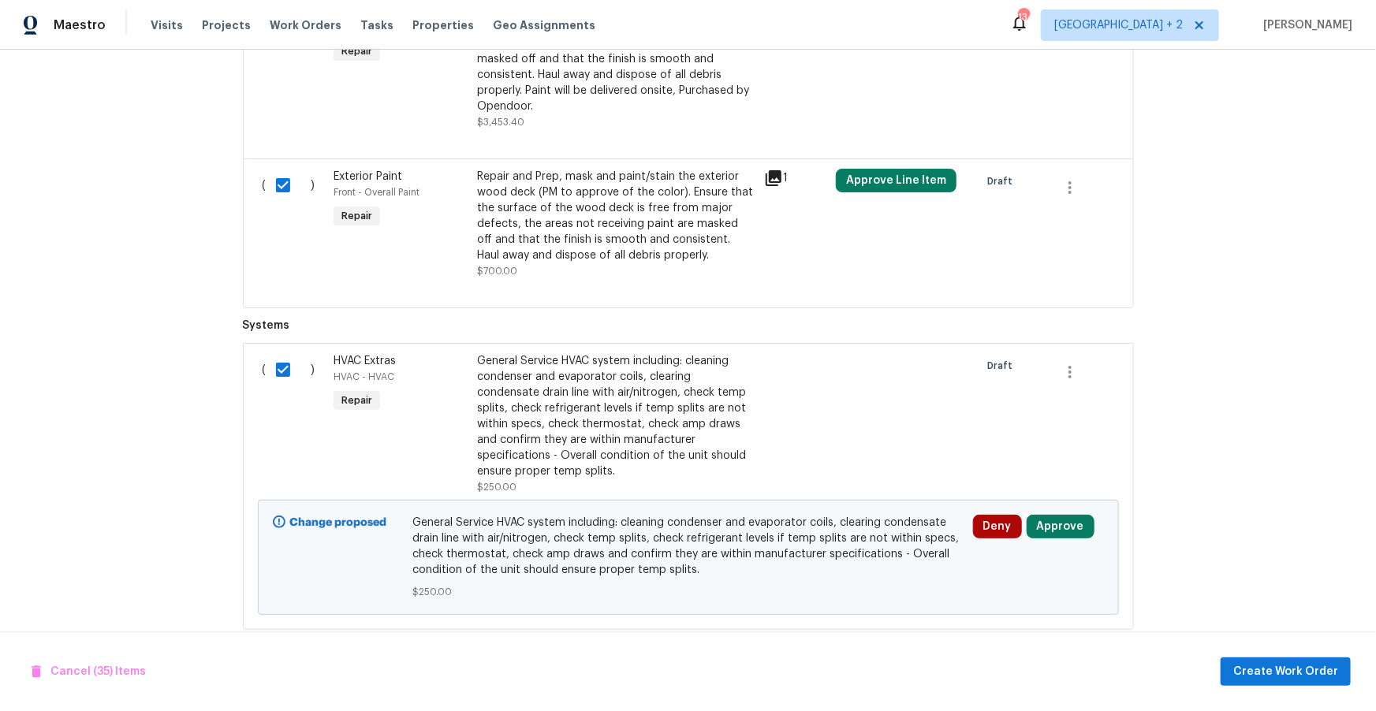
click at [1265, 405] on div "Back to all projects 4480 Joseph Dr, Snellville, GA 30039 3 Beds | 2 1/2 Baths …" at bounding box center [688, 381] width 1376 height 662
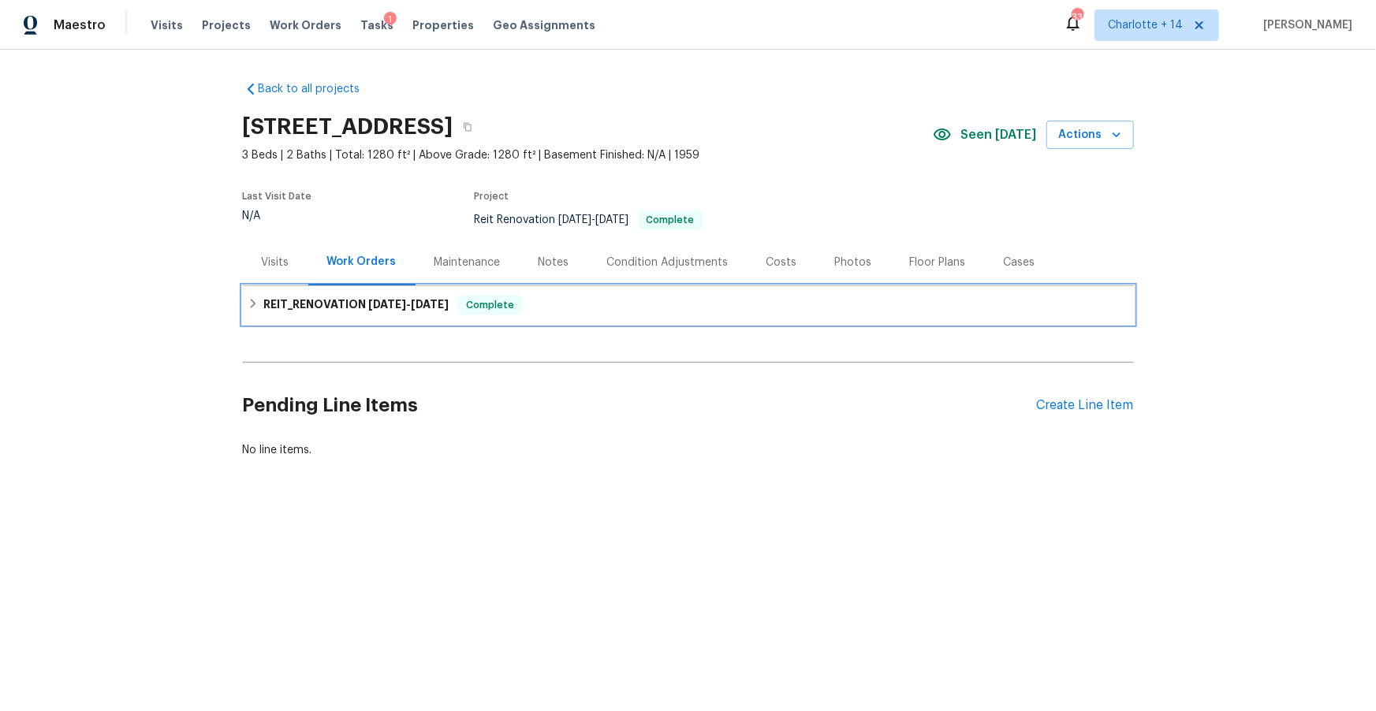
click at [378, 300] on span "[DATE]" at bounding box center [387, 304] width 38 height 11
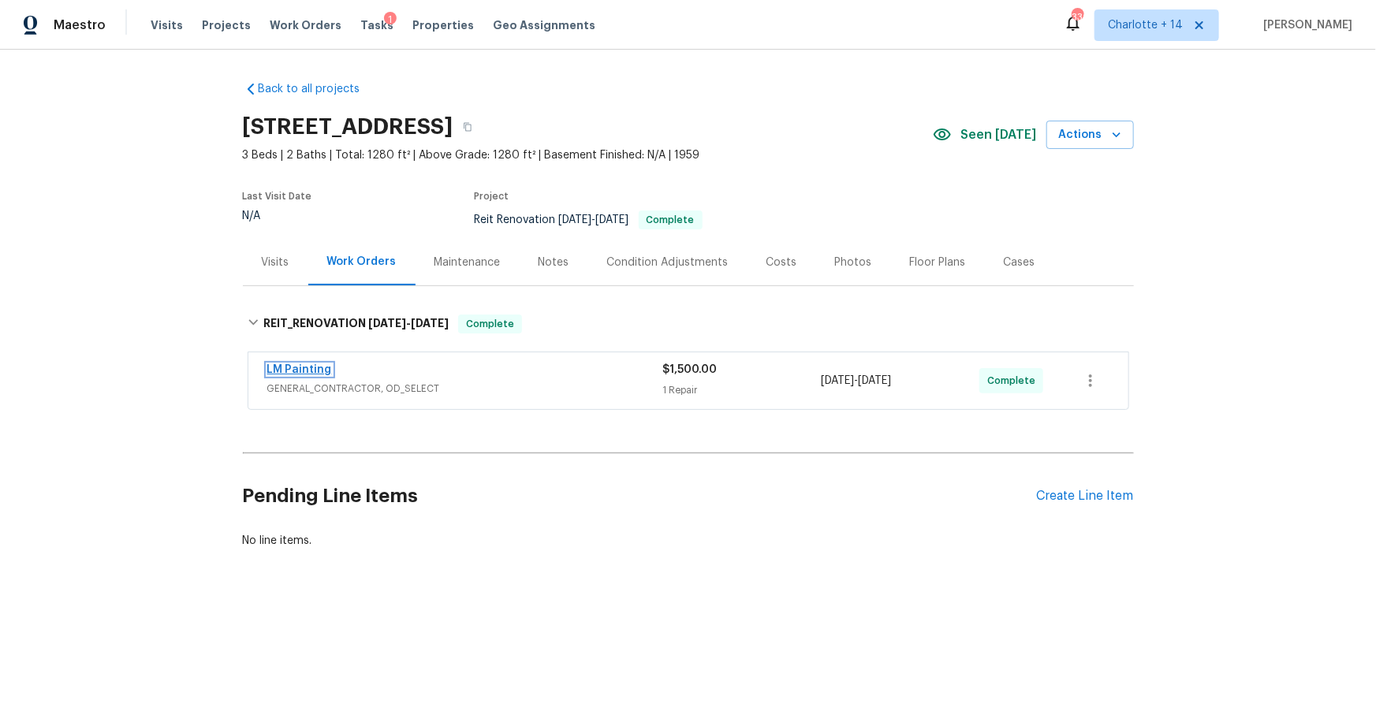
click at [311, 374] on link "LM Painting" at bounding box center [299, 369] width 65 height 11
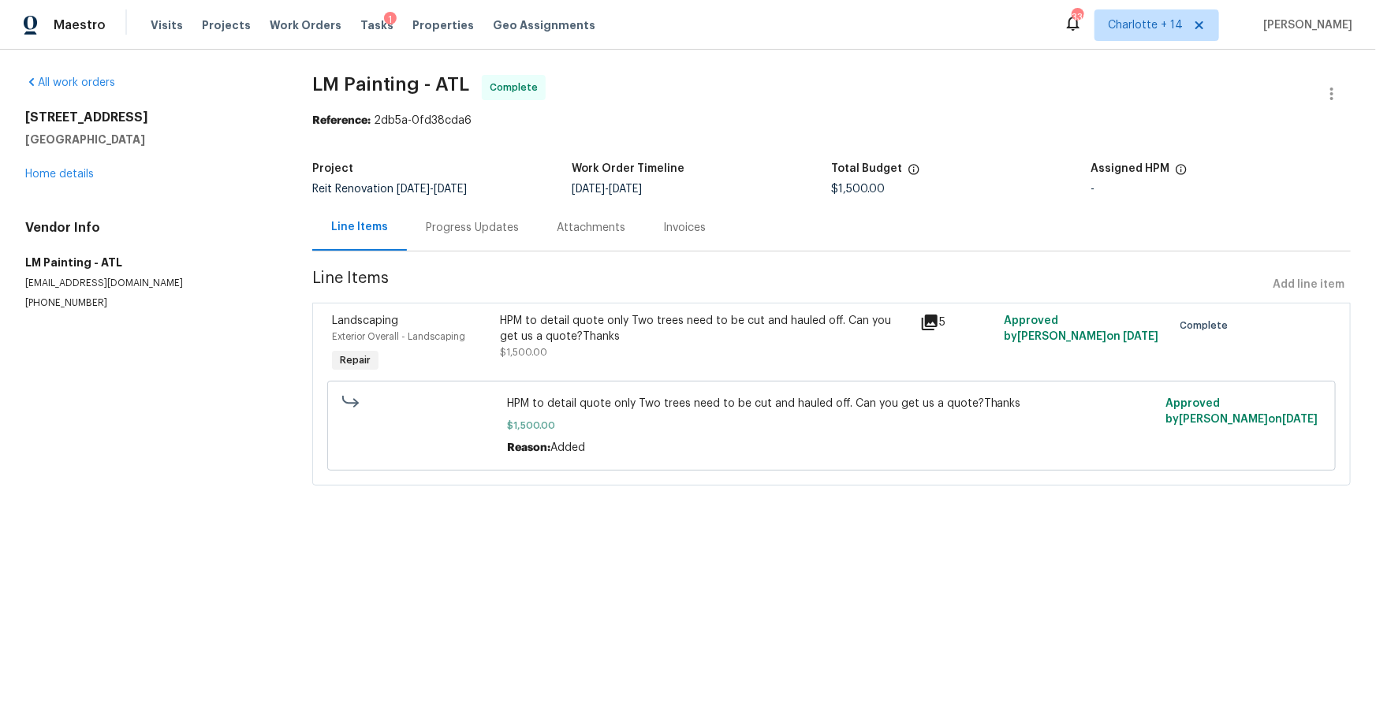
click at [925, 322] on icon at bounding box center [930, 323] width 16 height 16
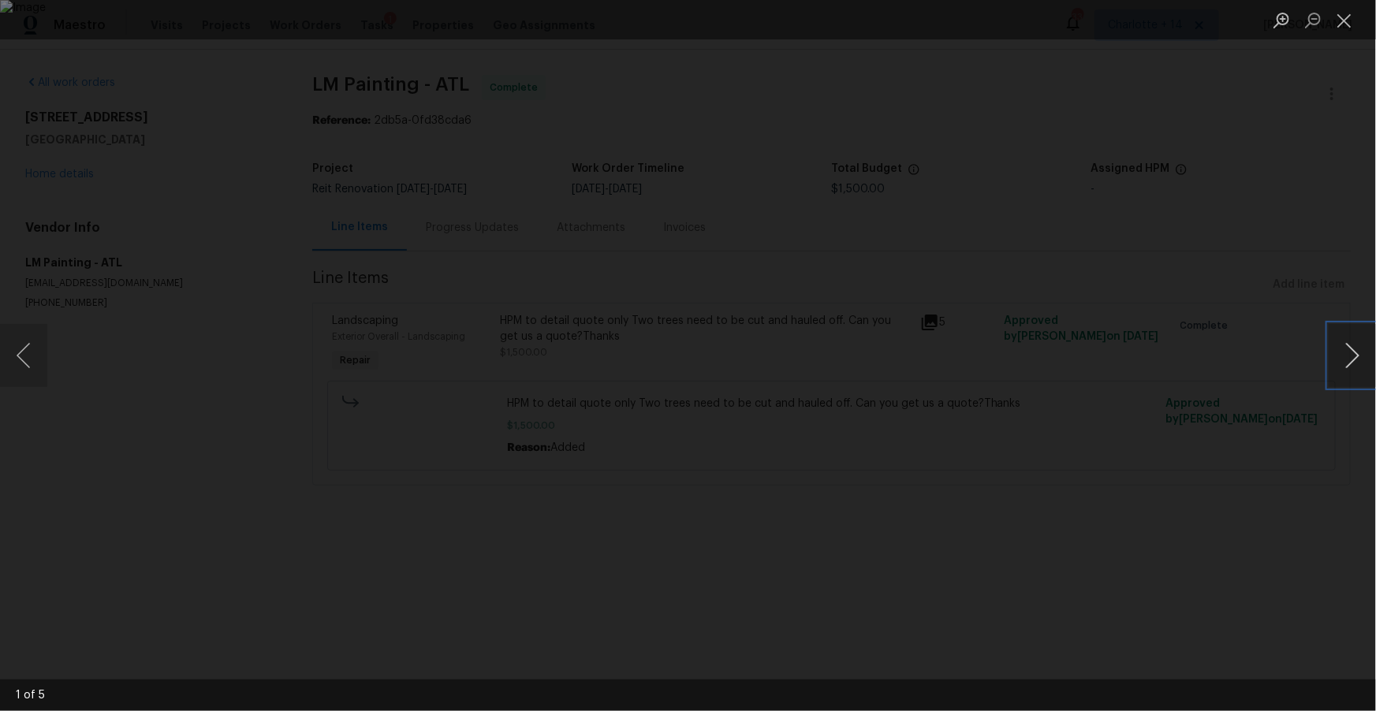
click at [1350, 350] on button "Next image" at bounding box center [1352, 355] width 47 height 63
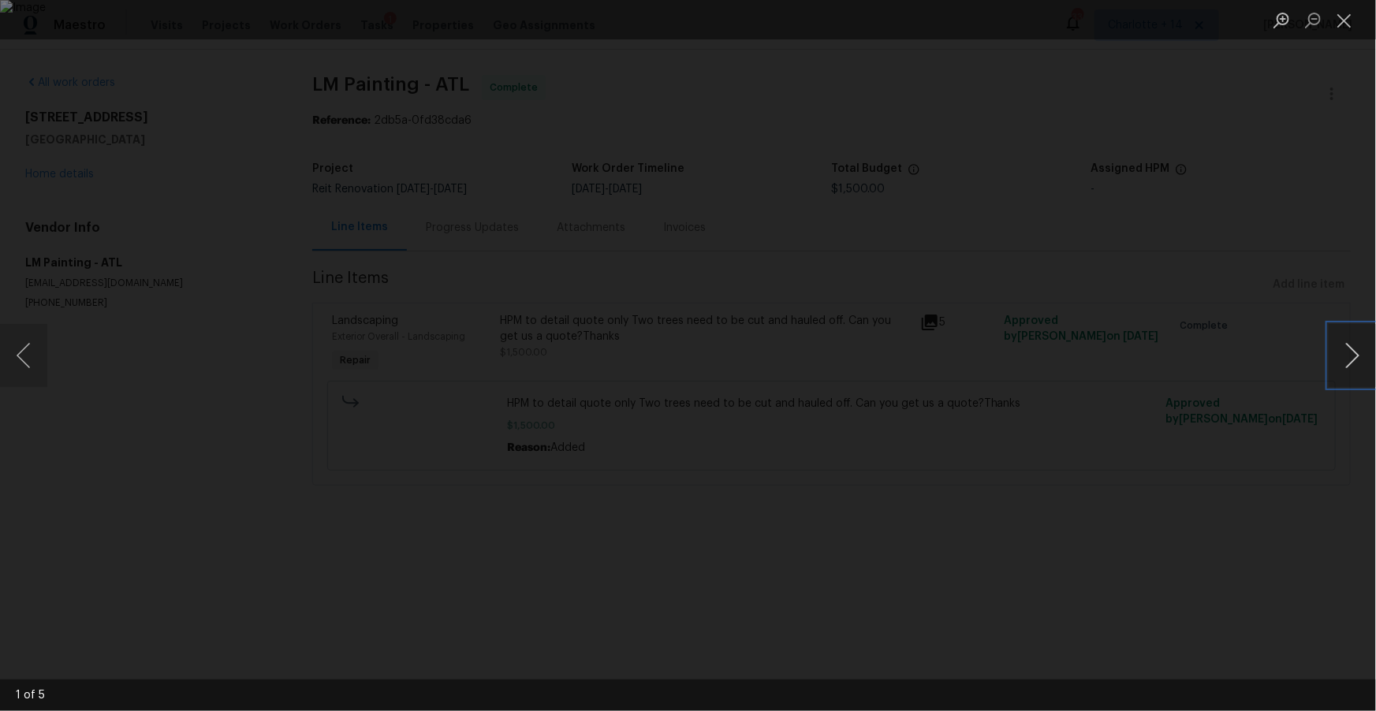
click at [1354, 368] on button "Next image" at bounding box center [1352, 355] width 47 height 63
click at [1235, 80] on div "Lightbox" at bounding box center [688, 355] width 1376 height 711
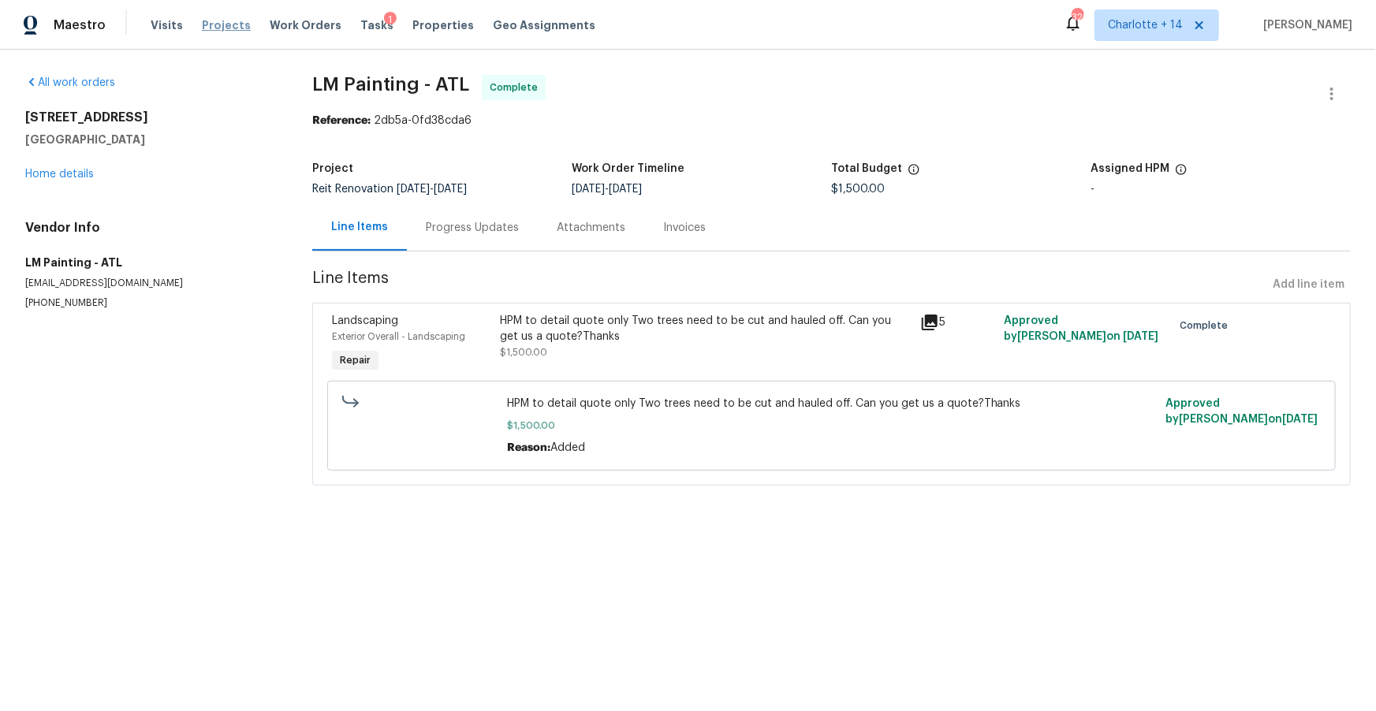
click at [214, 24] on span "Projects" at bounding box center [226, 25] width 49 height 16
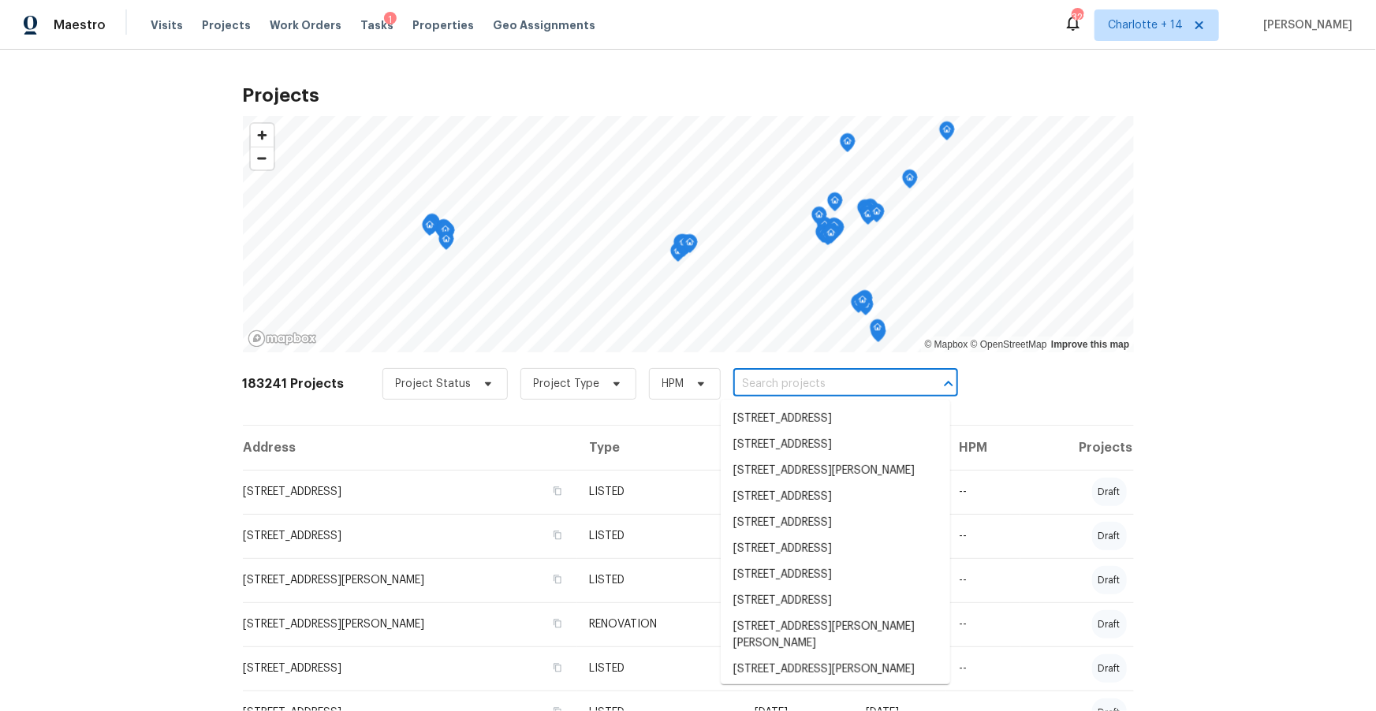
click at [751, 386] on input "text" at bounding box center [823, 384] width 181 height 24
paste input "[STREET_ADDRESS]"
type input "[STREET_ADDRESS]"
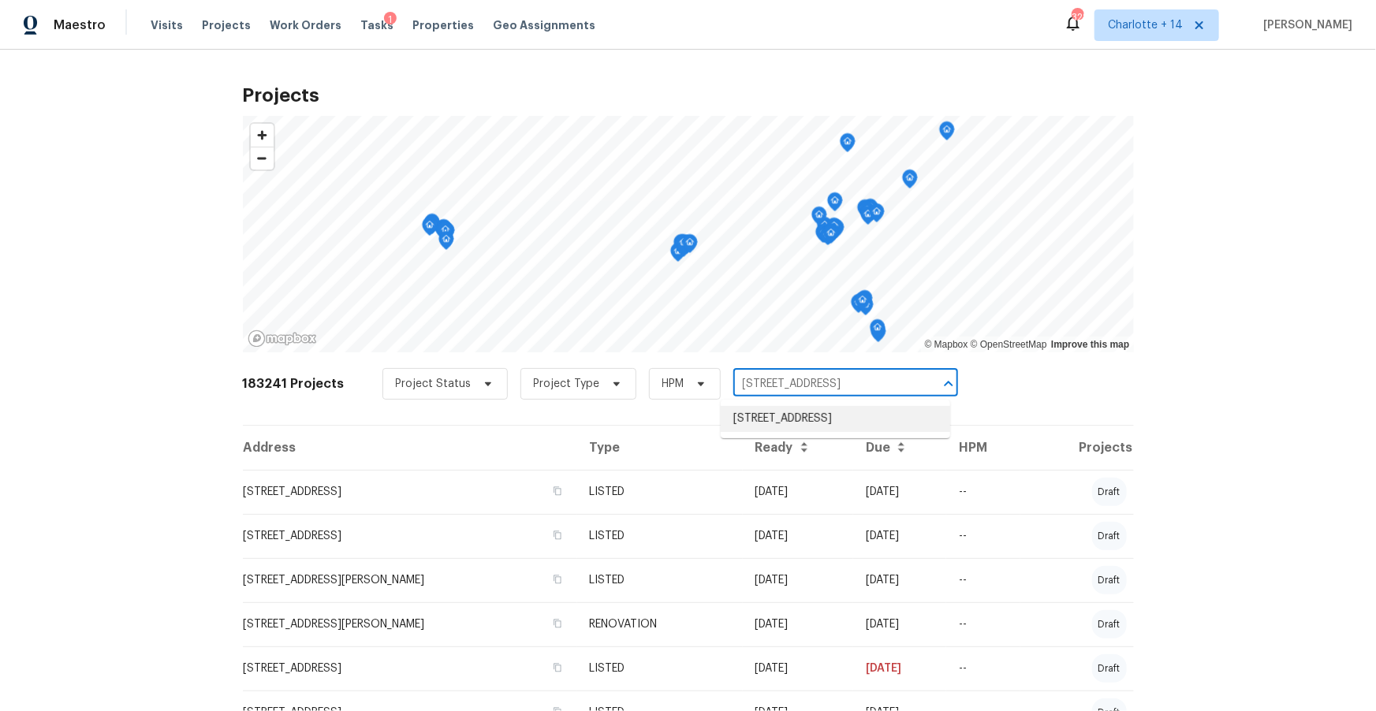
click at [762, 414] on li "[STREET_ADDRESS]" at bounding box center [835, 419] width 229 height 26
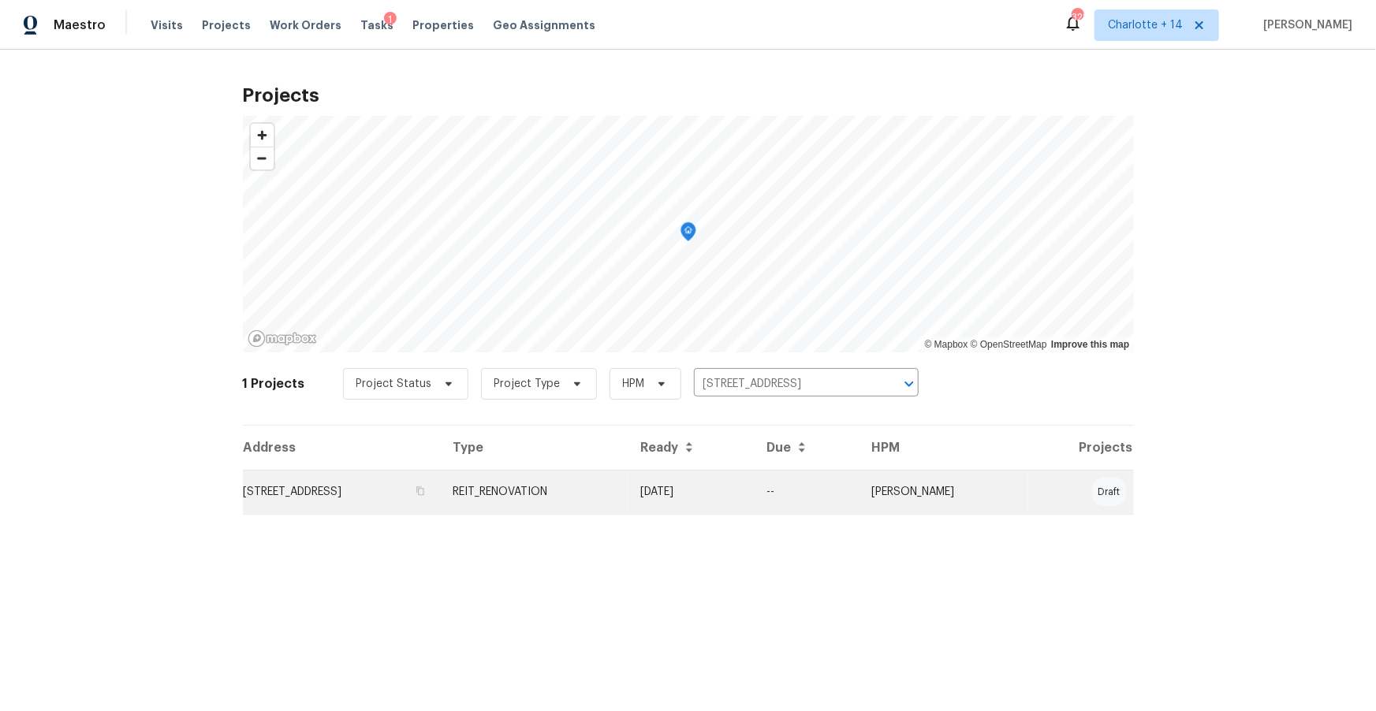
click at [441, 492] on td "[STREET_ADDRESS]" at bounding box center [342, 492] width 198 height 44
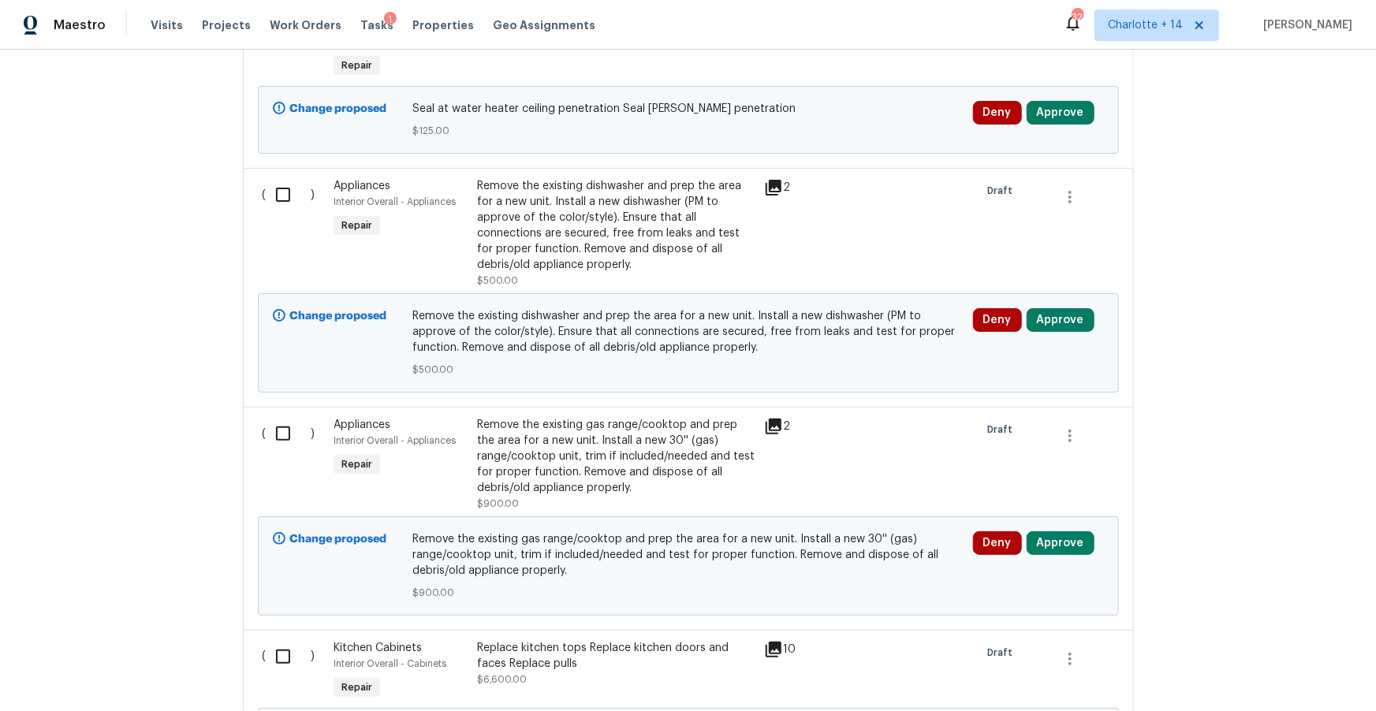
scroll to position [1240, 0]
click at [673, 256] on div "Remove the existing dishwasher and prep the area for a new unit. Install a new …" at bounding box center [616, 227] width 278 height 95
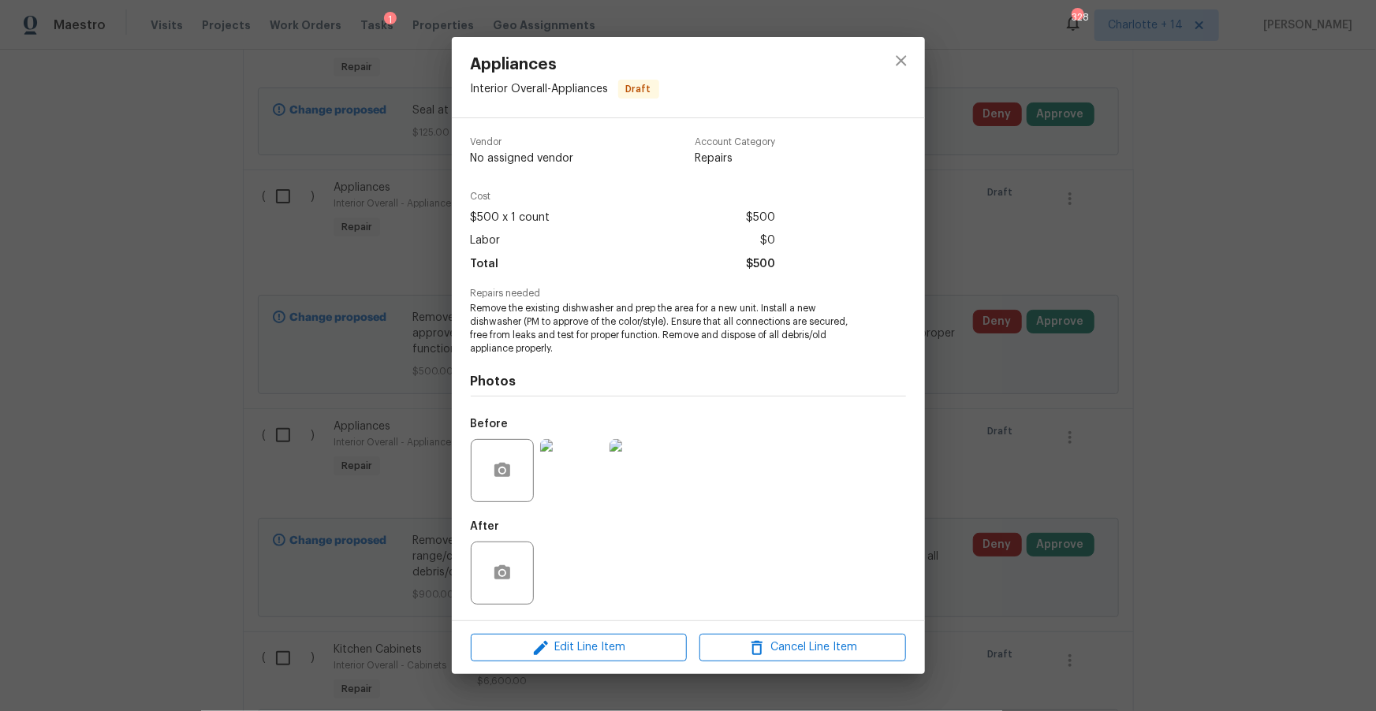
click at [583, 478] on img at bounding box center [571, 470] width 63 height 63
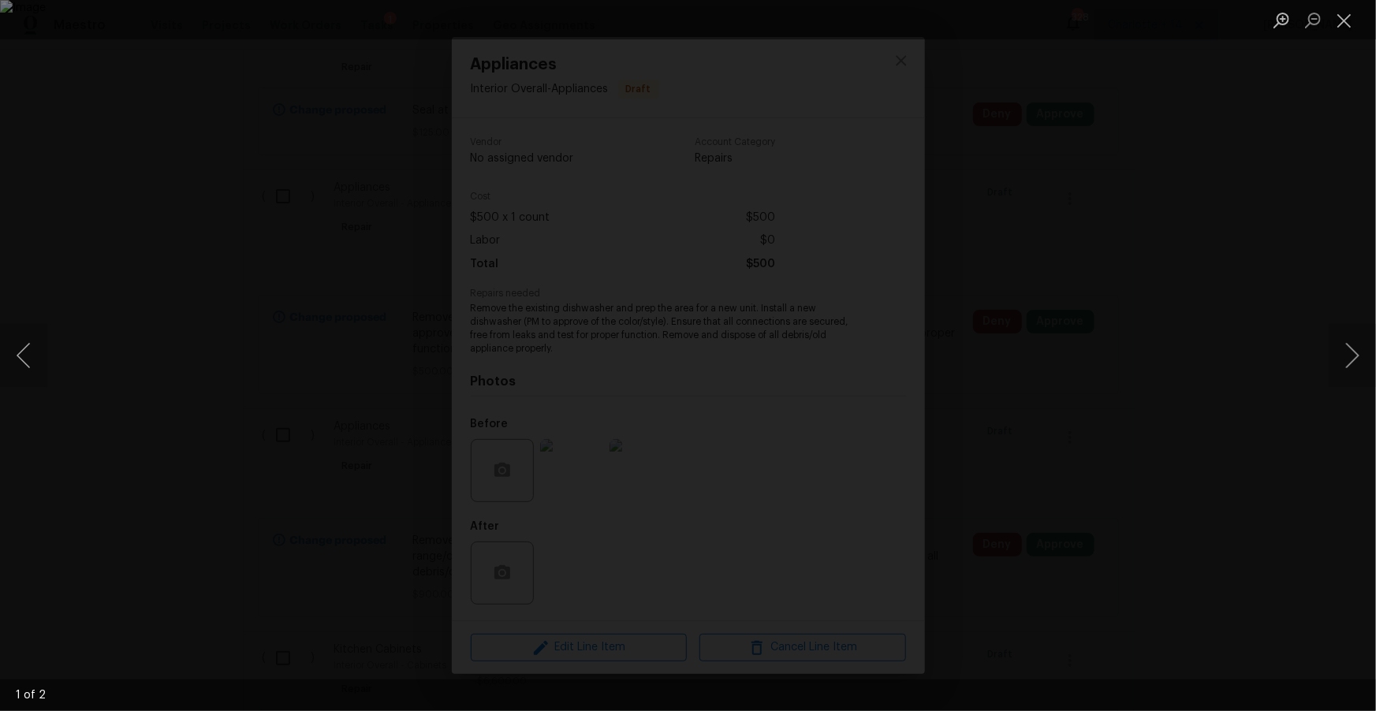
click at [1289, 454] on div "Lightbox" at bounding box center [688, 355] width 1376 height 711
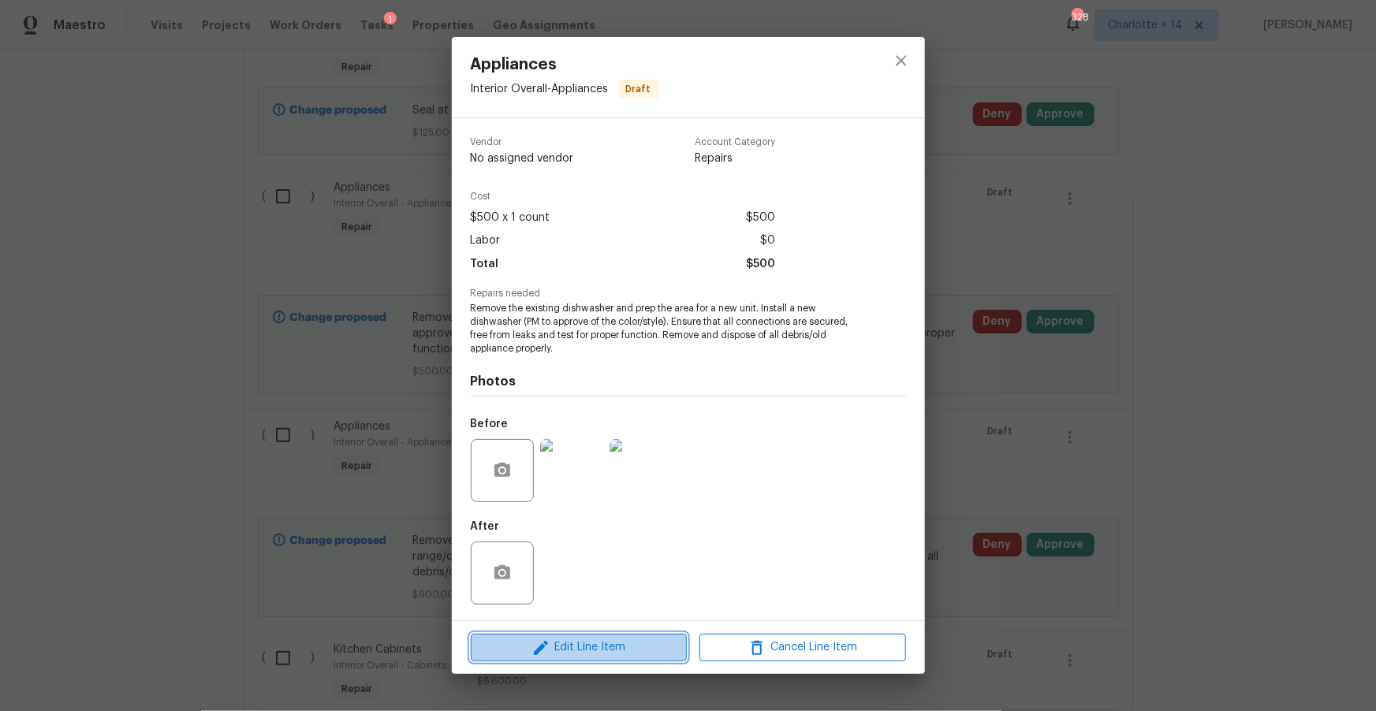
click at [593, 645] on span "Edit Line Item" at bounding box center [578, 648] width 207 height 20
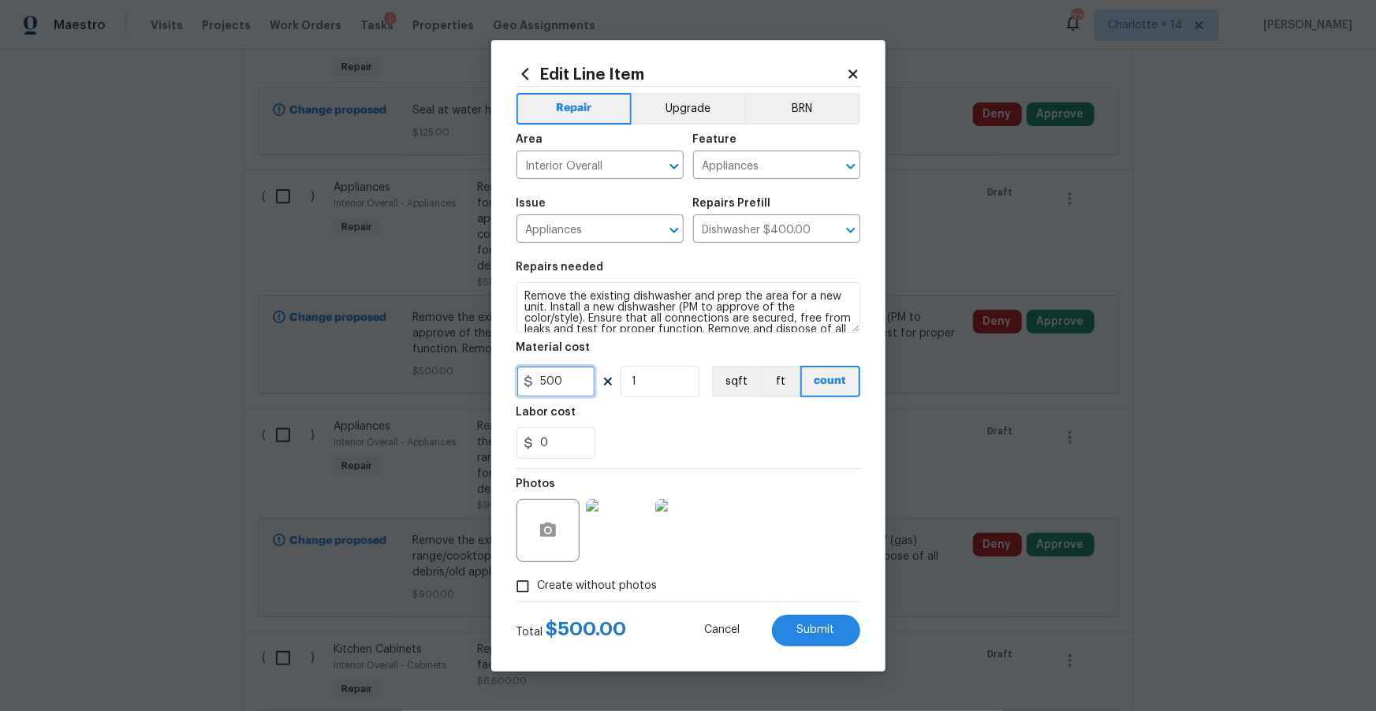
drag, startPoint x: 544, startPoint y: 382, endPoint x: 494, endPoint y: 382, distance: 49.7
click at [494, 382] on div "Edit Line Item Repair Upgrade BRN Area Interior Overall ​ Feature Appliances ​ …" at bounding box center [688, 356] width 394 height 632
type input "650"
click at [823, 624] on button "Submit" at bounding box center [816, 631] width 88 height 32
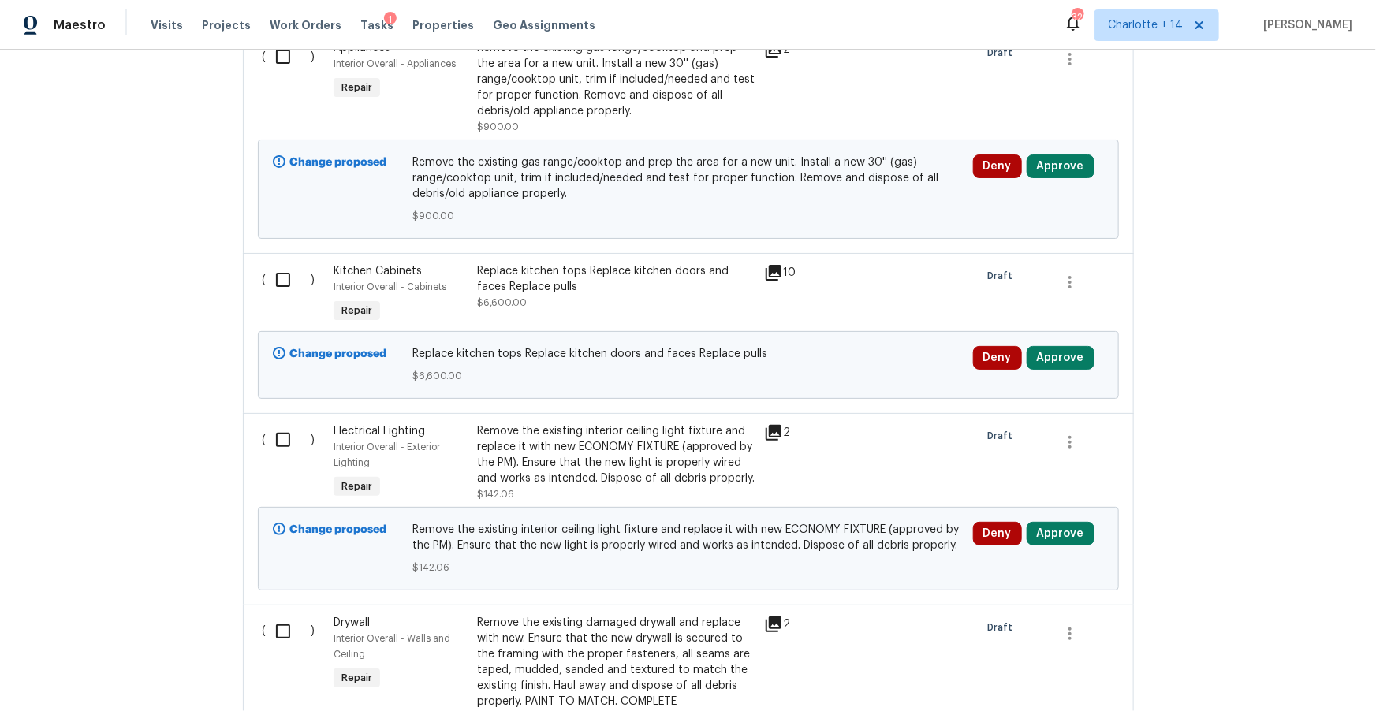
scroll to position [1631, 0]
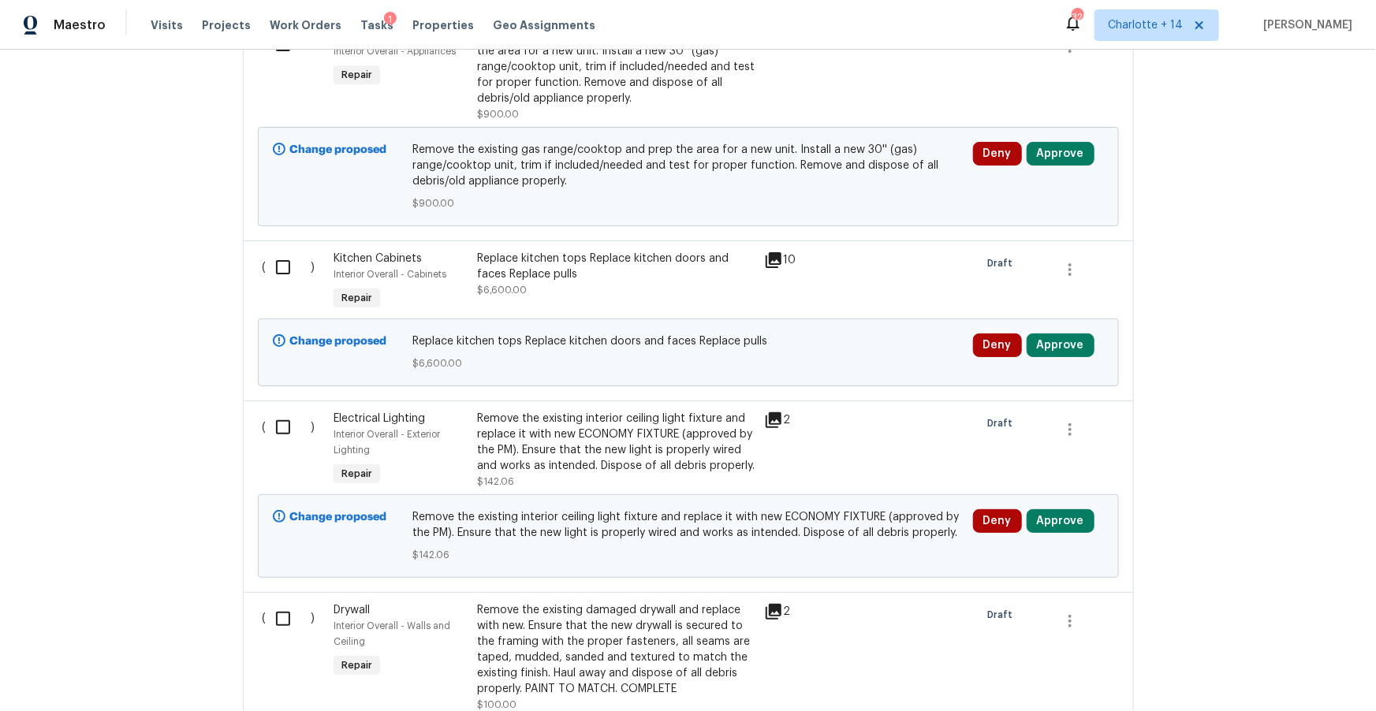
click at [773, 260] on icon at bounding box center [774, 260] width 16 height 16
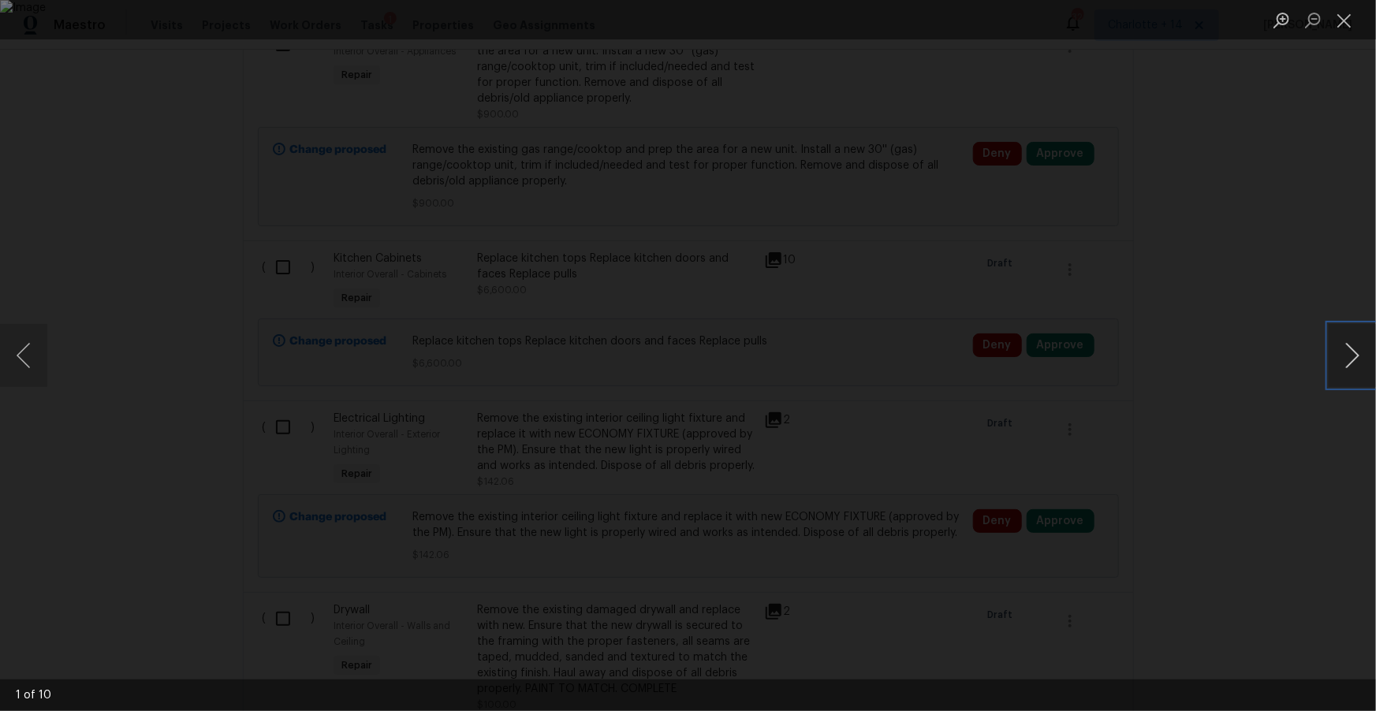
click at [1347, 356] on button "Next image" at bounding box center [1352, 355] width 47 height 63
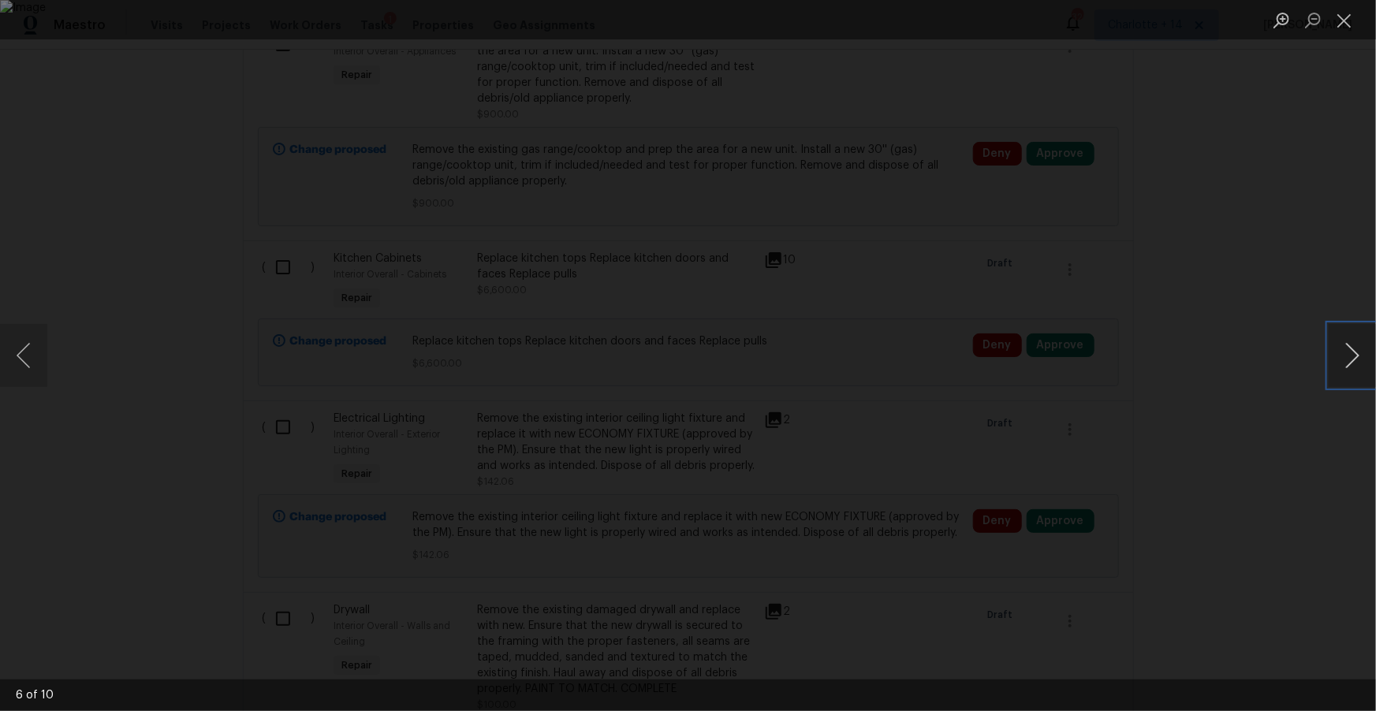
click at [1347, 356] on button "Next image" at bounding box center [1352, 355] width 47 height 63
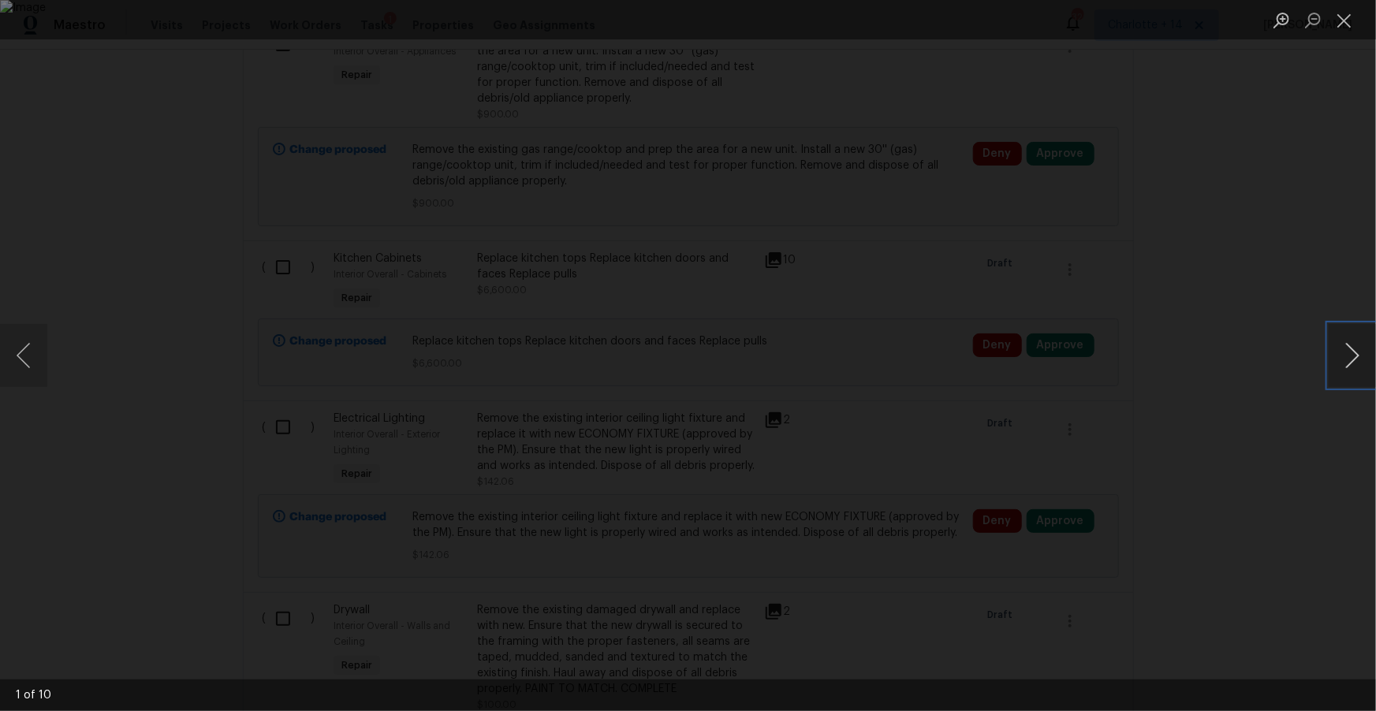
click at [1347, 356] on button "Next image" at bounding box center [1352, 355] width 47 height 63
click at [1347, 20] on button "Close lightbox" at bounding box center [1345, 20] width 32 height 28
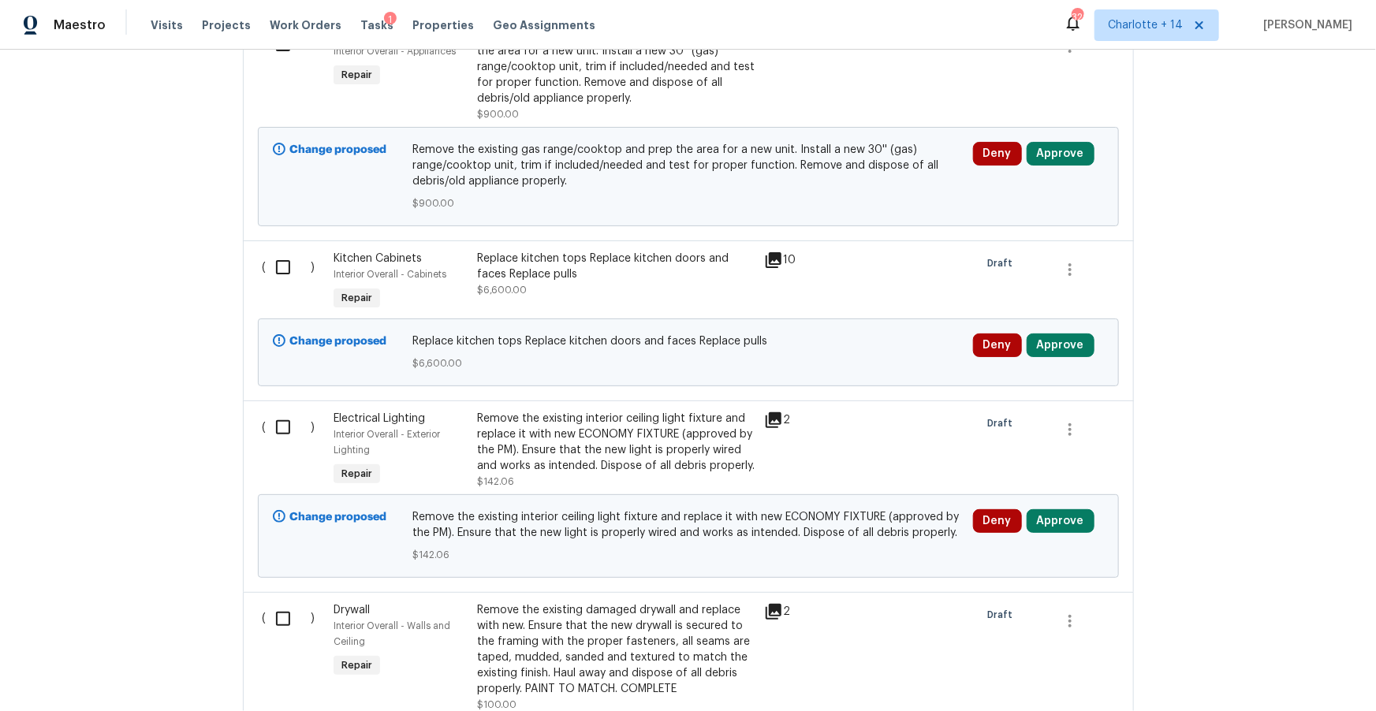
click at [594, 264] on div "Replace kitchen tops Replace kitchen doors and faces Replace pulls" at bounding box center [616, 267] width 278 height 32
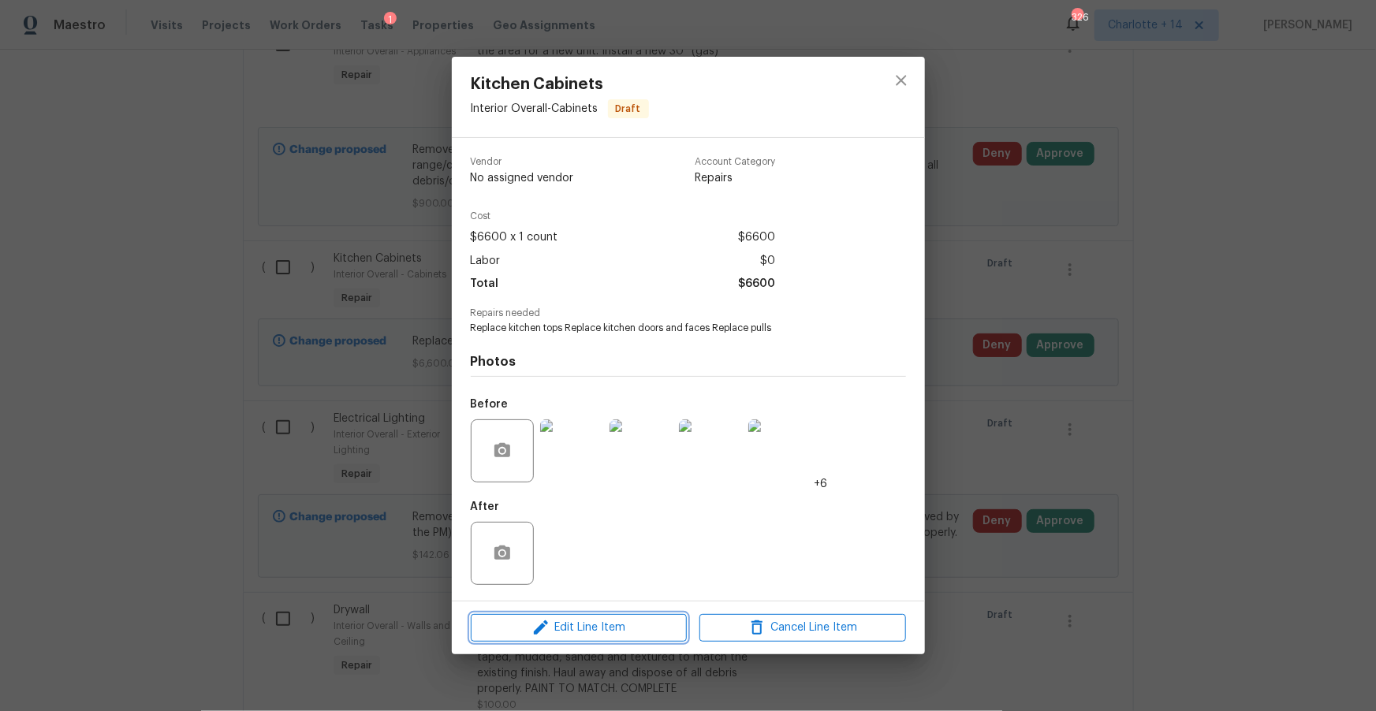
click at [595, 624] on span "Edit Line Item" at bounding box center [578, 628] width 207 height 20
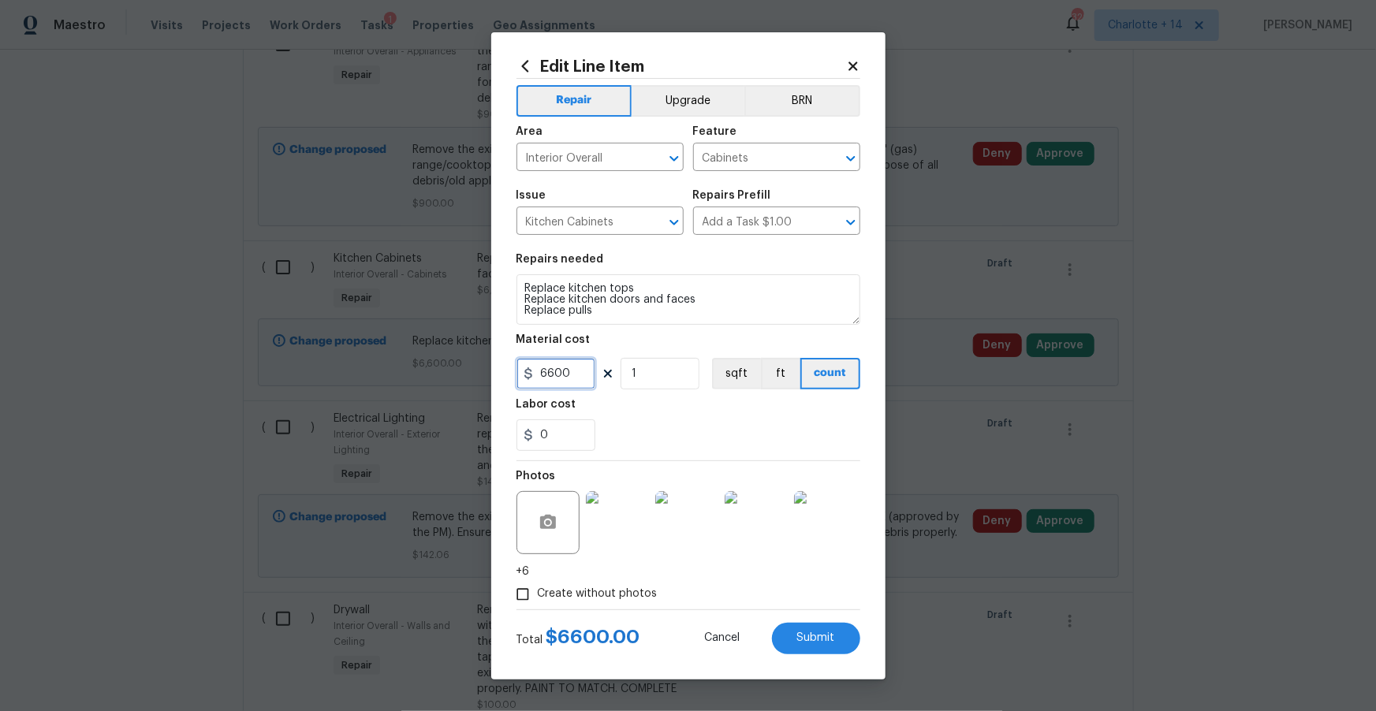
drag, startPoint x: 588, startPoint y: 379, endPoint x: 507, endPoint y: 372, distance: 81.5
click at [507, 372] on div "Edit Line Item Repair Upgrade BRN Area Interior Overall ​ Feature Cabinets ​ Is…" at bounding box center [688, 355] width 394 height 647
type input "12000"
click at [803, 634] on span "Submit" at bounding box center [816, 638] width 38 height 12
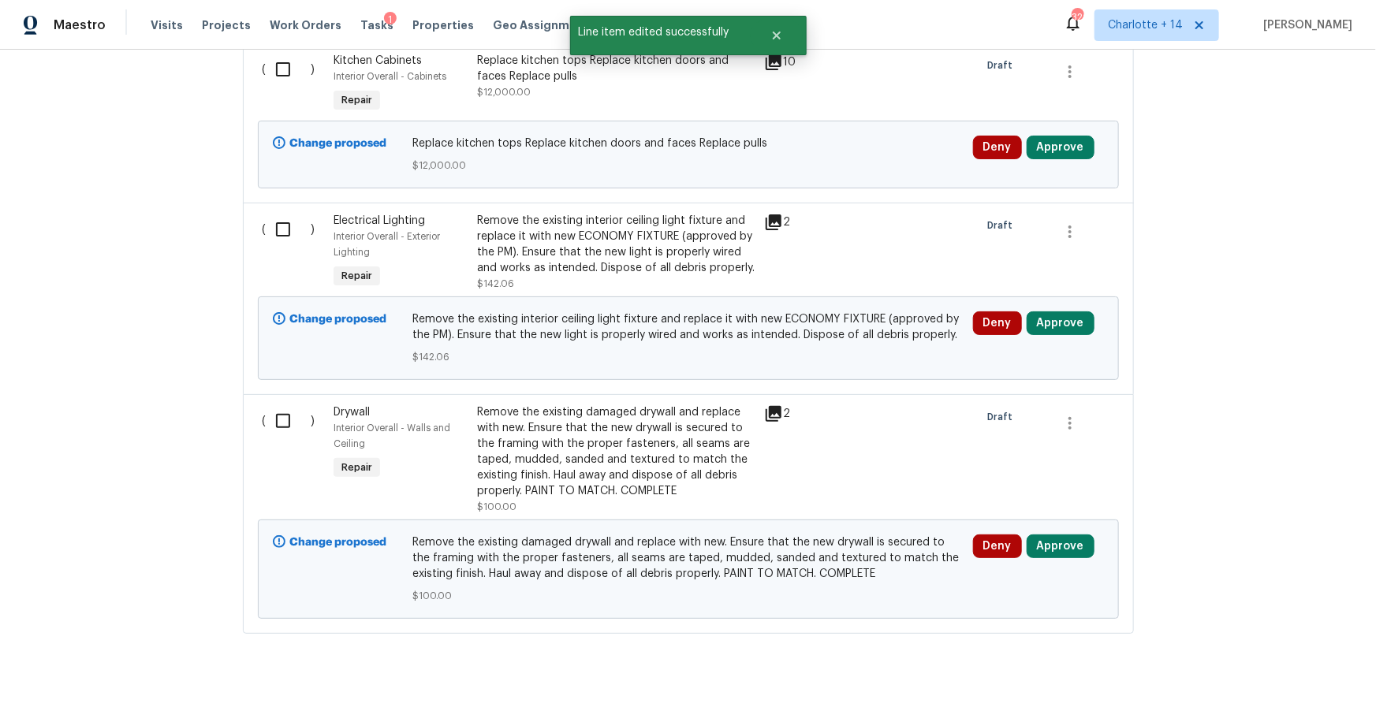
scroll to position [1863, 0]
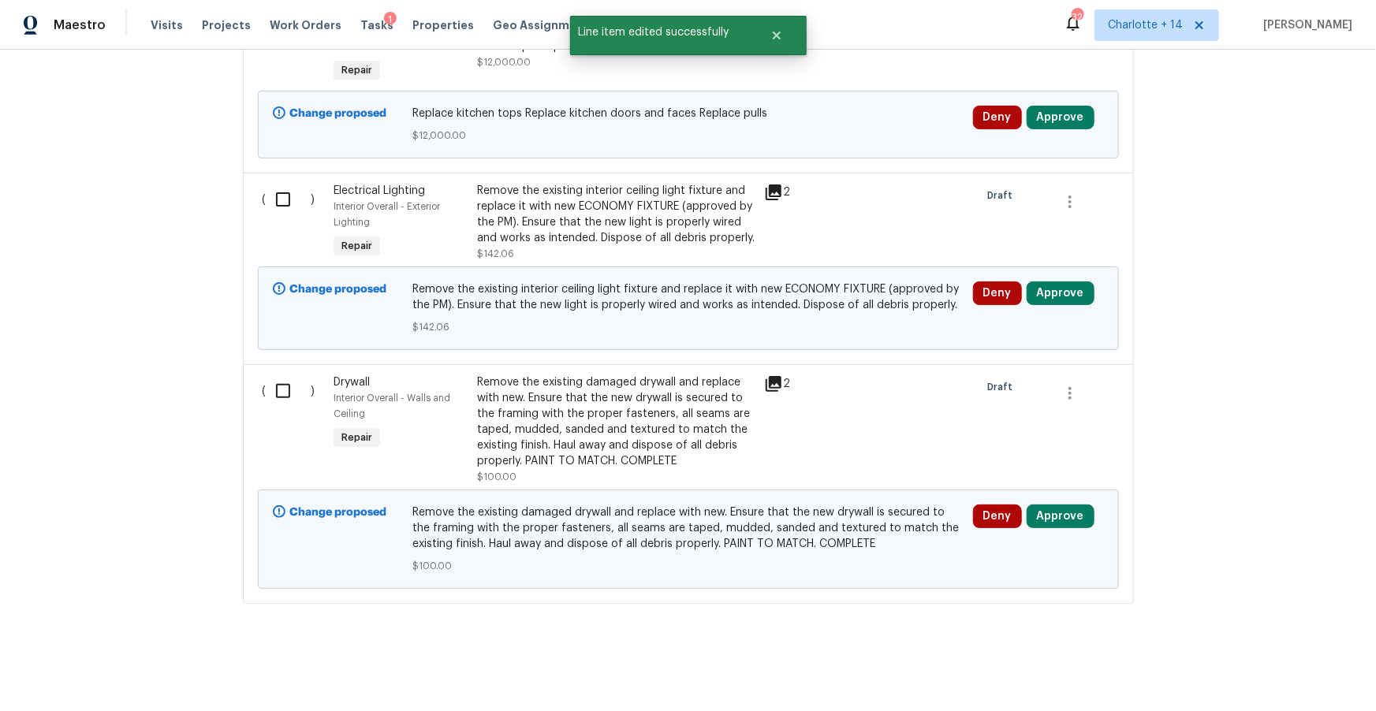
click at [525, 440] on div "Remove the existing damaged drywall and replace with new. Ensure that the new d…" at bounding box center [616, 422] width 278 height 95
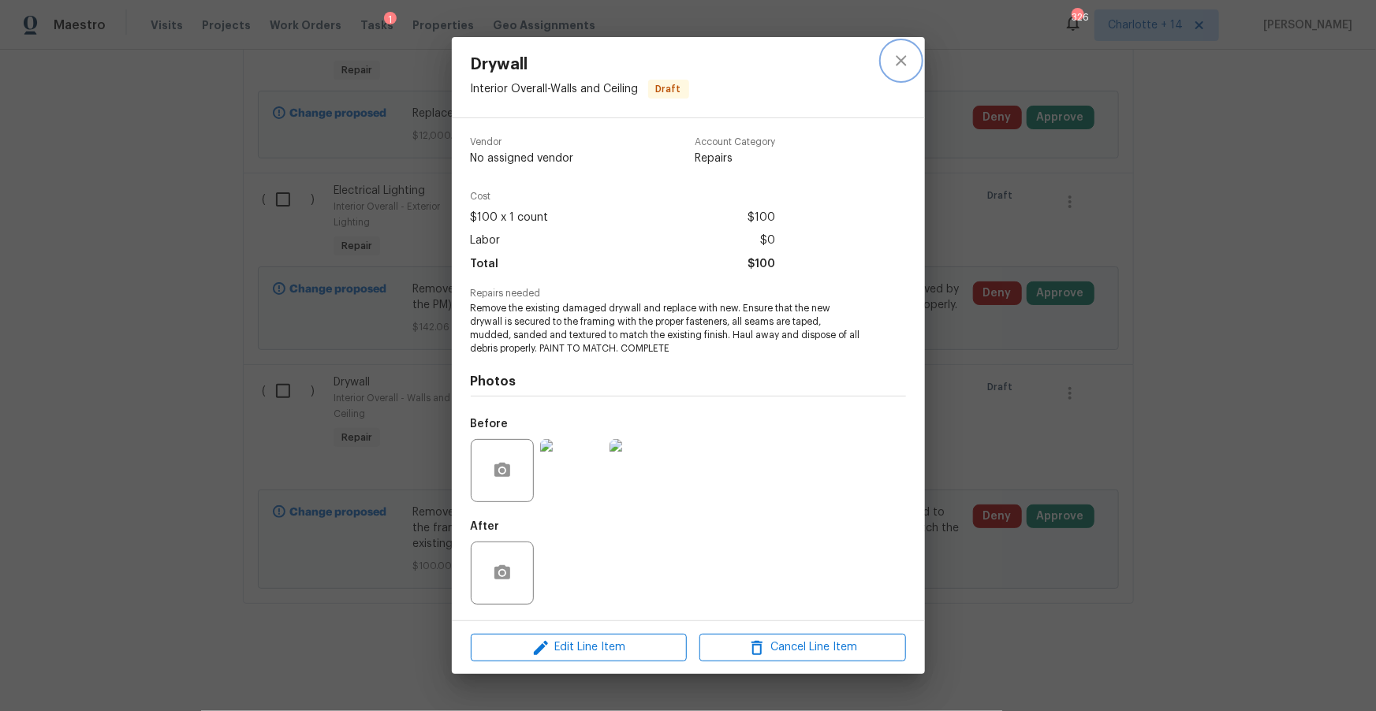
click at [898, 61] on icon "close" at bounding box center [901, 60] width 19 height 19
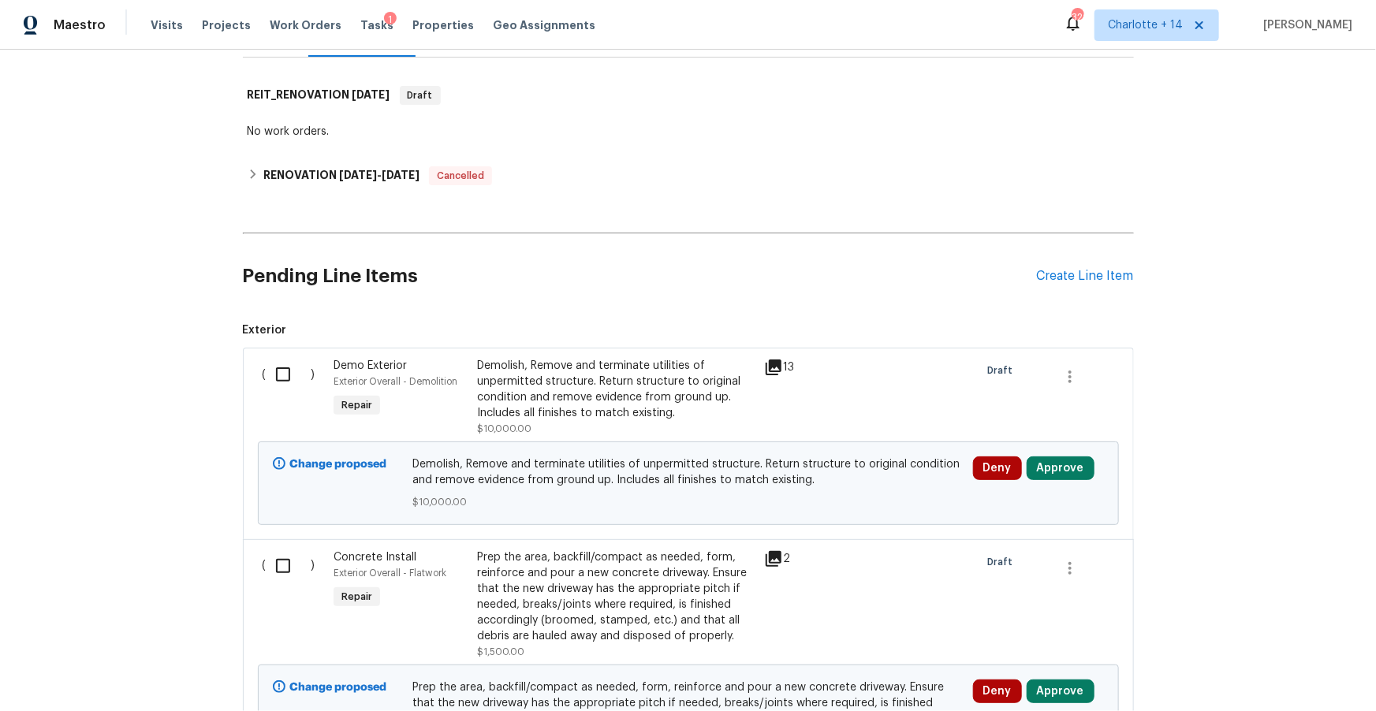
scroll to position [230, 0]
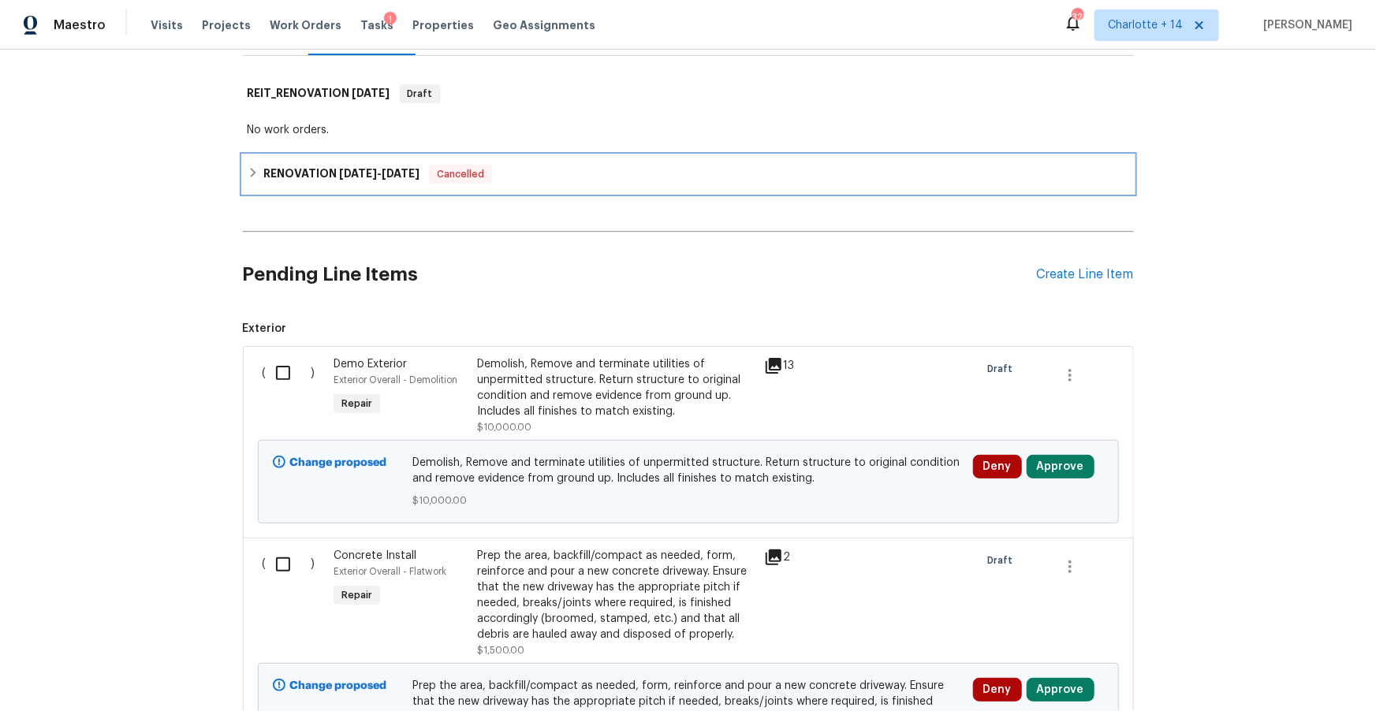
click at [318, 174] on h6 "RENOVATION [DATE] - [DATE]" at bounding box center [341, 174] width 156 height 19
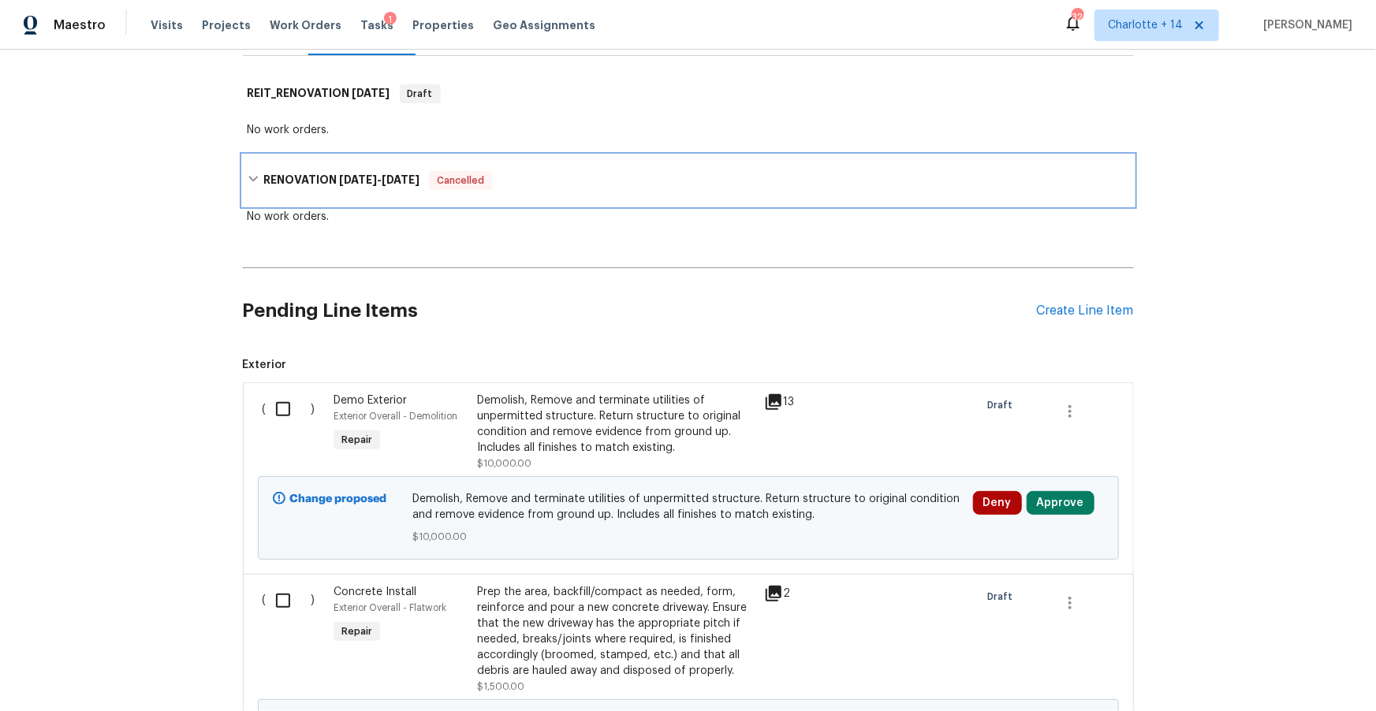
click at [318, 174] on h6 "RENOVATION [DATE] - [DATE]" at bounding box center [341, 180] width 156 height 19
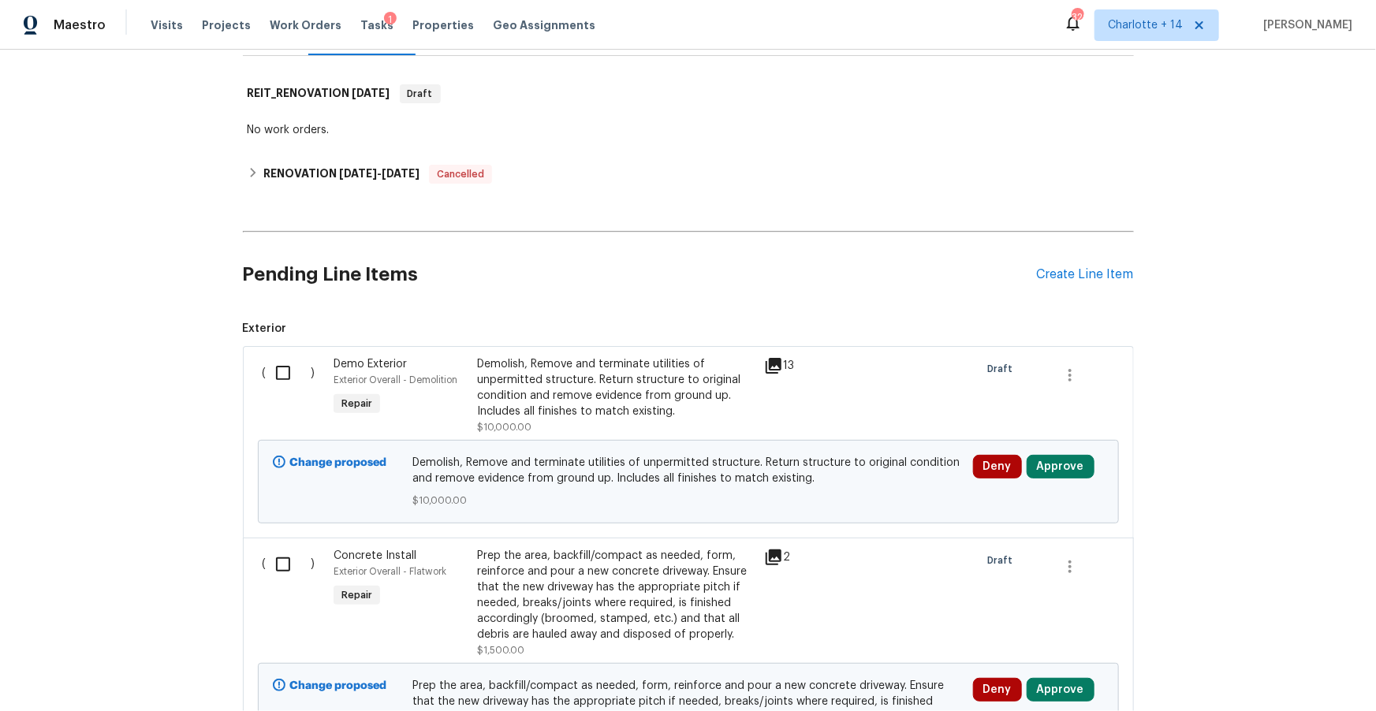
click at [774, 360] on icon at bounding box center [774, 366] width 16 height 16
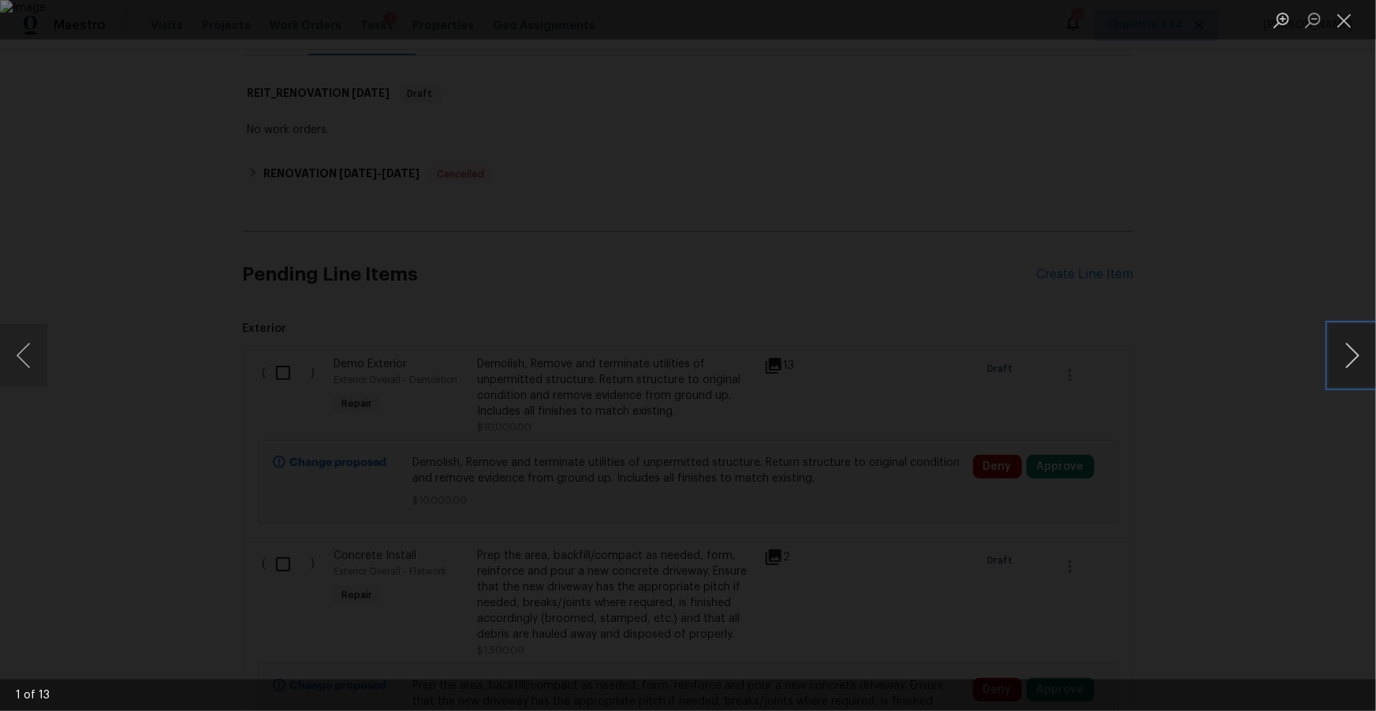
click at [1343, 352] on button "Next image" at bounding box center [1352, 355] width 47 height 63
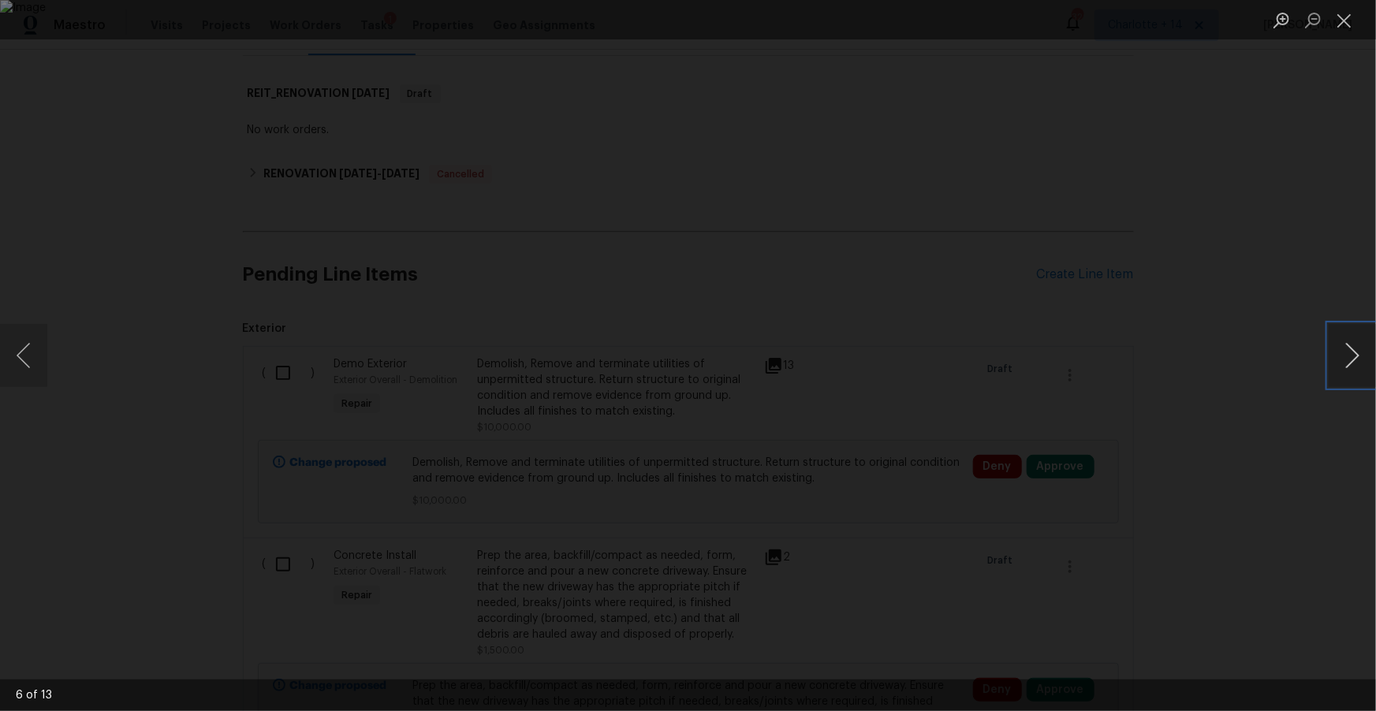
click at [1343, 352] on button "Next image" at bounding box center [1352, 355] width 47 height 63
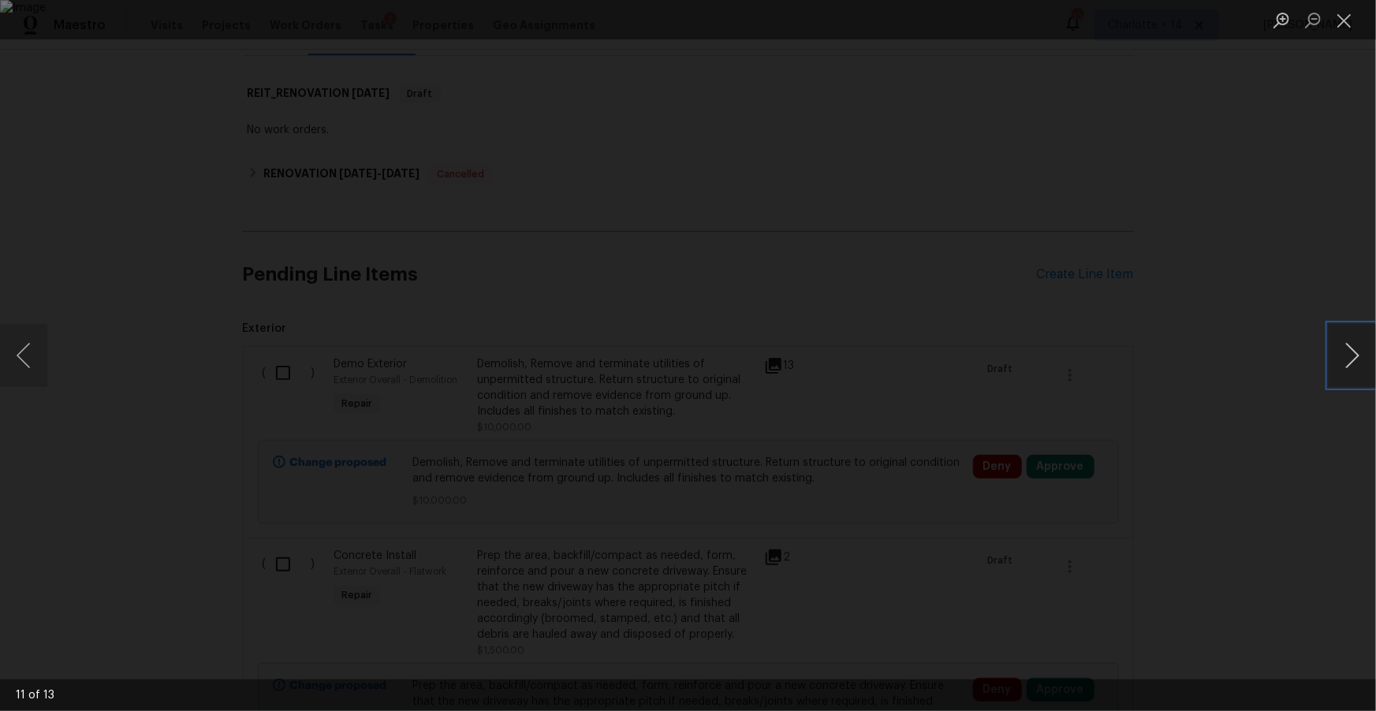
click at [1343, 352] on button "Next image" at bounding box center [1352, 355] width 47 height 63
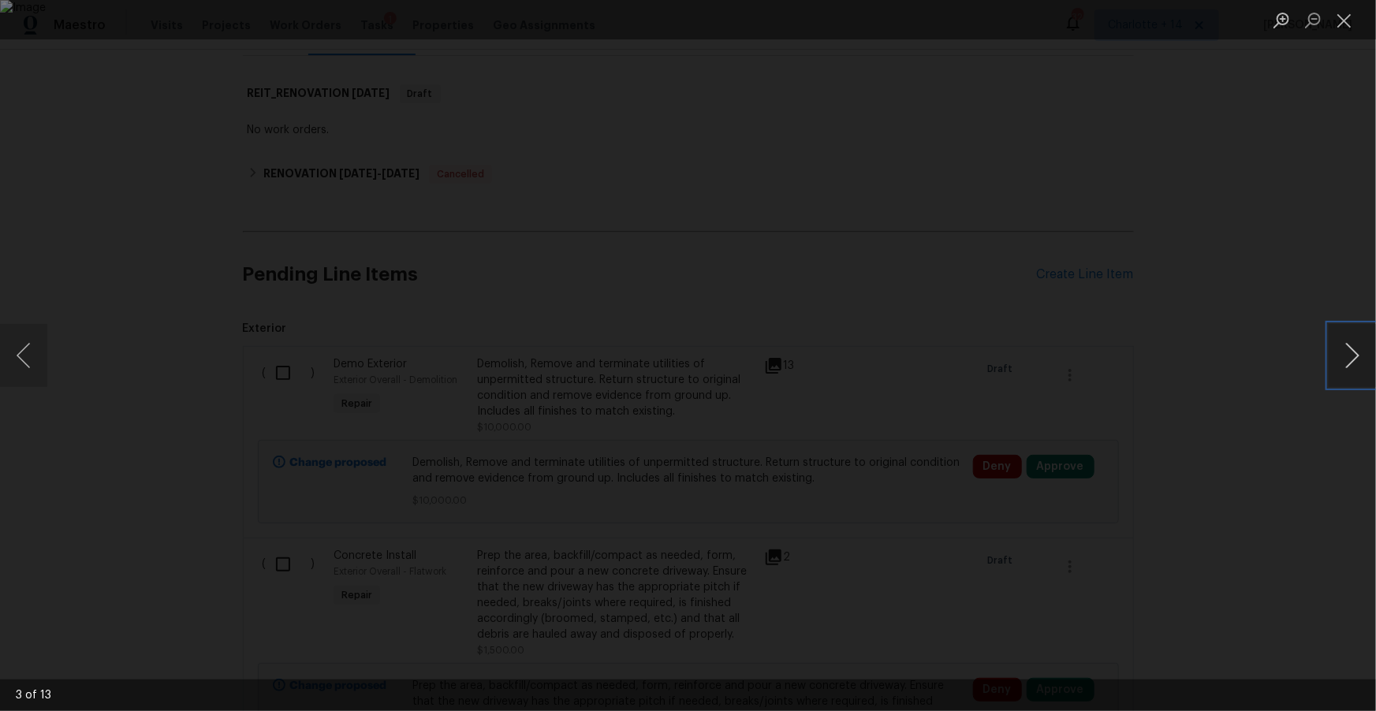
click at [1343, 352] on button "Next image" at bounding box center [1352, 355] width 47 height 63
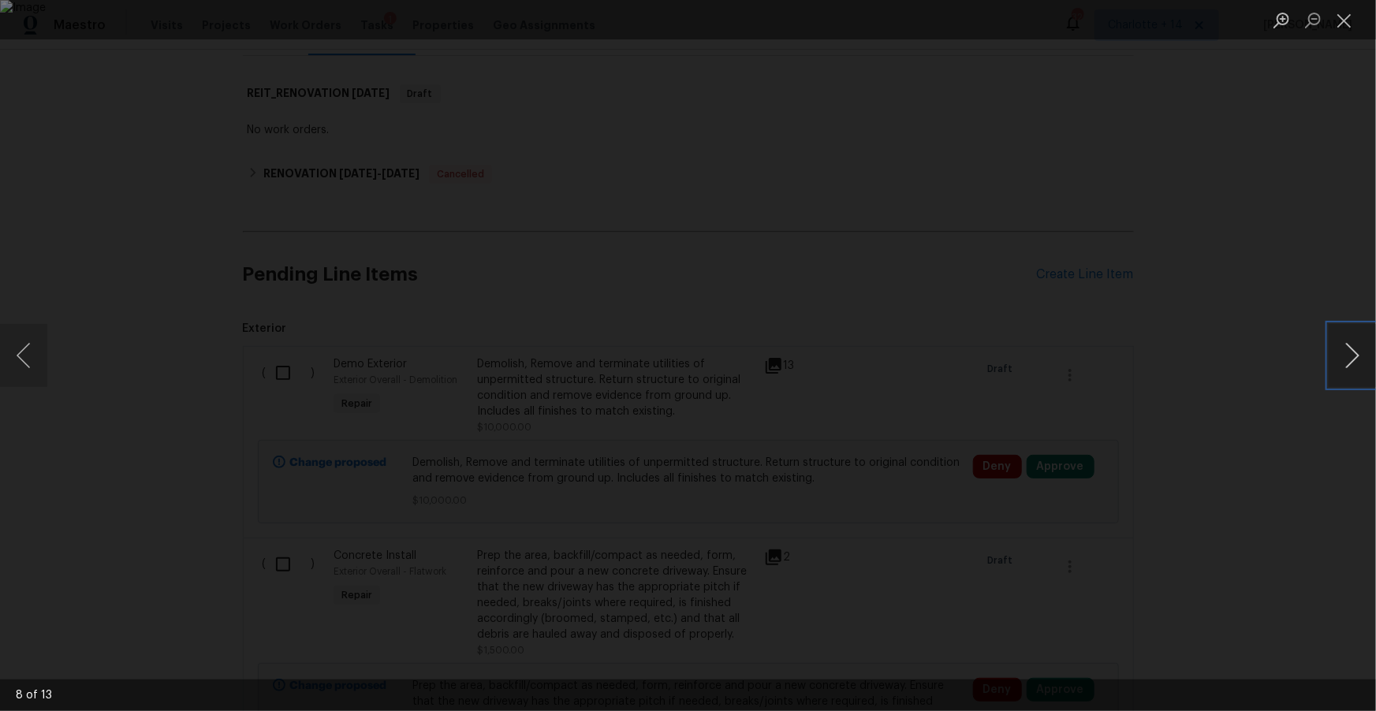
click at [1343, 352] on button "Next image" at bounding box center [1352, 355] width 47 height 63
drag, startPoint x: 1344, startPoint y: 352, endPoint x: 1337, endPoint y: 339, distance: 15.2
click at [1342, 349] on button "Next image" at bounding box center [1352, 355] width 47 height 63
click at [1336, 26] on button "Close lightbox" at bounding box center [1345, 20] width 32 height 28
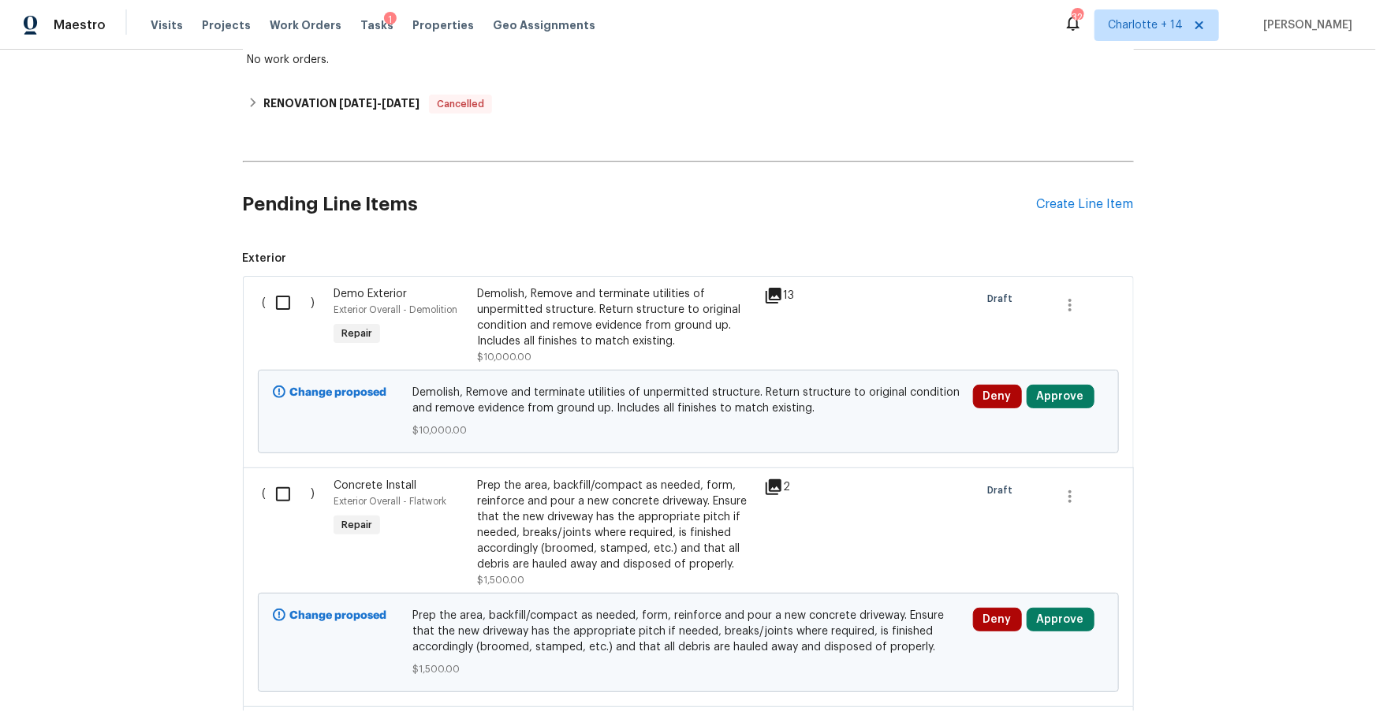
scroll to position [0, 0]
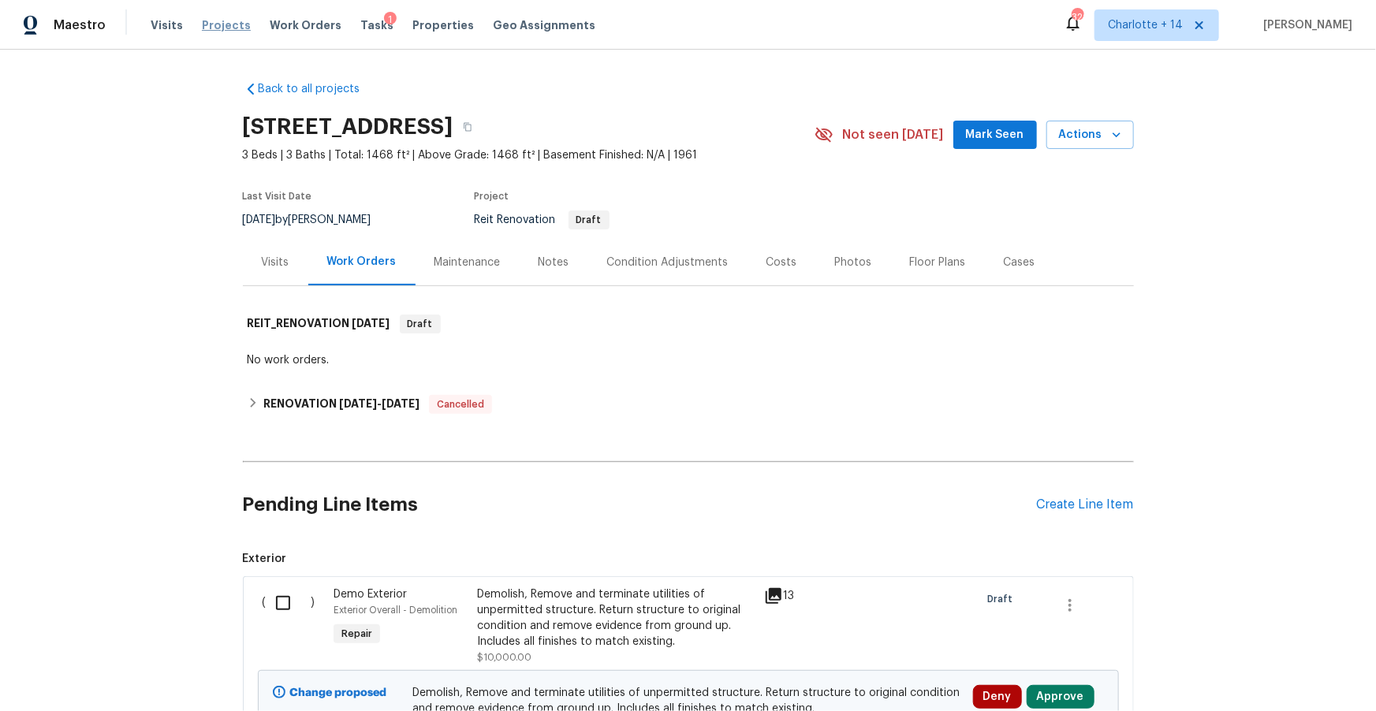
click at [223, 19] on span "Projects" at bounding box center [226, 25] width 49 height 16
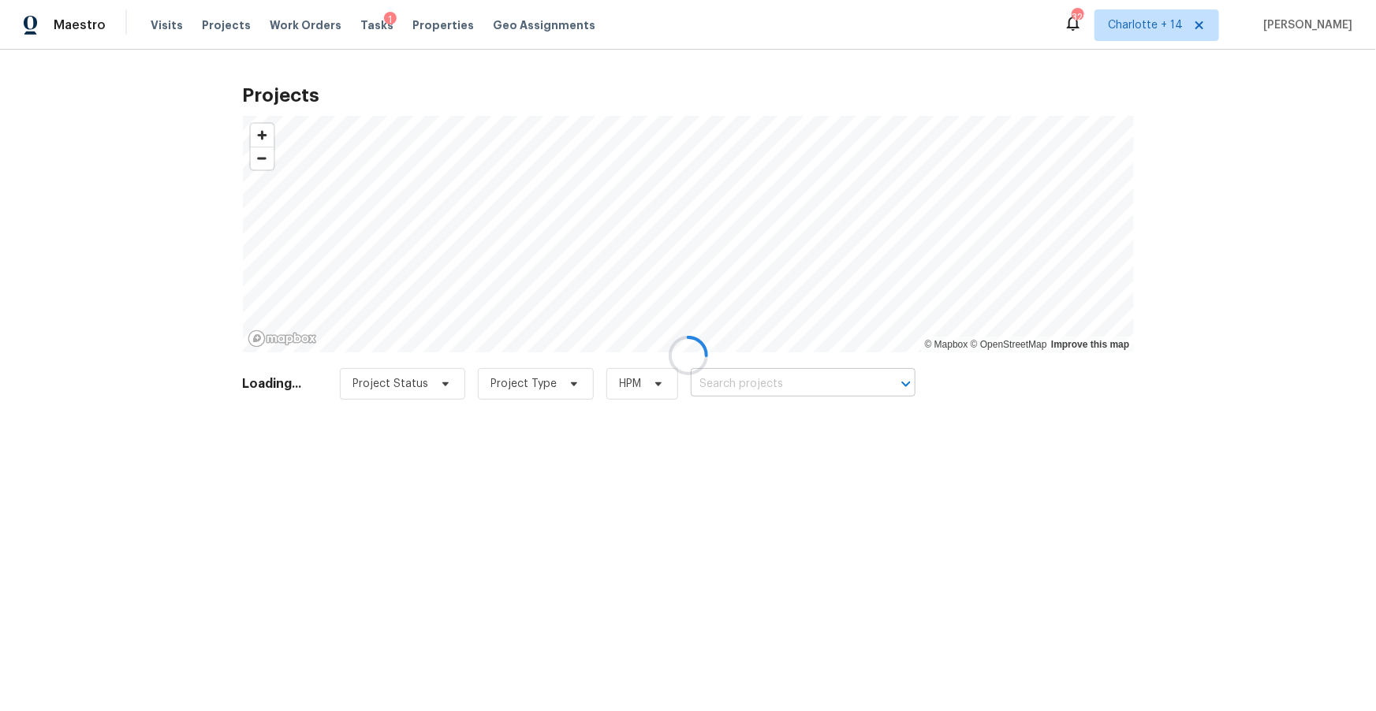
click at [741, 378] on input "text" at bounding box center [781, 384] width 181 height 24
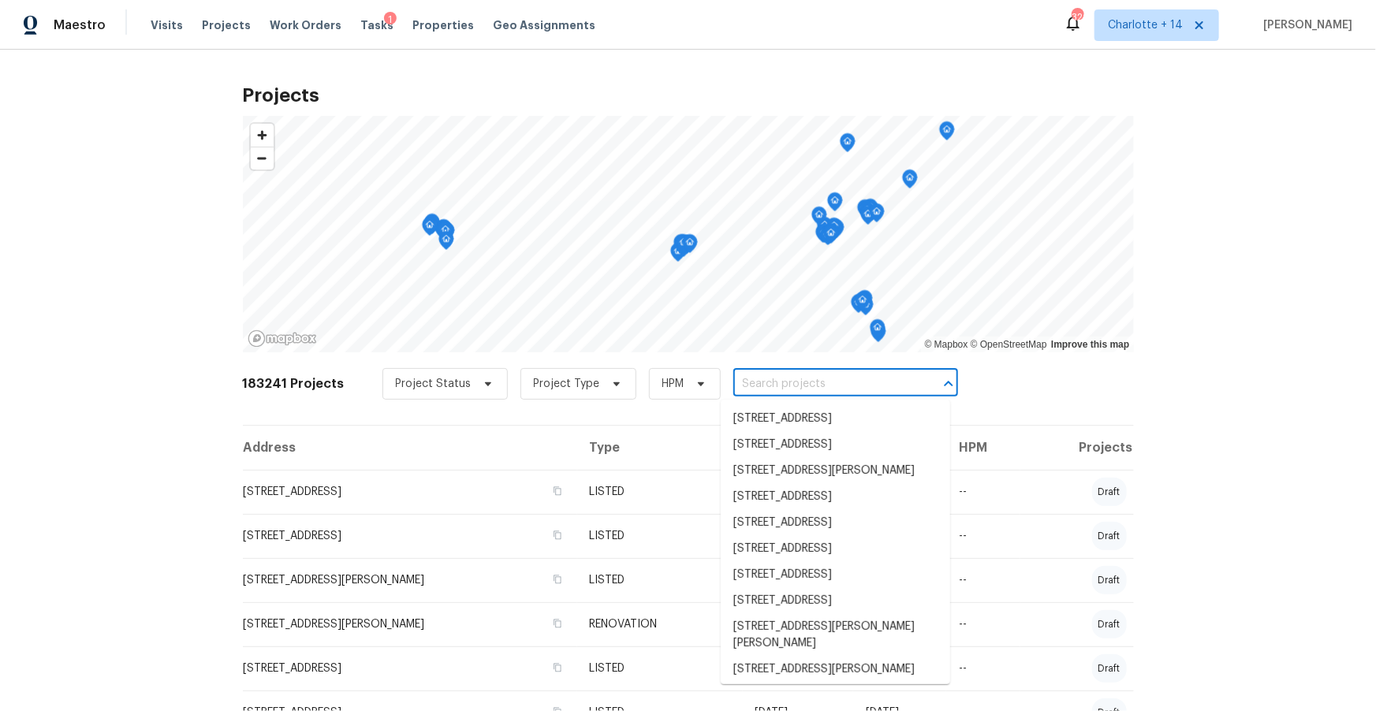
paste input "[STREET_ADDRESS][PERSON_NAME]"
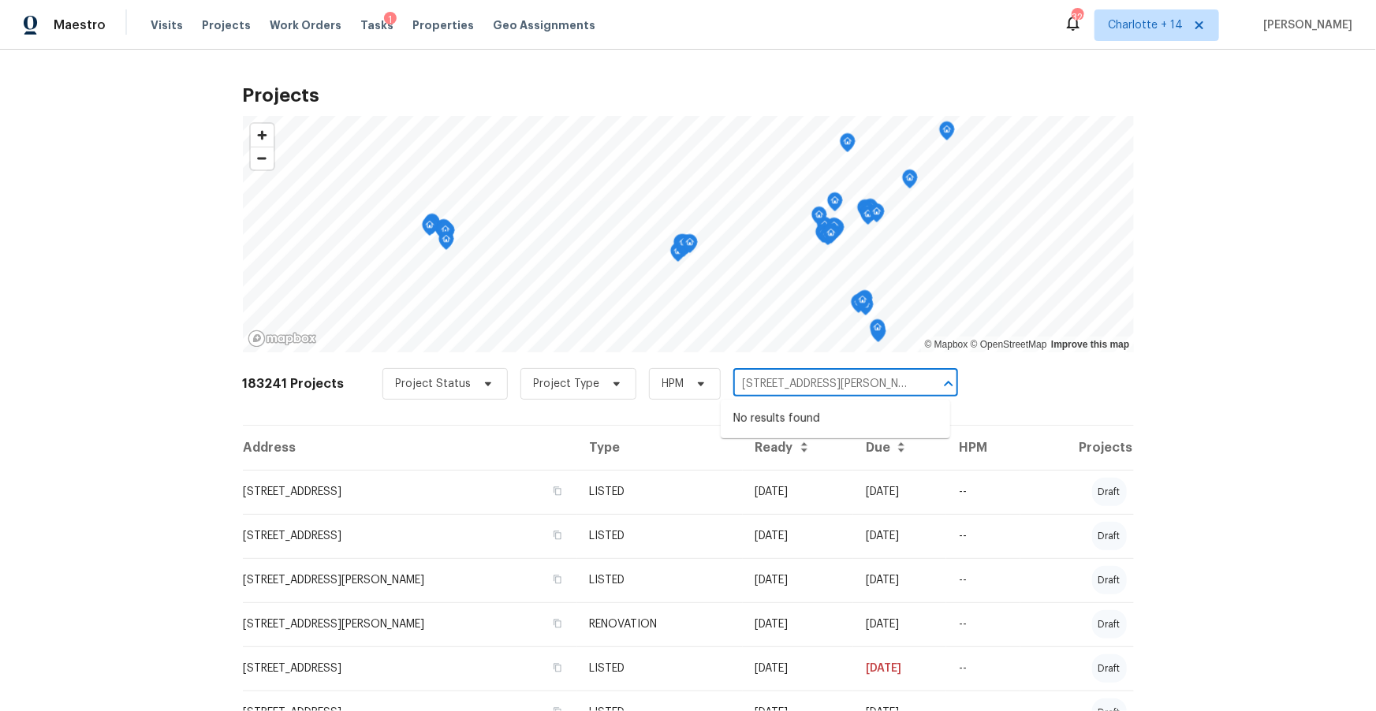
type input "[STREET_ADDRESS][PERSON_NAME]"
click at [216, 24] on span "Projects" at bounding box center [226, 25] width 49 height 16
